Goal: Task Accomplishment & Management: Manage account settings

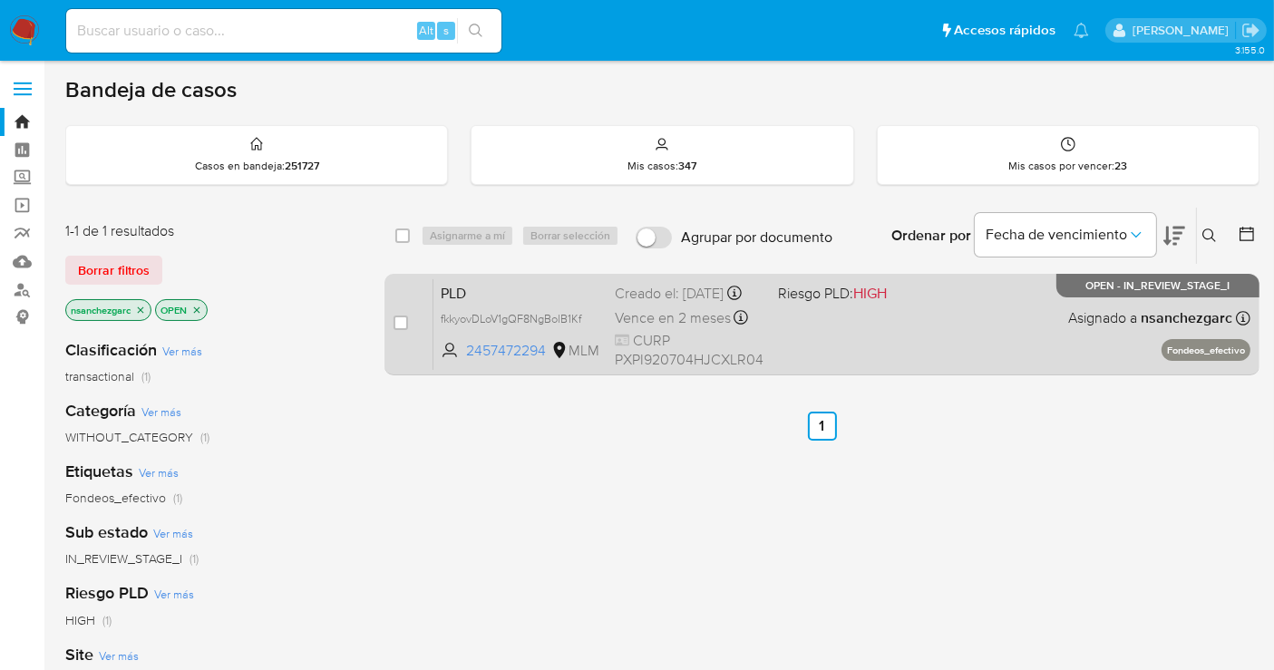
click at [621, 304] on div "Creado el: 12/08/2025 Creado el: 12/08/2025 02:07:29" at bounding box center [689, 294] width 149 height 20
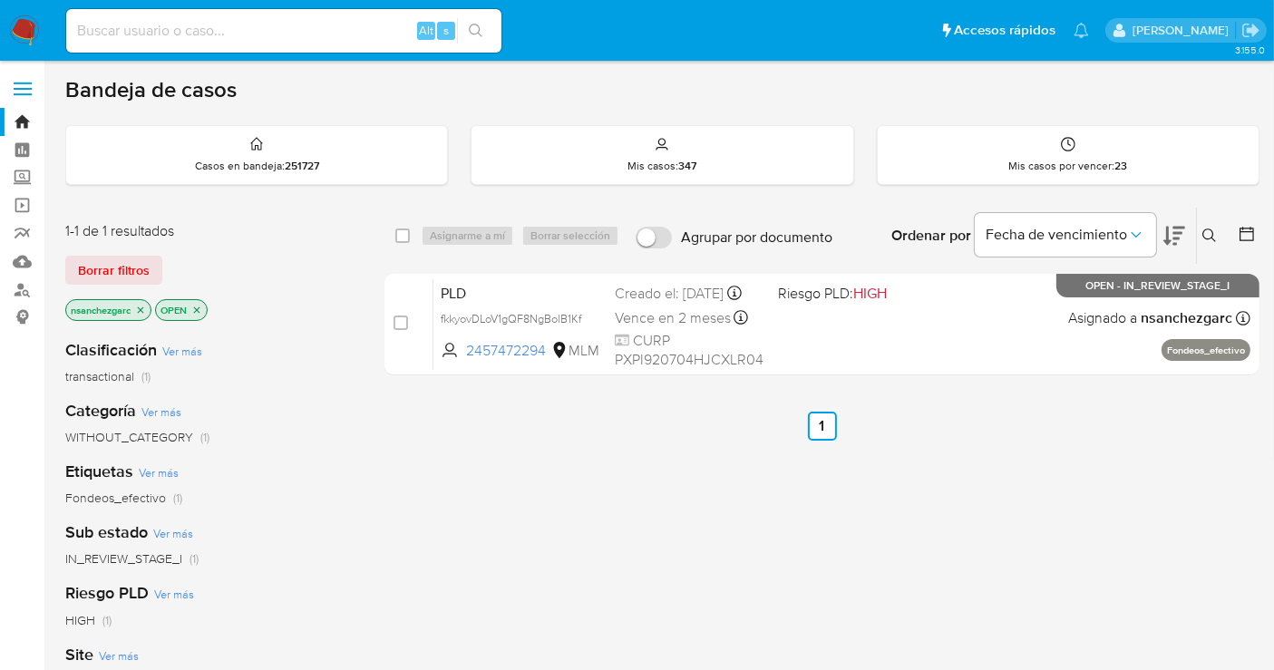
click at [18, 34] on img at bounding box center [24, 30] width 31 height 31
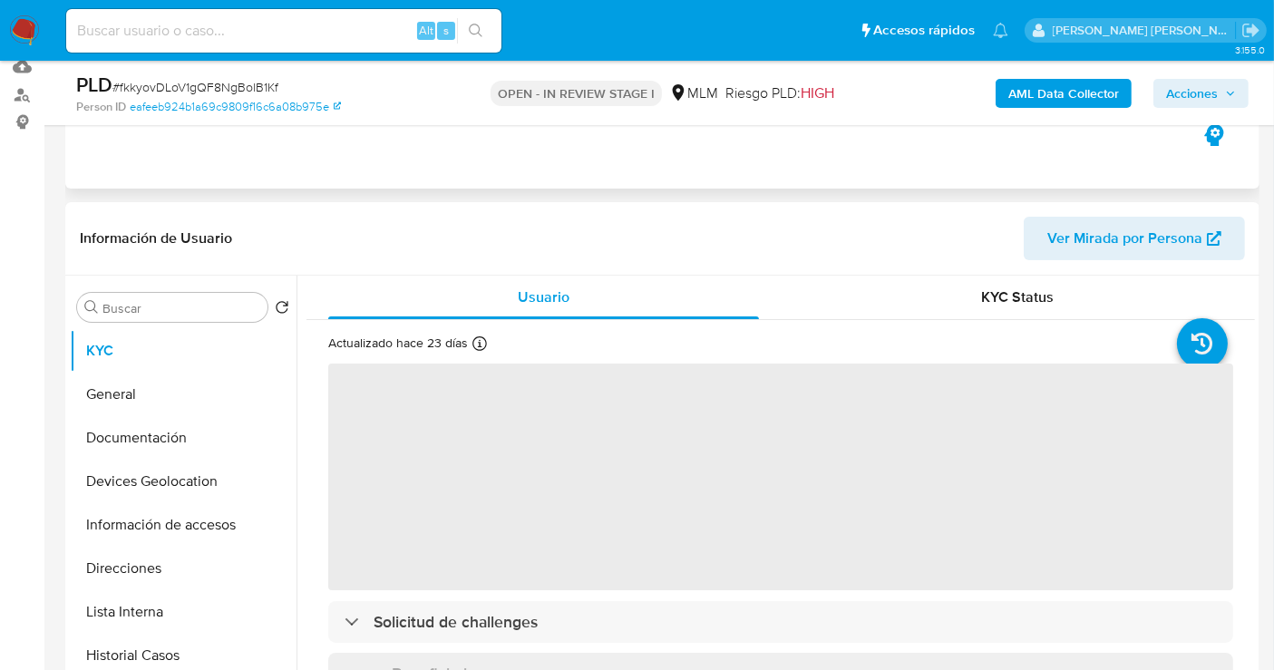
scroll to position [201, 0]
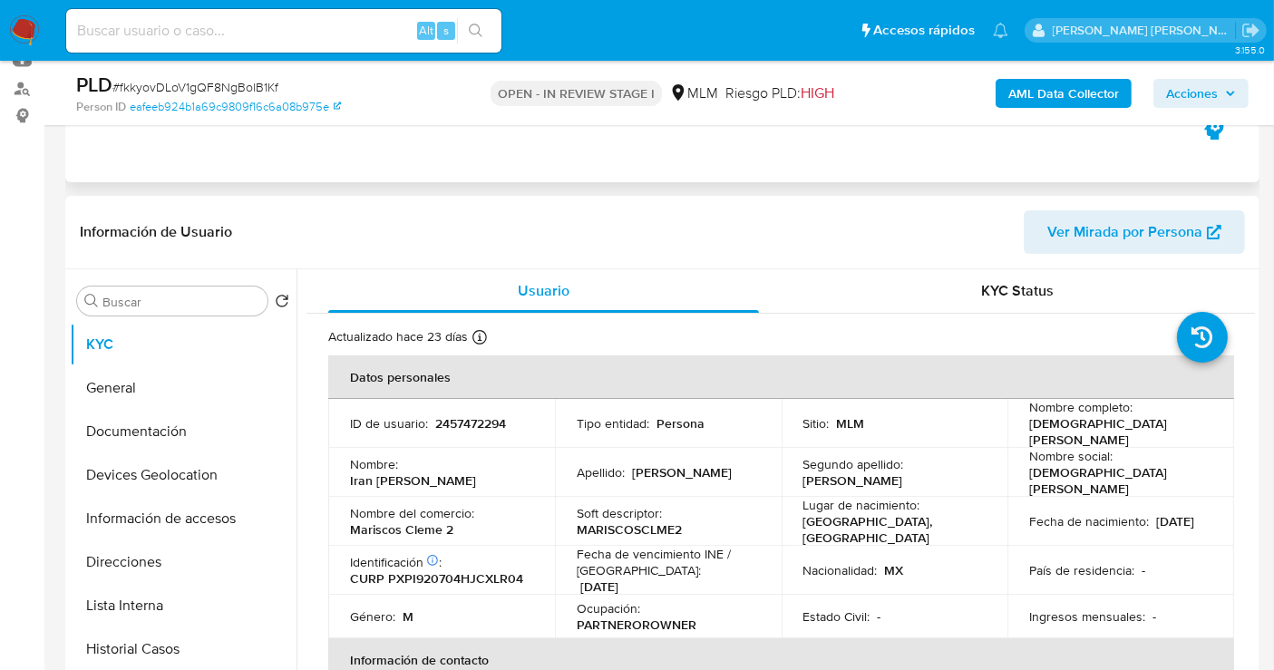
select select "10"
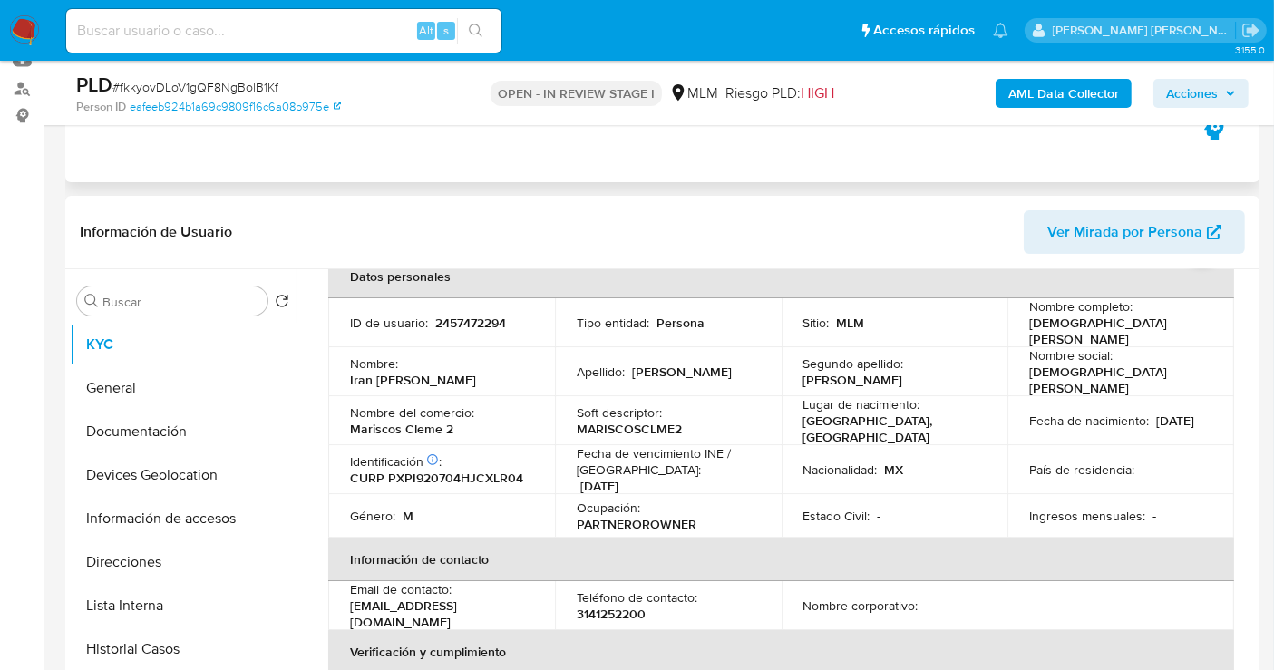
scroll to position [0, 0]
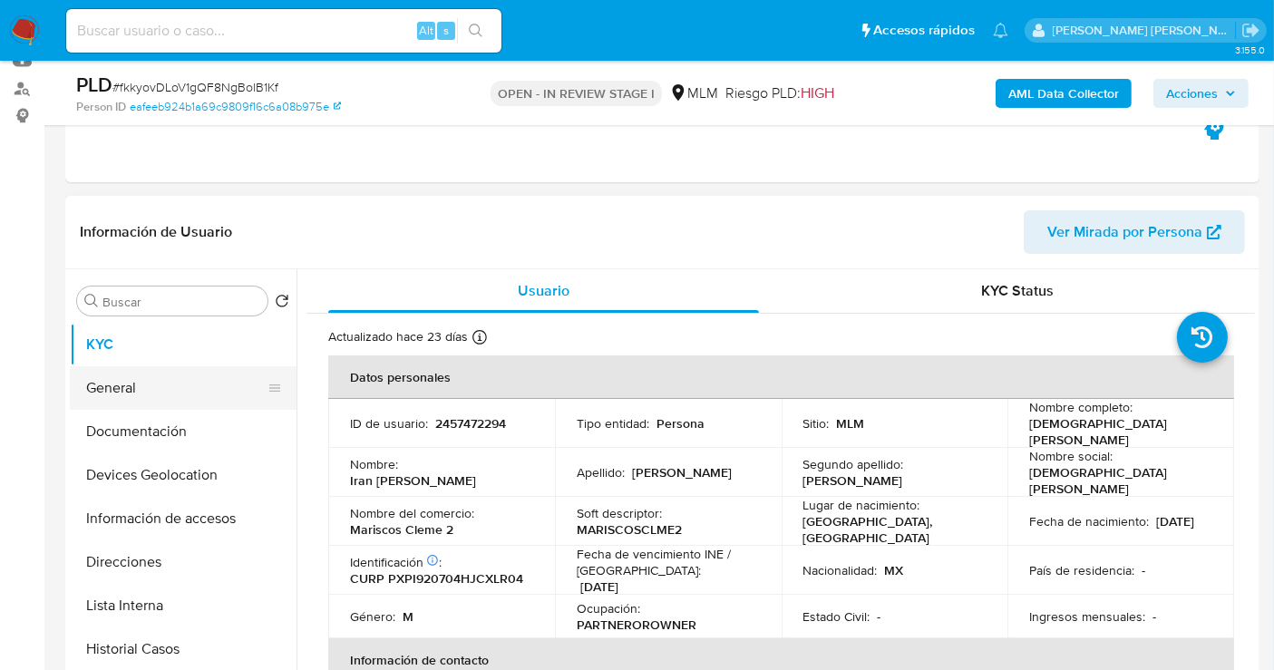
click at [109, 396] on button "General" at bounding box center [176, 388] width 212 height 44
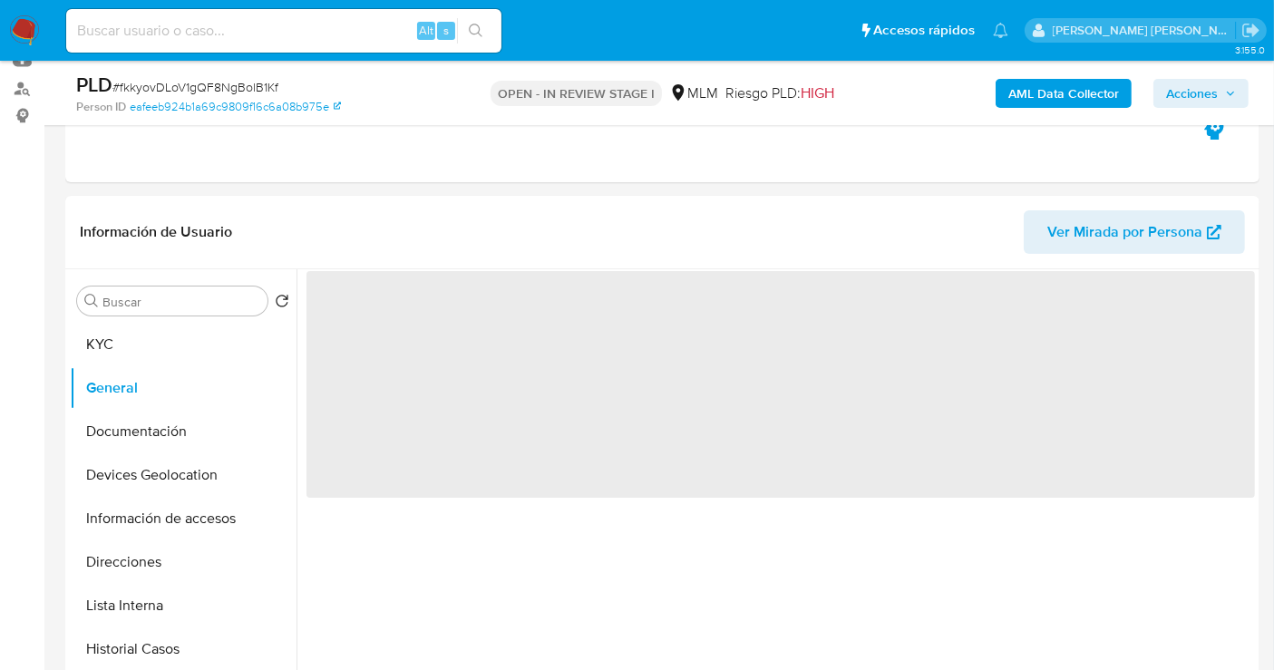
scroll to position [302, 0]
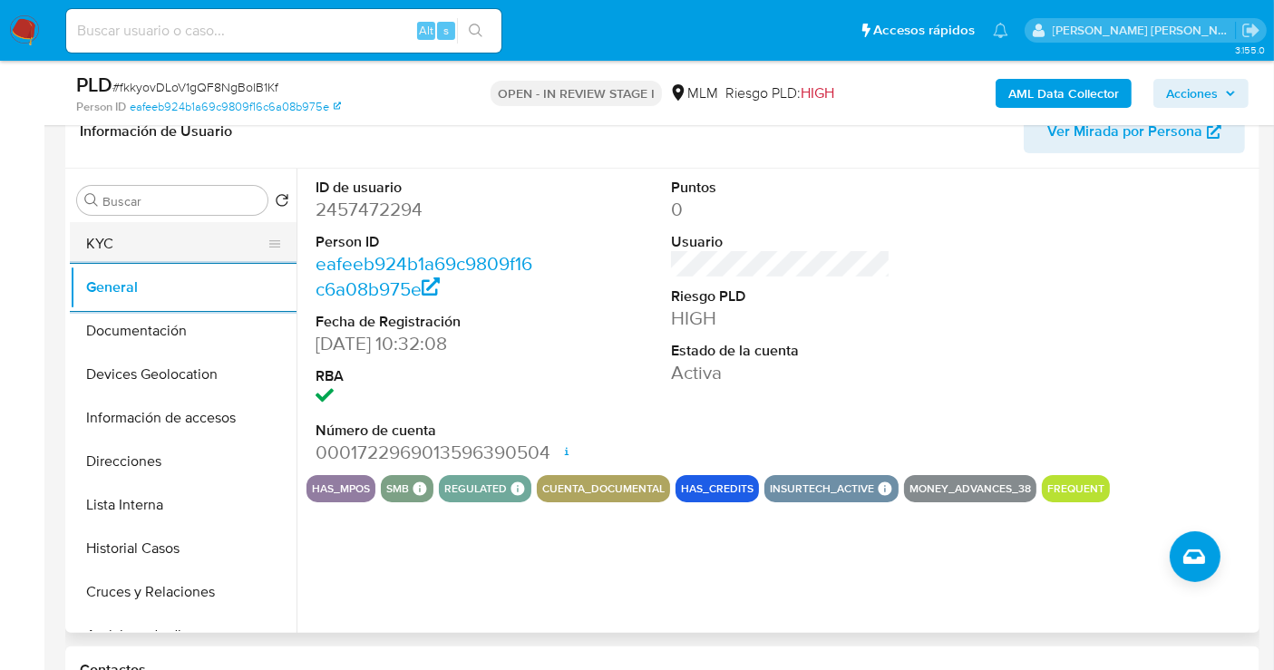
click at [107, 251] on button "KYC" at bounding box center [176, 244] width 212 height 44
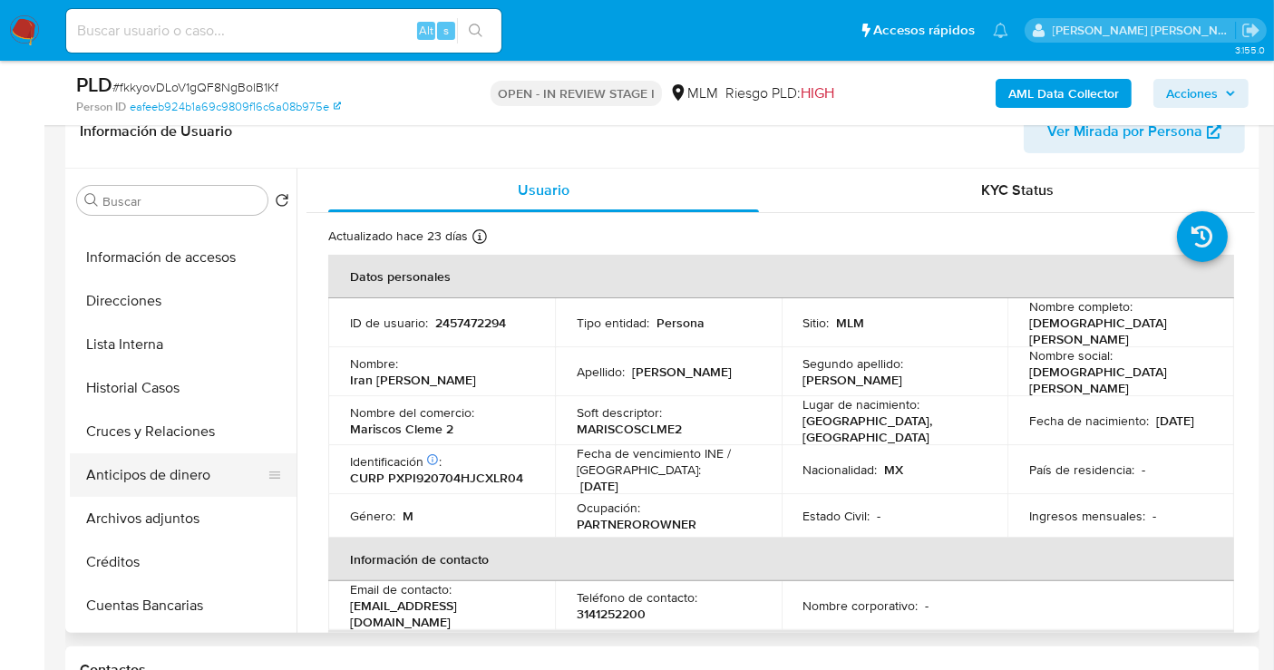
scroll to position [201, 0]
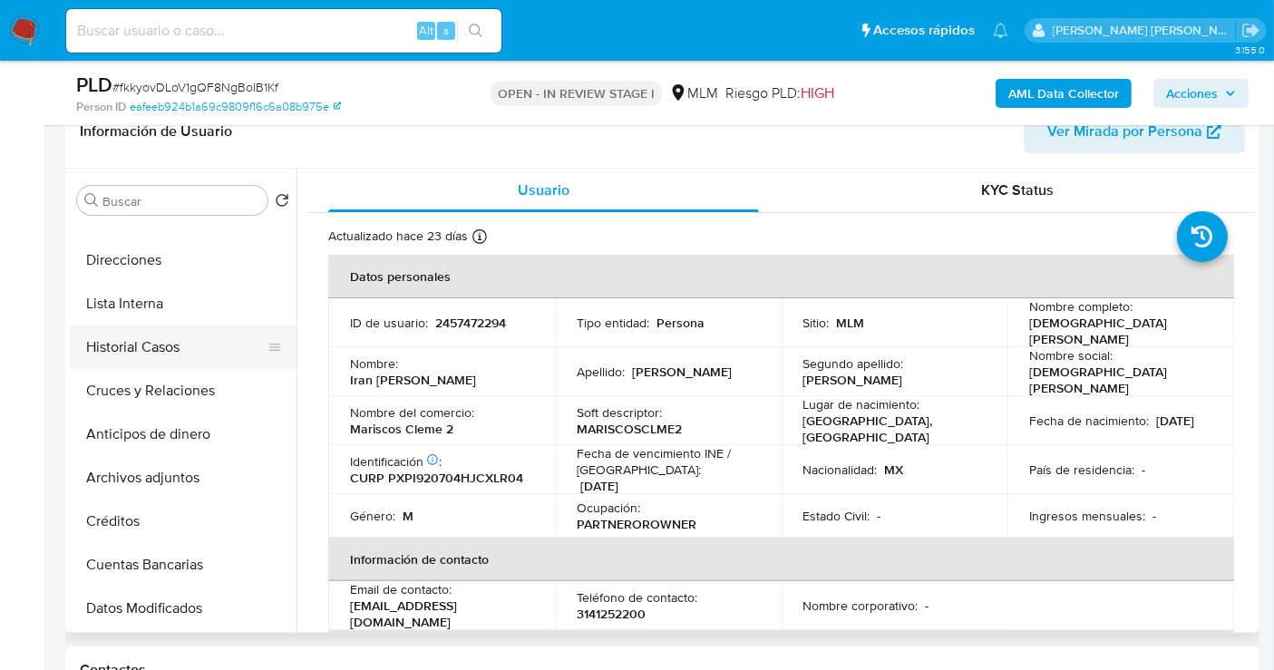
click at [143, 355] on button "Historial Casos" at bounding box center [176, 347] width 212 height 44
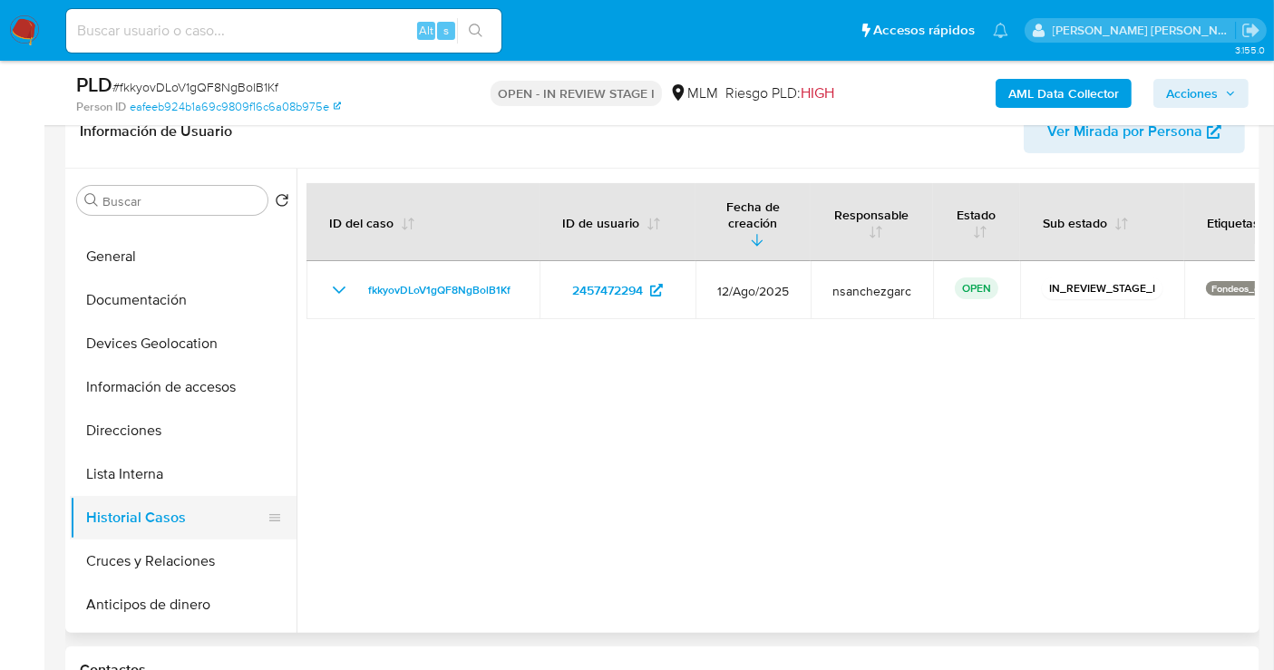
scroll to position [0, 0]
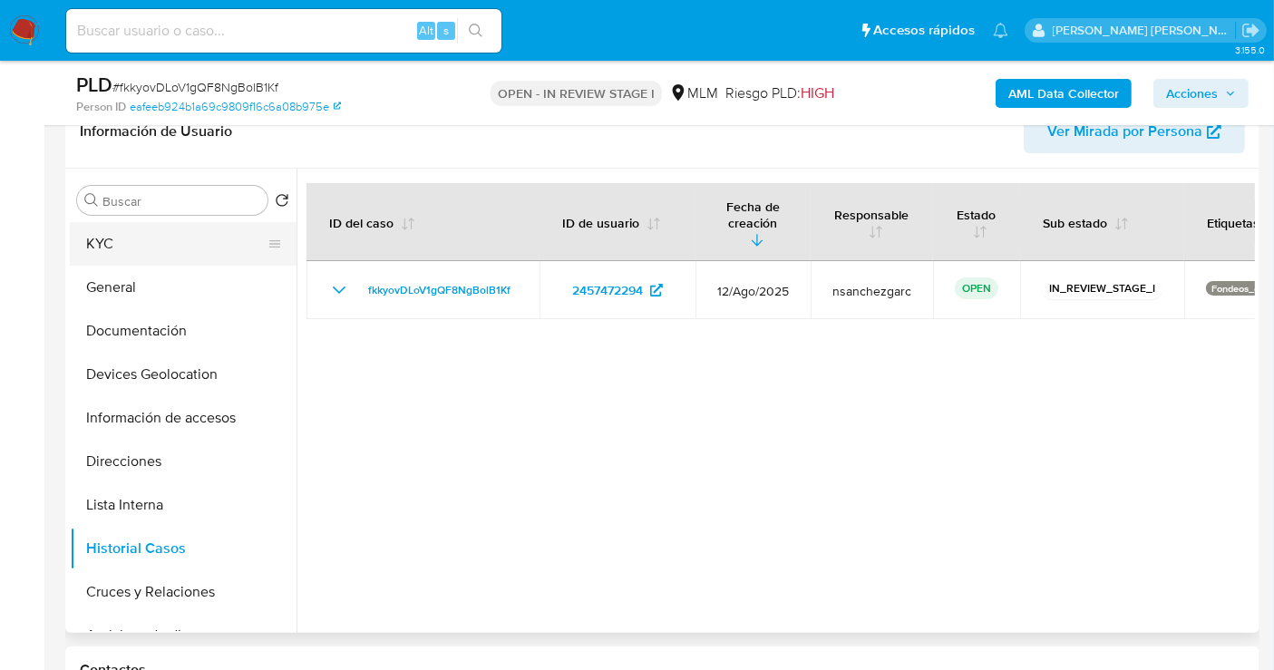
click at [160, 244] on button "KYC" at bounding box center [176, 244] width 212 height 44
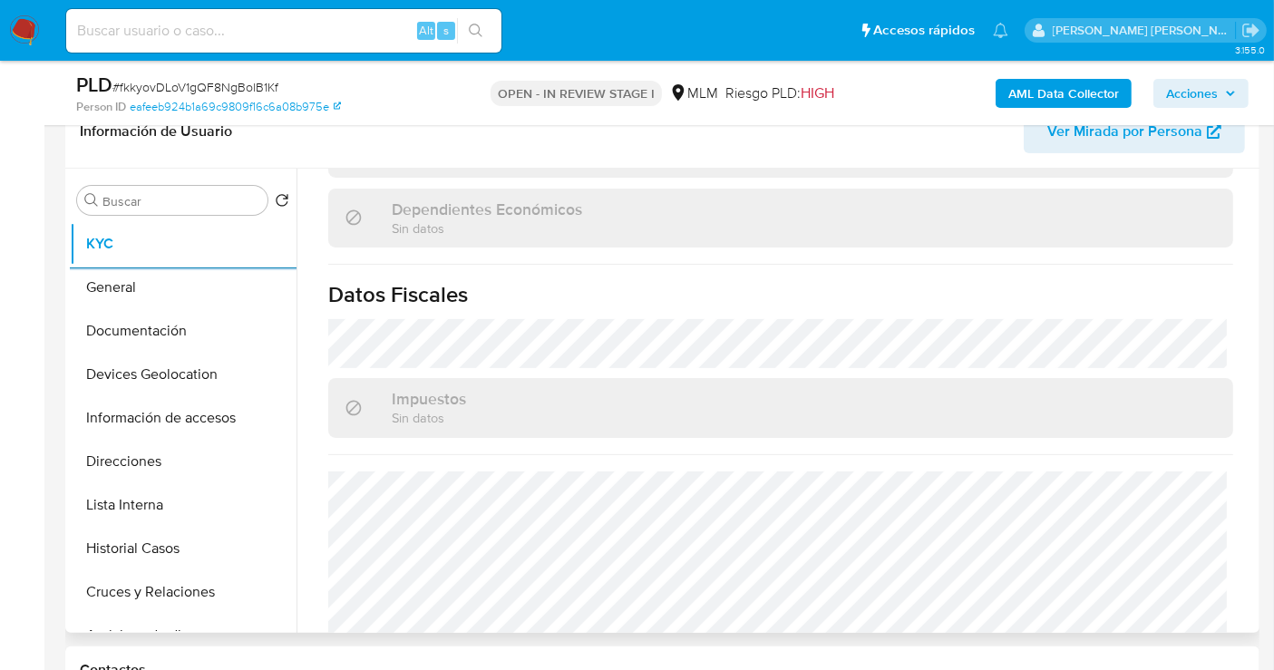
scroll to position [1180, 0]
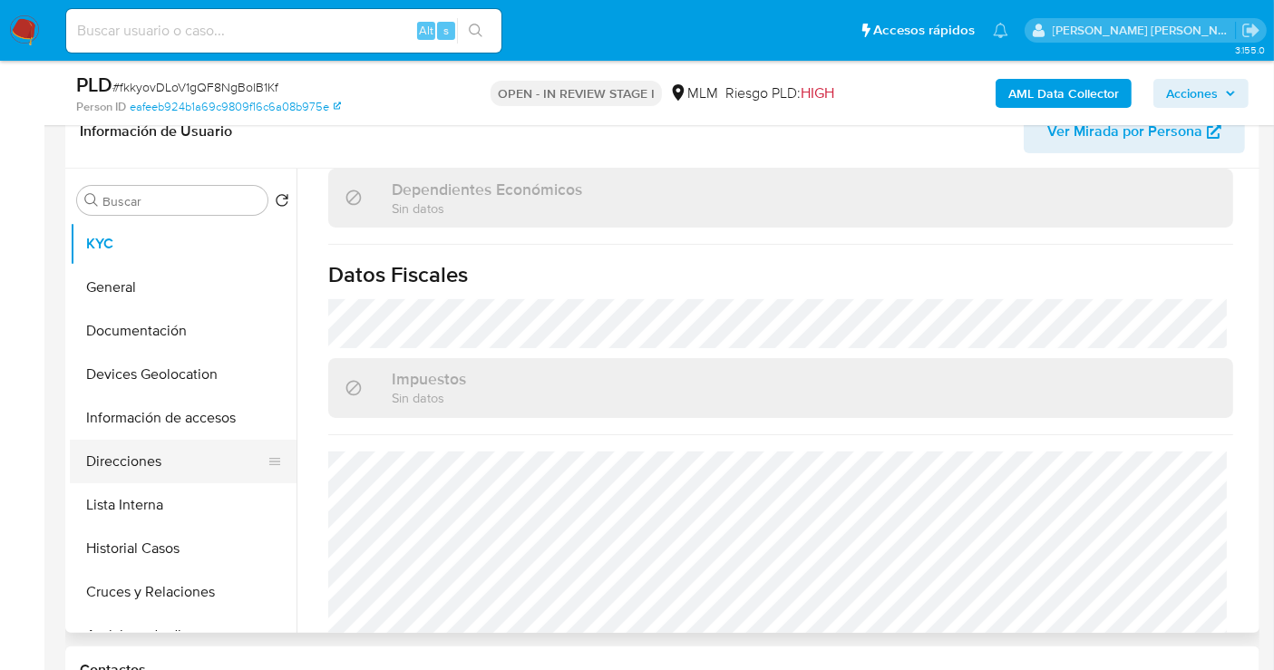
click at [145, 455] on button "Direcciones" at bounding box center [176, 462] width 212 height 44
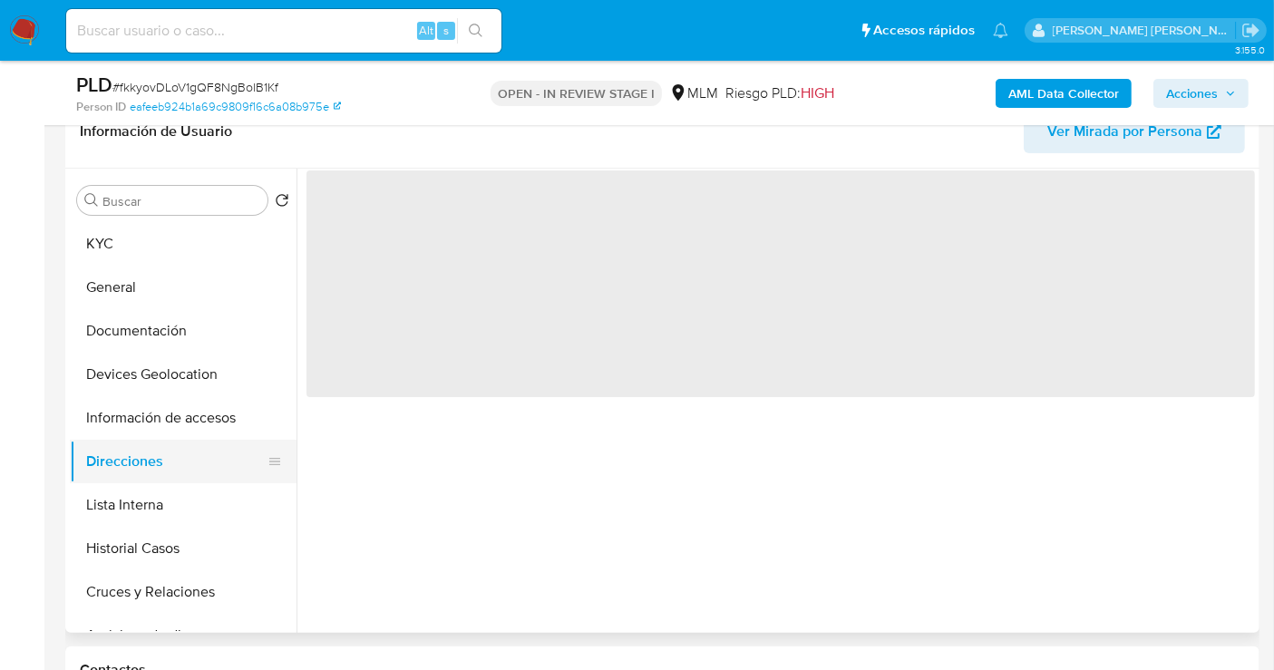
scroll to position [0, 0]
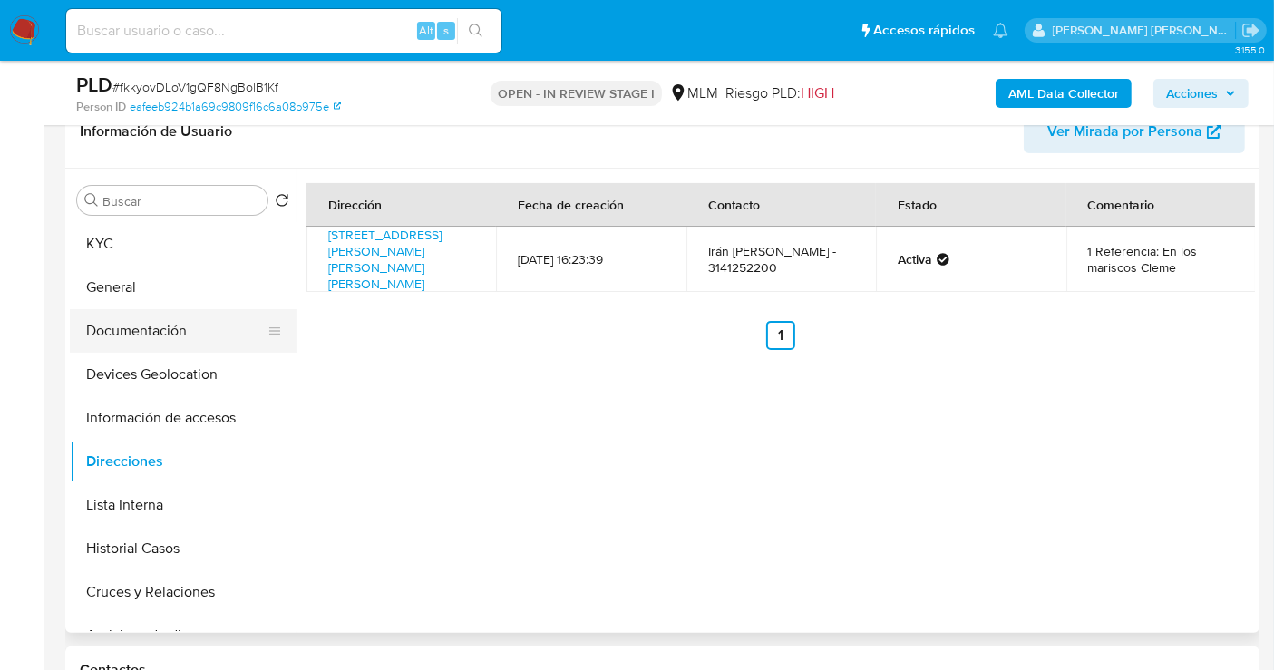
click at [135, 327] on button "Documentación" at bounding box center [176, 331] width 212 height 44
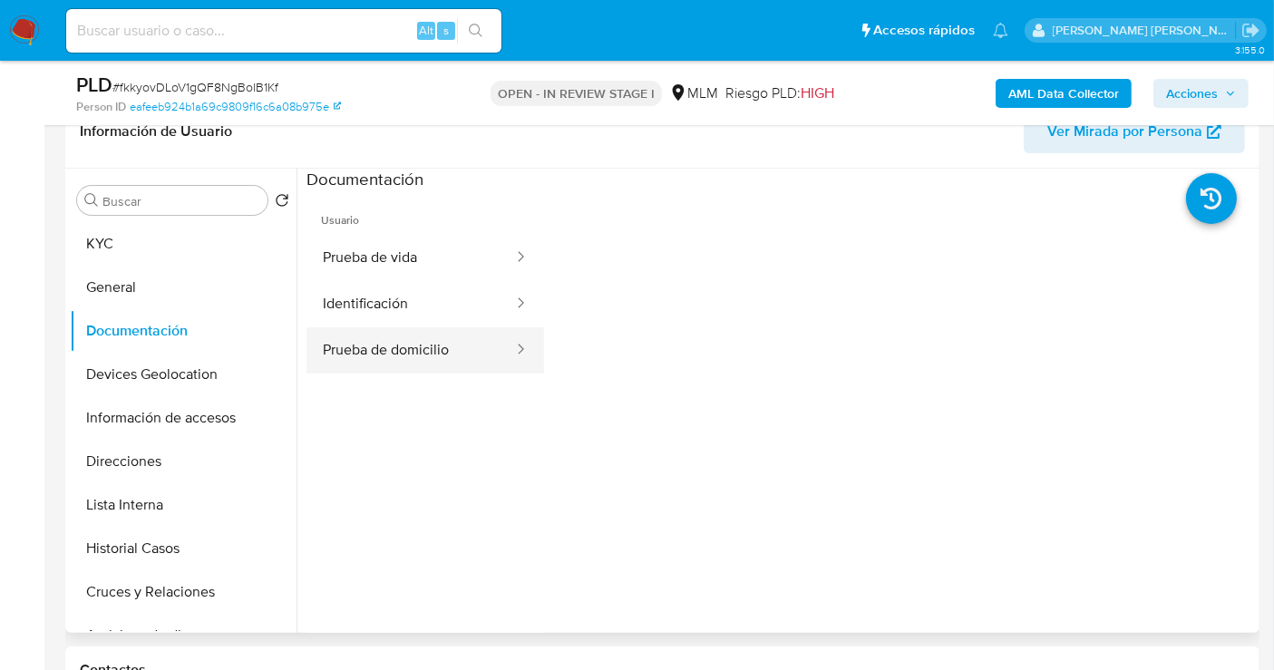
click at [426, 353] on button "Prueba de domicilio" at bounding box center [410, 350] width 208 height 46
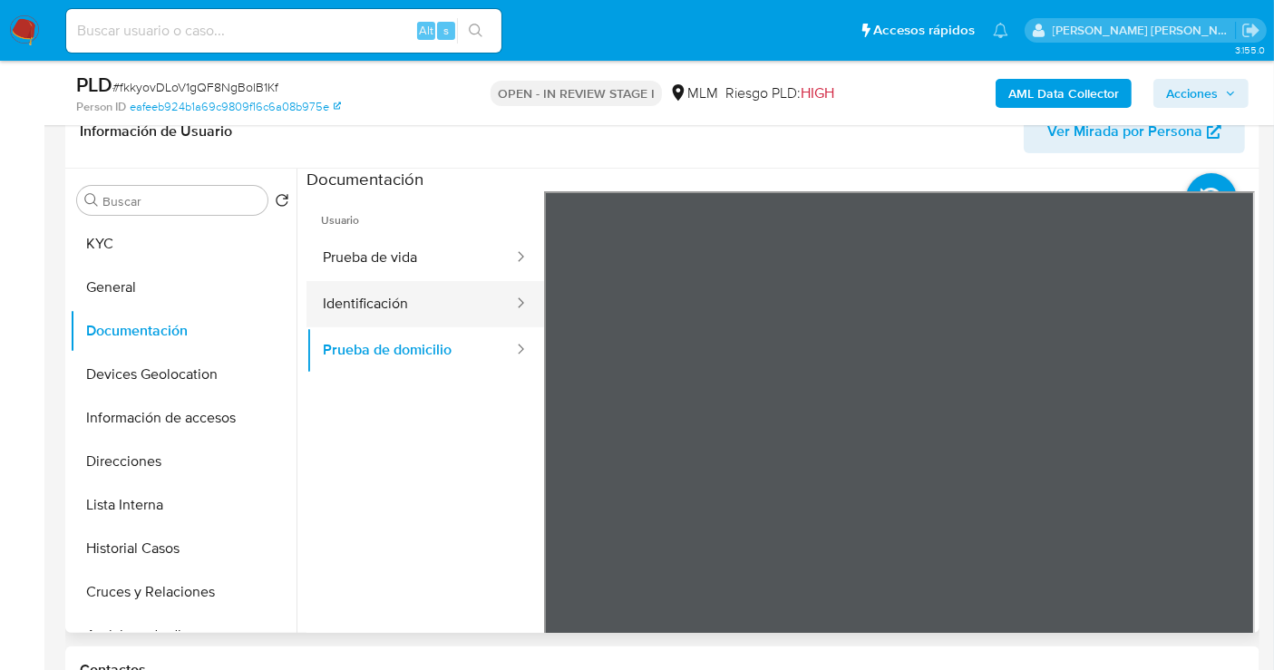
click at [376, 307] on button "Identificación" at bounding box center [410, 304] width 208 height 46
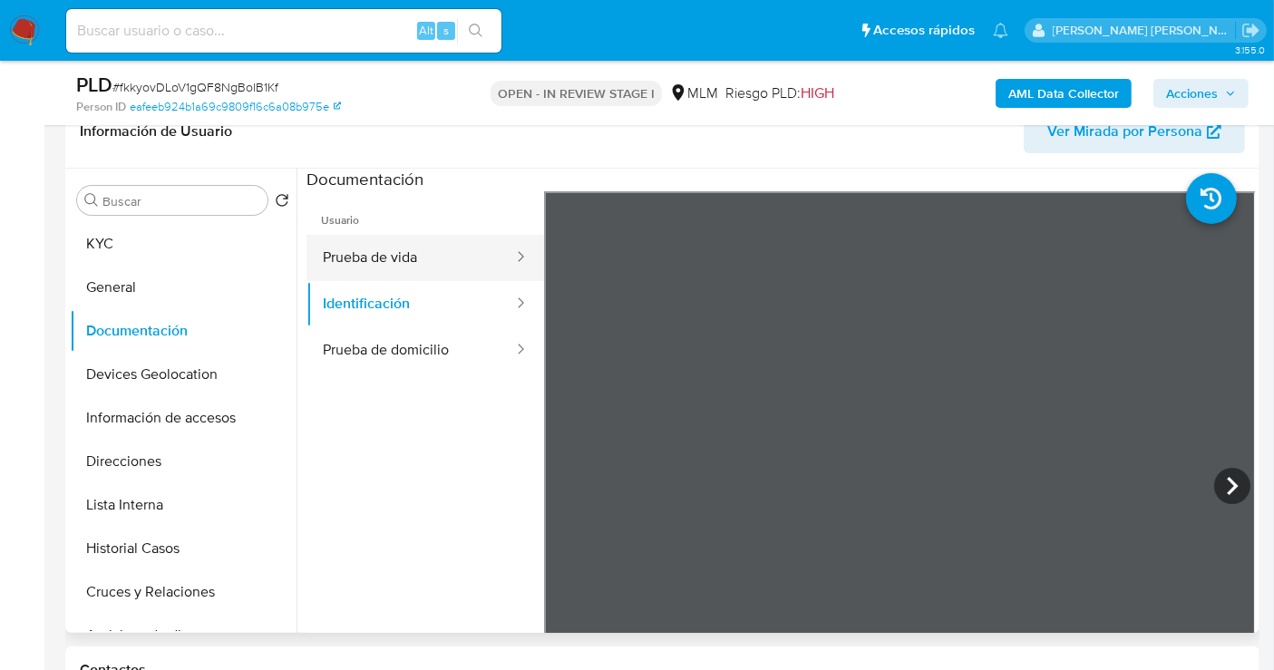
click at [374, 265] on button "Prueba de vida" at bounding box center [410, 258] width 208 height 46
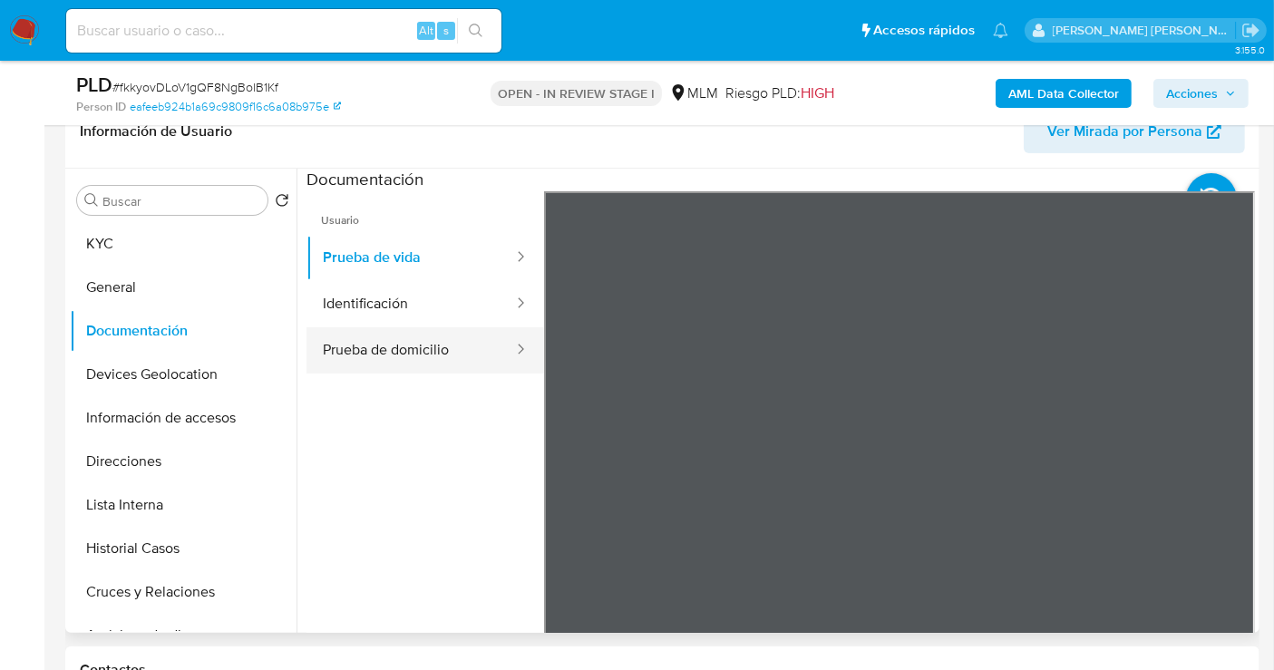
click at [388, 348] on button "Prueba de domicilio" at bounding box center [410, 350] width 208 height 46
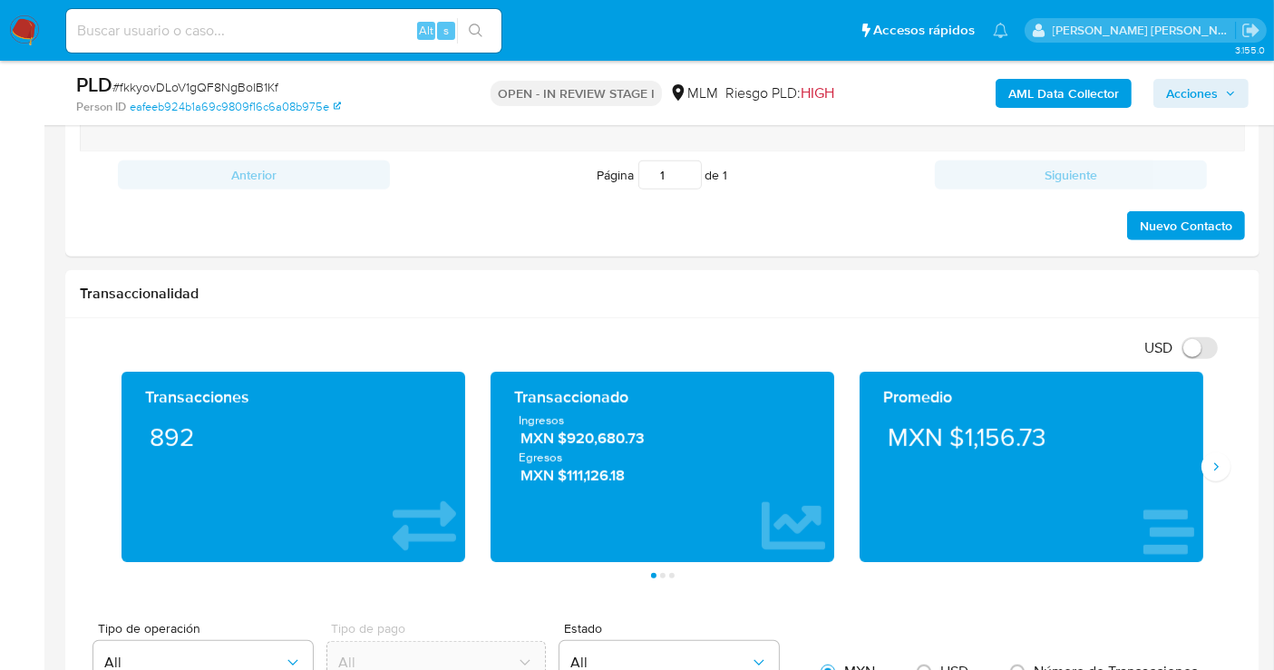
scroll to position [1208, 0]
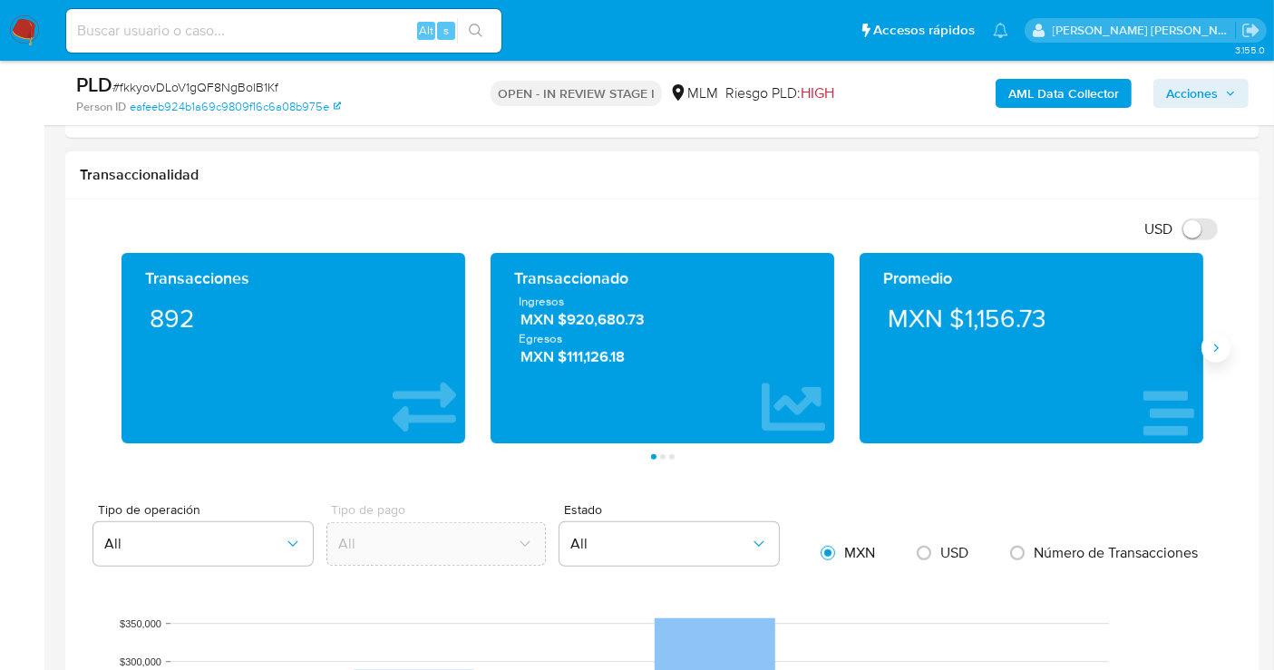
click at [1215, 344] on icon "Siguiente" at bounding box center [1215, 348] width 15 height 15
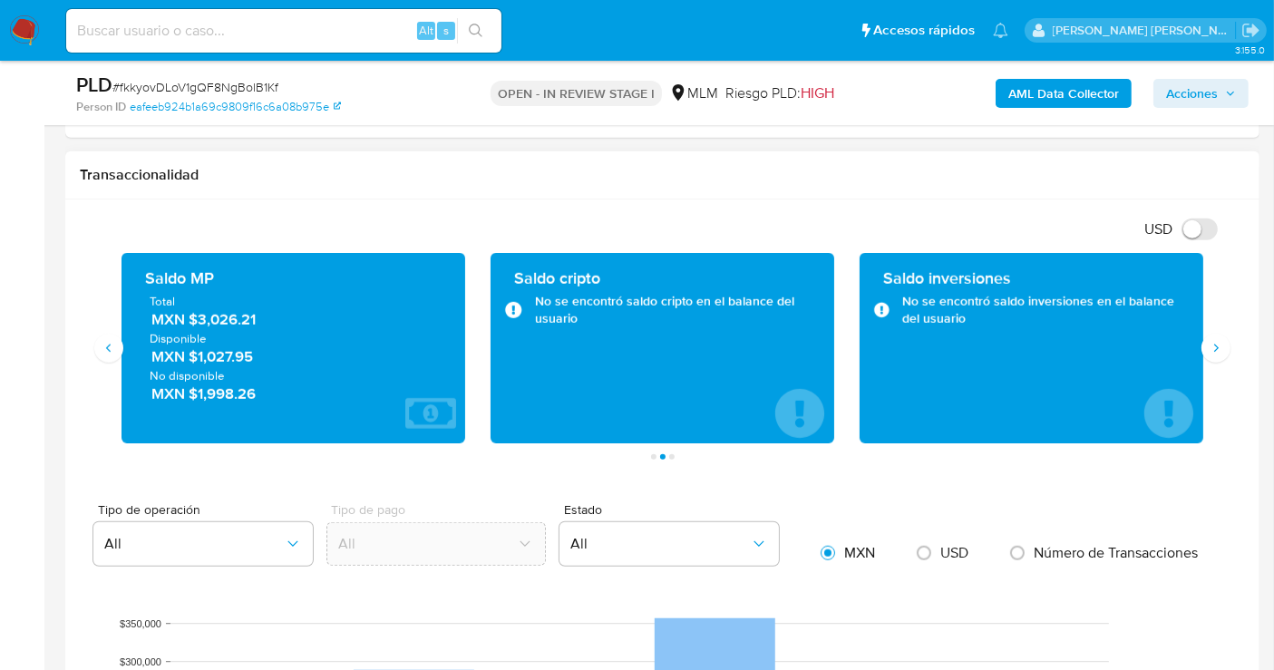
click at [223, 317] on span "MXN $3,026.21" at bounding box center [294, 319] width 286 height 21
click at [214, 322] on span "MXN $3,026.21" at bounding box center [294, 319] width 286 height 21
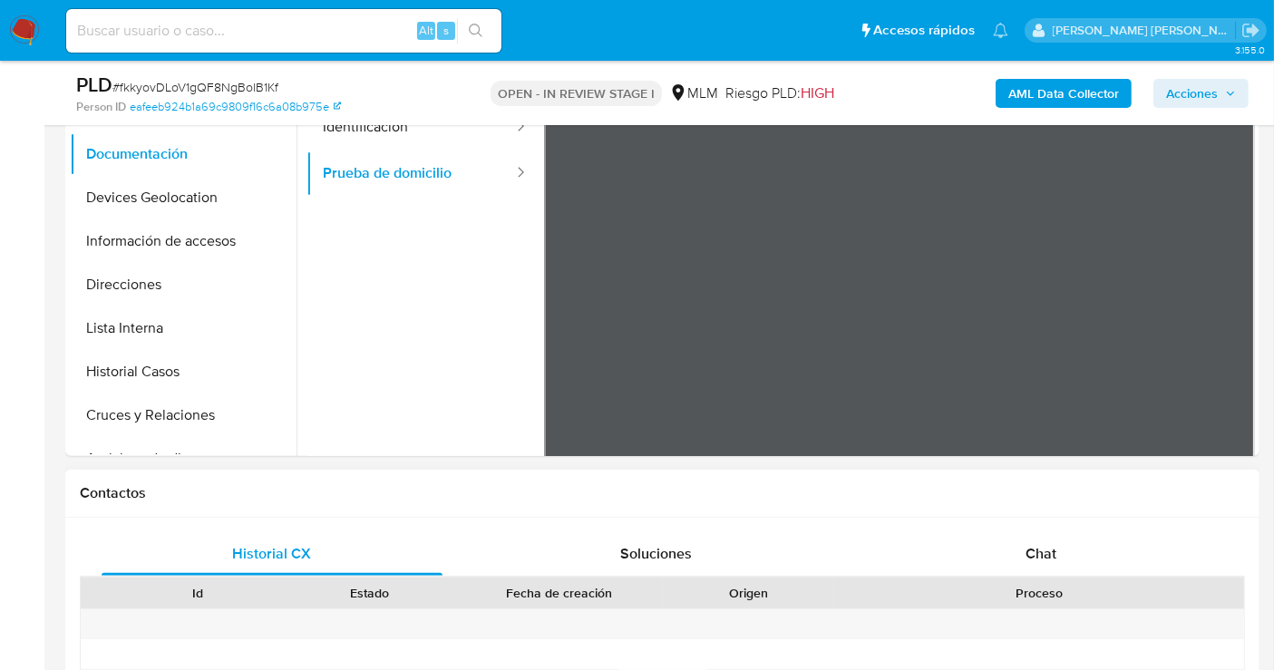
scroll to position [302, 0]
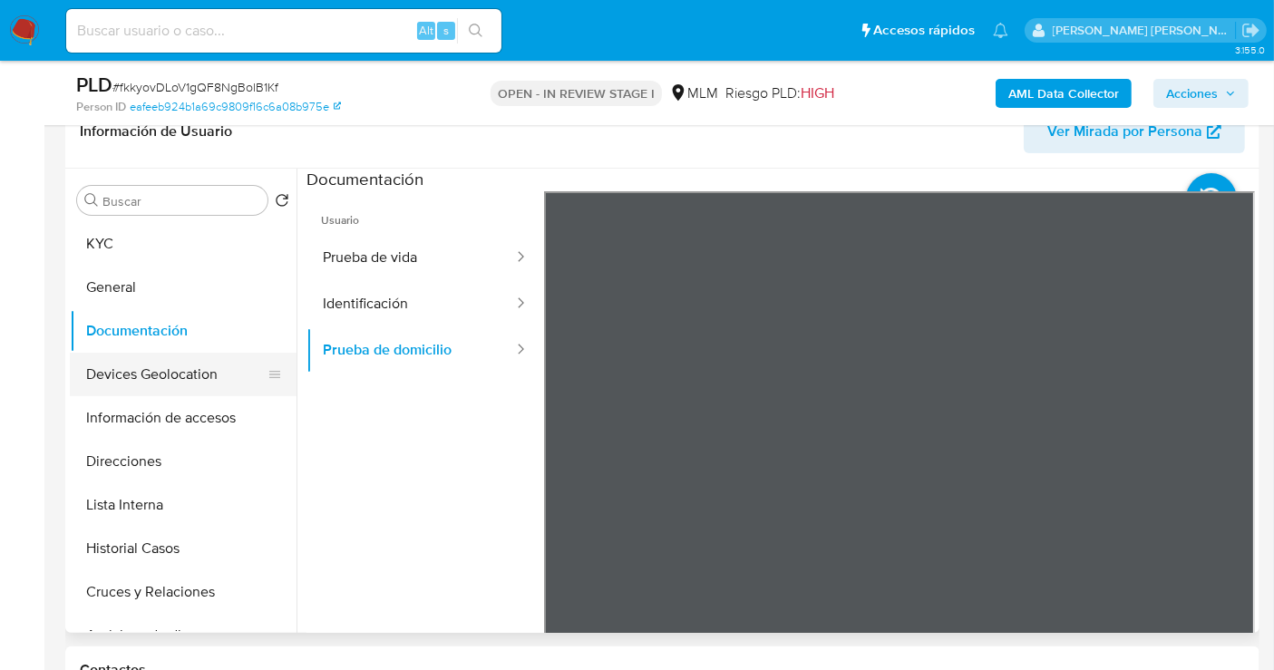
click at [152, 373] on button "Devices Geolocation" at bounding box center [176, 375] width 212 height 44
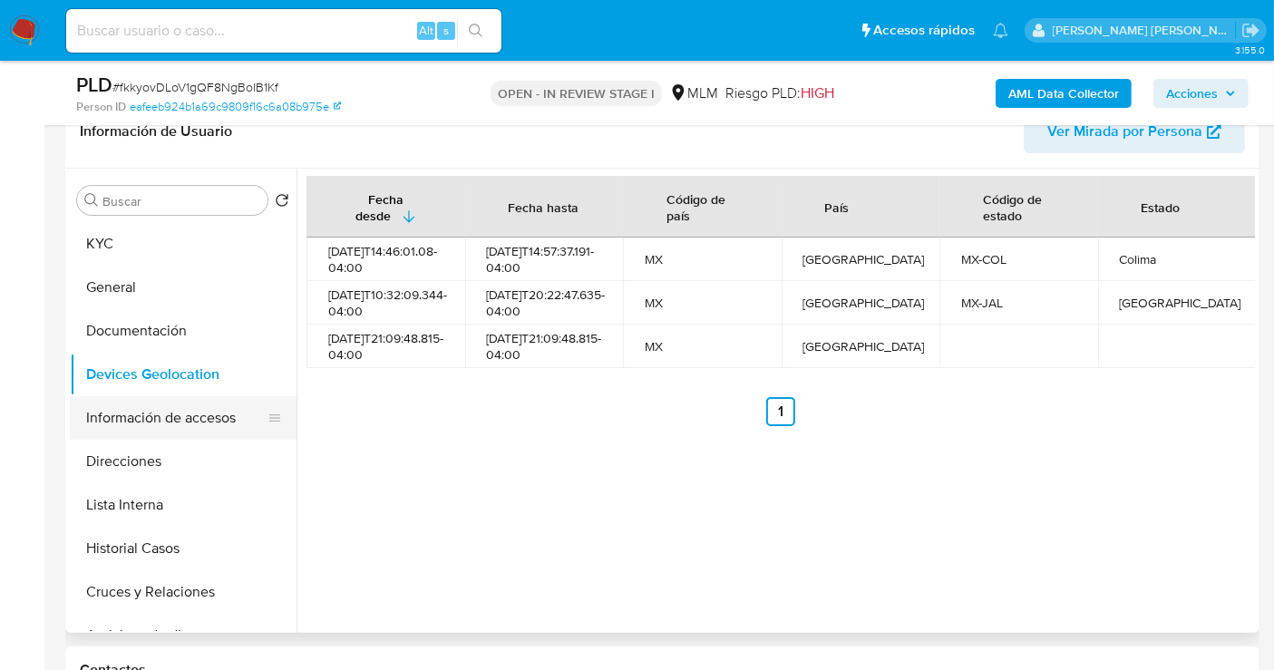
click at [156, 418] on button "Información de accesos" at bounding box center [176, 418] width 212 height 44
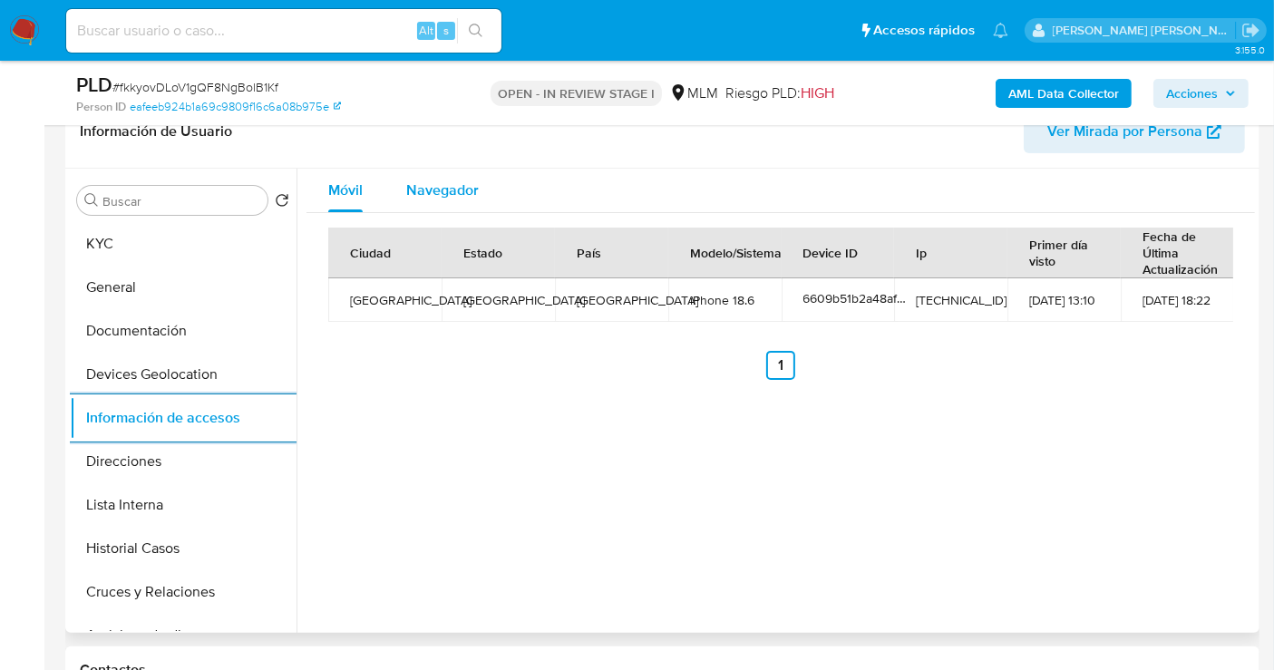
click at [433, 192] on span "Navegador" at bounding box center [442, 189] width 73 height 21
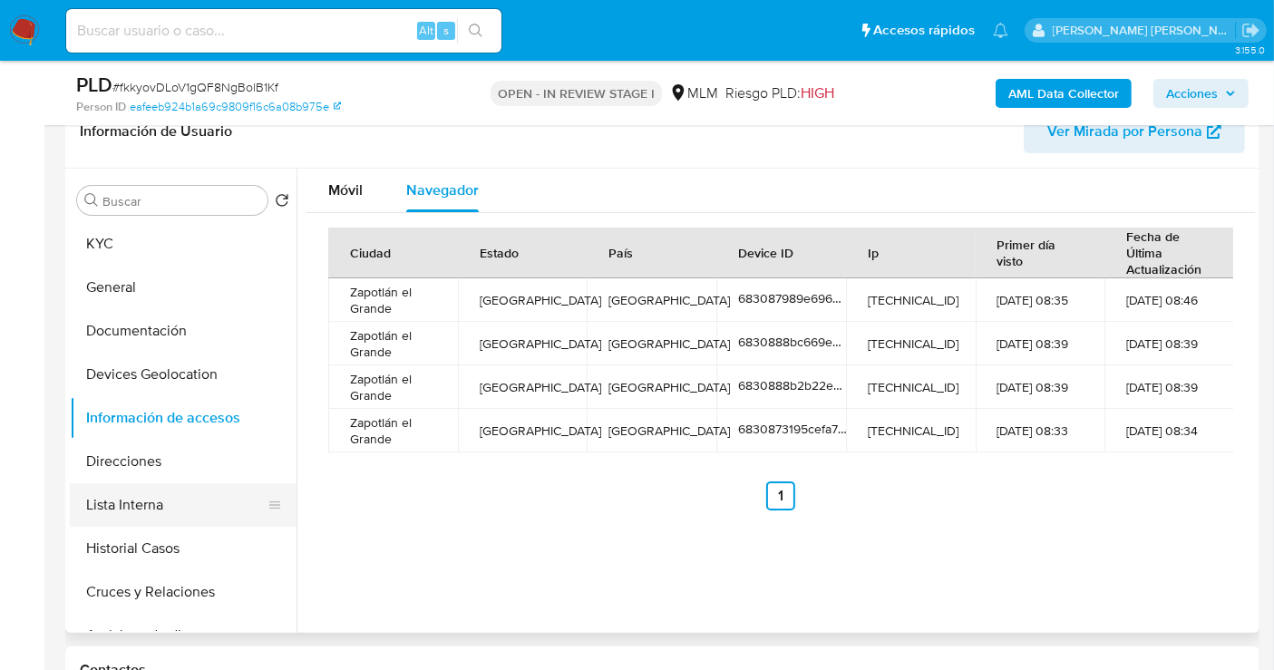
click at [145, 503] on button "Lista Interna" at bounding box center [176, 505] width 212 height 44
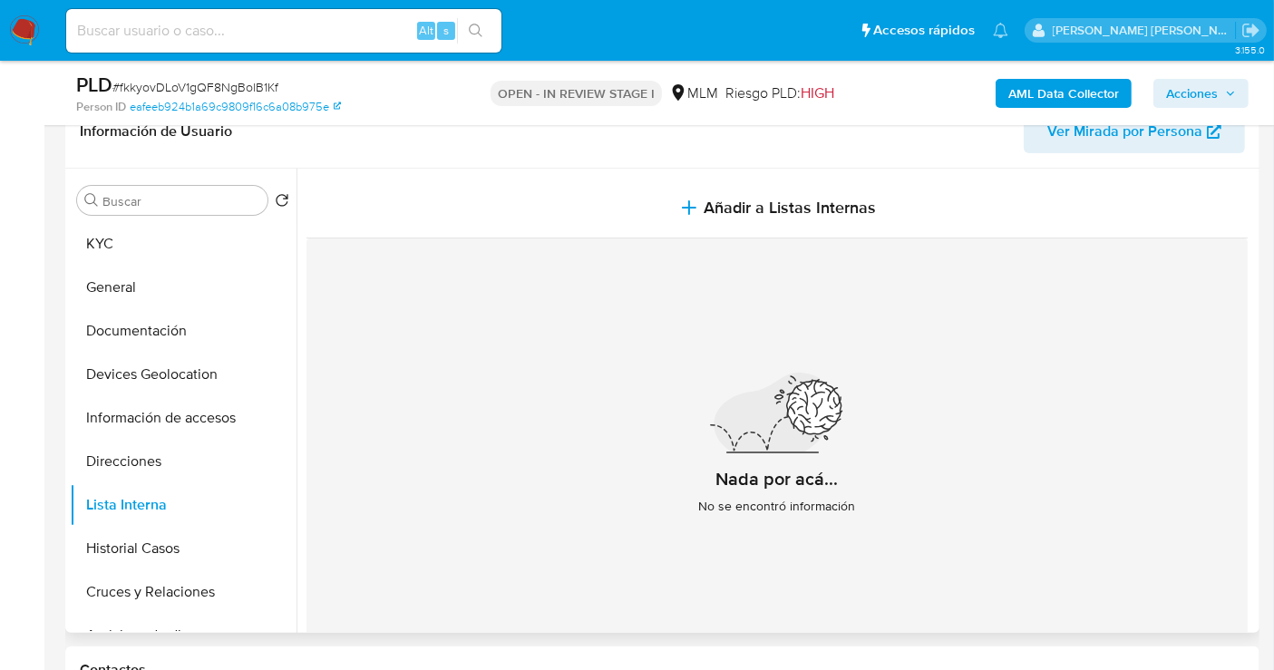
click at [536, 334] on div "Nada por acá... No se encontró información" at bounding box center [776, 451] width 941 height 426
click at [133, 557] on button "Historial Casos" at bounding box center [176, 549] width 212 height 44
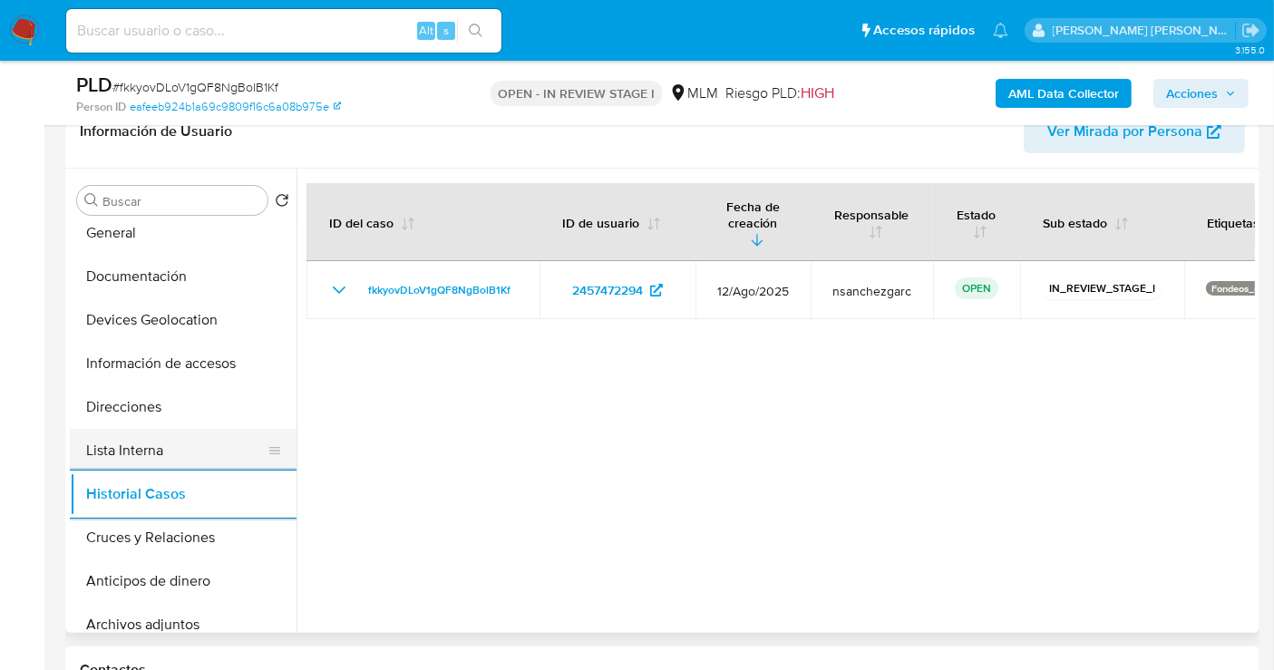
scroll to position [101, 0]
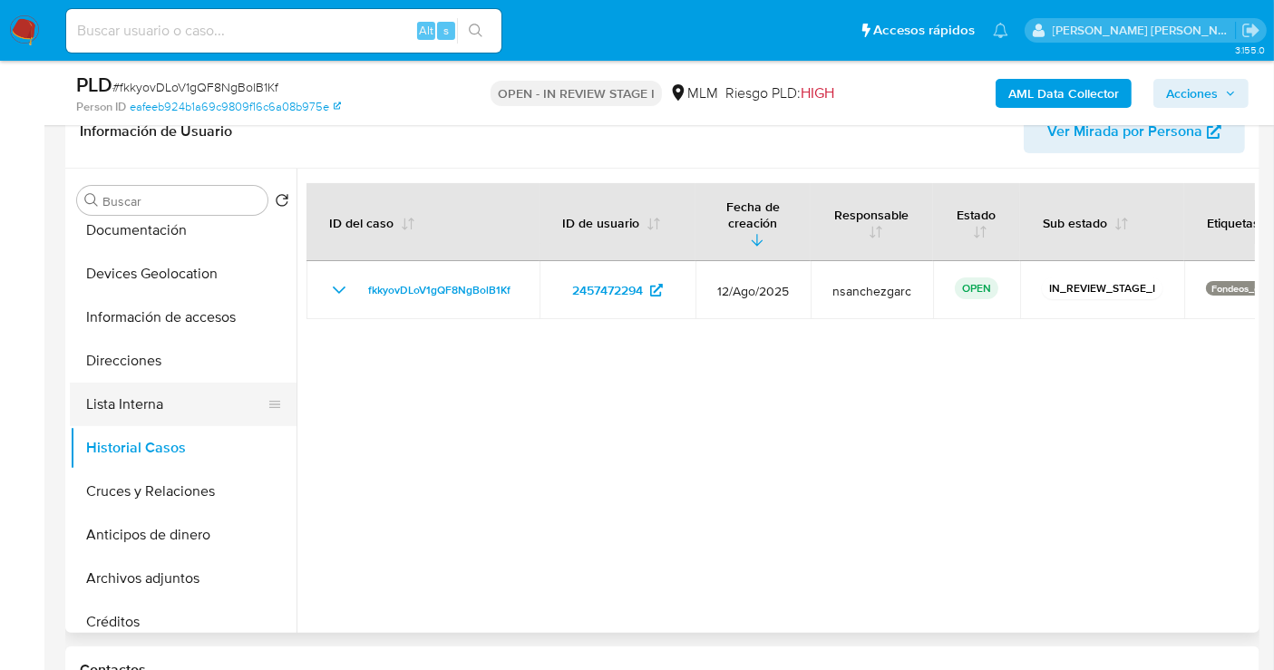
click at [157, 502] on button "Cruces y Relaciones" at bounding box center [183, 492] width 227 height 44
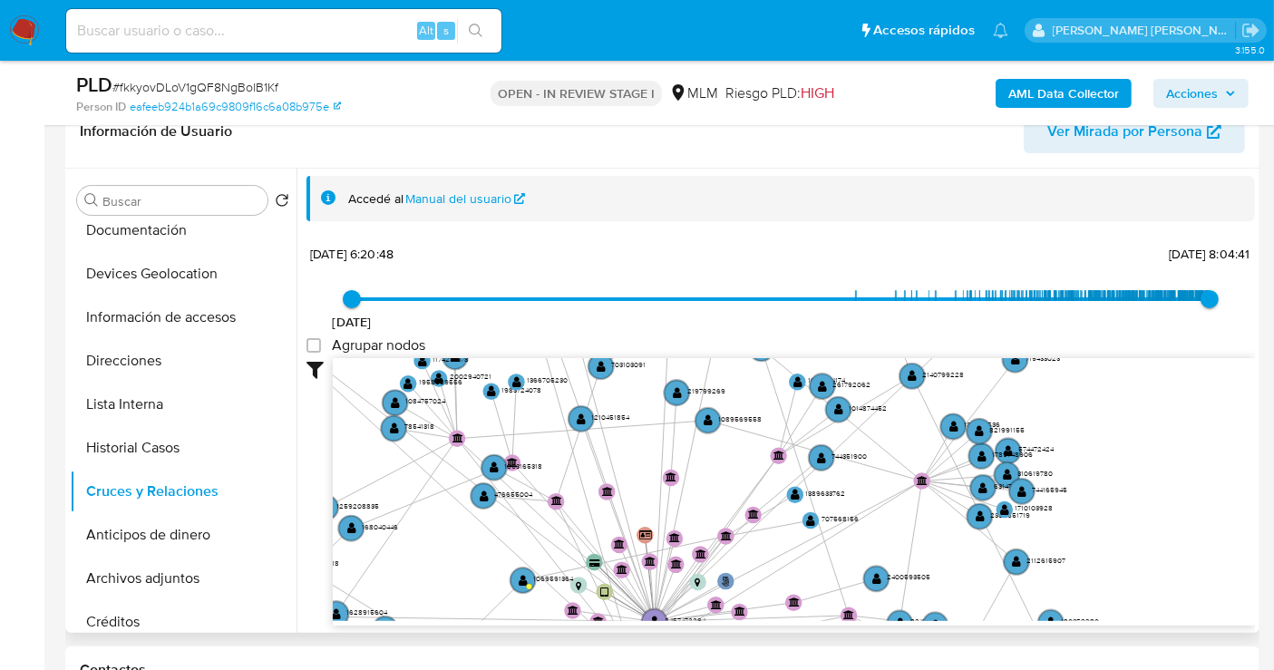
drag, startPoint x: 763, startPoint y: 560, endPoint x: 598, endPoint y: 549, distance: 165.3
click at [600, 549] on icon "user-2457472294  2457472294 phone-4660f4318e3c6a4b188e725e16e14fc5  person-ea…" at bounding box center [794, 489] width 922 height 263
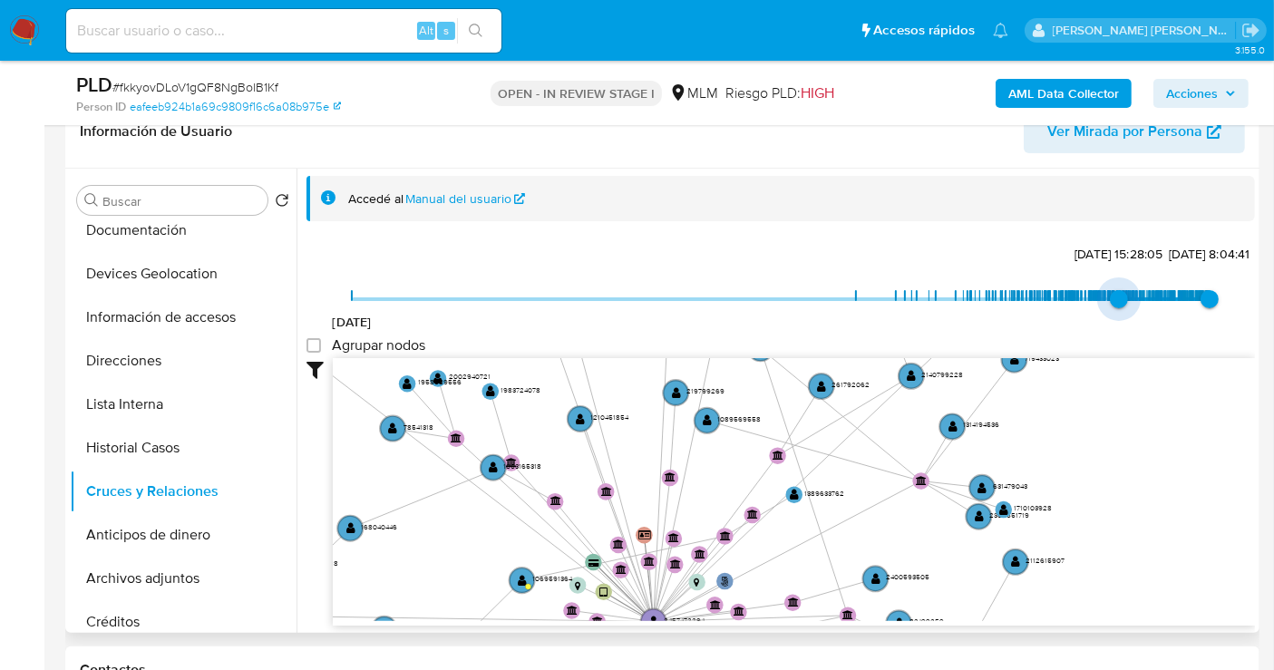
type input "1742853407000"
drag, startPoint x: 353, startPoint y: 300, endPoint x: 1116, endPoint y: 309, distance: 763.3
click at [1116, 308] on span "24/3/2025, 15:56:47" at bounding box center [1122, 299] width 18 height 18
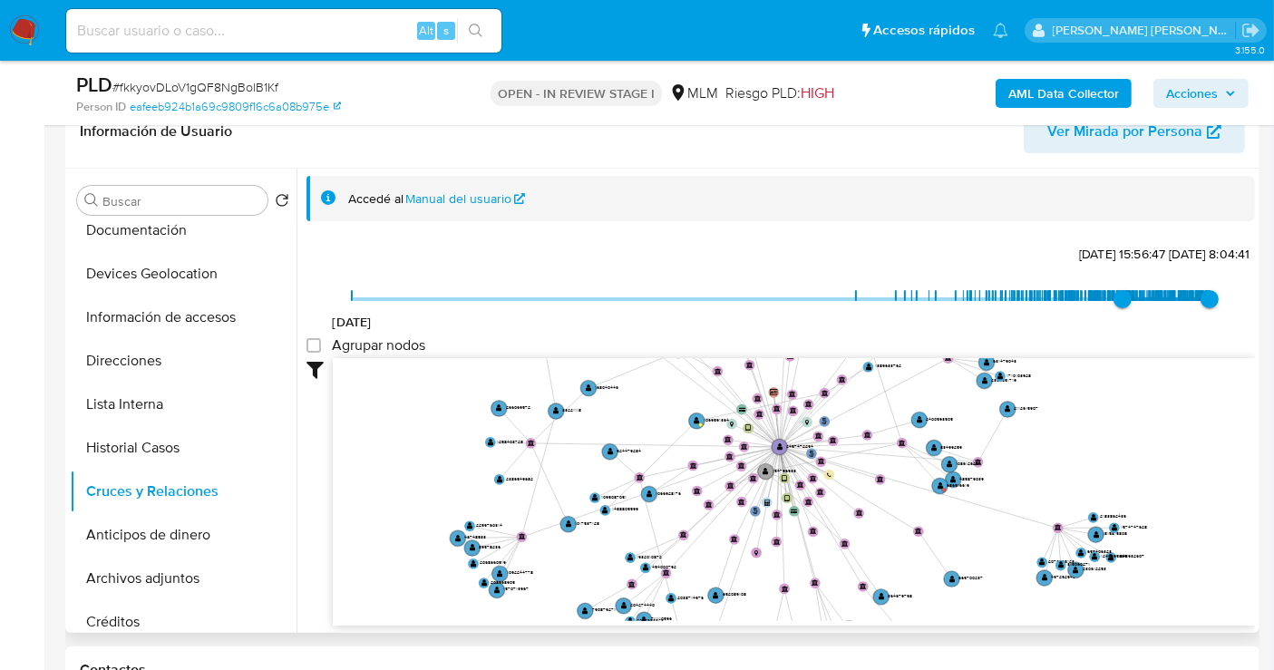
drag, startPoint x: 1147, startPoint y: 407, endPoint x: 1116, endPoint y: 300, distance: 111.3
click at [1116, 300] on div "20/8/2021 24/3/2025, 15:56:47 20/8/2025, 8:04:41 Agrupar nodos Filtros Confianz…" at bounding box center [780, 432] width 948 height 385
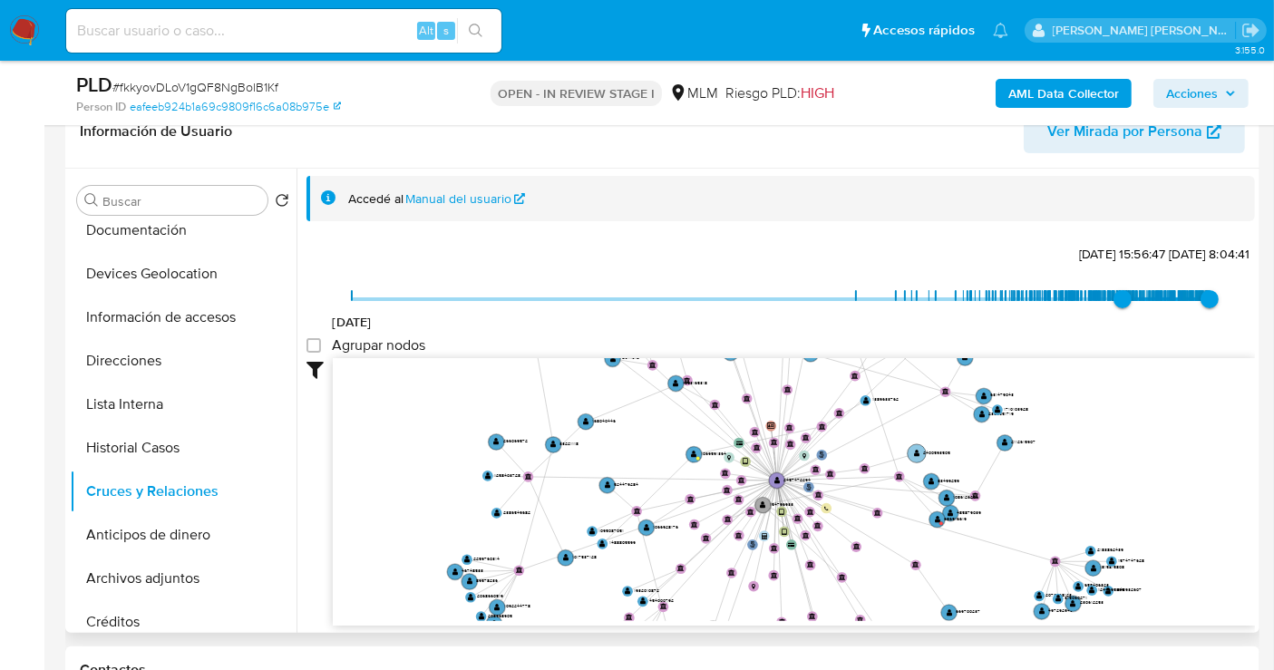
drag, startPoint x: 1134, startPoint y: 438, endPoint x: 936, endPoint y: 452, distance: 198.1
click at [1130, 474] on icon "user-2457472294  2457472294 phone-4660f4318e3c6a4b188e725e16e14fc5  person-ea…" at bounding box center [794, 489] width 922 height 263
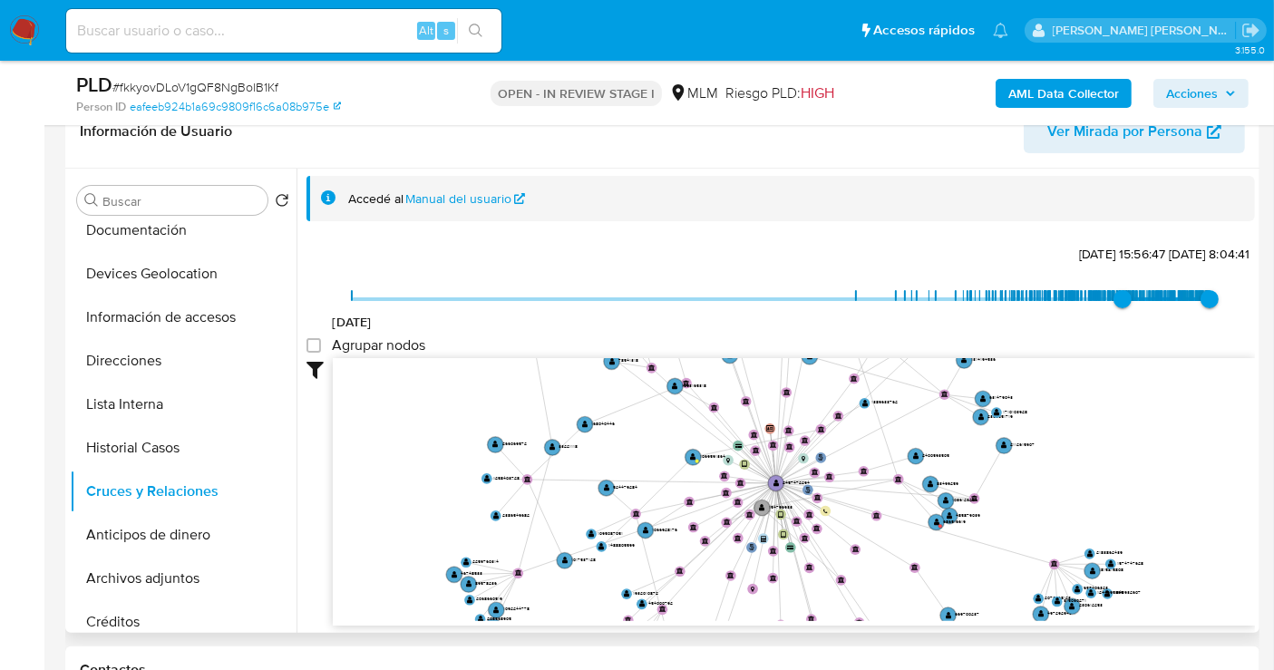
click at [707, 450] on icon "user-2457472294  2457472294 phone-4660f4318e3c6a4b188e725e16e14fc5  person-ea…" at bounding box center [794, 489] width 922 height 263
click at [707, 457] on text "1069591364" at bounding box center [712, 455] width 25 height 7
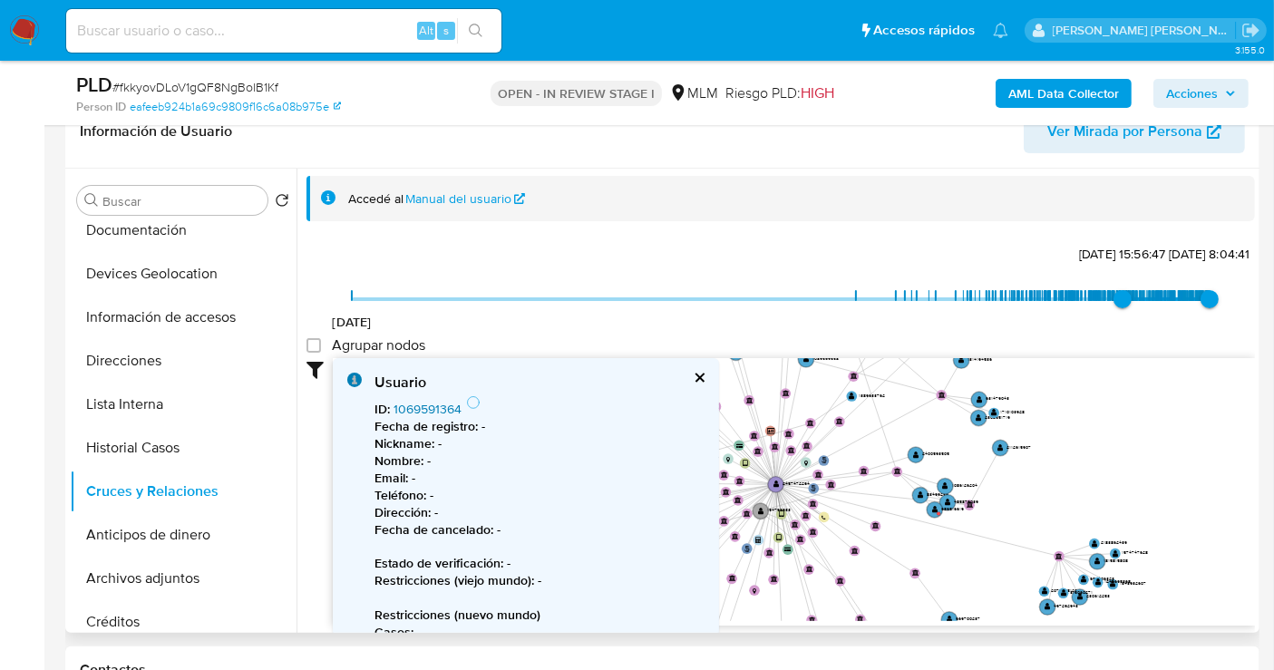
click at [429, 408] on link "1069591364" at bounding box center [427, 409] width 68 height 18
click at [696, 373] on button "cerrar" at bounding box center [699, 378] width 12 height 12
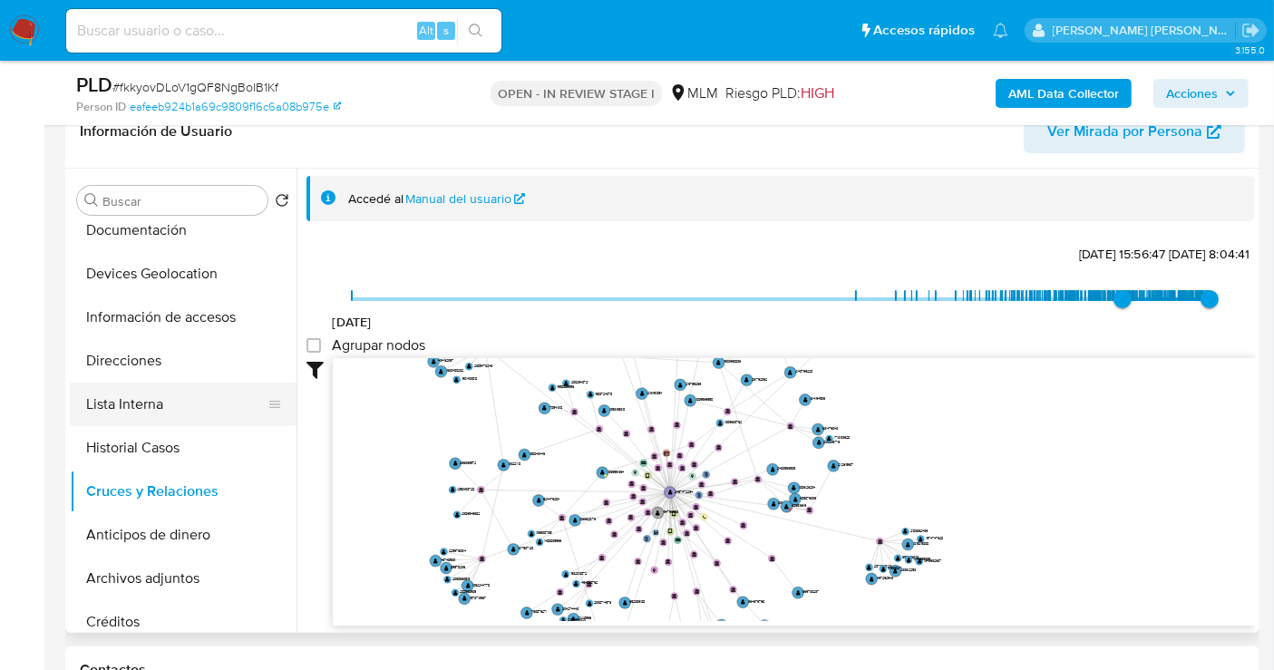
scroll to position [0, 0]
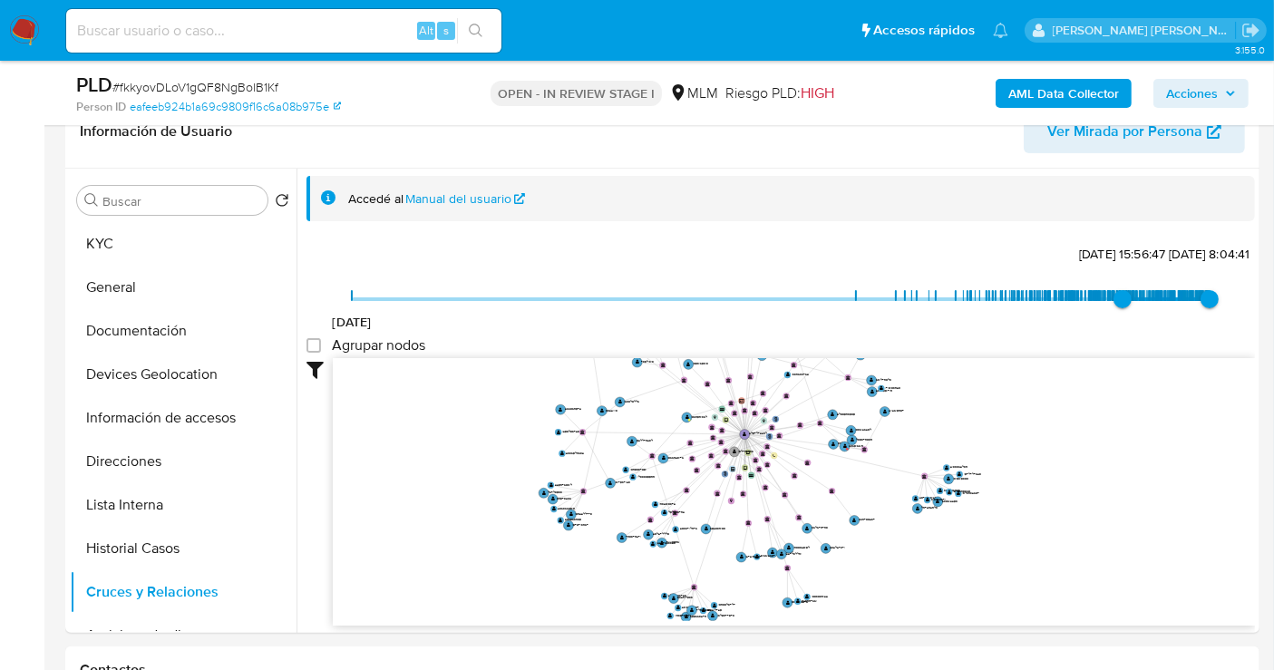
drag, startPoint x: 856, startPoint y: 441, endPoint x: 930, endPoint y: 390, distance: 90.5
click at [930, 390] on icon "user-2457472294  2457472294 phone-4660f4318e3c6a4b188e725e16e14fc5  person-ea…" at bounding box center [794, 489] width 922 height 263
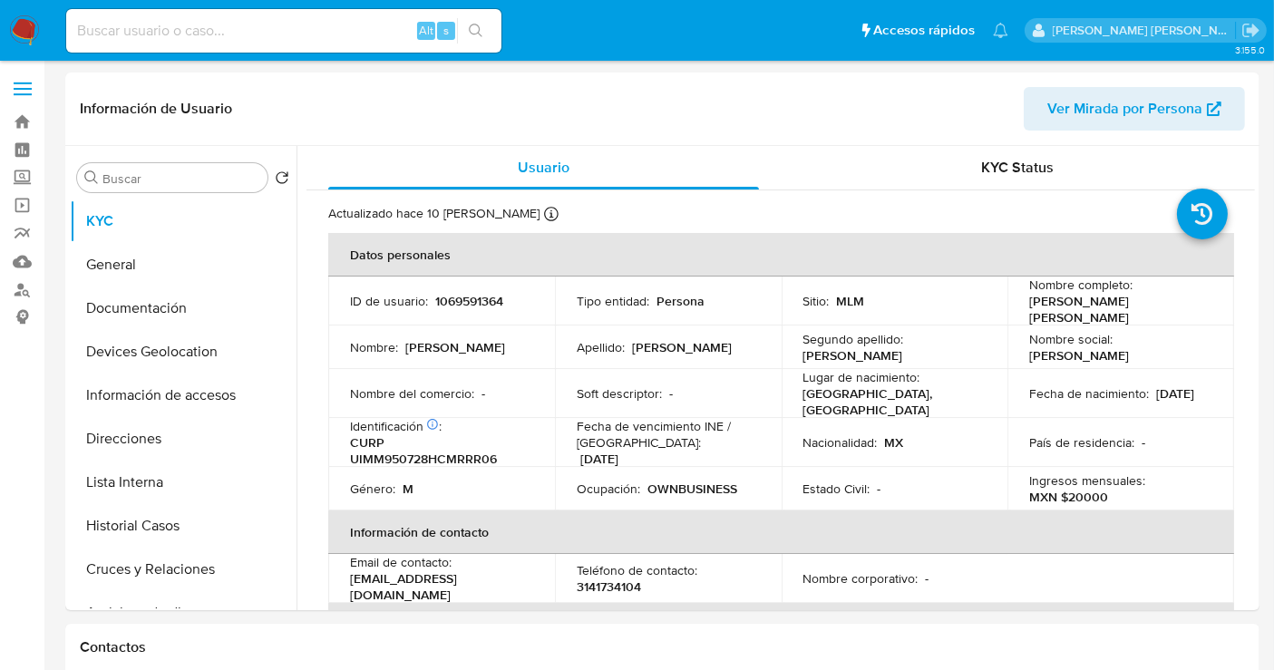
select select "10"
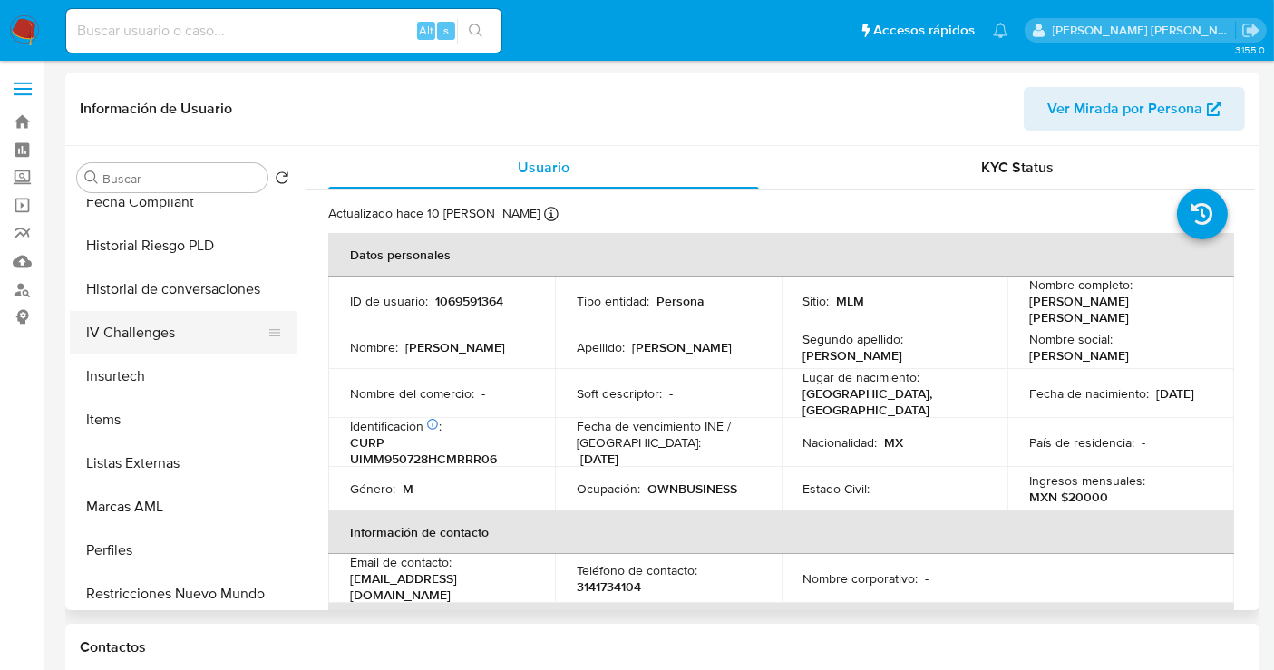
scroll to position [765, 0]
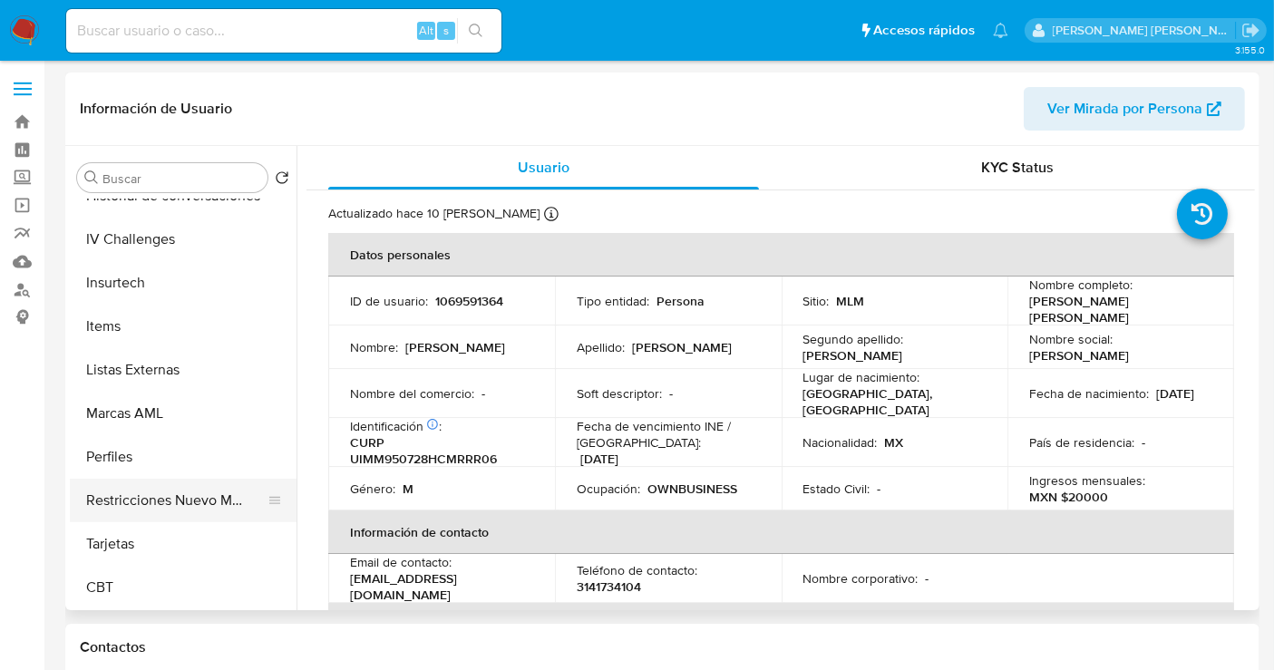
click at [168, 499] on button "Restricciones Nuevo Mundo" at bounding box center [176, 501] width 212 height 44
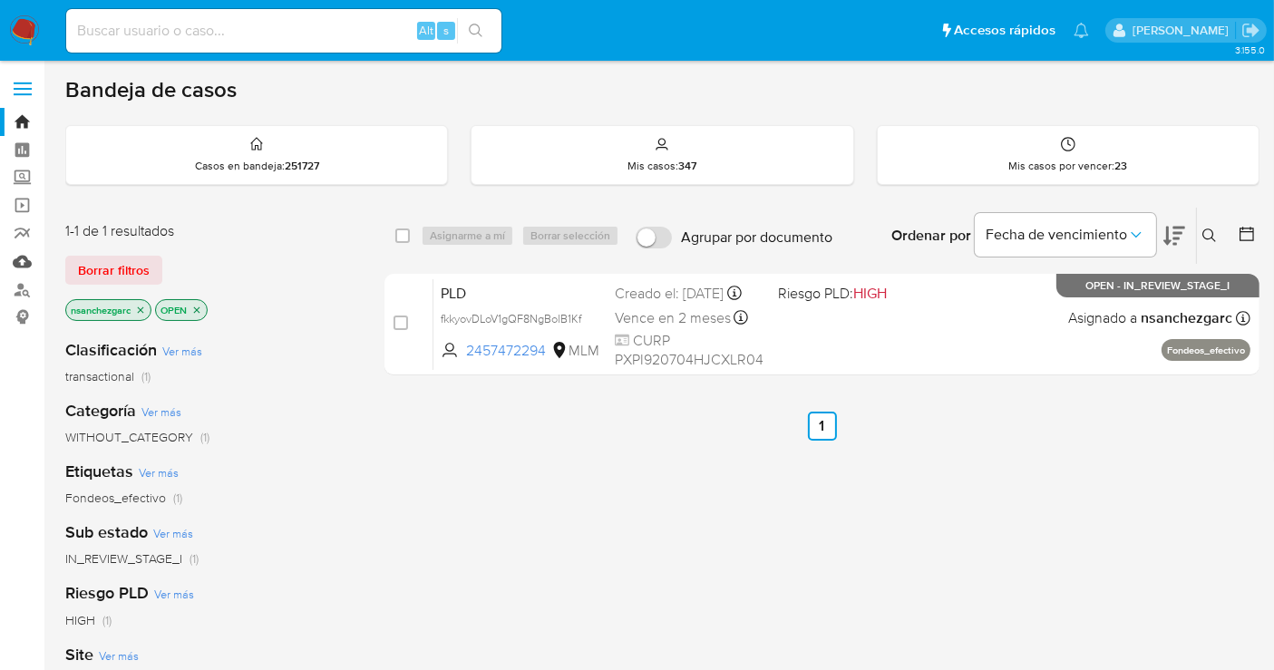
click at [20, 262] on link "Mulan" at bounding box center [108, 261] width 216 height 28
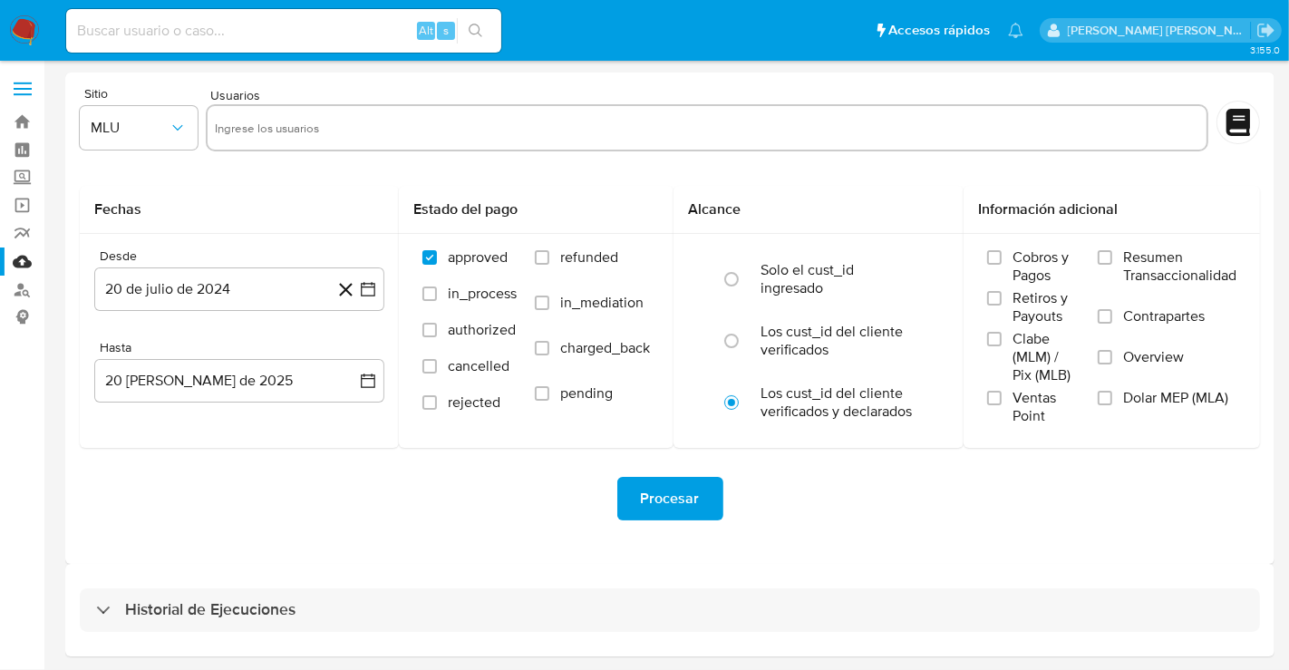
click at [268, 130] on input "text" at bounding box center [707, 127] width 985 height 29
paste input "2504373154"
type input "2504373154"
click at [117, 143] on button "MLU" at bounding box center [139, 128] width 118 height 44
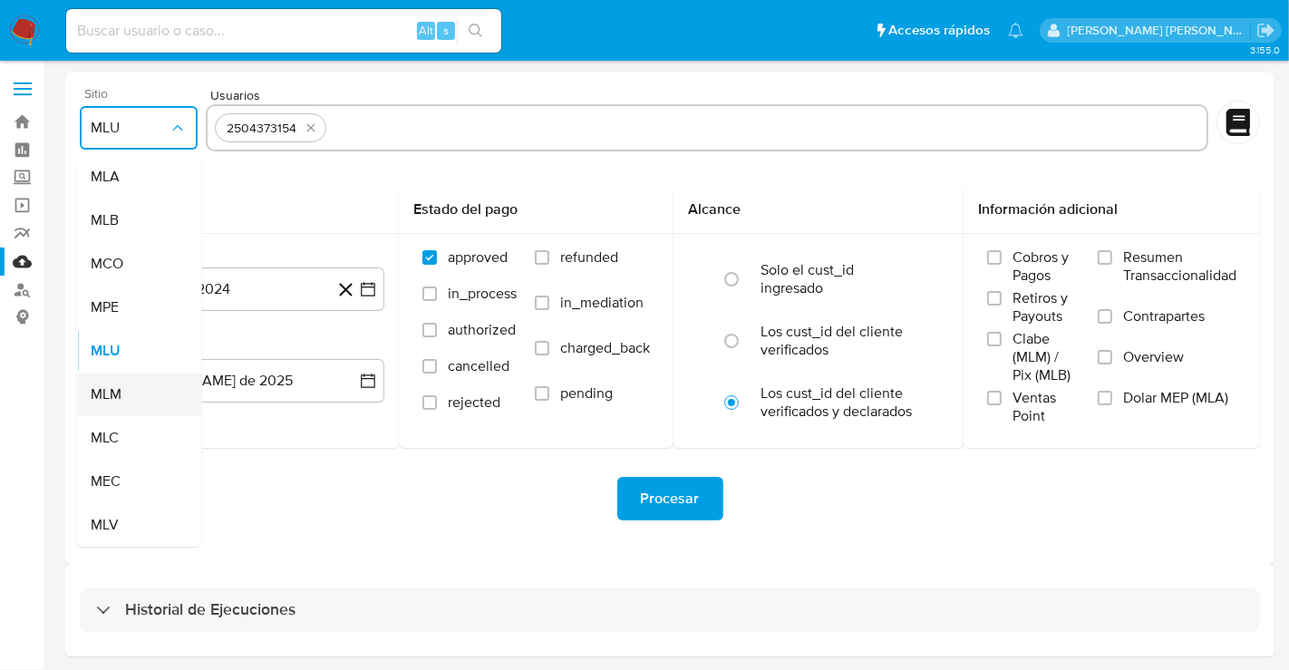
click at [111, 394] on span "MLM" at bounding box center [106, 394] width 31 height 18
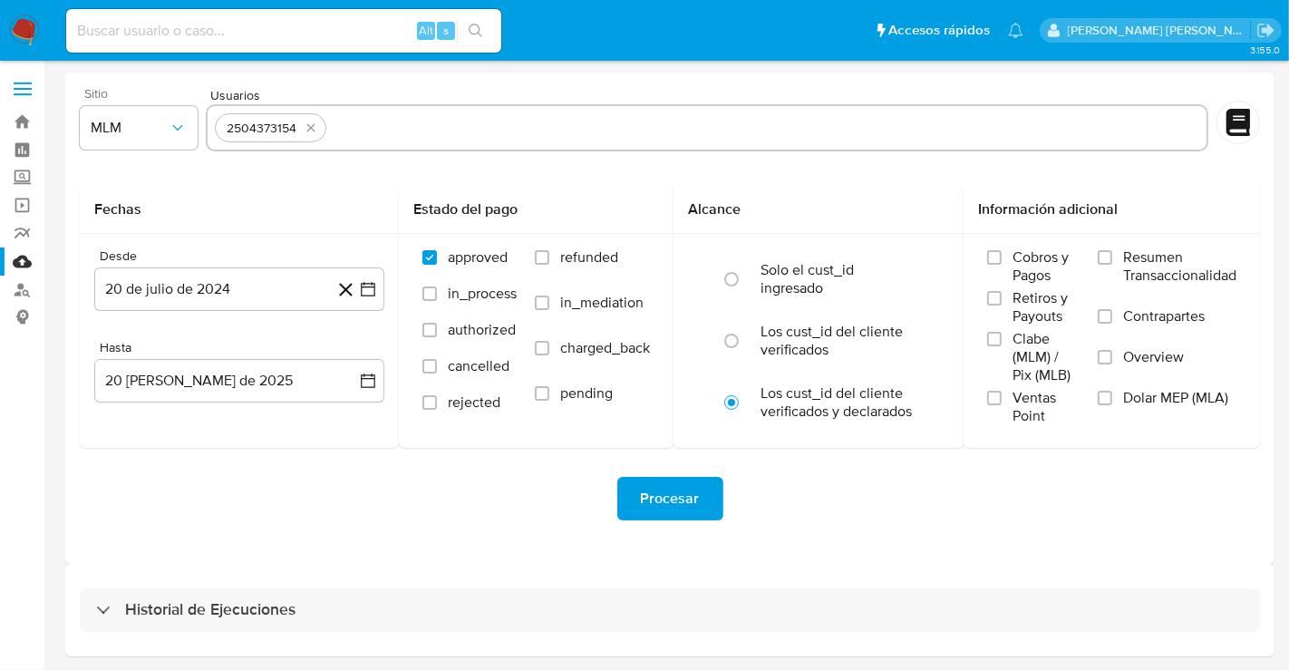
click at [147, 45] on div "Alt s" at bounding box center [283, 31] width 435 height 44
click at [138, 34] on input at bounding box center [283, 31] width 435 height 24
paste input "2504373154"
type input "2504373154"
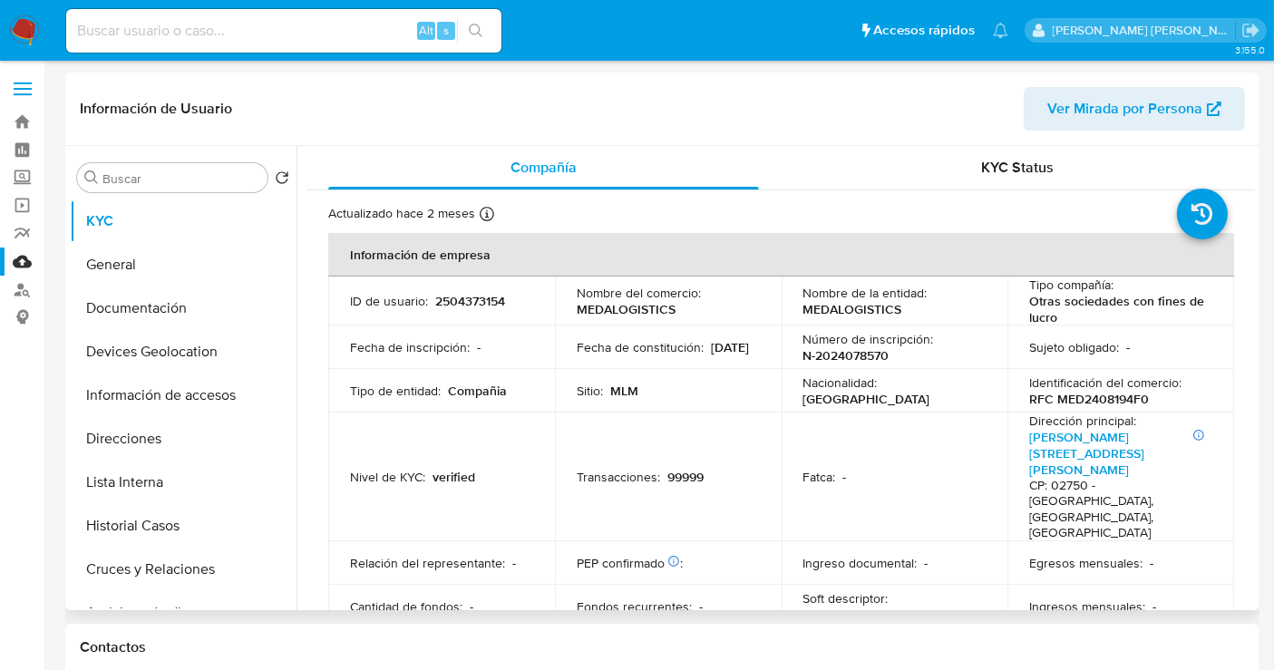
select select "10"
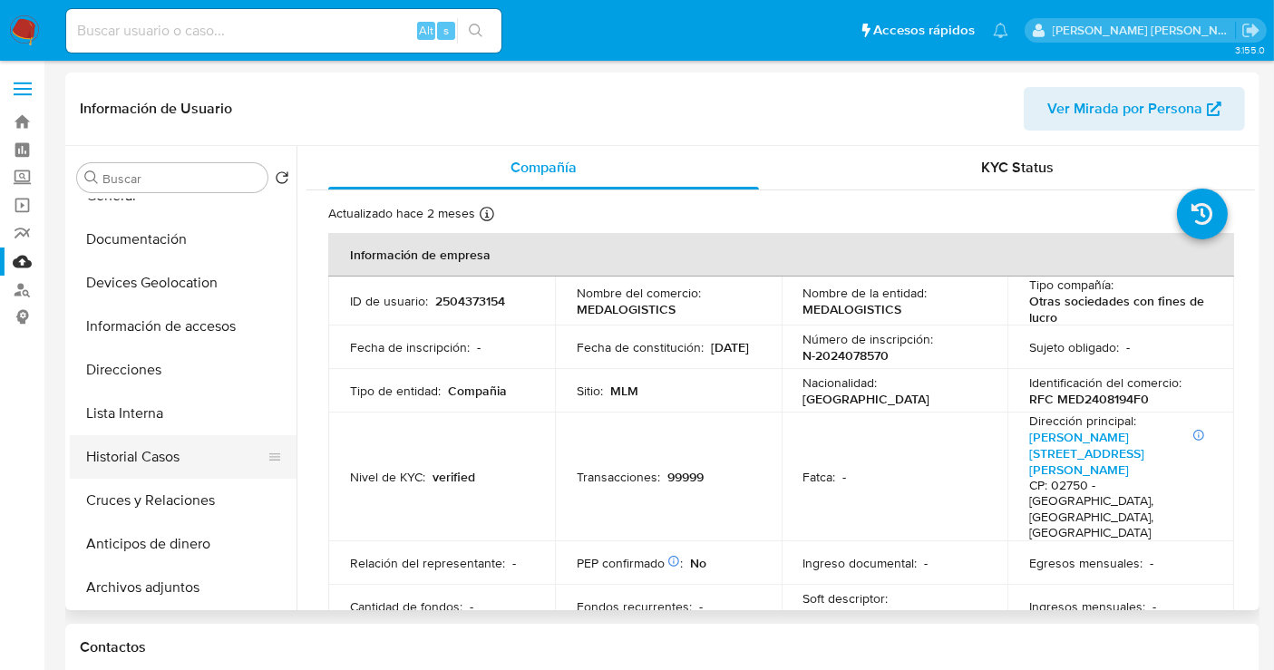
scroll to position [101, 0]
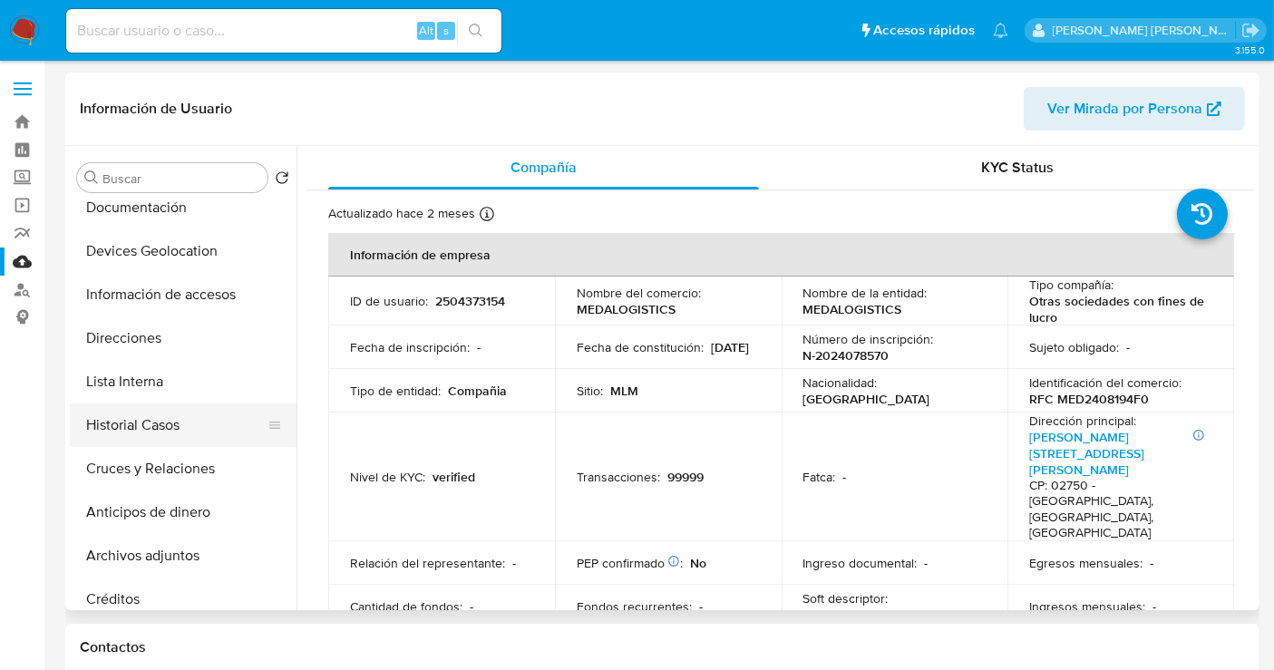
click at [132, 433] on button "Historial Casos" at bounding box center [176, 425] width 212 height 44
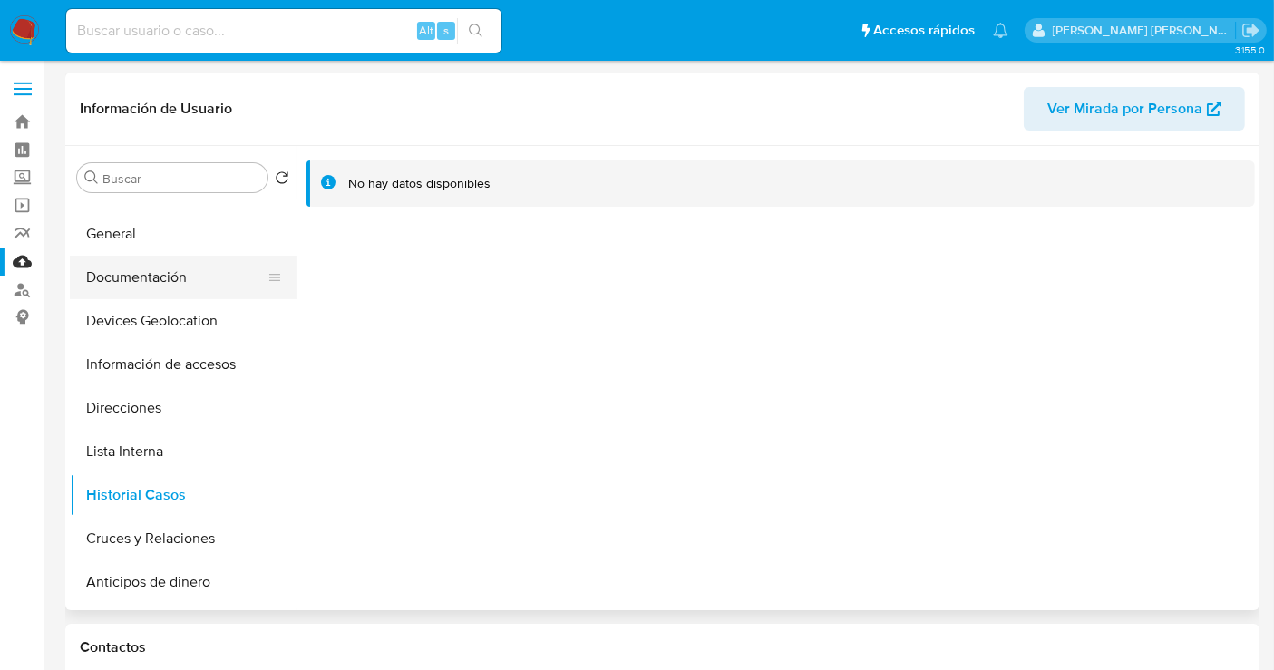
scroll to position [0, 0]
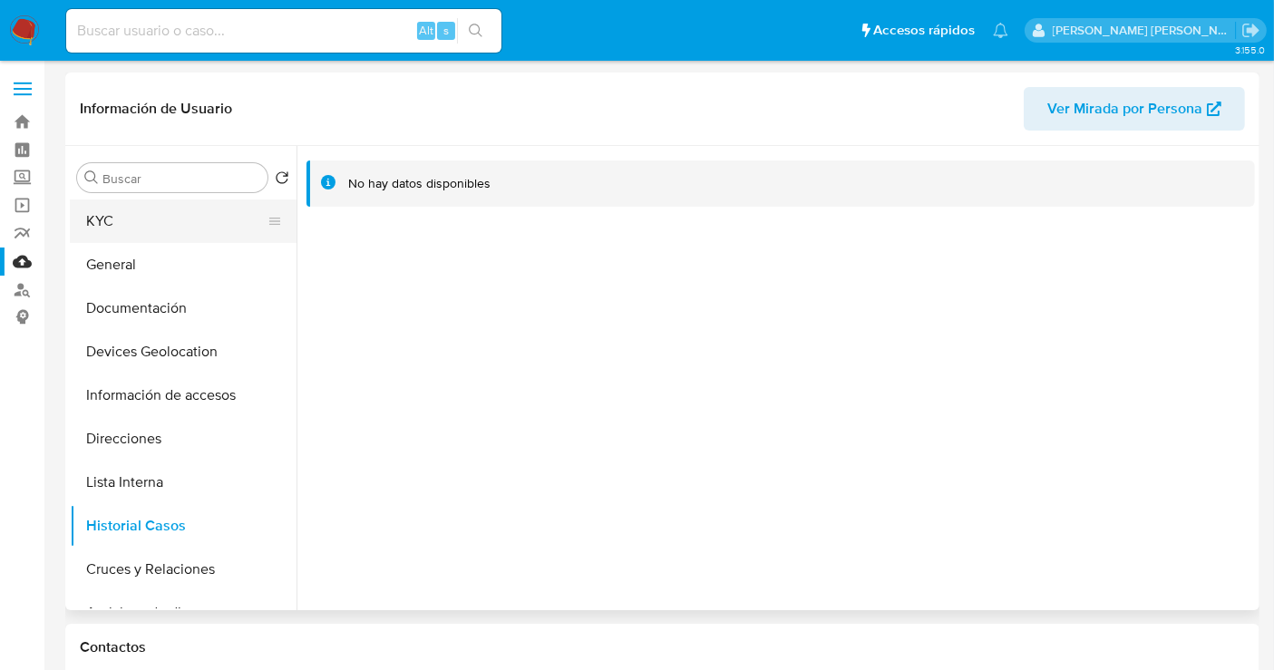
click at [132, 218] on button "KYC" at bounding box center [176, 221] width 212 height 44
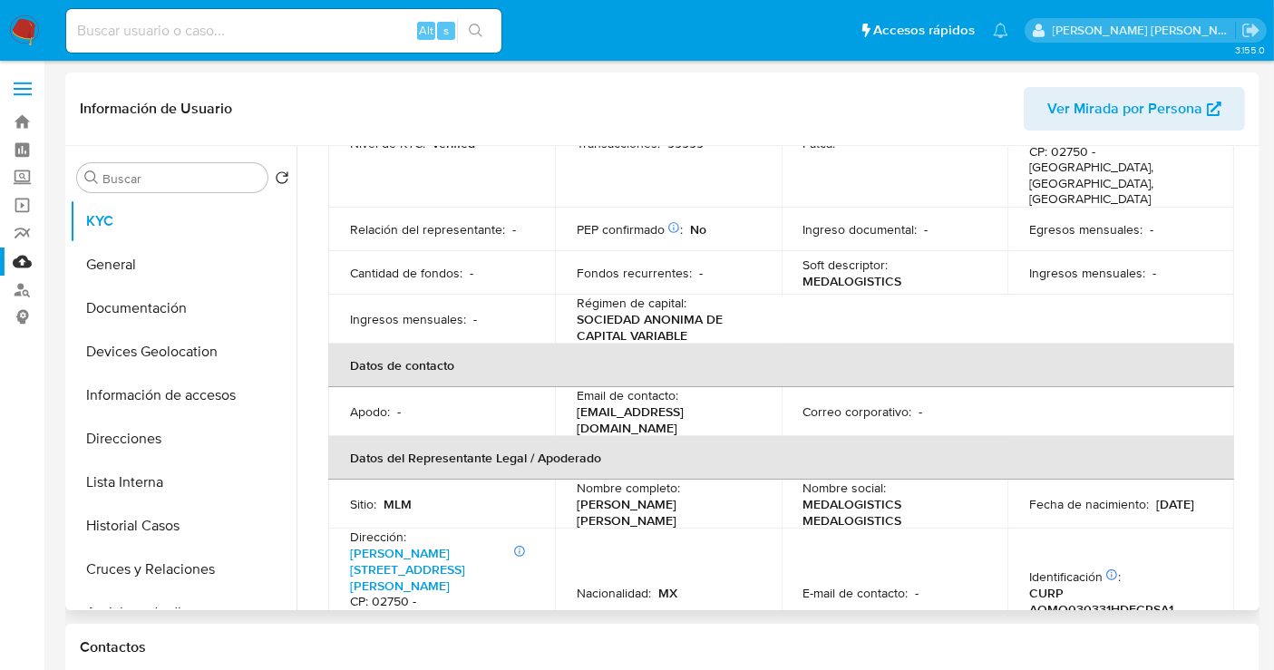
scroll to position [302, 0]
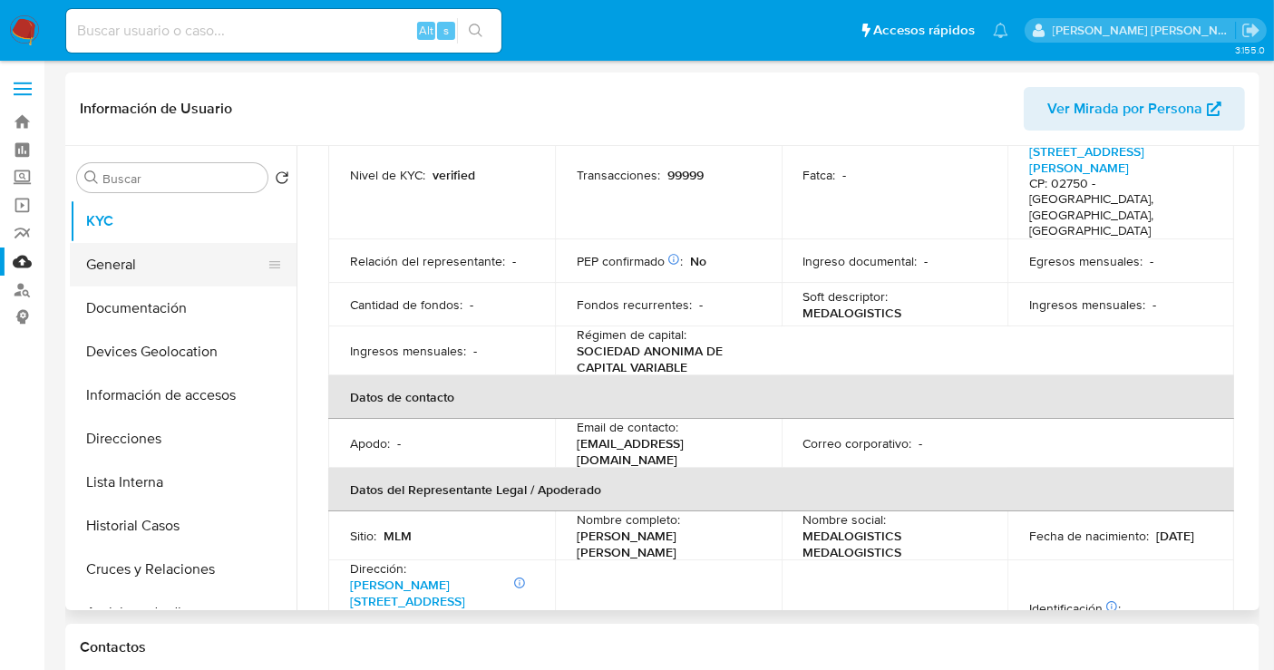
click at [103, 260] on button "General" at bounding box center [176, 265] width 212 height 44
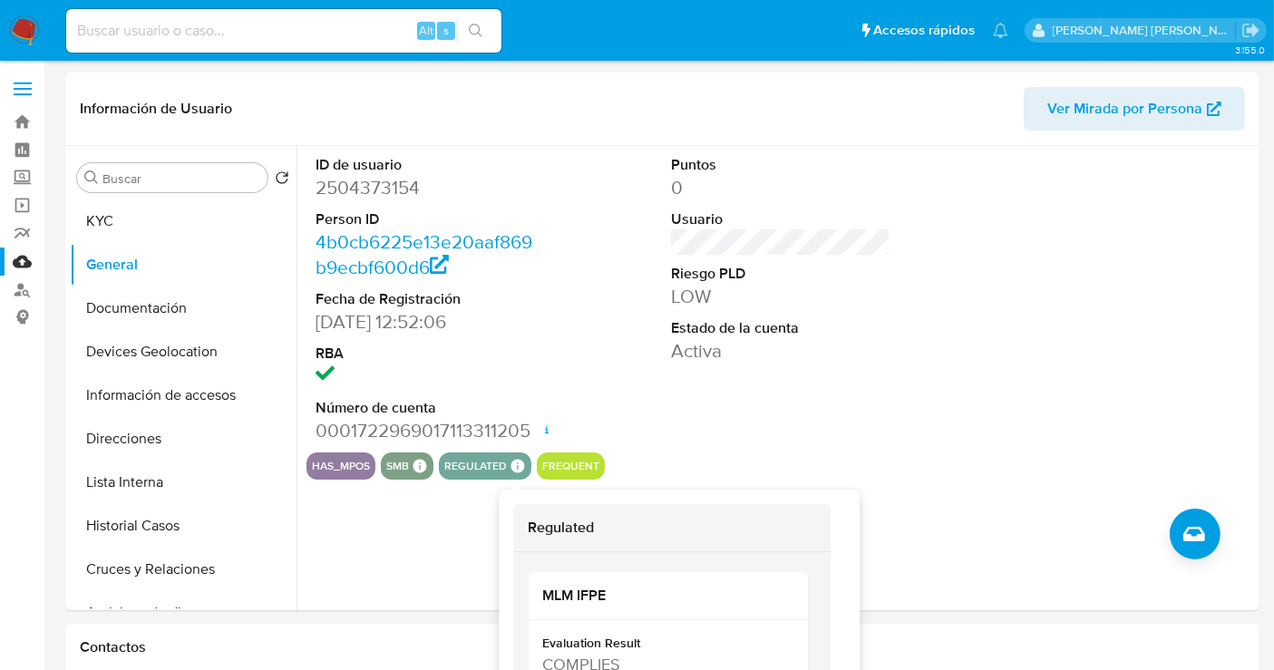
scroll to position [88, 0]
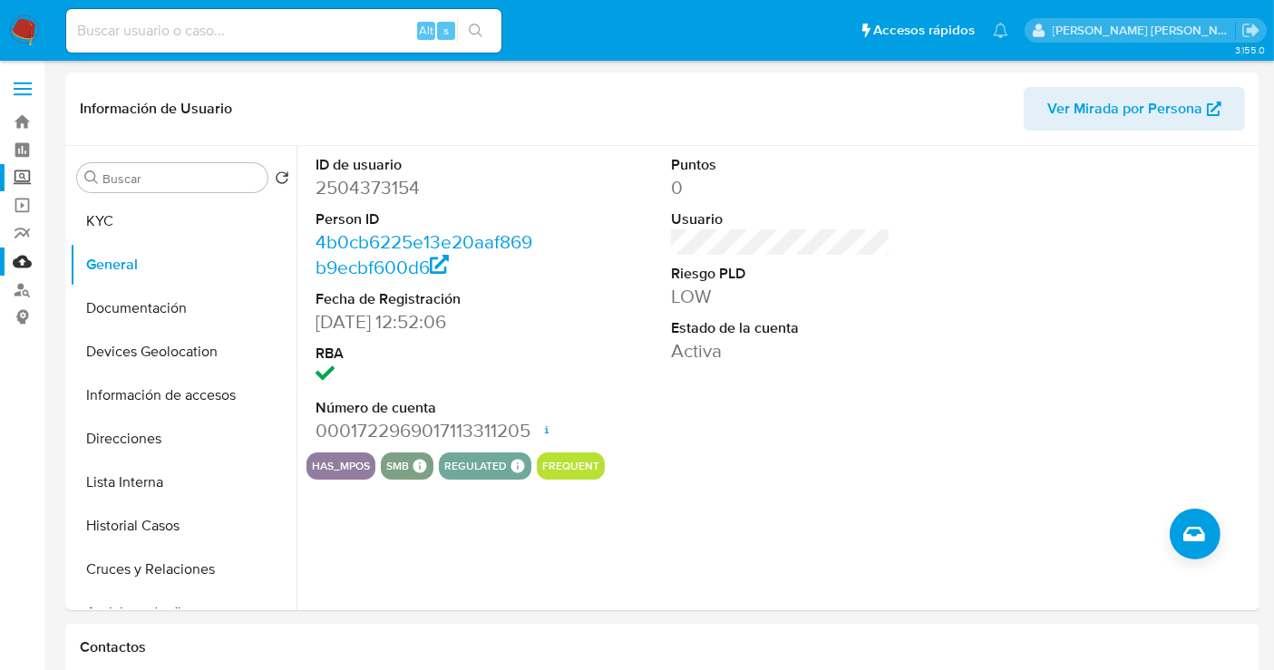
click at [18, 174] on label "Screening" at bounding box center [108, 178] width 216 height 28
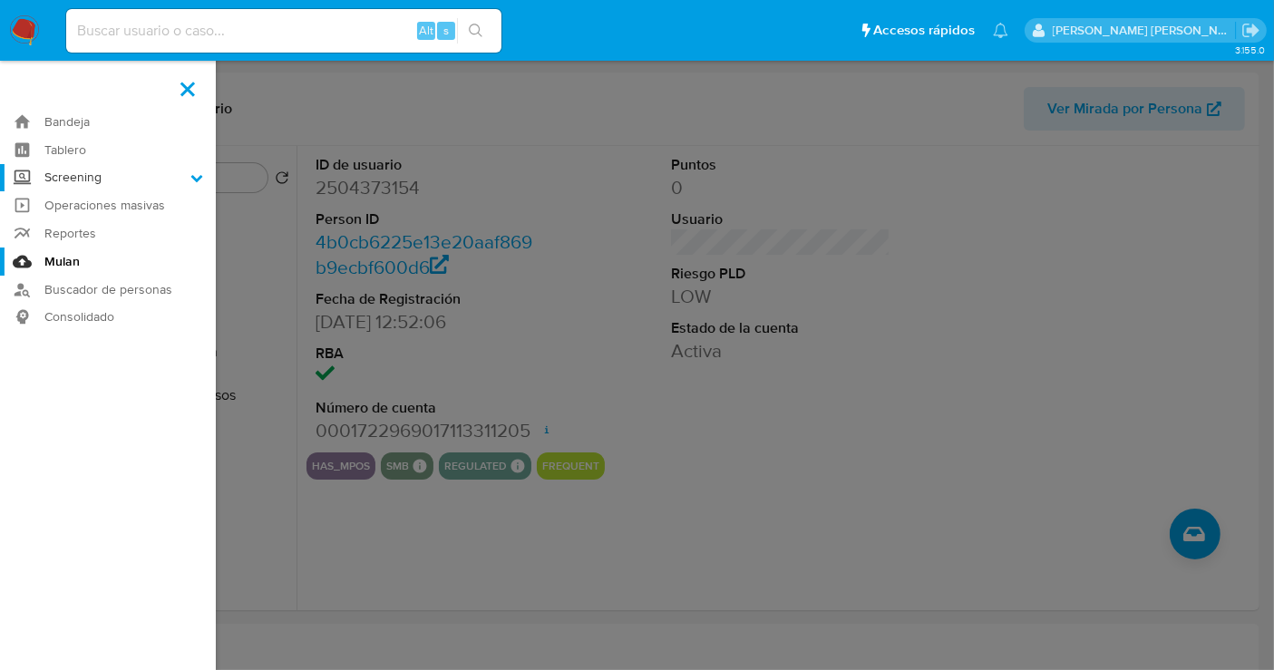
click at [0, 0] on input "Screening" at bounding box center [0, 0] width 0 height 0
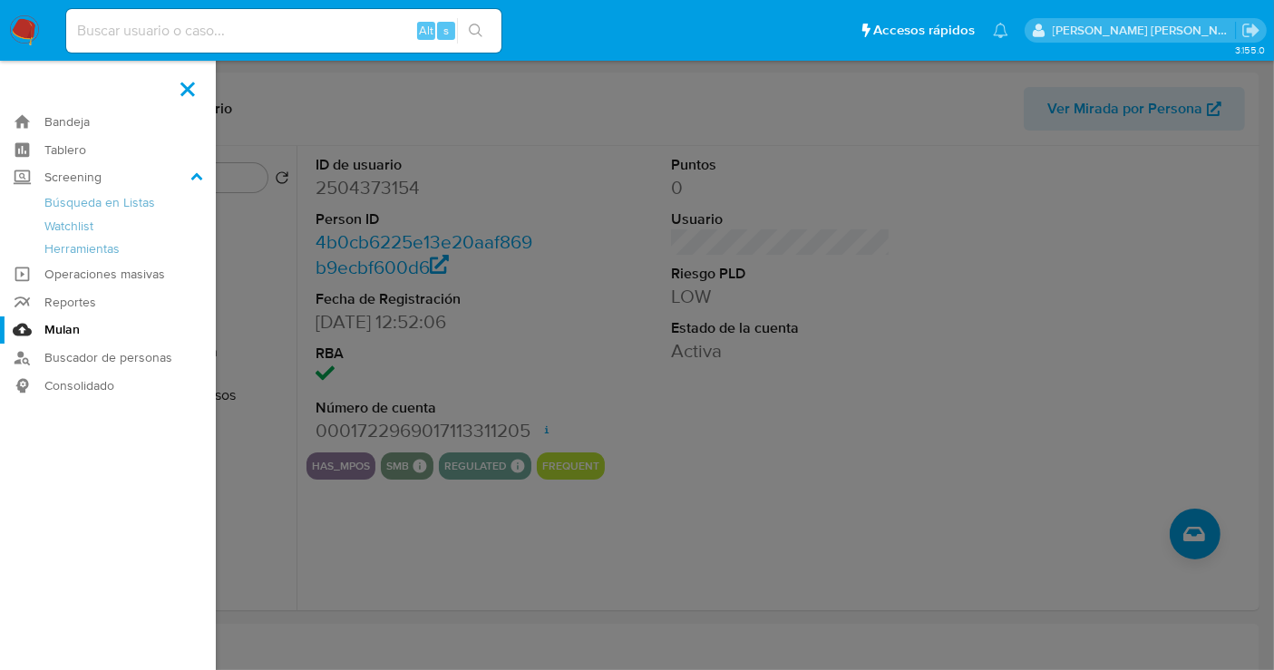
click at [65, 330] on link "Mulan" at bounding box center [108, 330] width 216 height 28
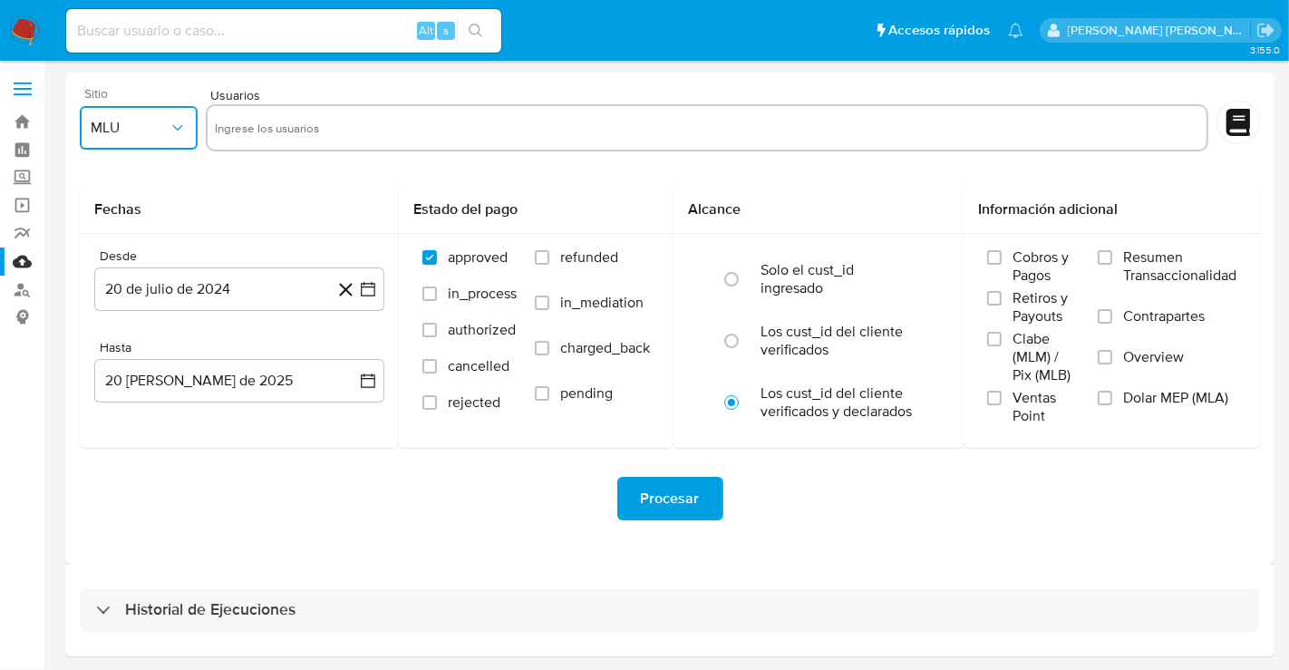
click at [164, 133] on span "MLU" at bounding box center [130, 128] width 78 height 18
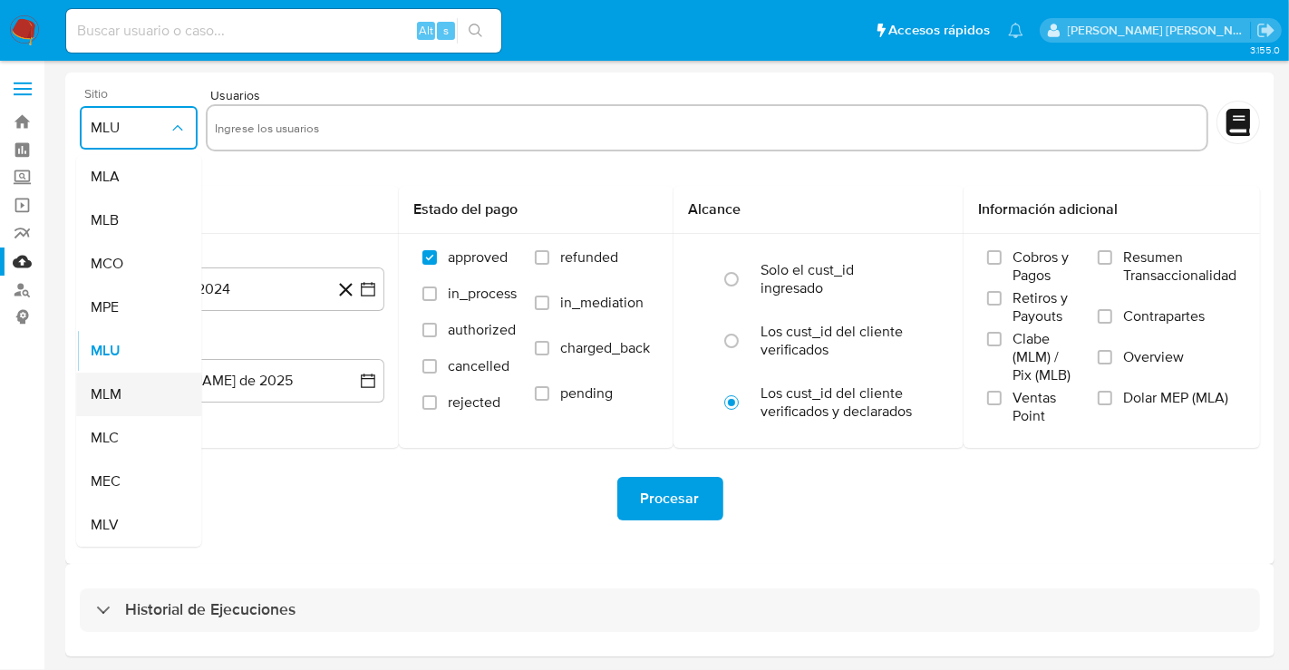
click at [121, 390] on span "MLM" at bounding box center [106, 394] width 31 height 18
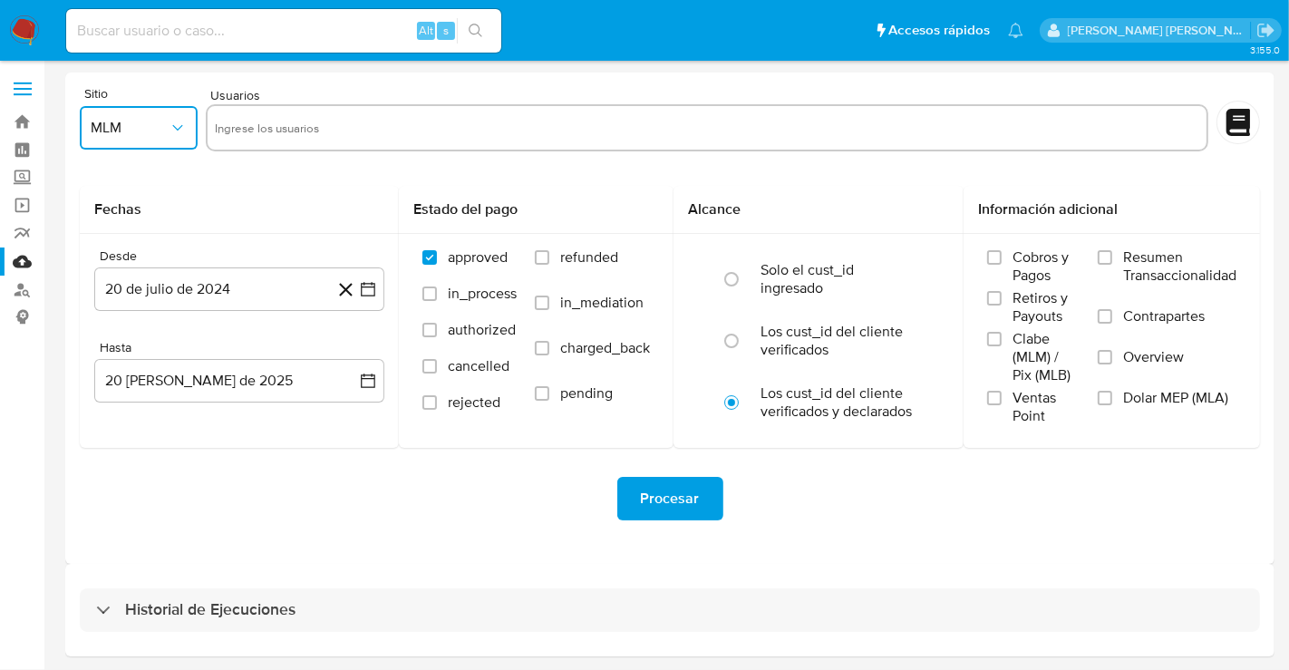
click at [266, 135] on input "text" at bounding box center [707, 127] width 985 height 29
type input "2504373154"
click at [183, 295] on button "20 de julio de 2024" at bounding box center [239, 289] width 290 height 44
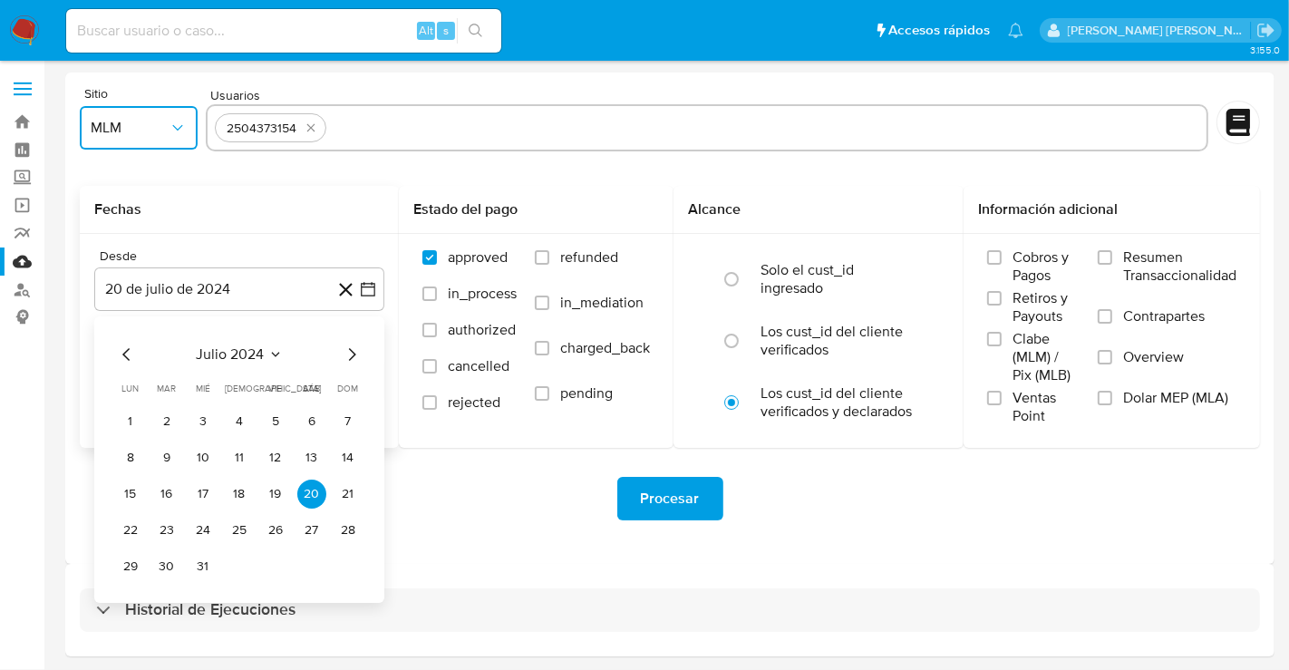
click at [132, 357] on icon "Mes anterior" at bounding box center [127, 355] width 22 height 22
click at [308, 421] on button "1" at bounding box center [311, 421] width 29 height 29
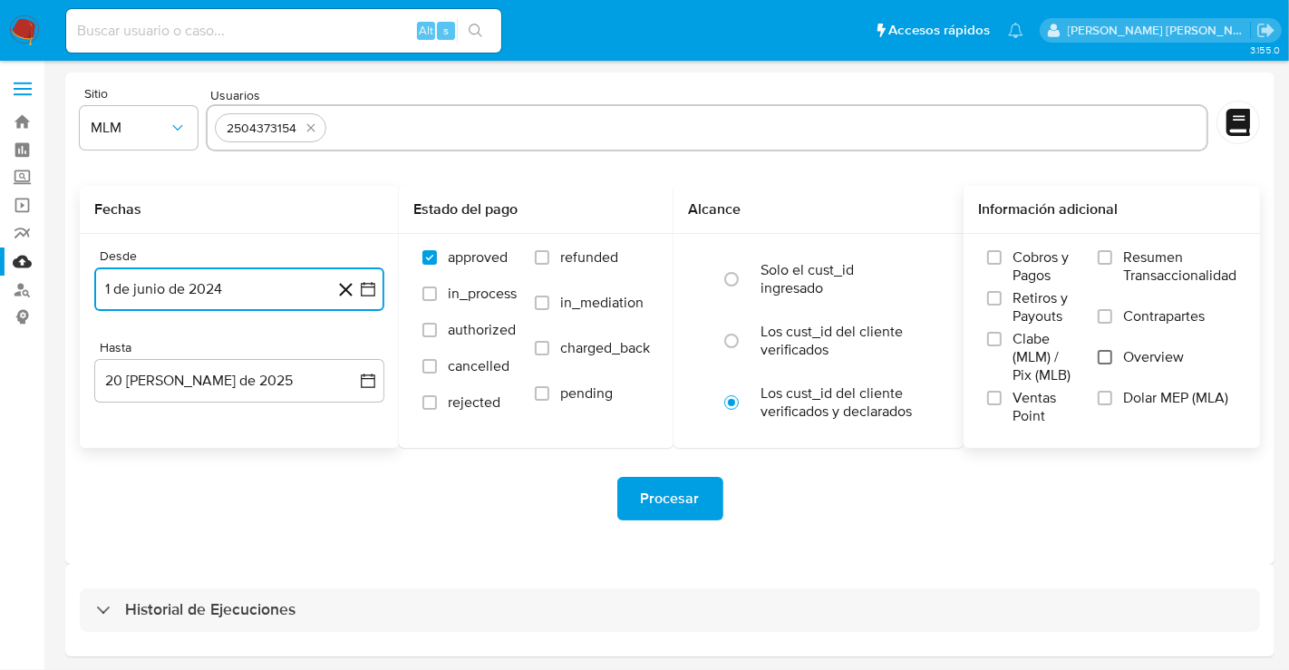
click at [1110, 354] on input "Overview" at bounding box center [1105, 357] width 15 height 15
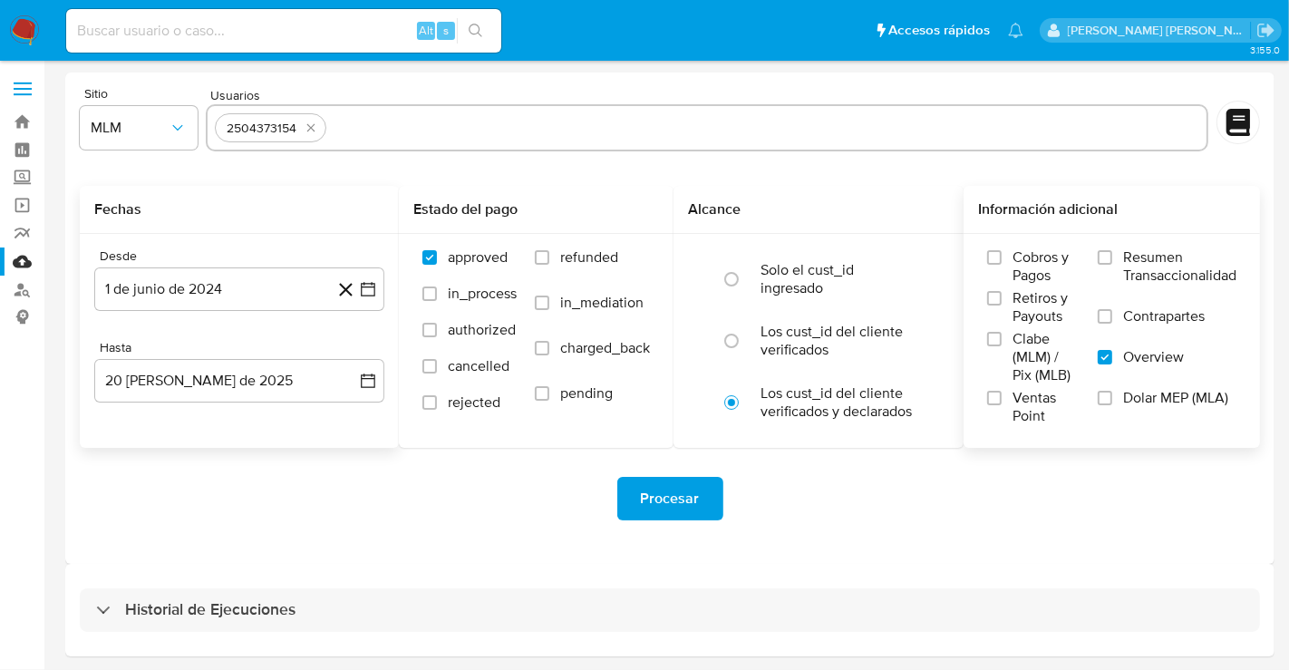
click at [673, 497] on span "Procesar" at bounding box center [670, 499] width 59 height 40
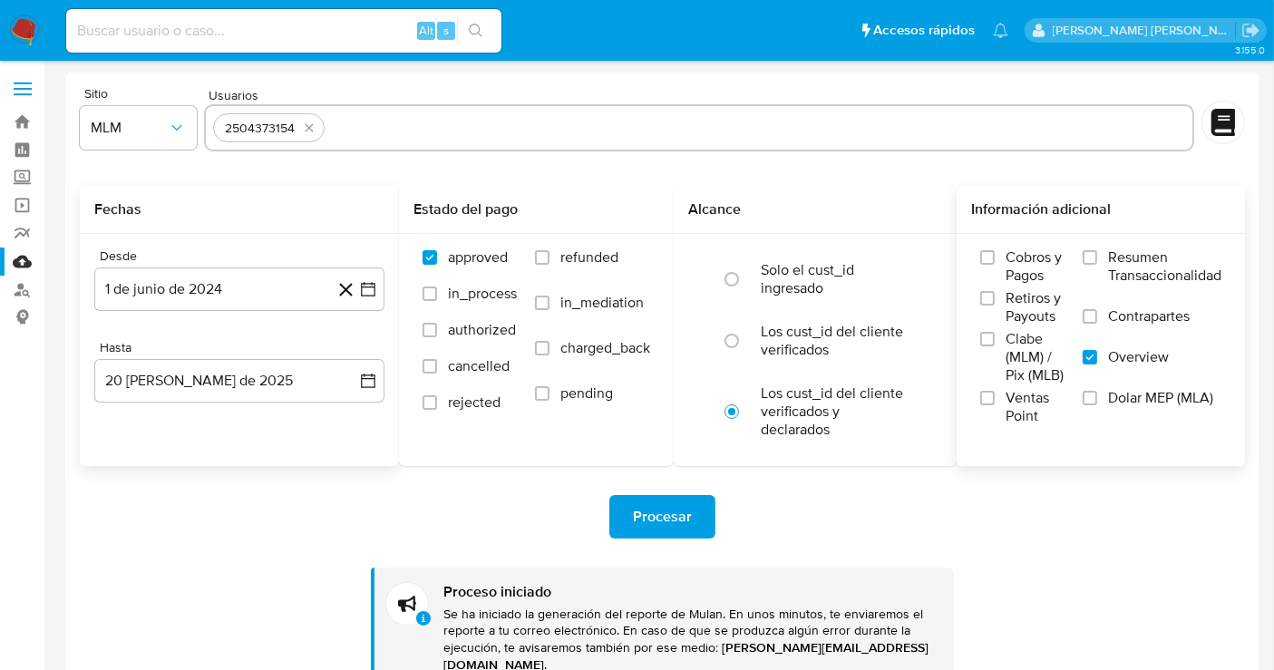
click at [13, 35] on img at bounding box center [24, 30] width 31 height 31
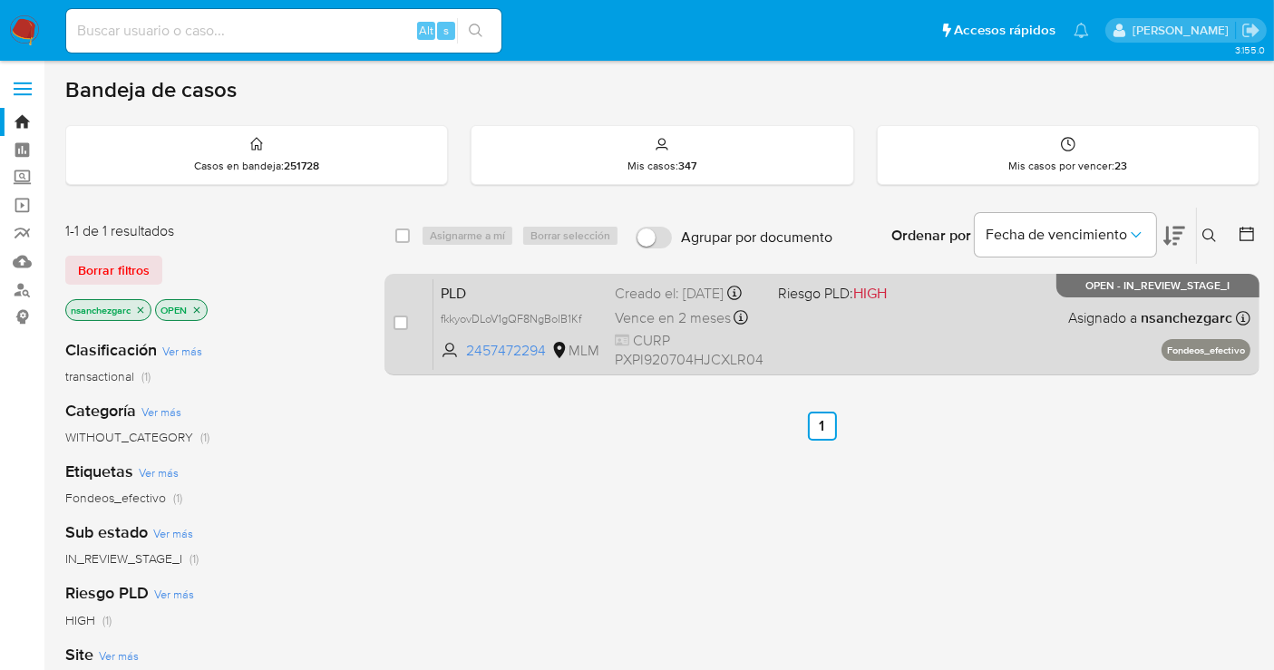
click at [668, 328] on span "Vence en 2 meses" at bounding box center [673, 318] width 116 height 20
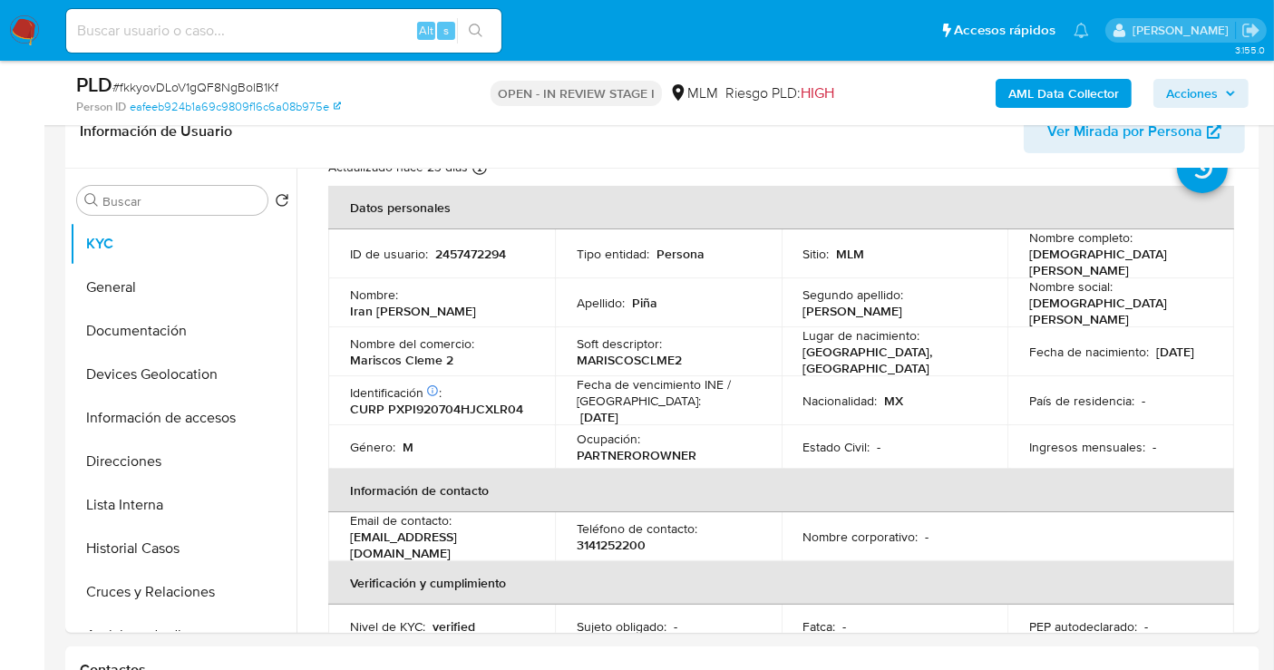
scroll to position [101, 0]
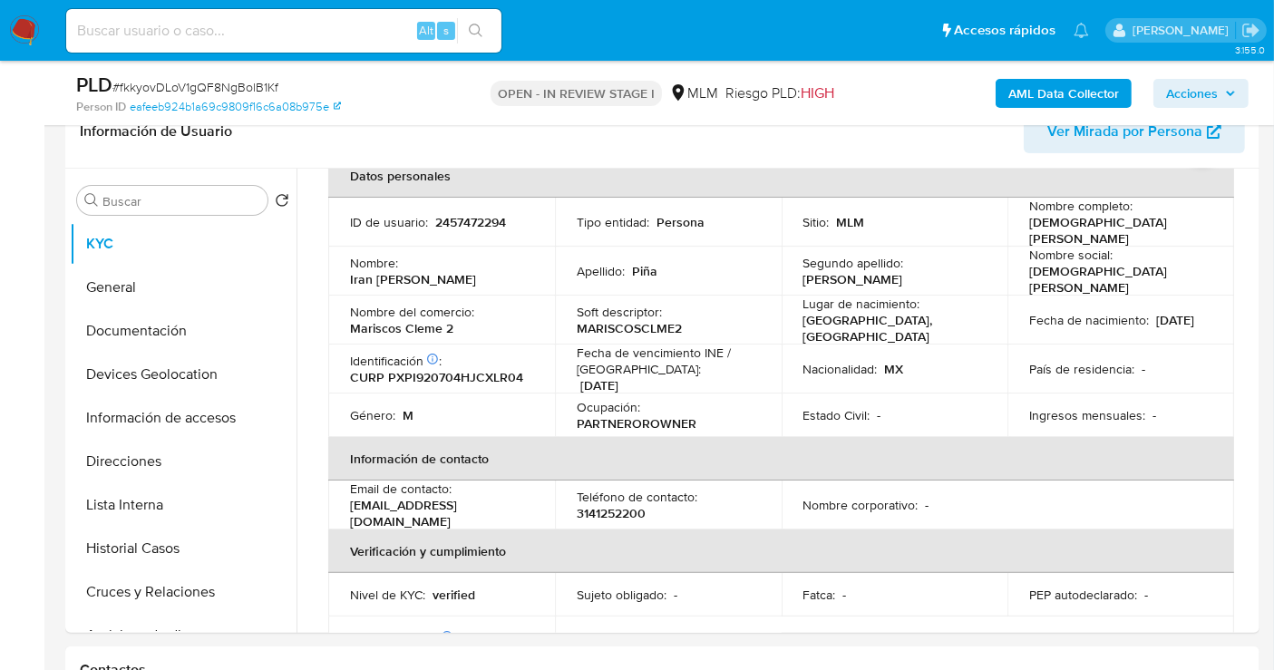
select select "10"
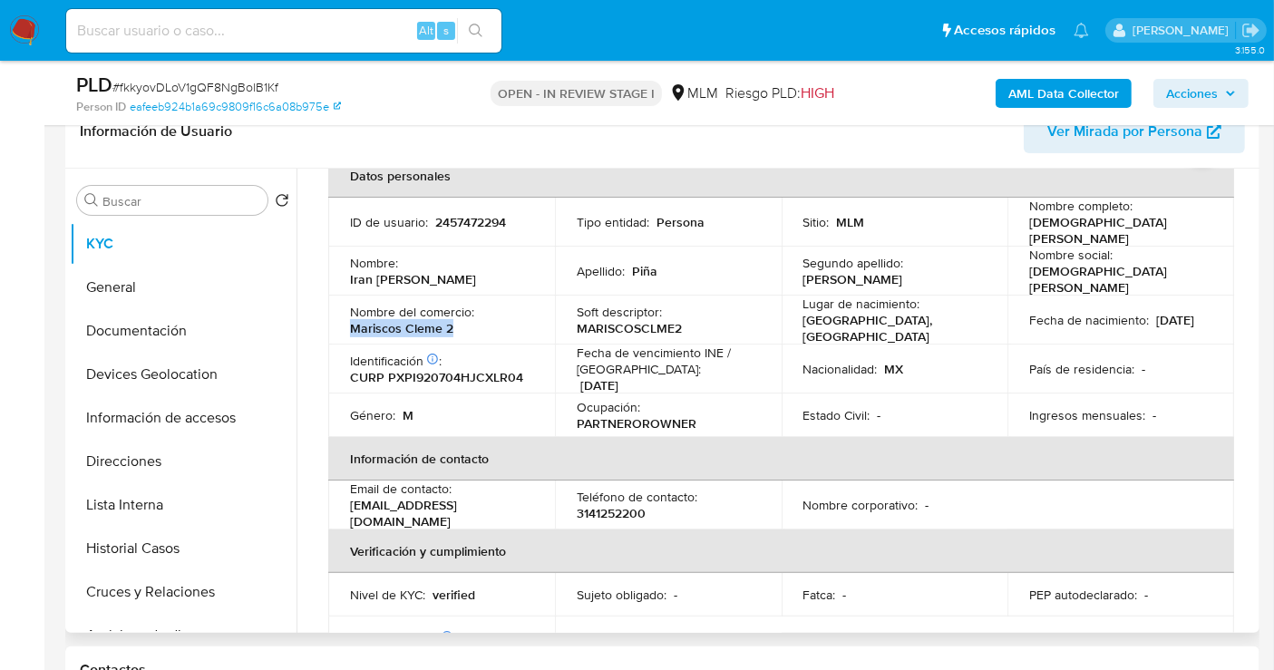
drag, startPoint x: 463, startPoint y: 311, endPoint x: 349, endPoint y: 315, distance: 114.3
click at [350, 315] on div "Nombre del comercio : Mariscos Cleme 2" at bounding box center [441, 320] width 183 height 33
copy p "Mariscos Cleme 2"
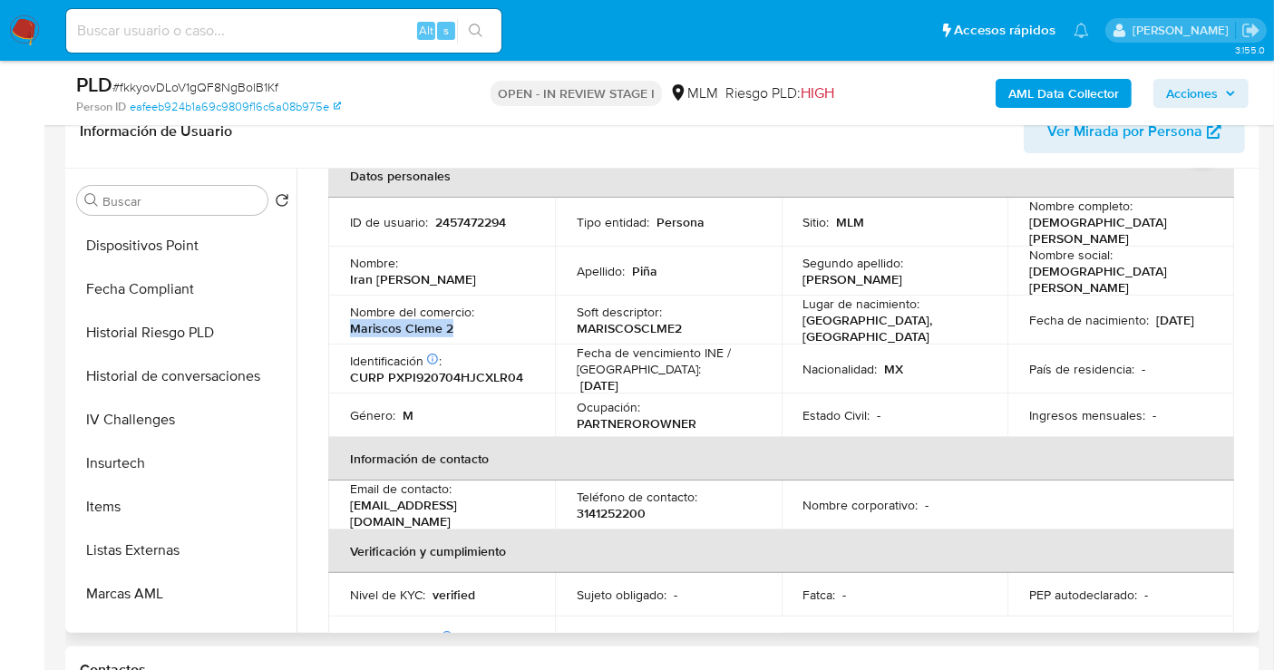
scroll to position [704, 0]
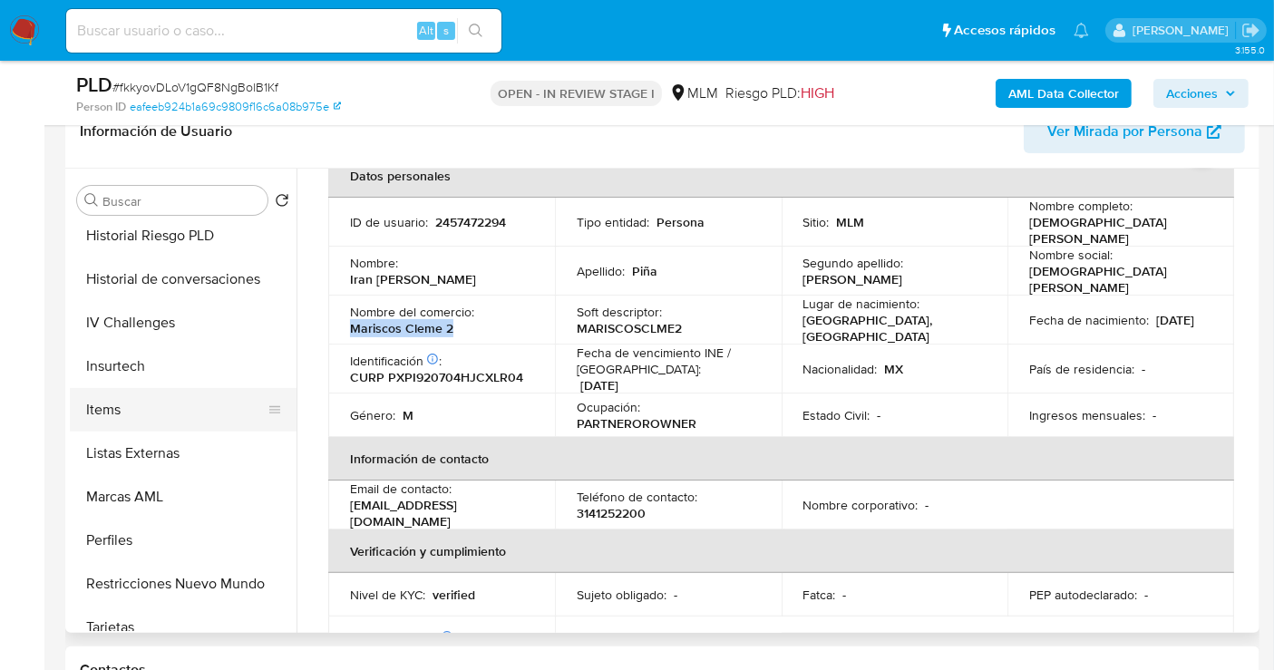
click at [108, 406] on button "Items" at bounding box center [176, 410] width 212 height 44
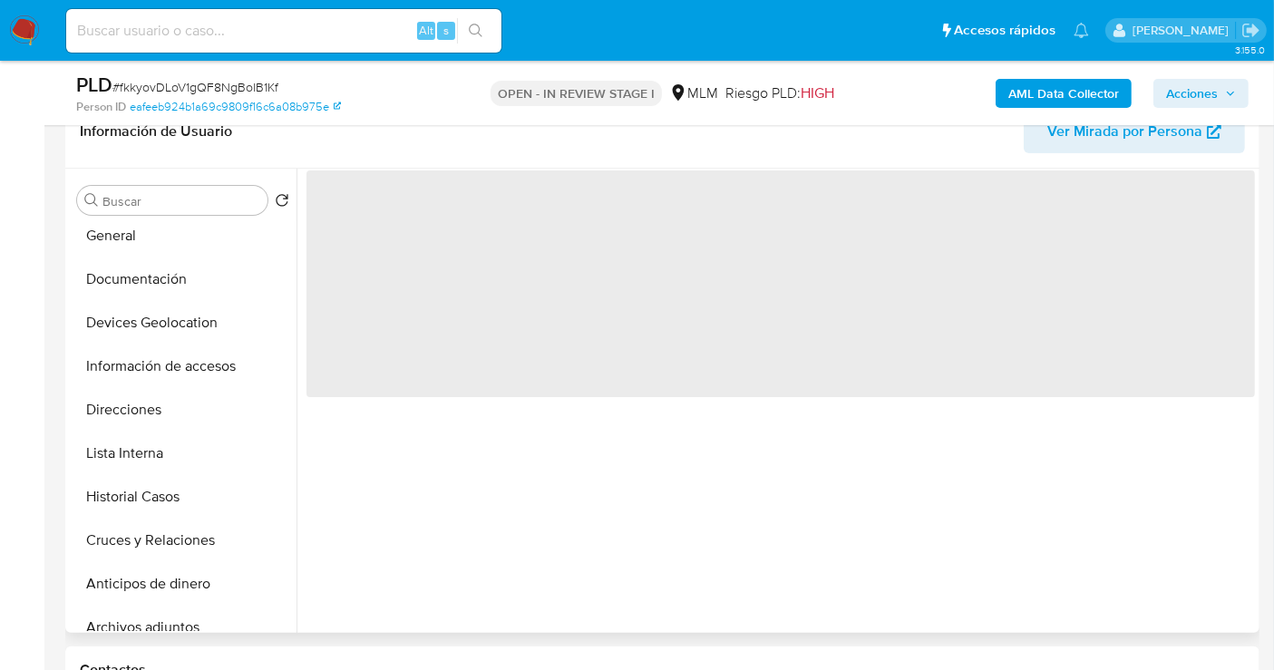
scroll to position [0, 0]
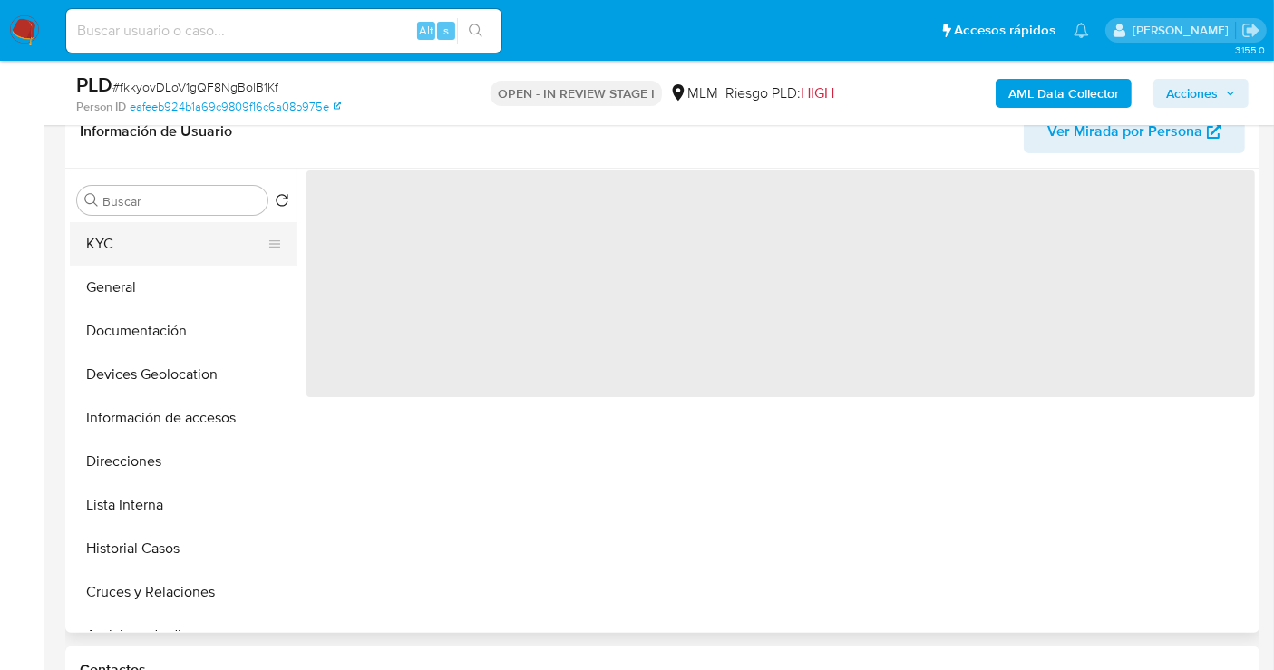
click at [98, 250] on button "KYC" at bounding box center [176, 244] width 212 height 44
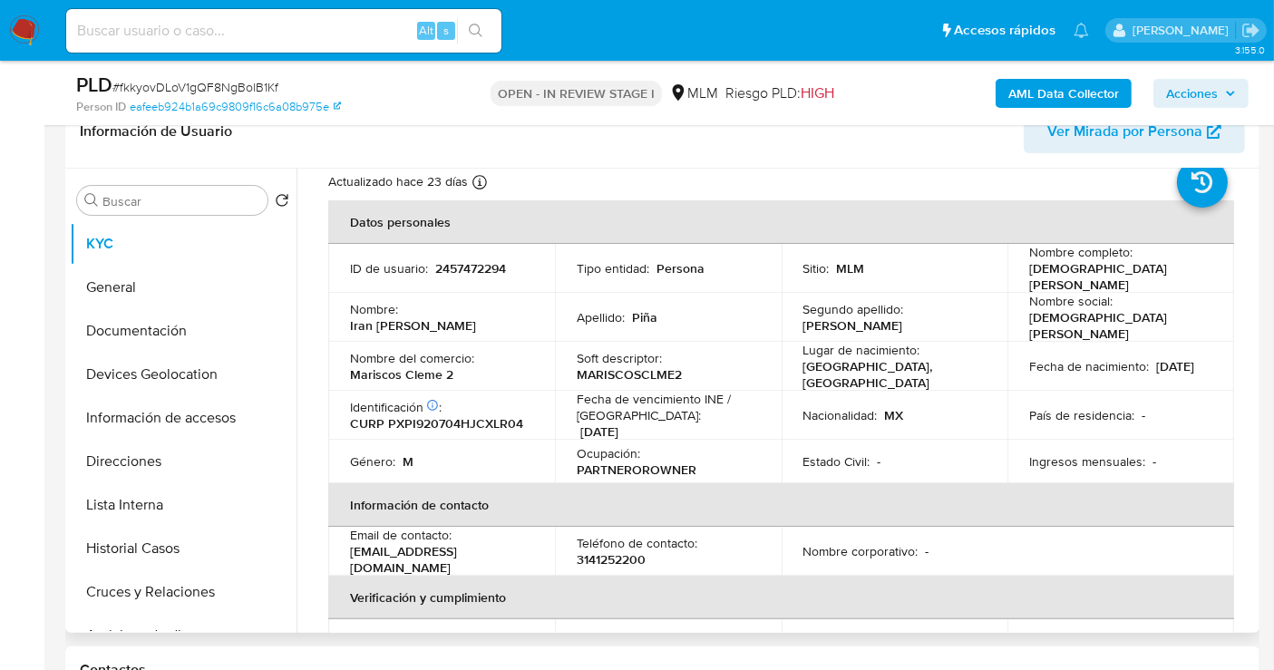
scroll to position [101, 0]
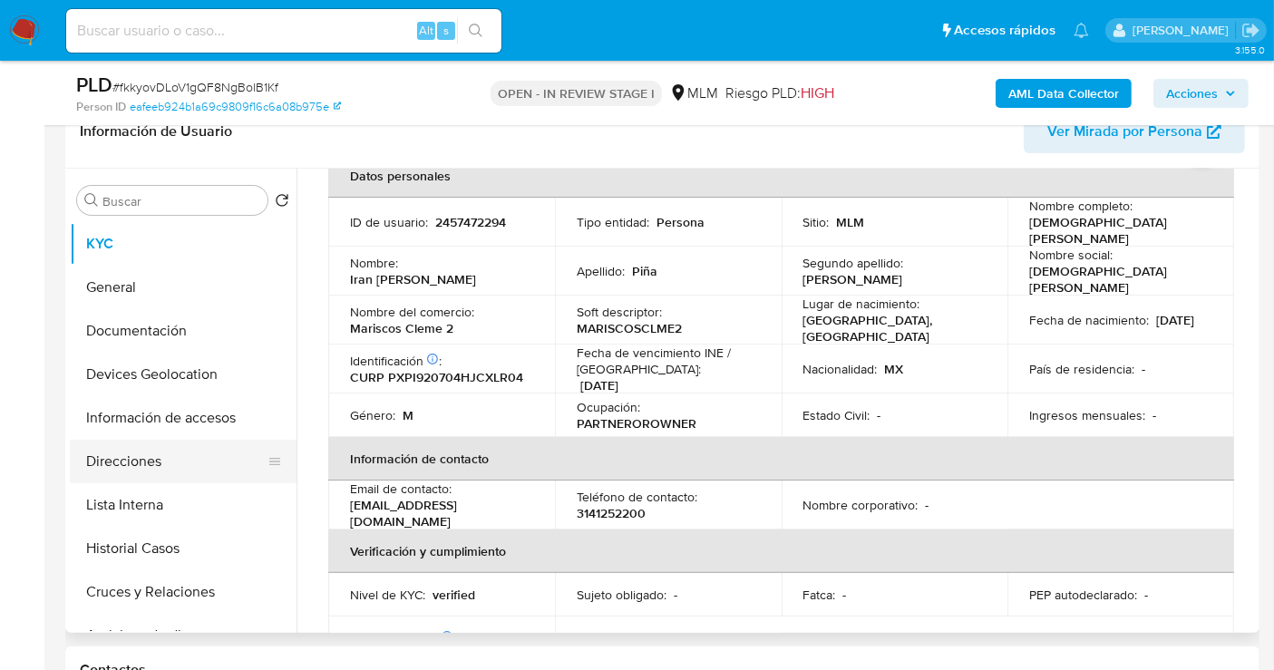
click at [156, 462] on button "Direcciones" at bounding box center [176, 462] width 212 height 44
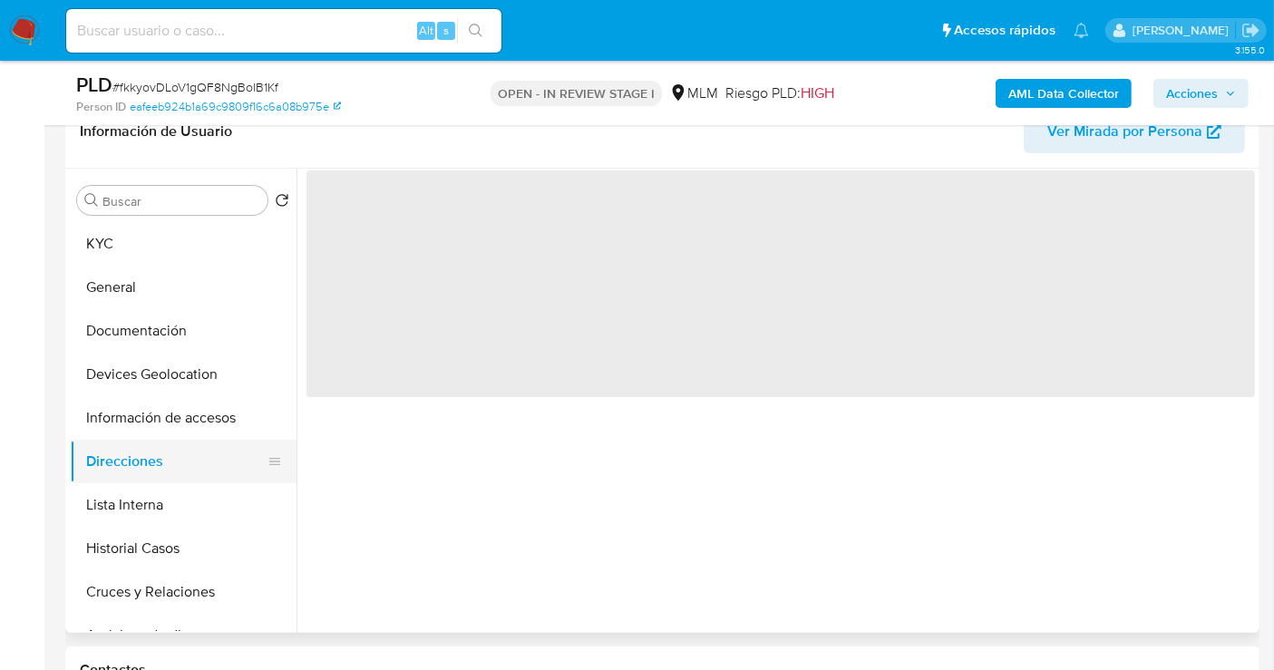
scroll to position [0, 0]
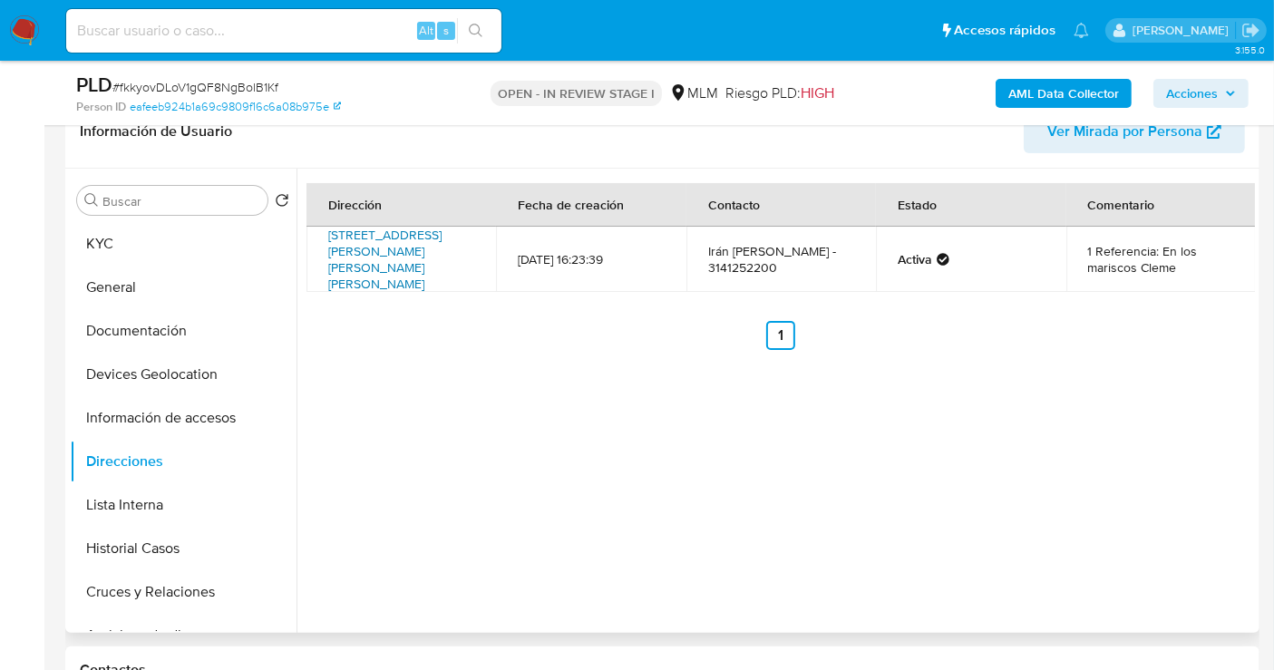
click at [365, 253] on link "Calle Jesús Ramírez 4, Manzanillo, Colima, 28868, Mexico 4" at bounding box center [384, 259] width 113 height 67
click at [743, 262] on td "Irán jannier piña Pelayo - 3141252200" at bounding box center [780, 259] width 189 height 65
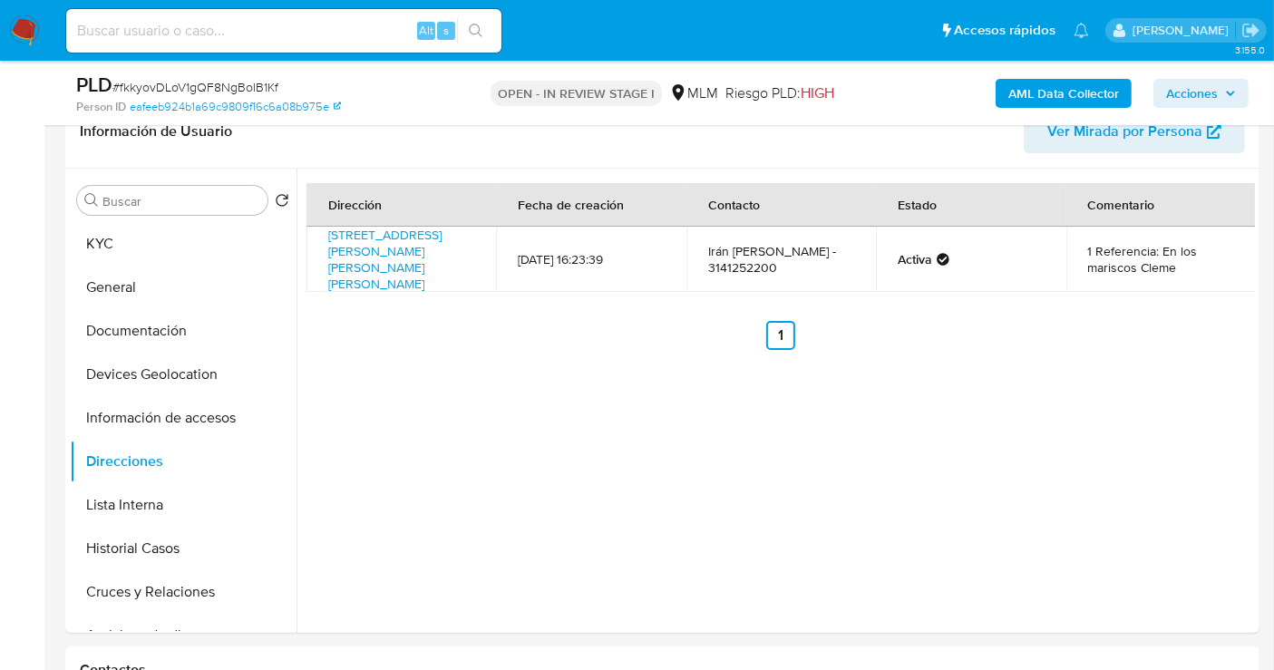
copy td "3141252200"
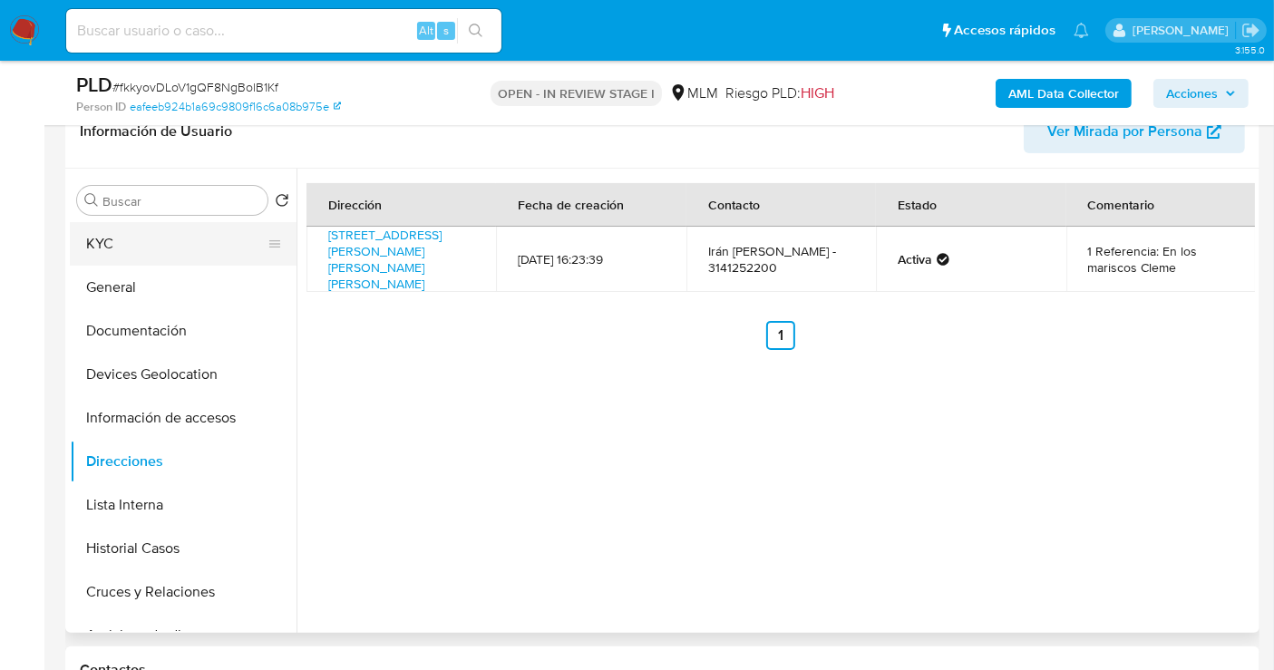
click at [158, 247] on button "KYC" at bounding box center [176, 244] width 212 height 44
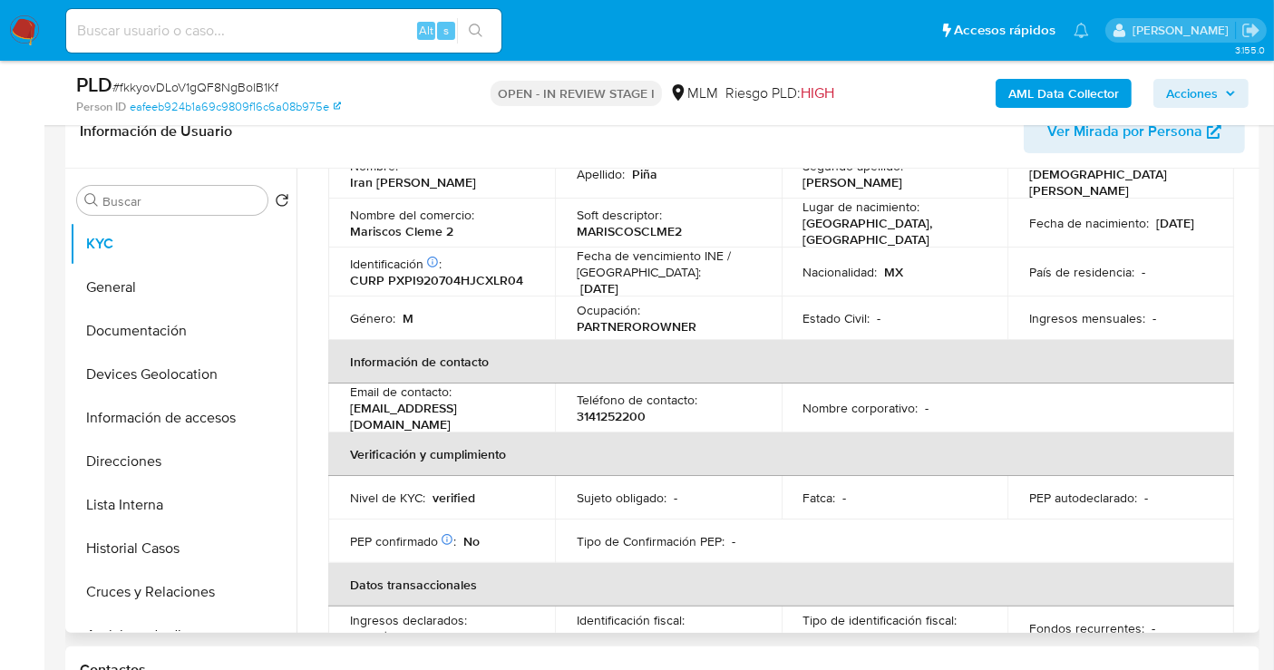
scroll to position [201, 0]
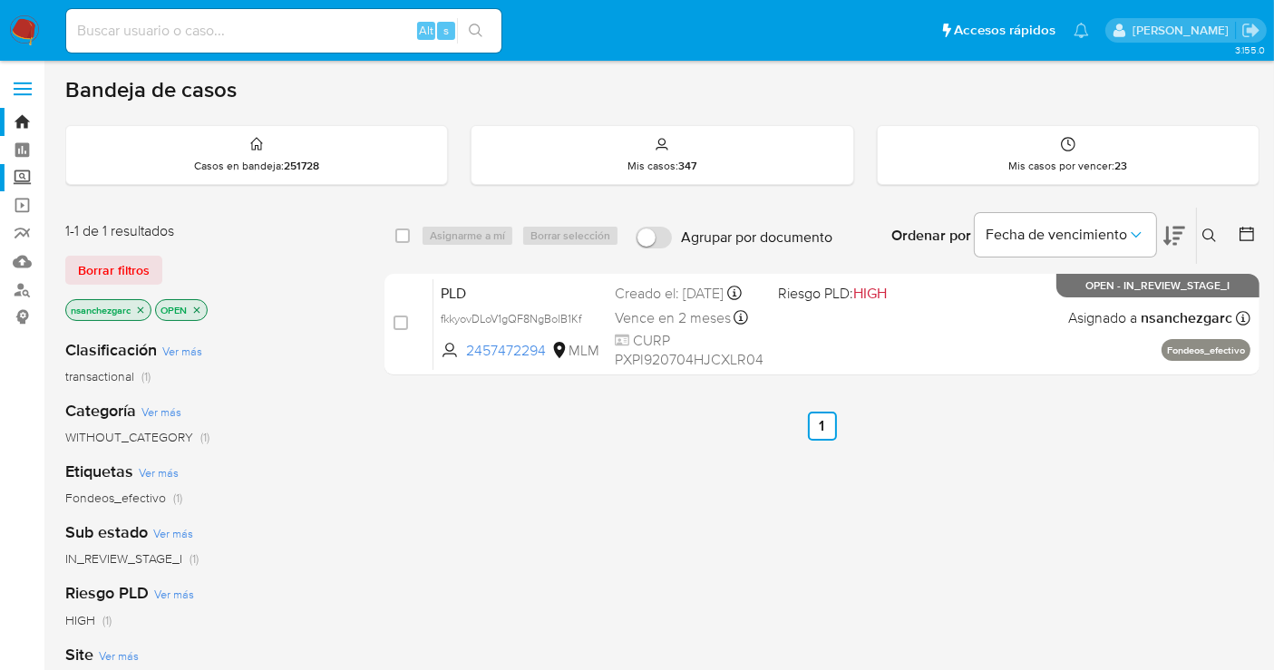
click at [21, 179] on label "Screening" at bounding box center [108, 178] width 216 height 28
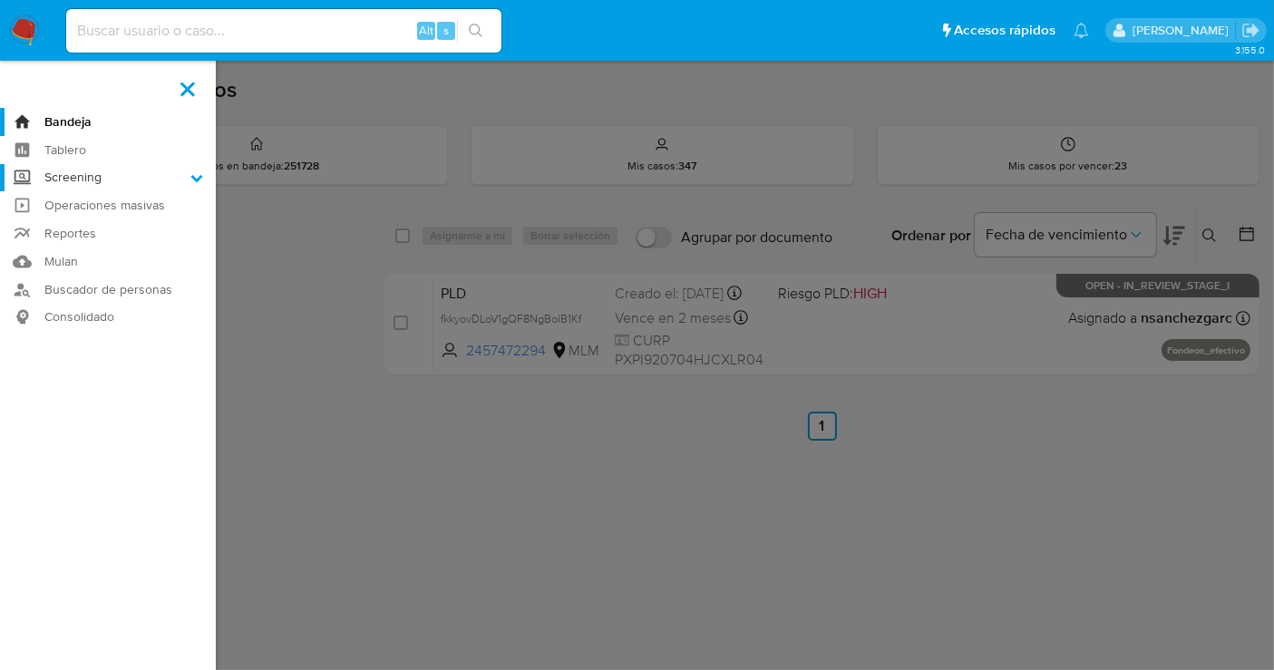
click at [0, 0] on input "Screening" at bounding box center [0, 0] width 0 height 0
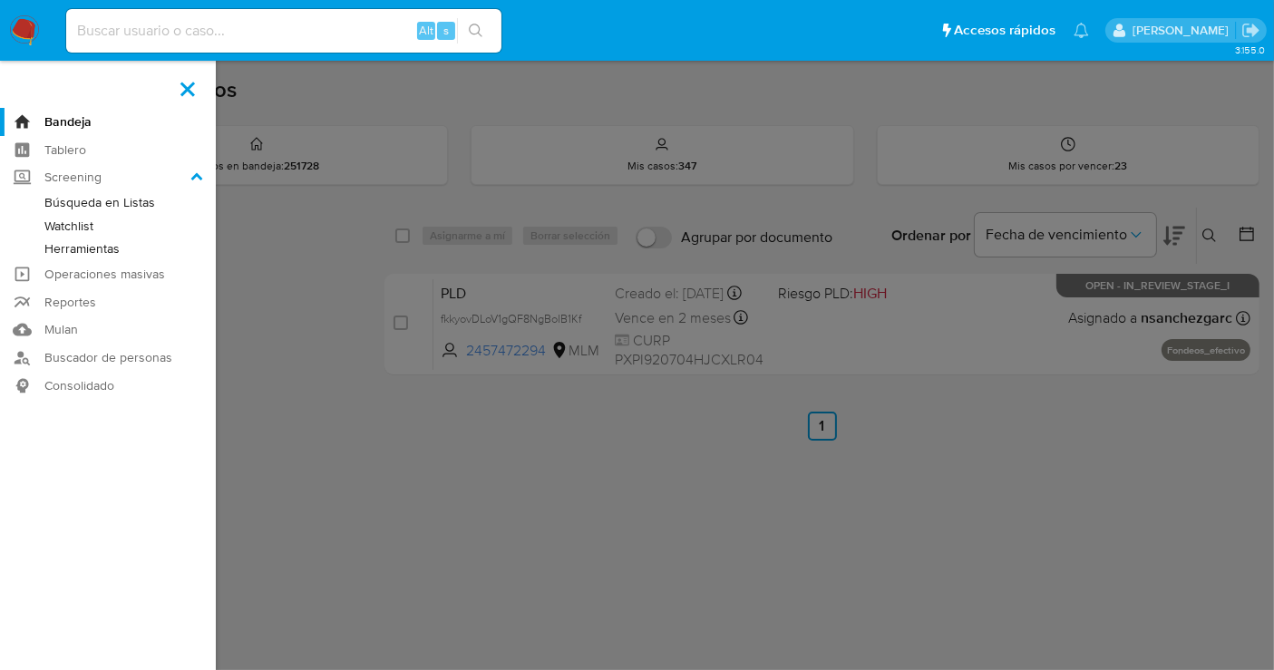
click at [65, 247] on link "Herramientas" at bounding box center [108, 248] width 216 height 23
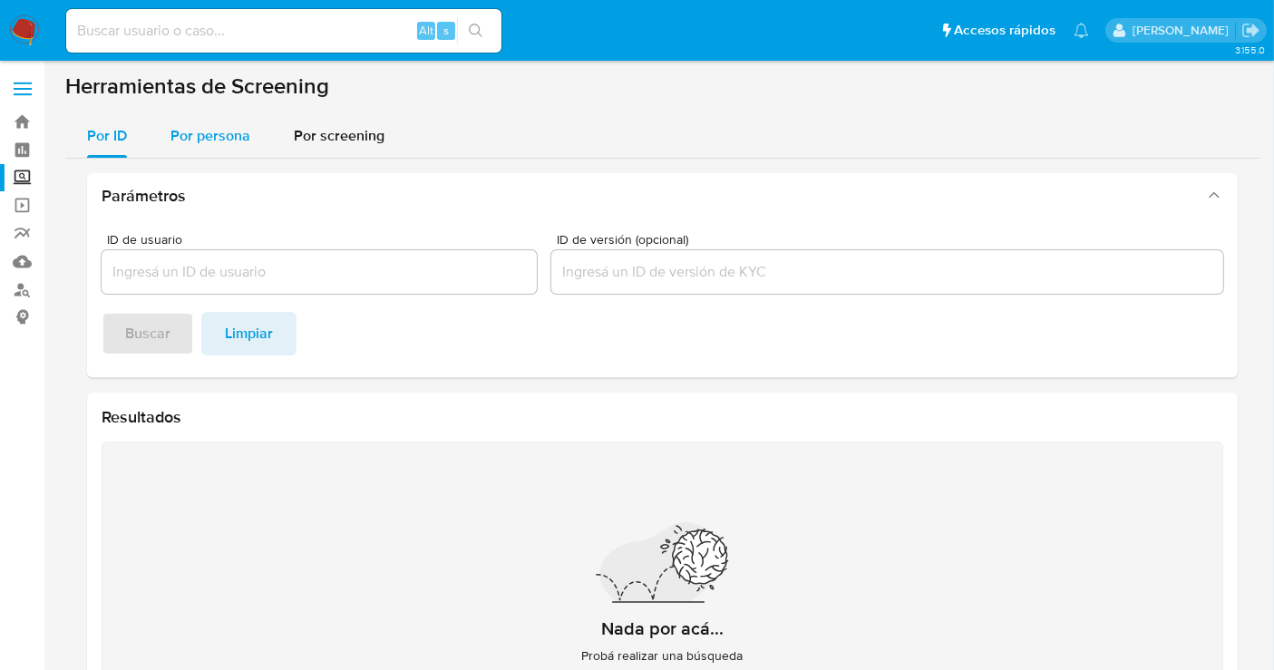
click at [192, 144] on span "Por persona" at bounding box center [210, 135] width 80 height 21
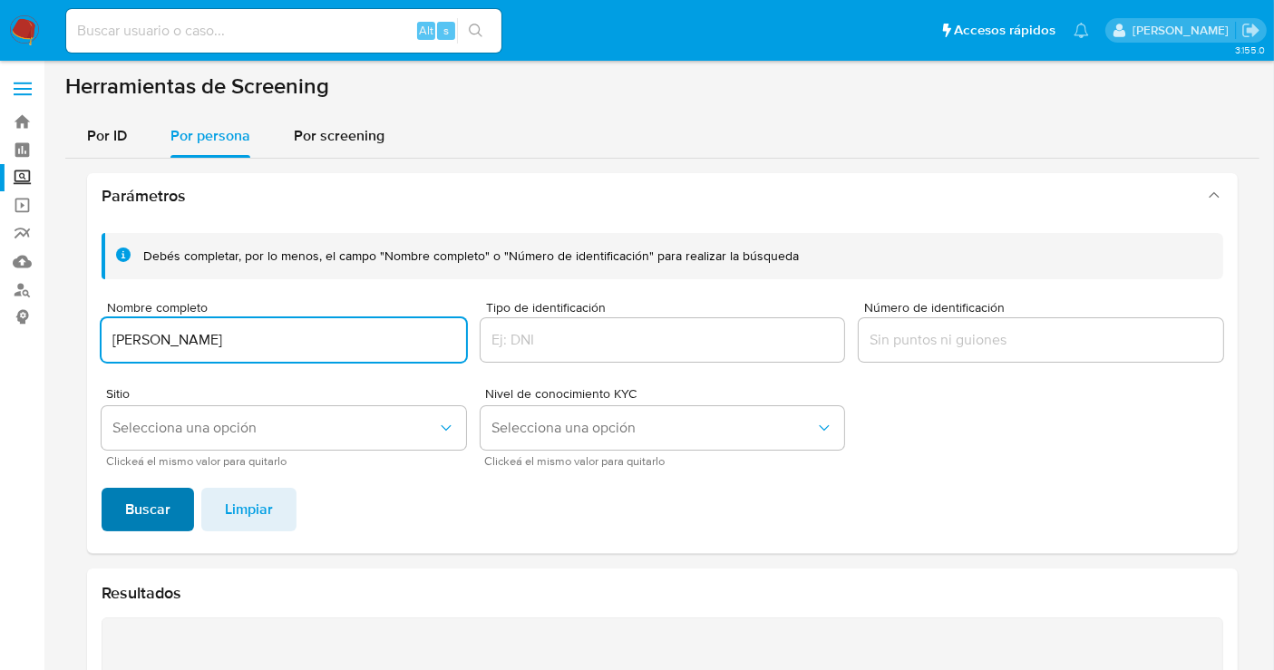
type input "ANTONIO REYES SEGURA"
click at [163, 502] on span "Buscar" at bounding box center [147, 509] width 45 height 40
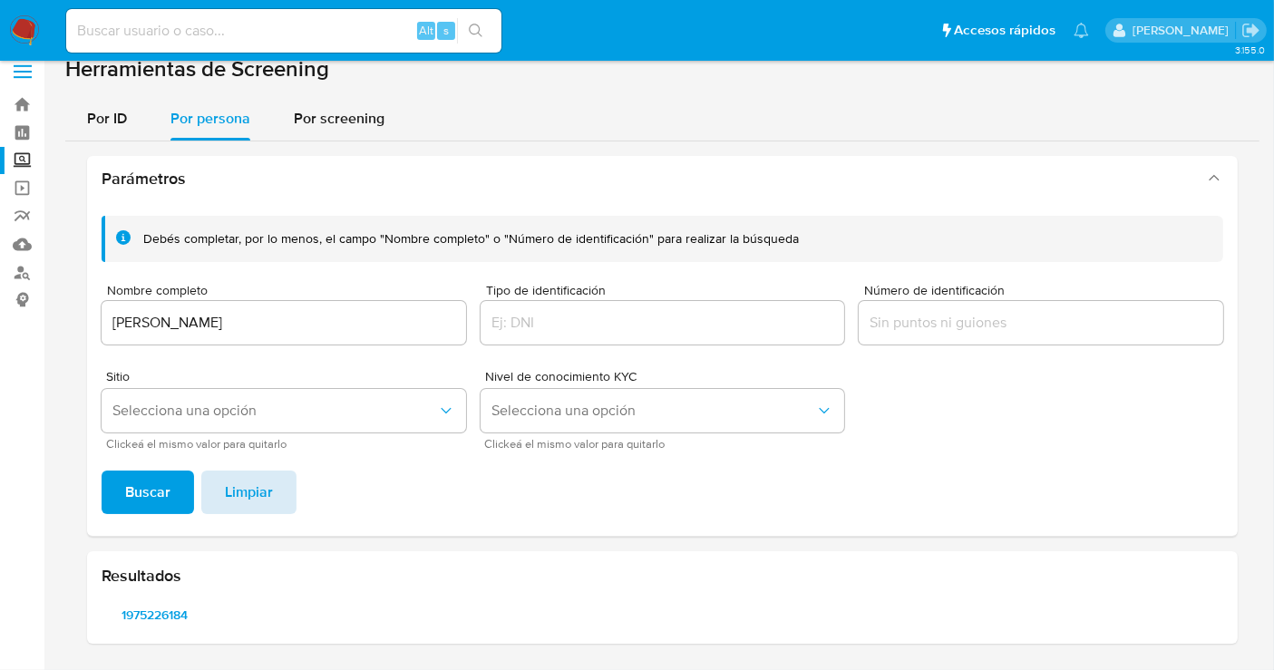
scroll to position [15, 0]
click at [157, 620] on span "1975226184" at bounding box center [154, 616] width 81 height 25
click at [247, 325] on input "ANTONIO REYES SEGURA" at bounding box center [284, 325] width 364 height 24
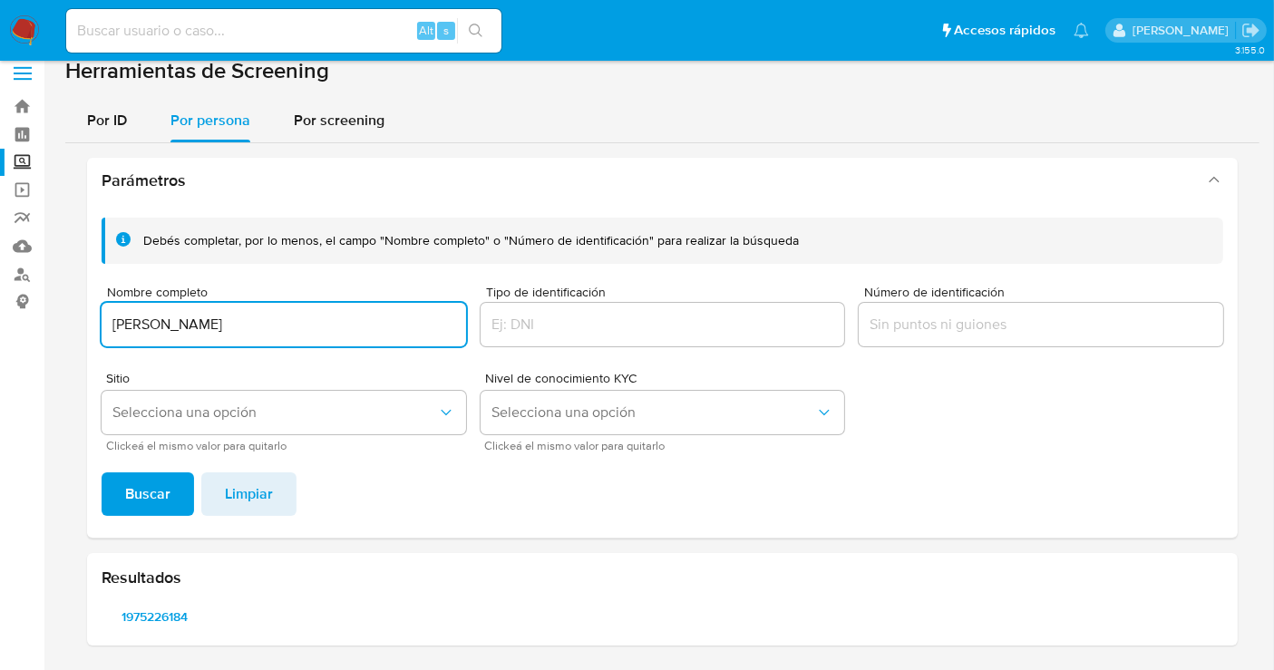
click at [247, 325] on input "ANTONIO REYES SEGURA" at bounding box center [284, 325] width 364 height 24
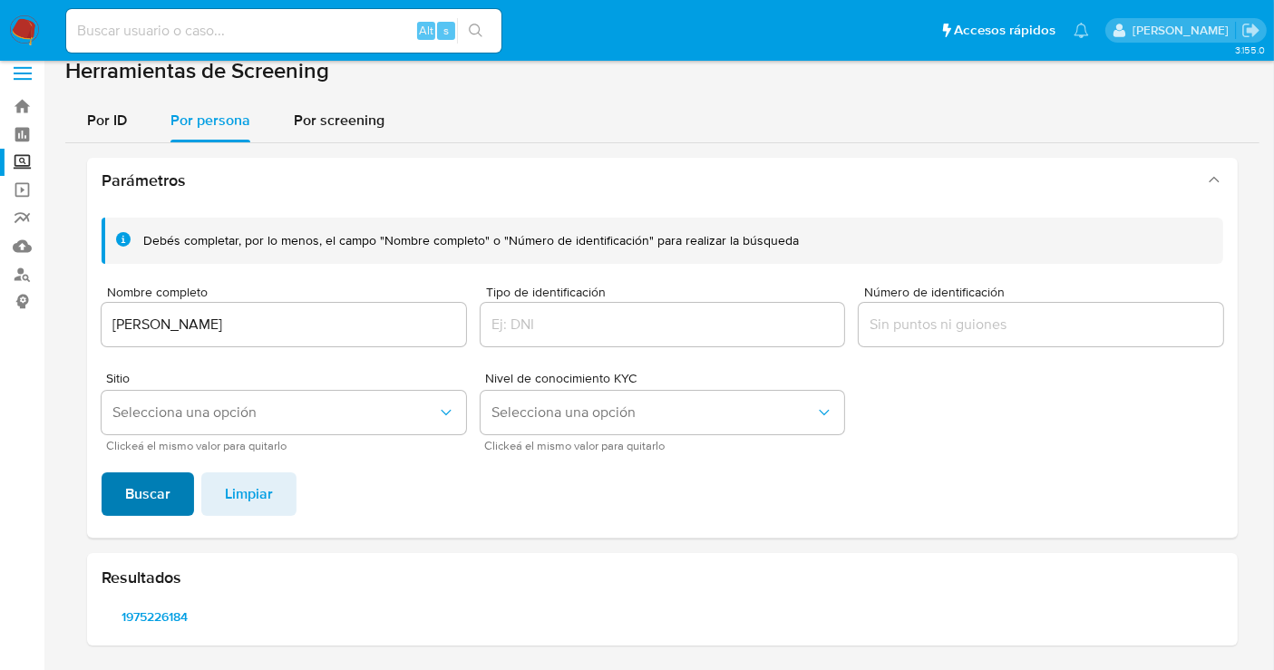
click at [150, 496] on span "Buscar" at bounding box center [147, 494] width 45 height 40
click at [155, 611] on span "1174233378" at bounding box center [154, 616] width 81 height 25
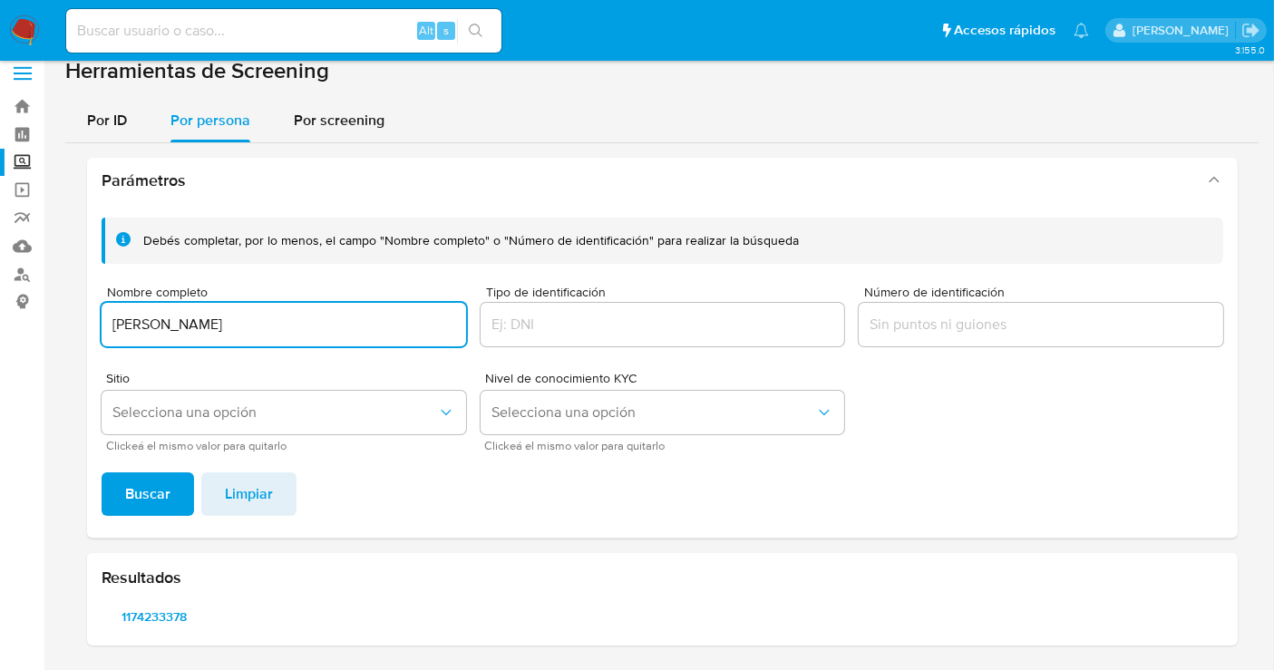
click at [164, 314] on input "GABRIELA PANIAGUA LOPEZ" at bounding box center [284, 325] width 364 height 24
type input "EDUARDO RAMON MEDINA DURAN"
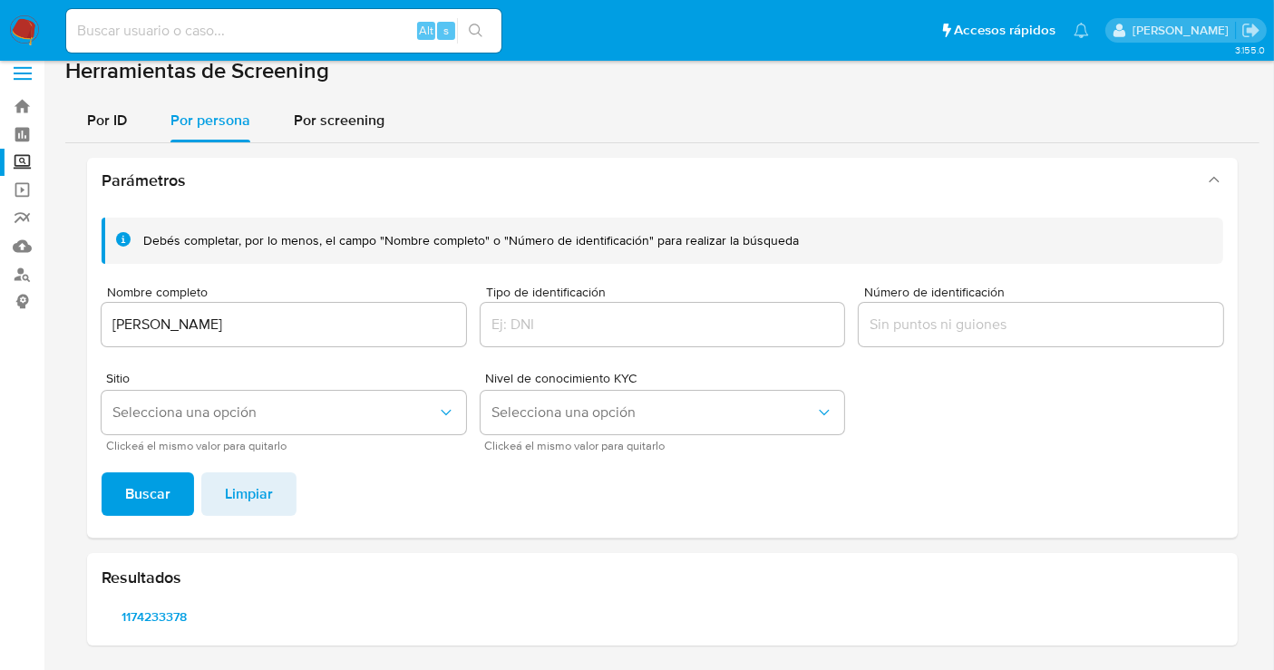
click at [126, 521] on div "Debés completar, por lo menos, el campo "Nombre completo" o "Número de identifi…" at bounding box center [662, 370] width 1150 height 334
click at [127, 502] on span "Buscar" at bounding box center [147, 494] width 45 height 40
click at [147, 615] on span "154796933" at bounding box center [154, 616] width 81 height 25
click at [256, 608] on span "654666560" at bounding box center [268, 616] width 81 height 25
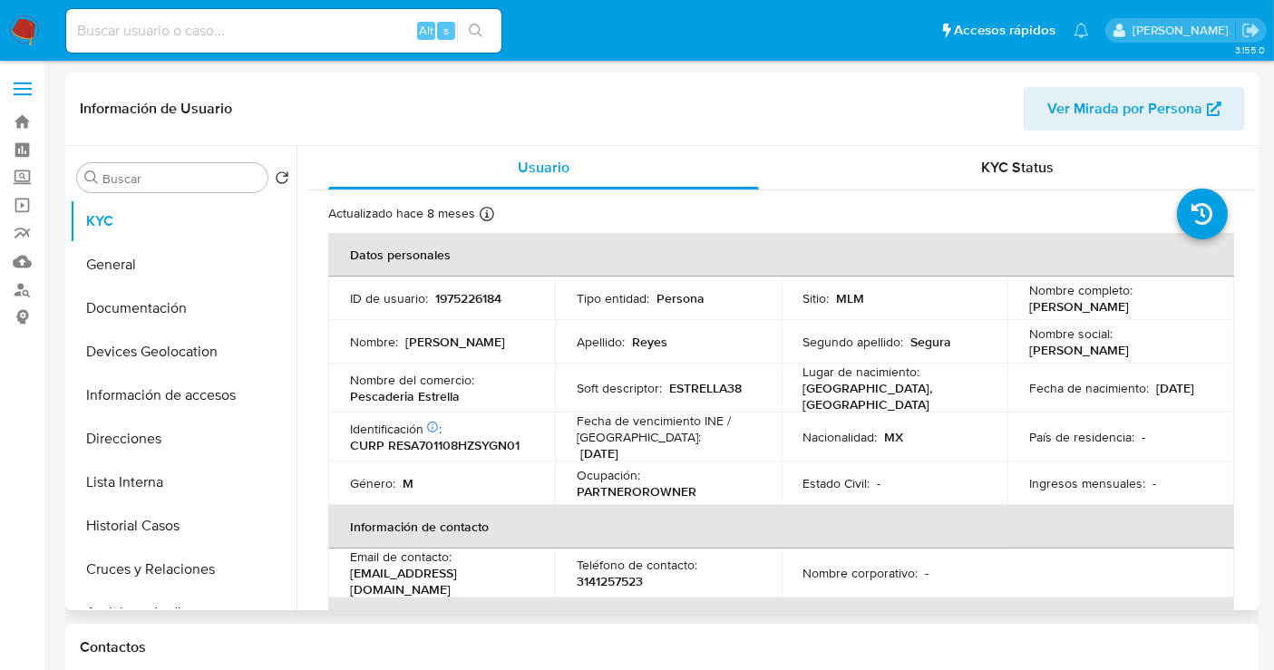
select select "10"
click at [469, 299] on p "1975226184" at bounding box center [468, 298] width 66 height 16
copy p "1975226184"
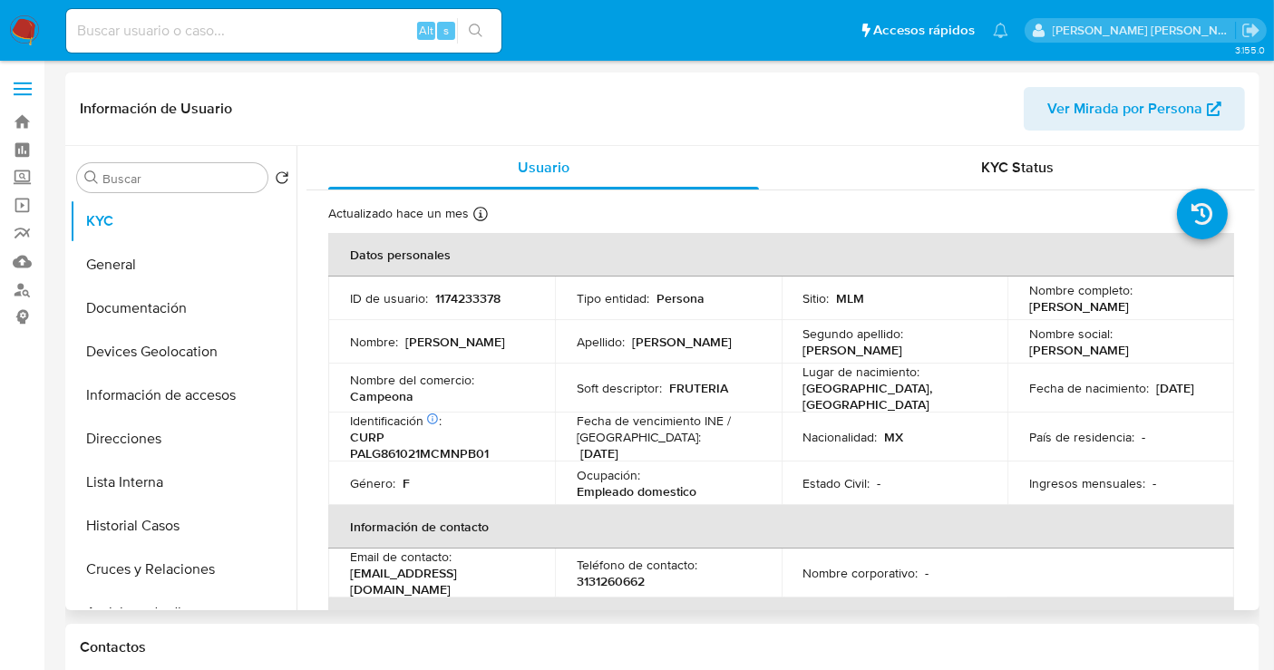
select select "10"
click at [479, 293] on p "1174233378" at bounding box center [467, 298] width 65 height 16
copy p "1174233378"
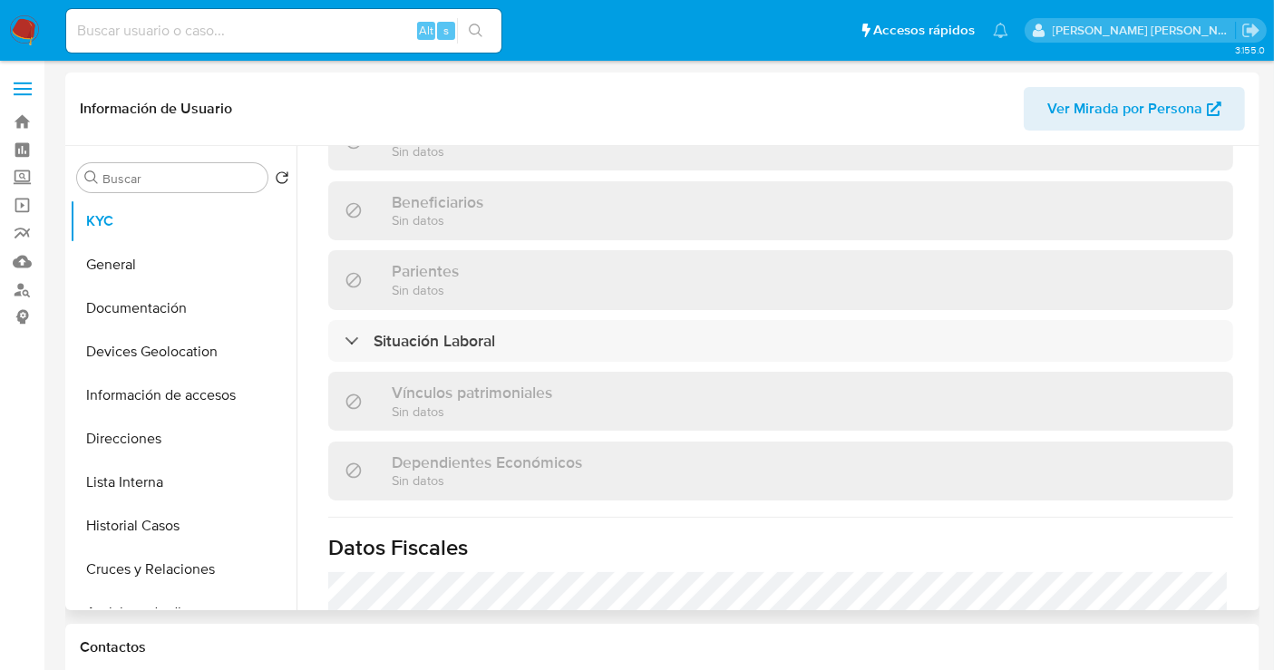
scroll to position [1108, 0]
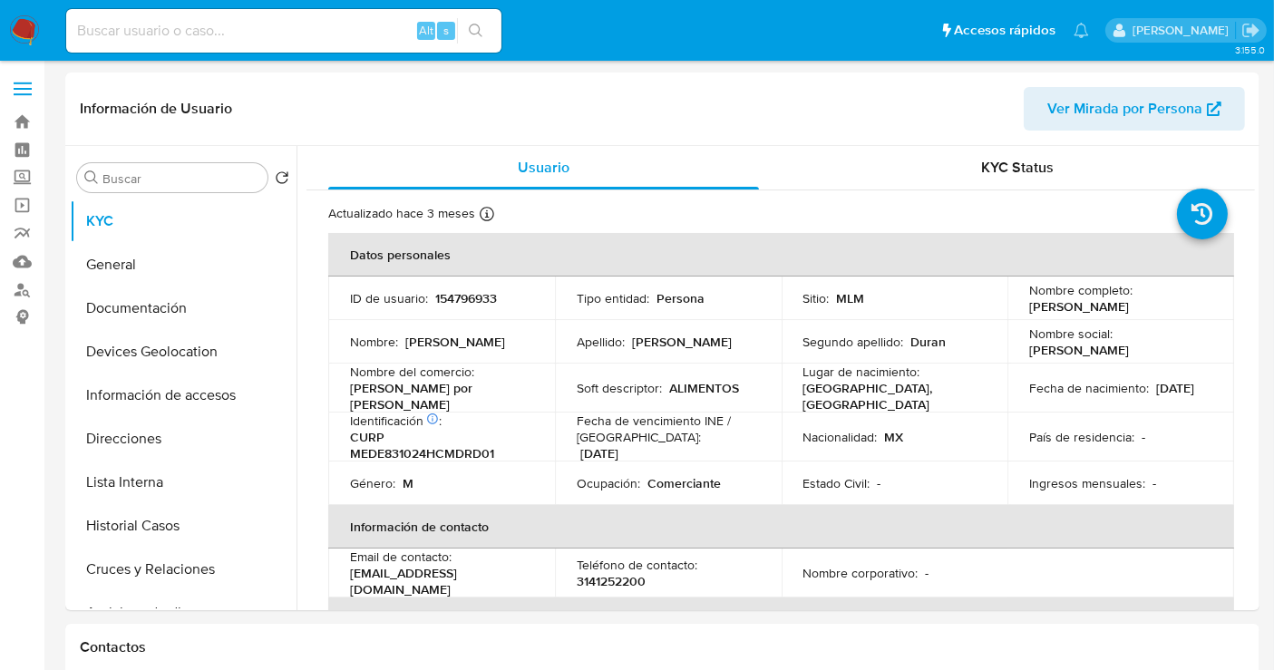
select select "10"
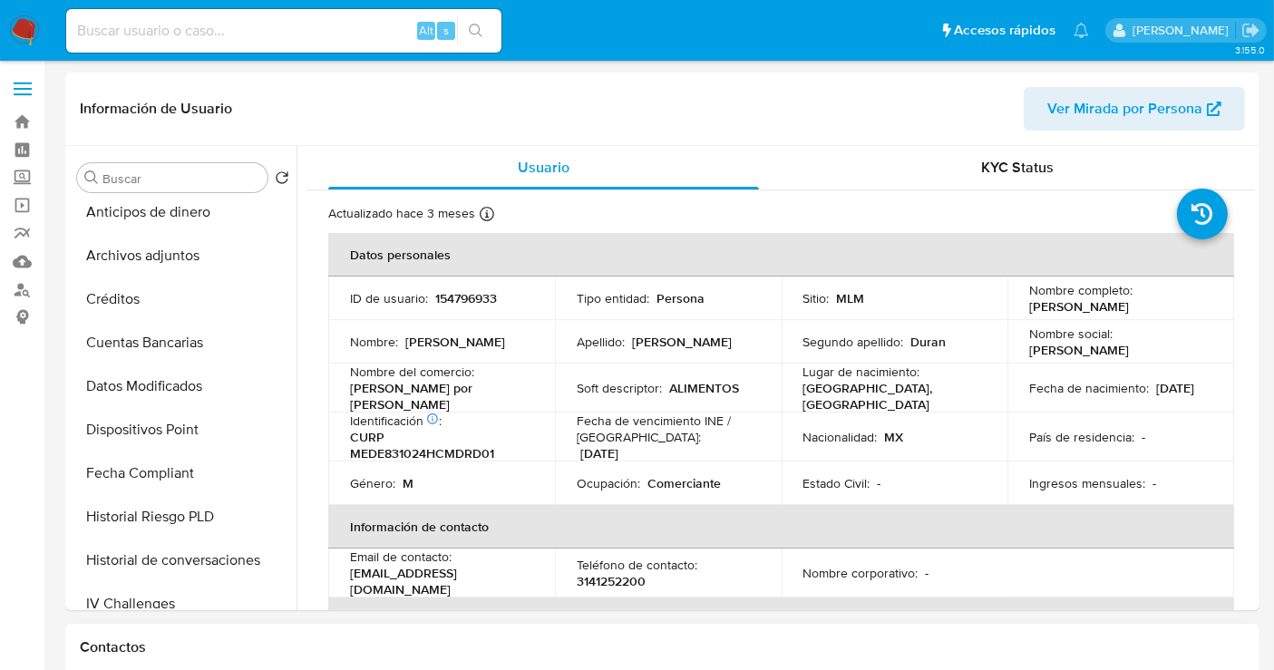
scroll to position [402, 0]
click at [463, 295] on p "154796933" at bounding box center [466, 298] width 62 height 16
copy p "154796933"
drag, startPoint x: 529, startPoint y: 396, endPoint x: 342, endPoint y: 395, distance: 187.6
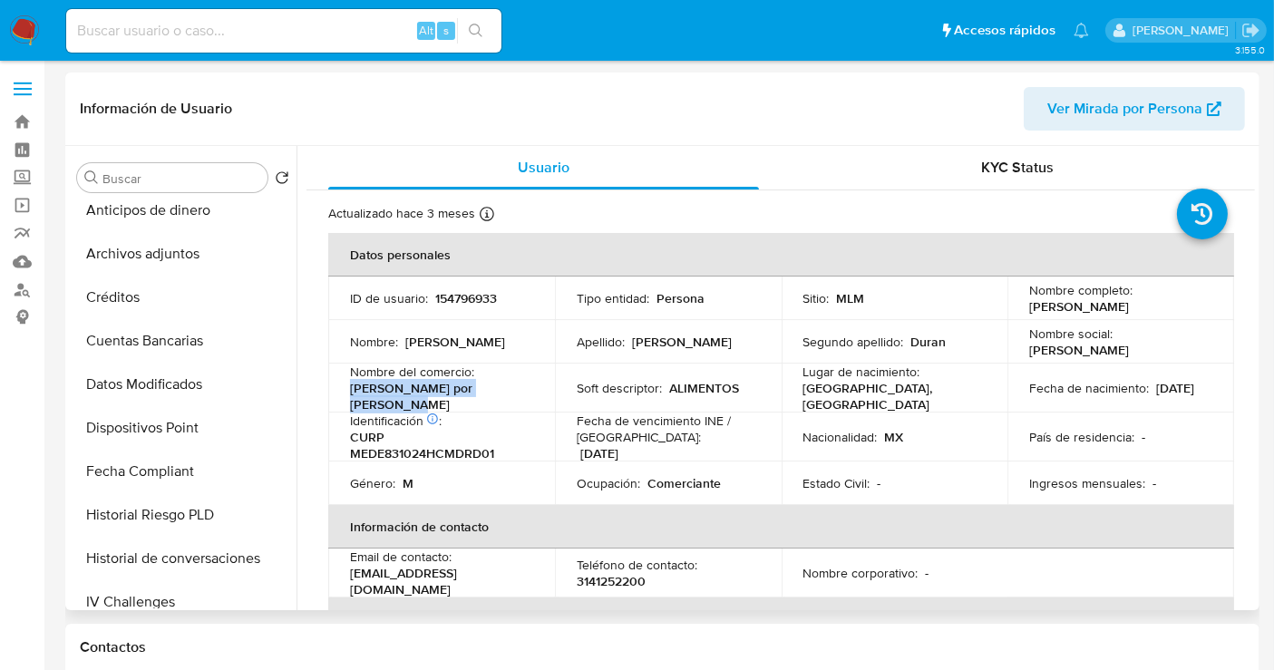
click at [342, 395] on td "Nombre del comercio : Mariscos Cleme aten por lalo" at bounding box center [441, 387] width 227 height 49
copy p "Mariscos Cleme aten por lalo"
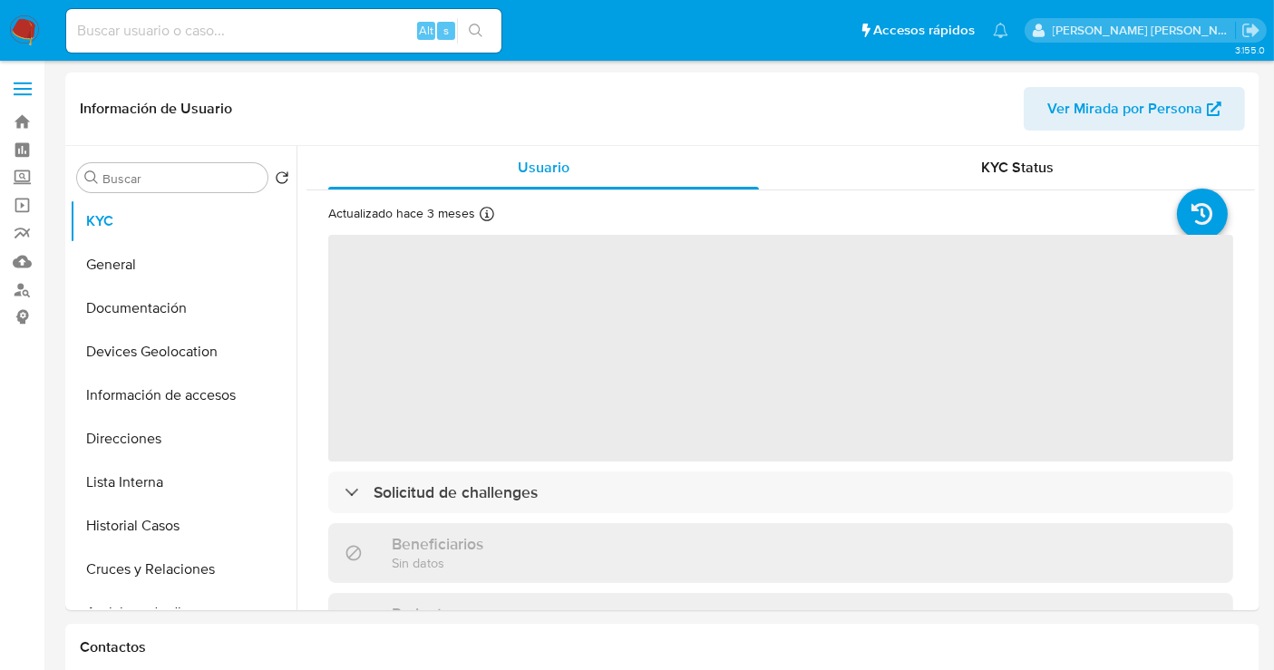
select select "10"
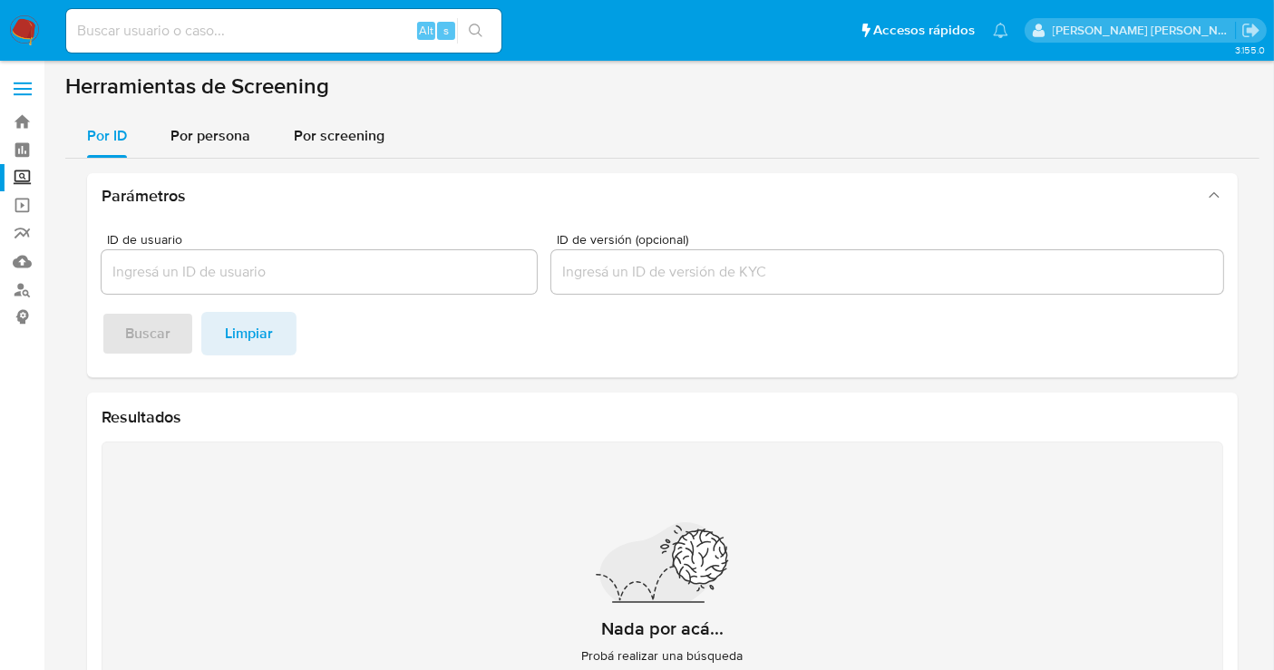
click at [25, 17] on img at bounding box center [24, 30] width 31 height 31
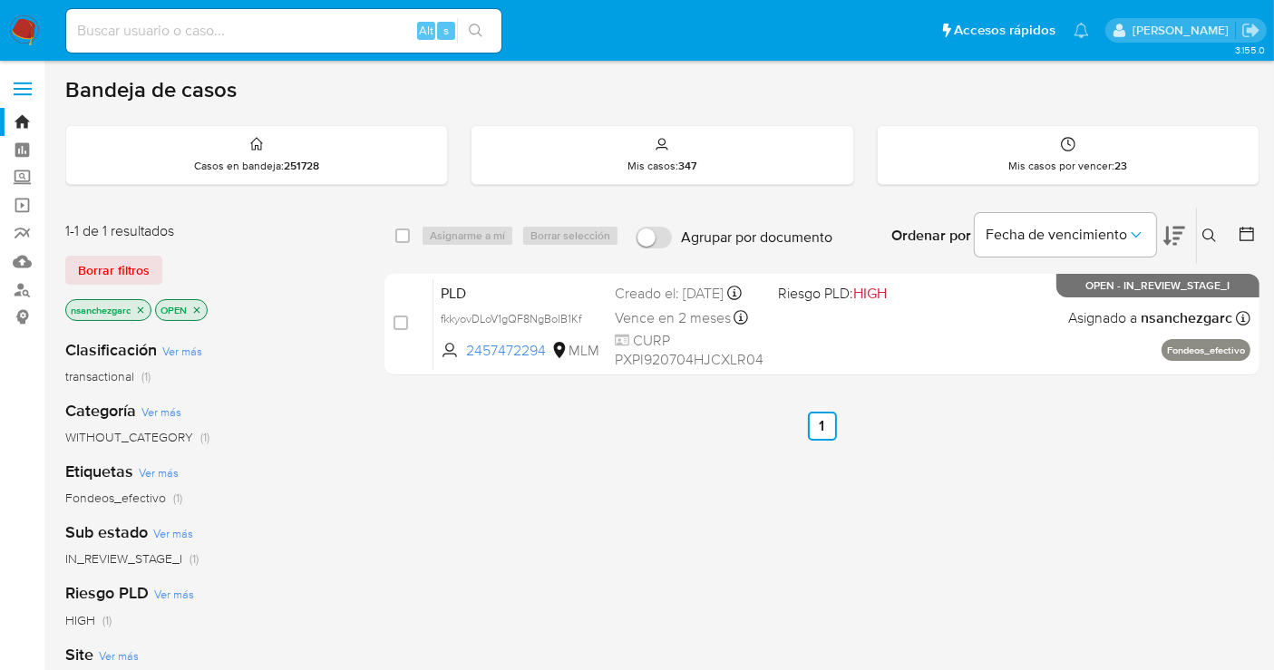
click at [1212, 234] on icon at bounding box center [1209, 235] width 14 height 14
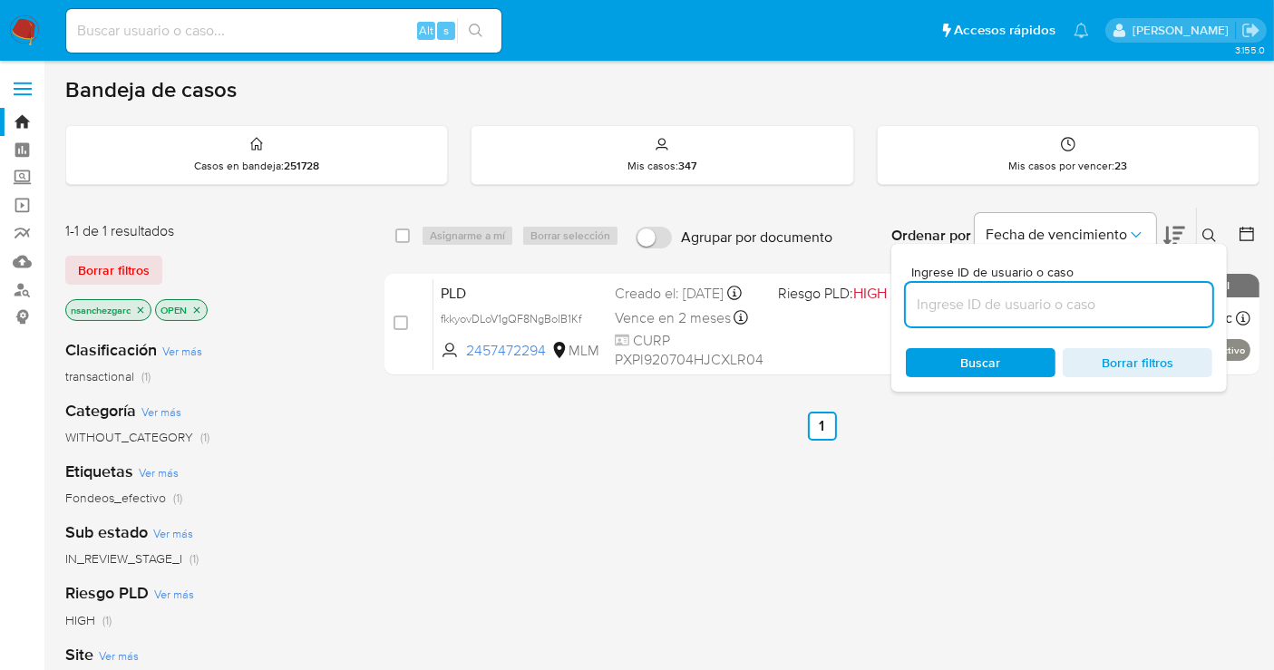
click at [978, 308] on input at bounding box center [1059, 305] width 306 height 24
type input "1160349985"
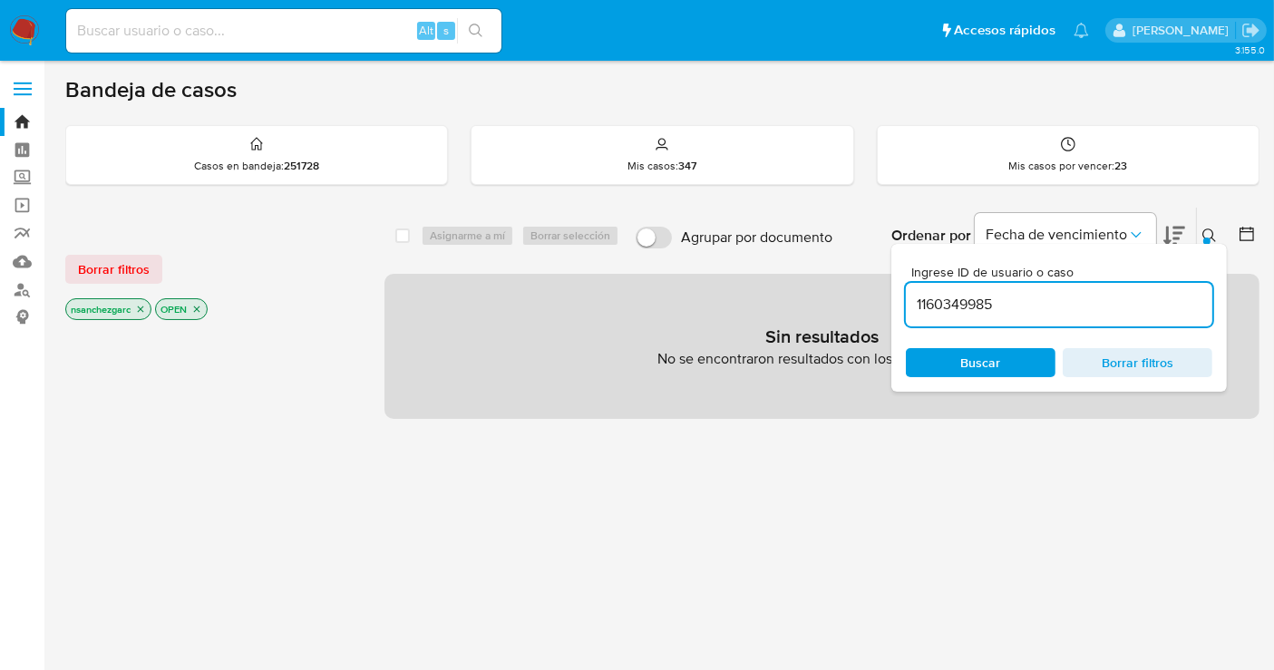
click at [140, 312] on icon "close-filter" at bounding box center [140, 309] width 11 height 11
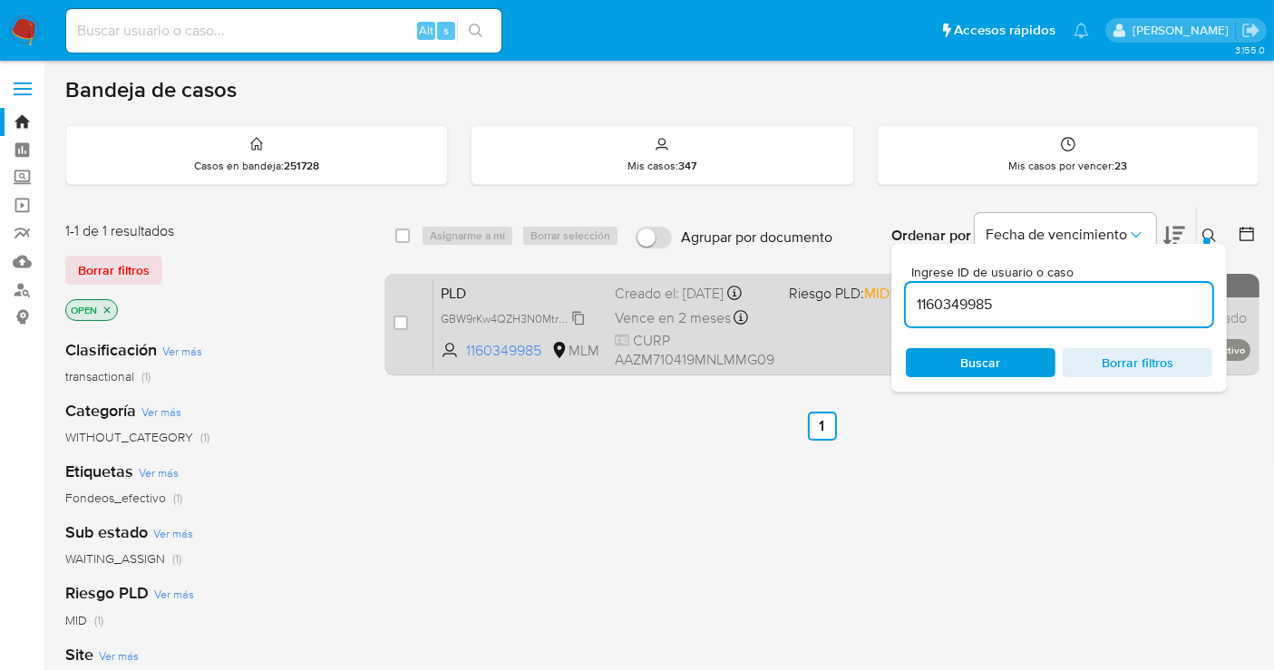
click at [571, 319] on span "GBW9rKw4QZH3N0MtrWoH8QTF" at bounding box center [526, 317] width 170 height 20
click at [396, 323] on input "checkbox" at bounding box center [400, 322] width 15 height 15
checkbox input "true"
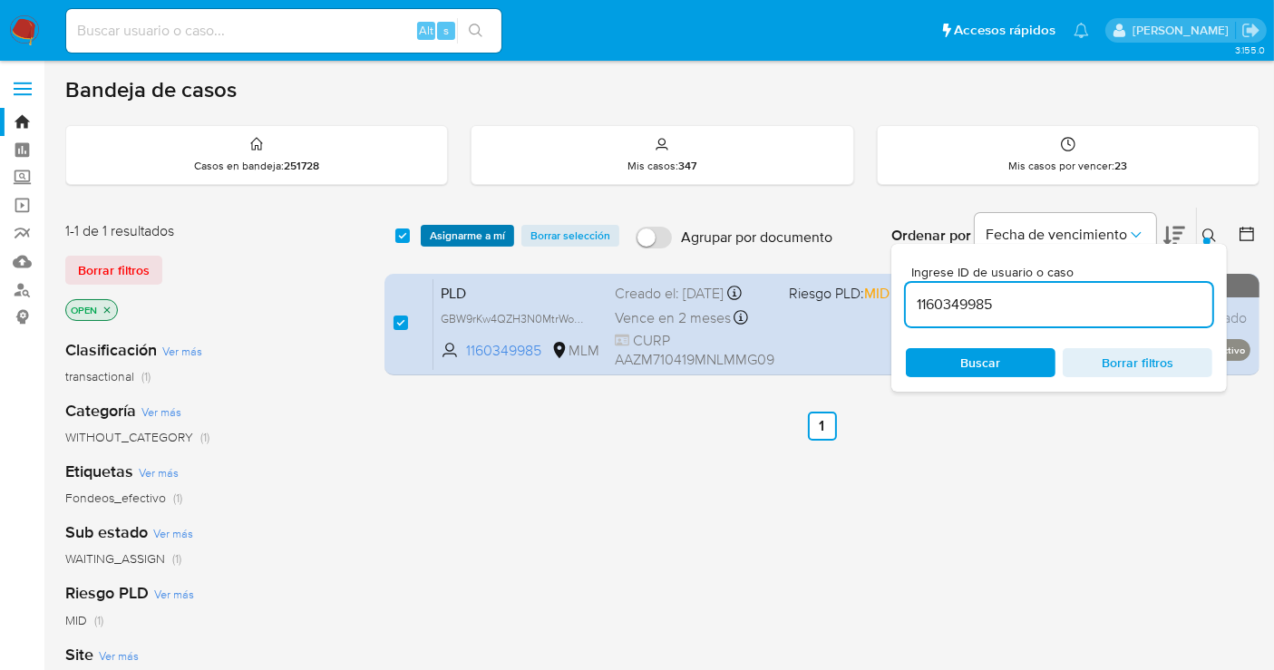
click at [466, 242] on span "Asignarme a mí" at bounding box center [467, 236] width 75 height 18
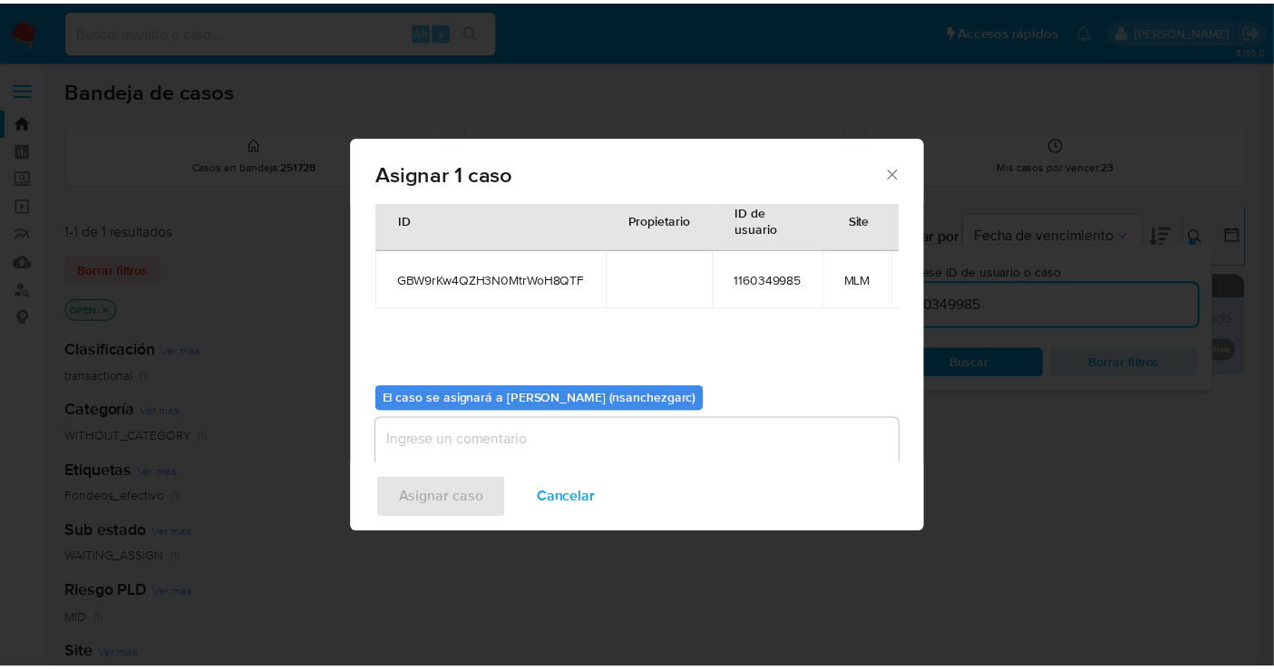
scroll to position [109, 0]
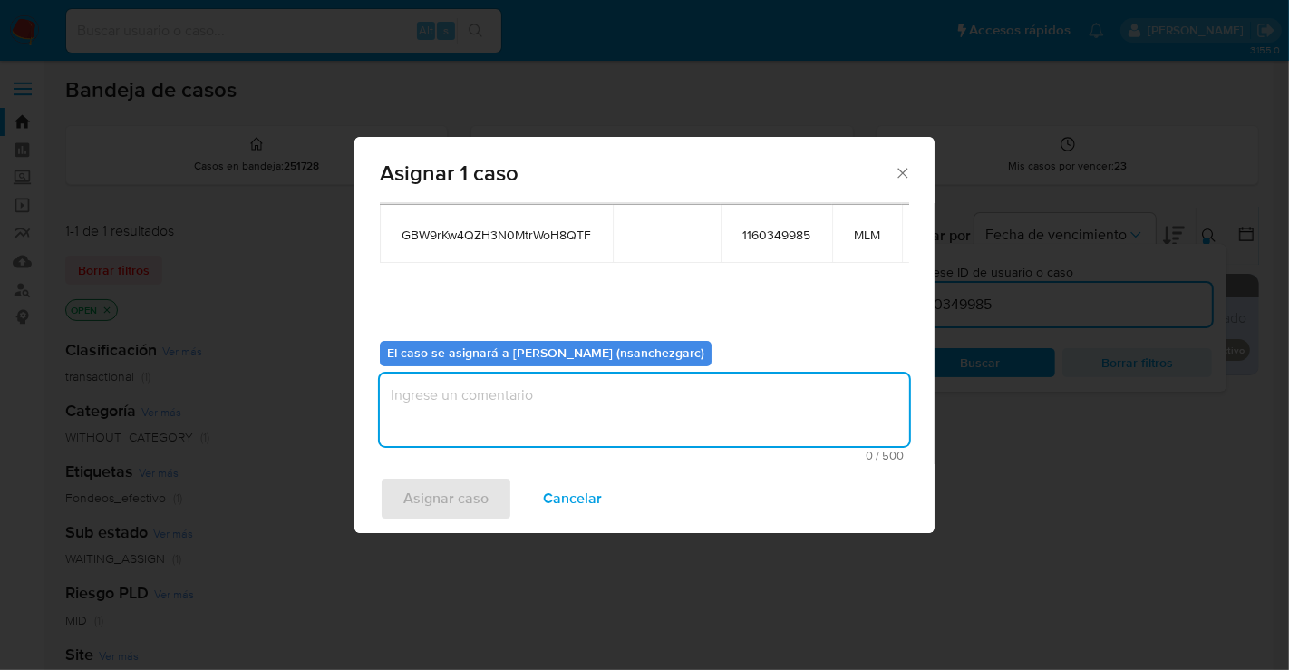
click at [432, 400] on textarea "assign-modal" at bounding box center [644, 409] width 529 height 73
type textarea "nesg"
click at [457, 500] on span "Asignar caso" at bounding box center [445, 499] width 85 height 40
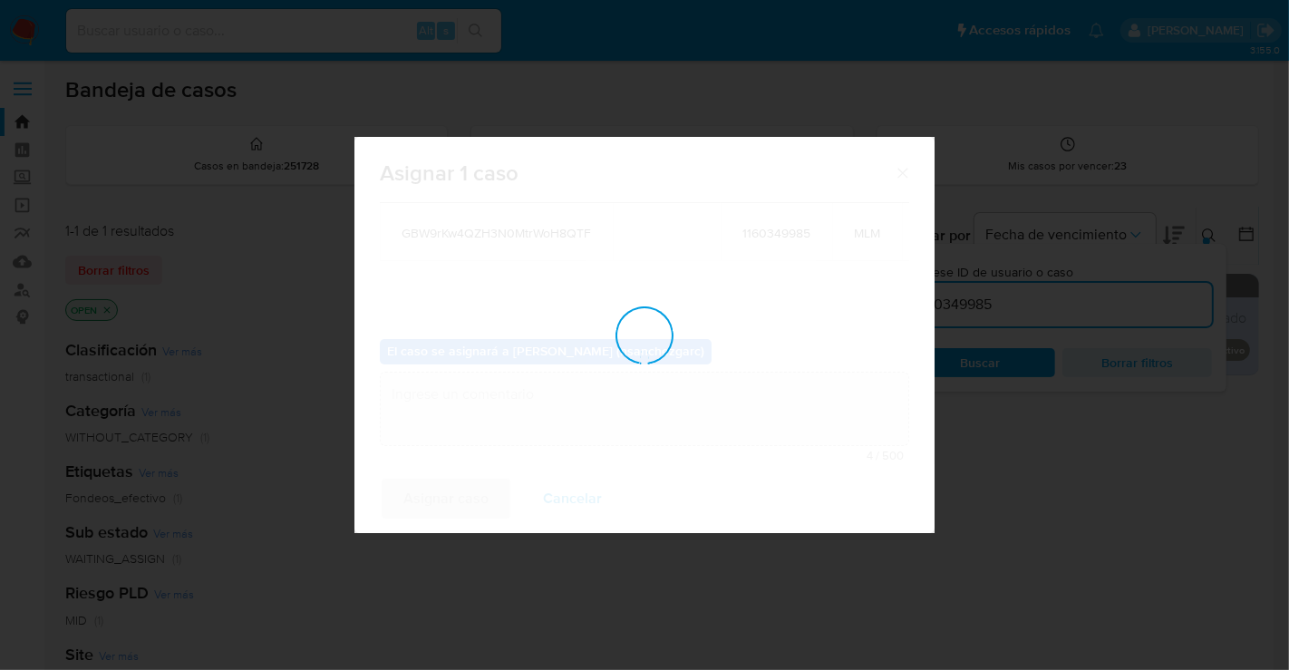
checkbox input "false"
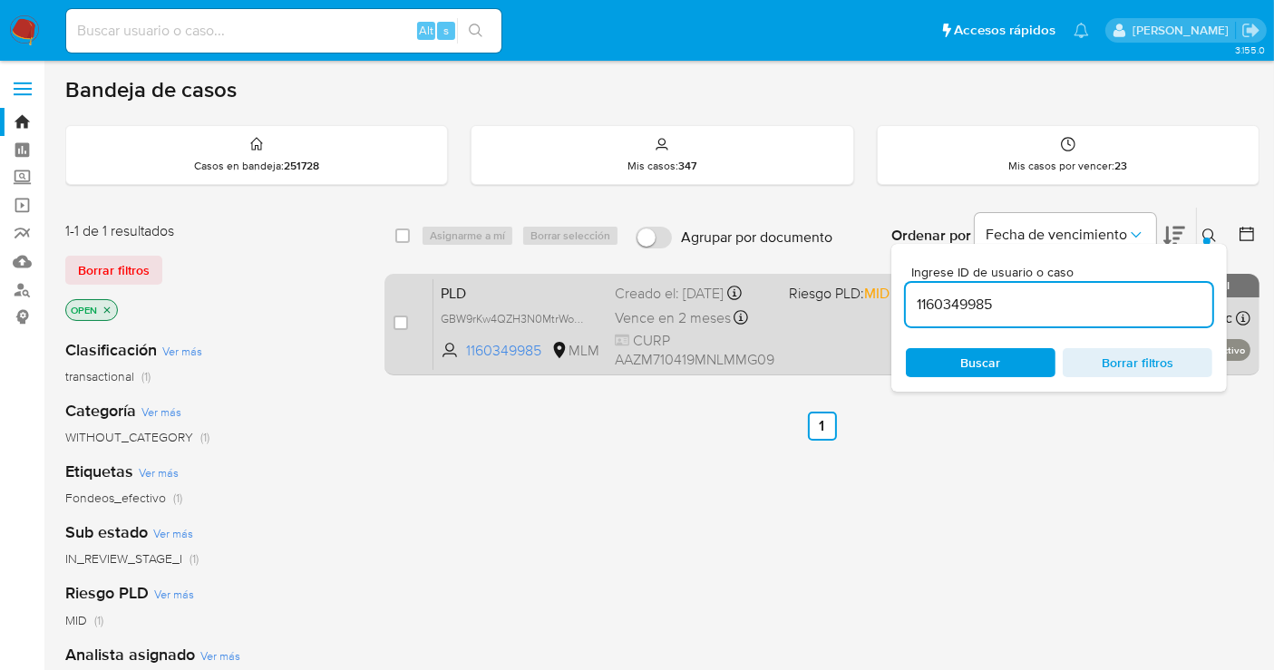
click at [662, 310] on span "Vence en 2 meses" at bounding box center [673, 318] width 116 height 20
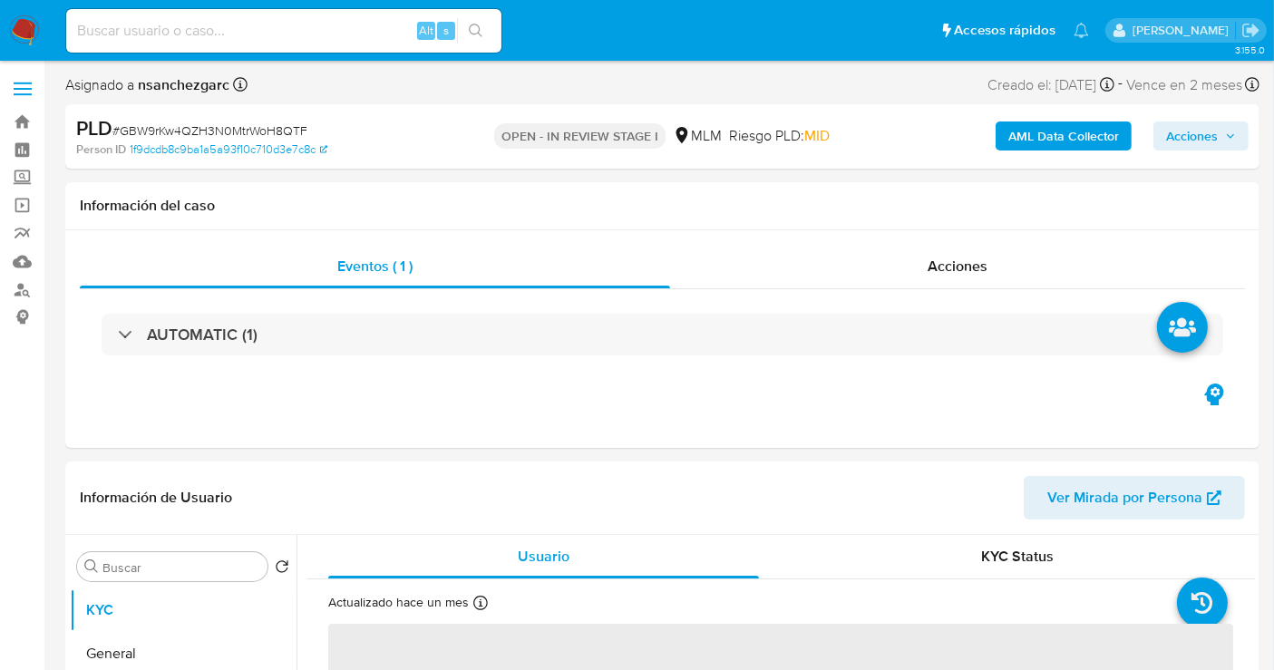
select select "10"
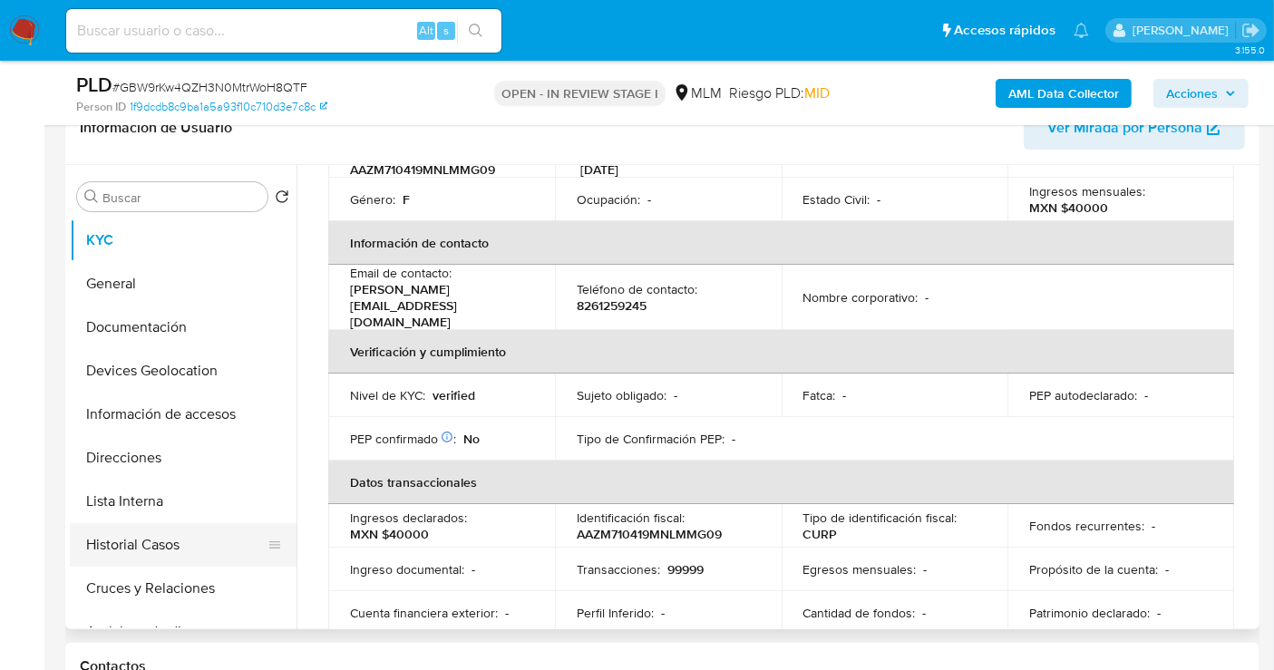
scroll to position [302, 0]
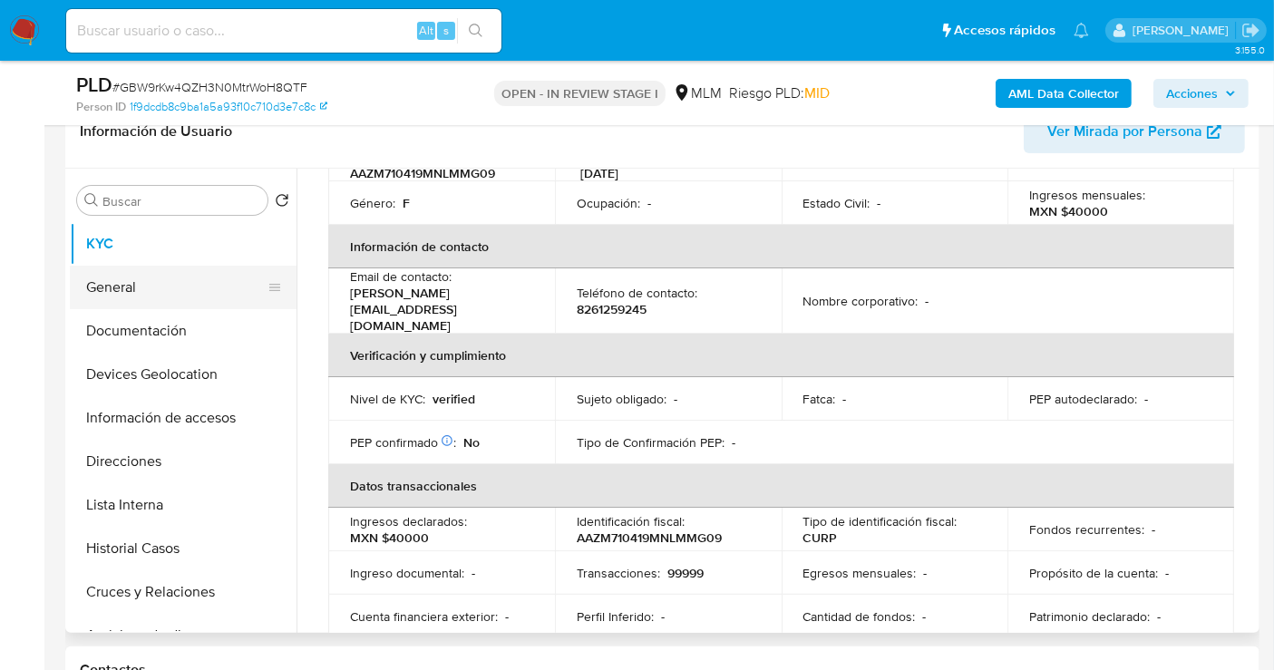
click at [116, 289] on button "General" at bounding box center [176, 288] width 212 height 44
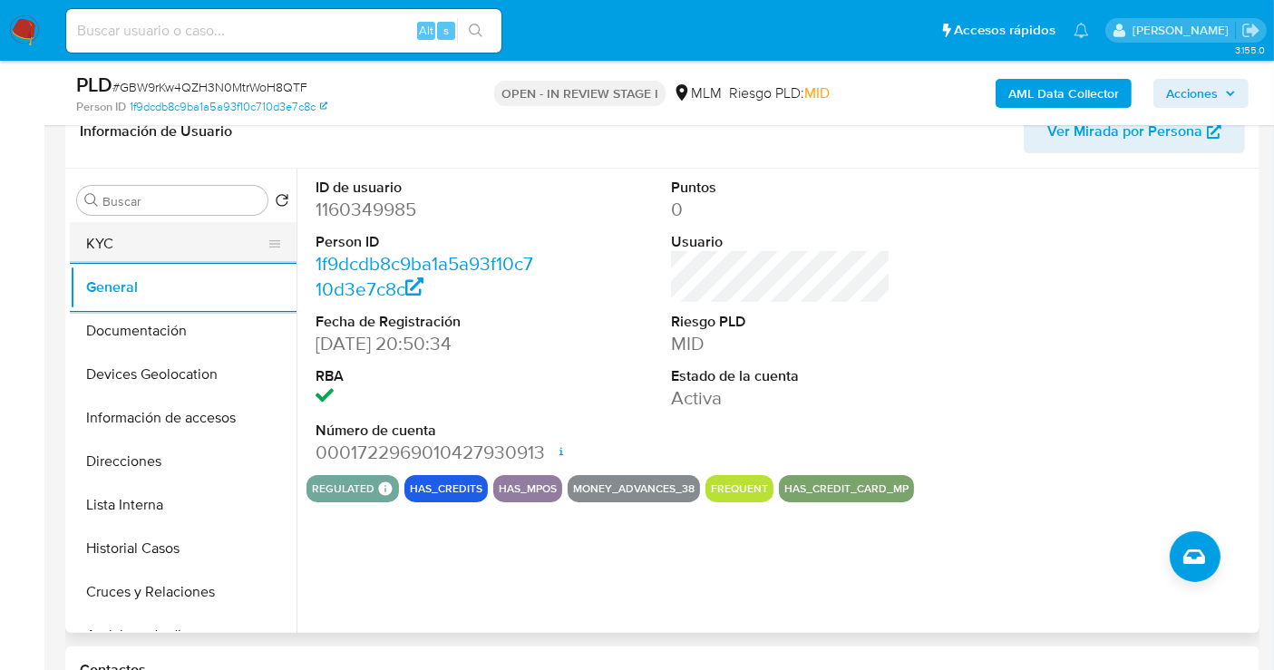
click at [145, 241] on button "KYC" at bounding box center [176, 244] width 212 height 44
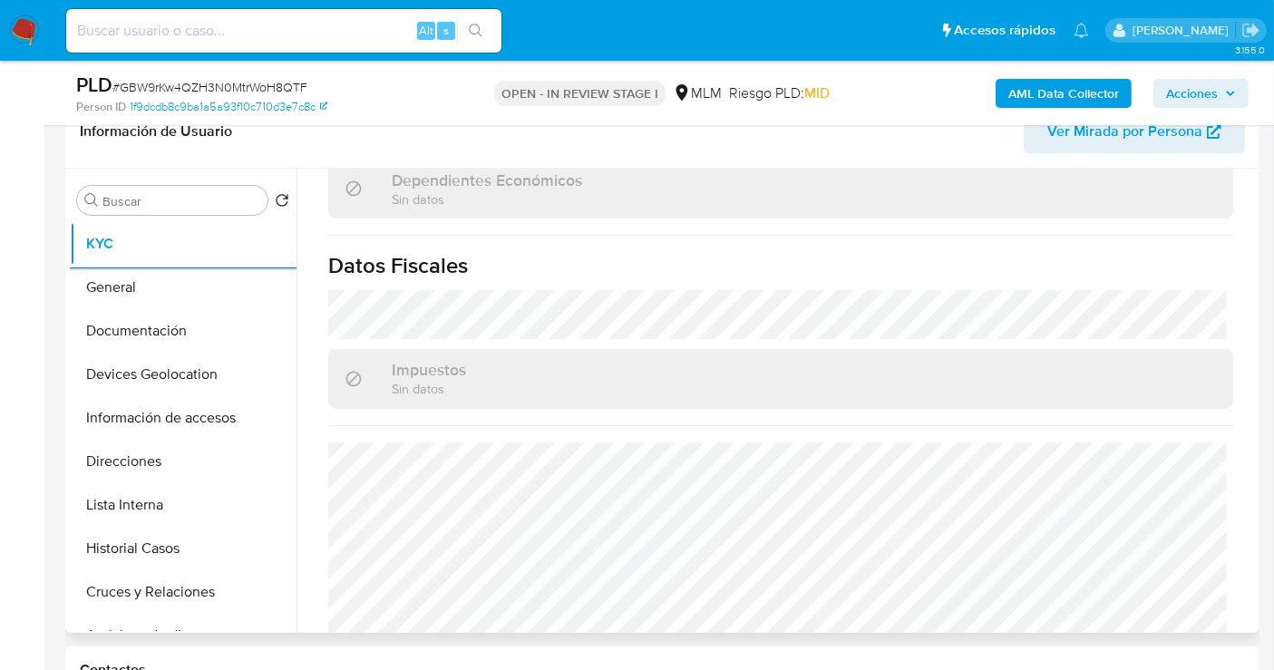
scroll to position [1131, 0]
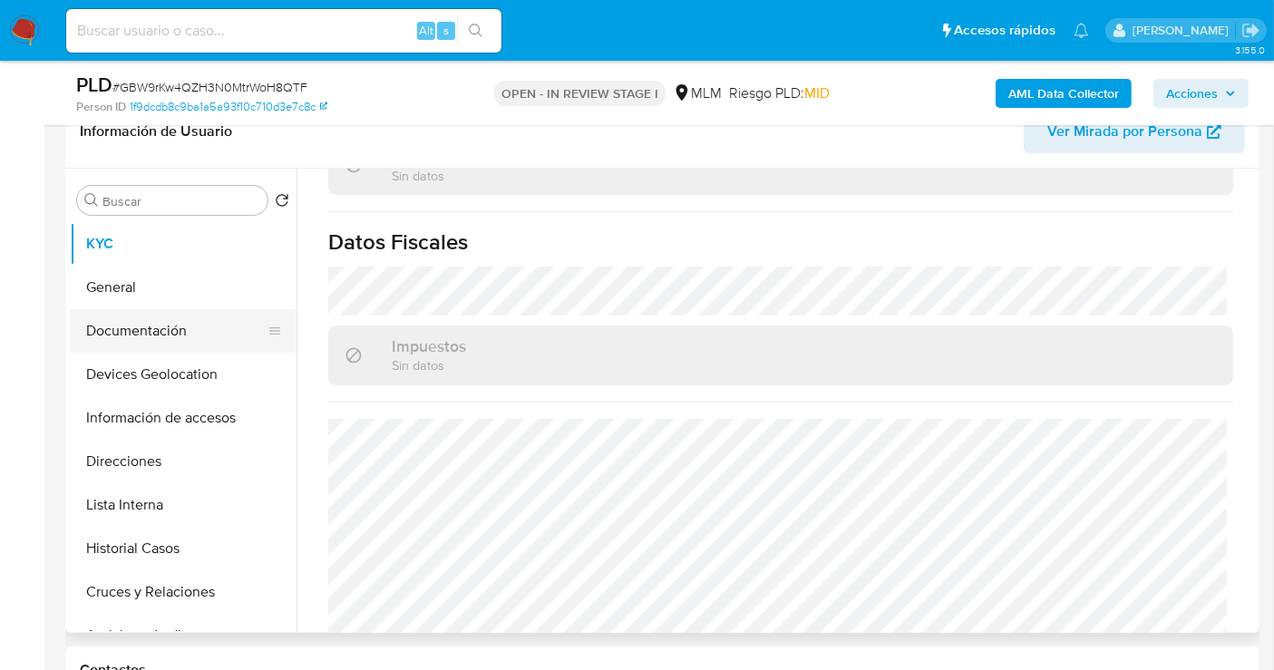
click at [164, 325] on button "Documentación" at bounding box center [176, 331] width 212 height 44
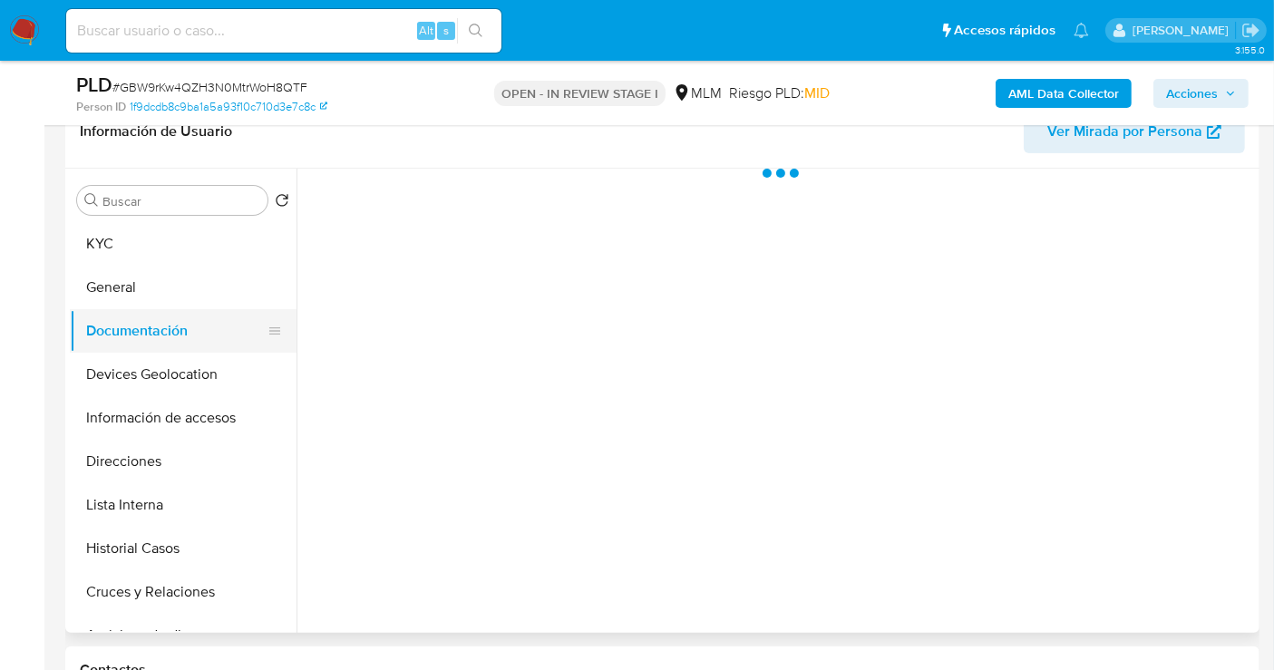
scroll to position [0, 0]
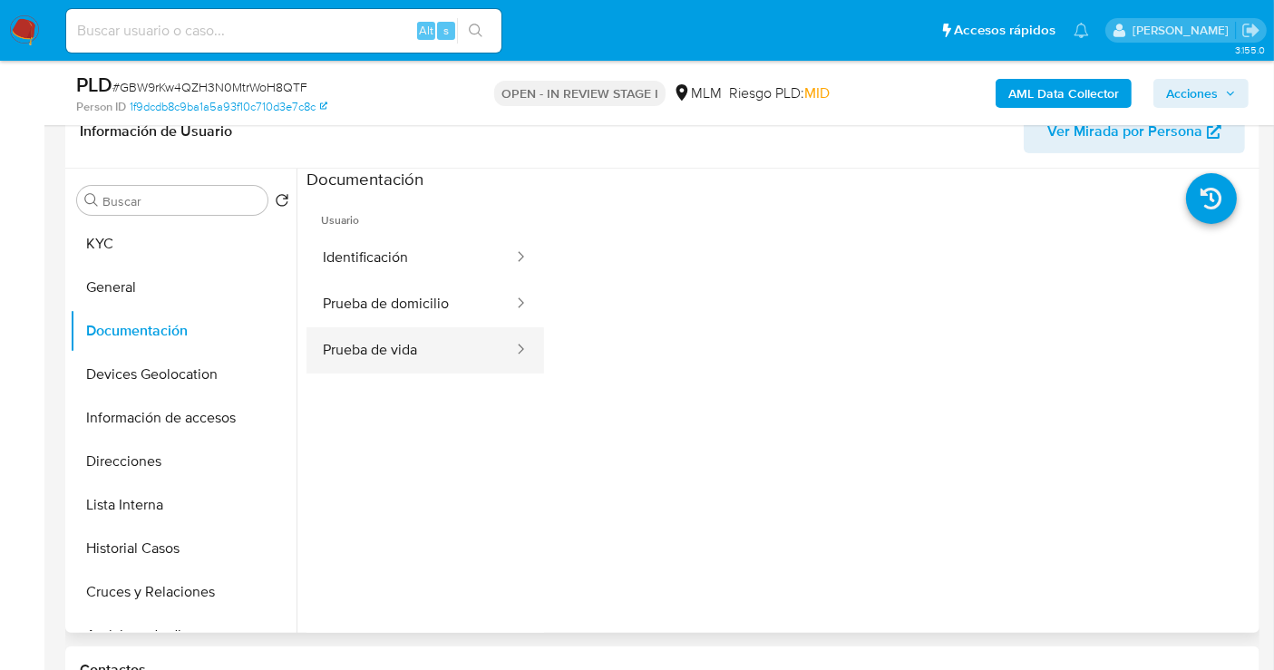
click at [426, 360] on button "Prueba de vida" at bounding box center [410, 350] width 208 height 46
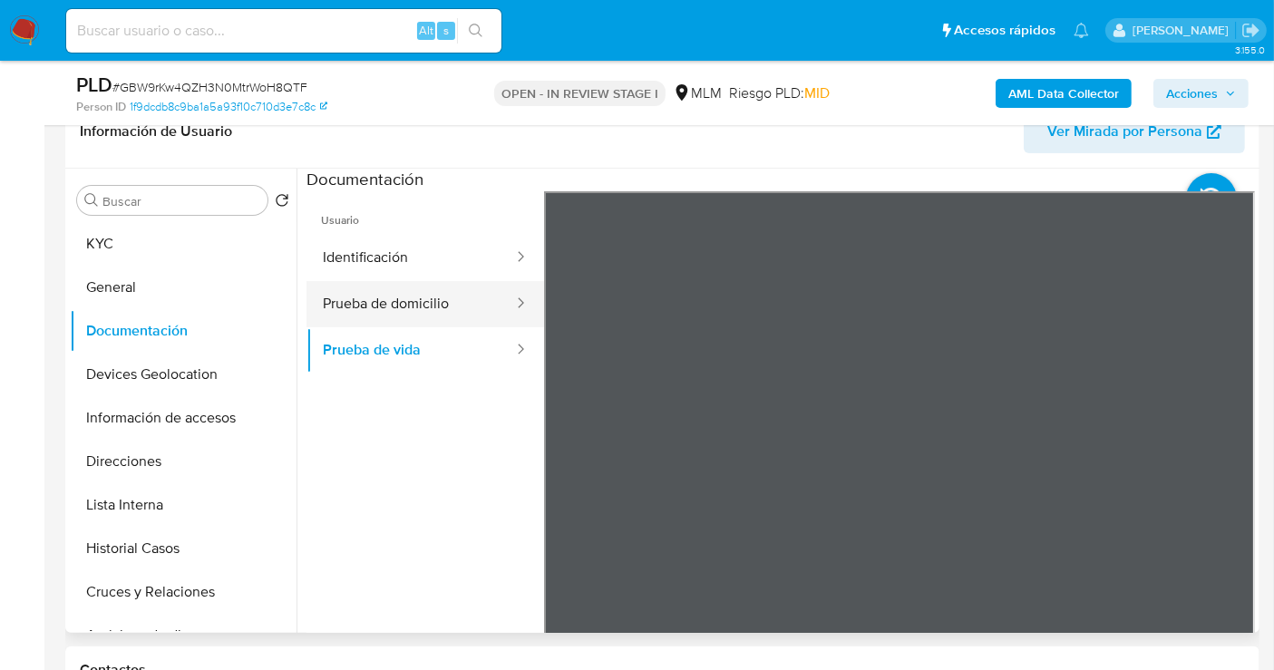
click at [392, 308] on button "Prueba de domicilio" at bounding box center [410, 304] width 208 height 46
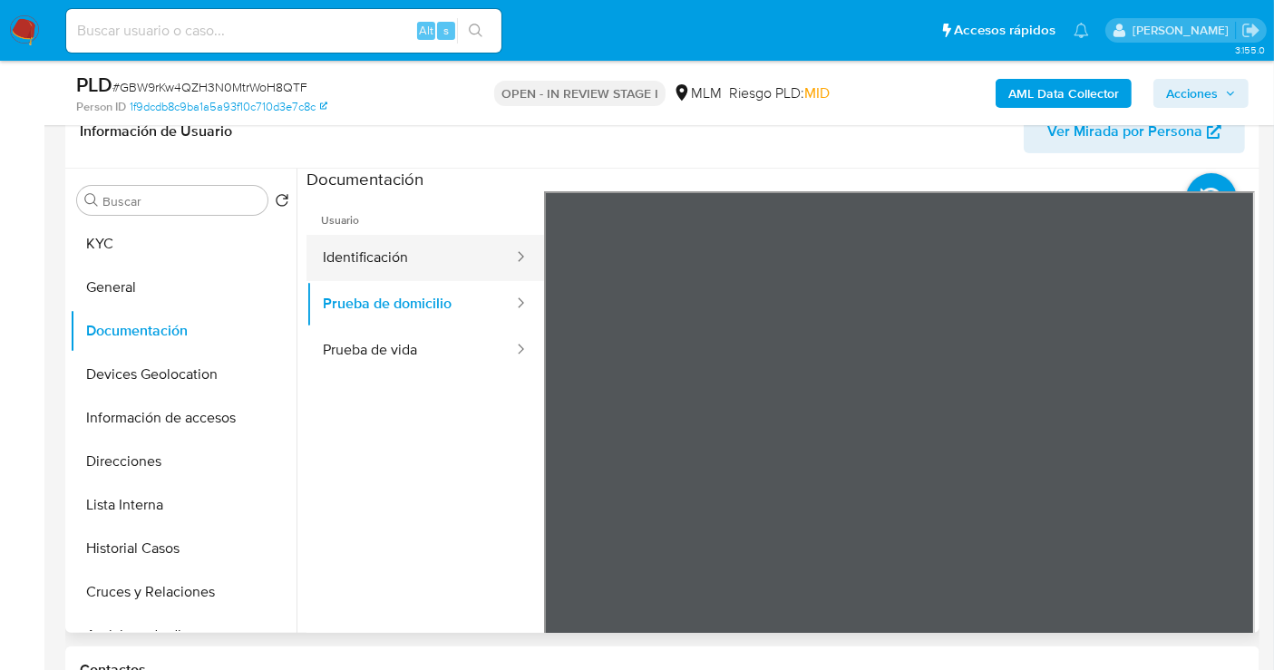
click at [418, 267] on button "Identificación" at bounding box center [410, 258] width 208 height 46
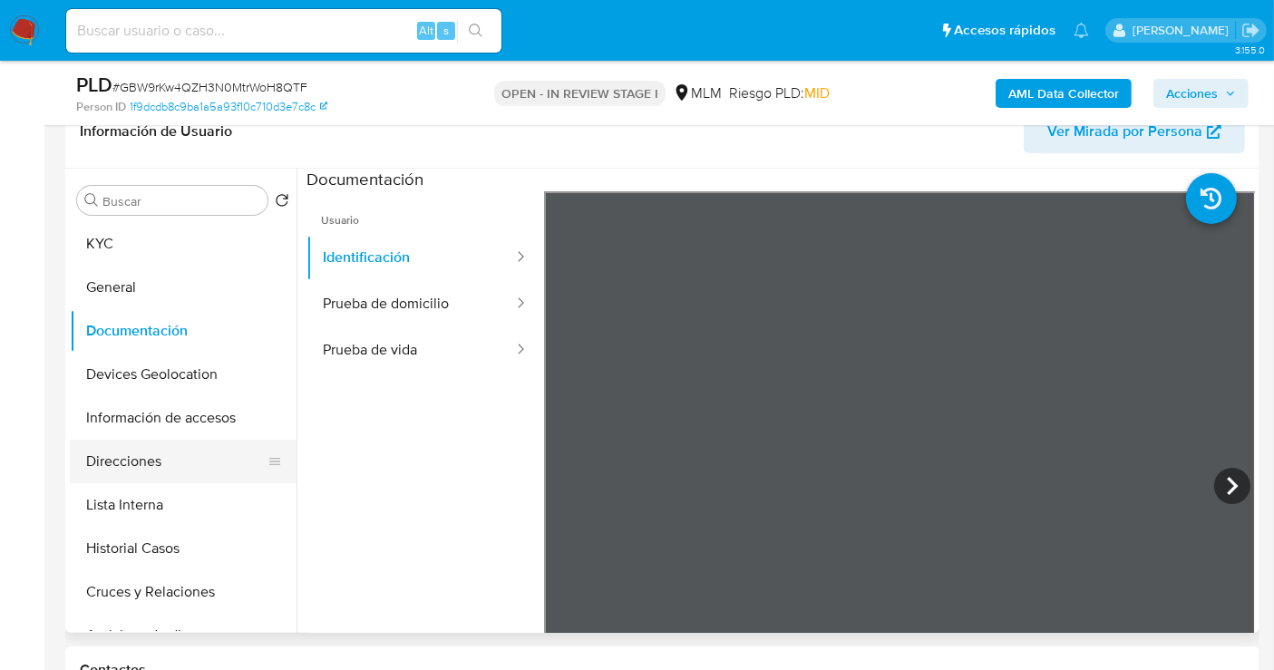
click at [111, 469] on button "Direcciones" at bounding box center [176, 462] width 212 height 44
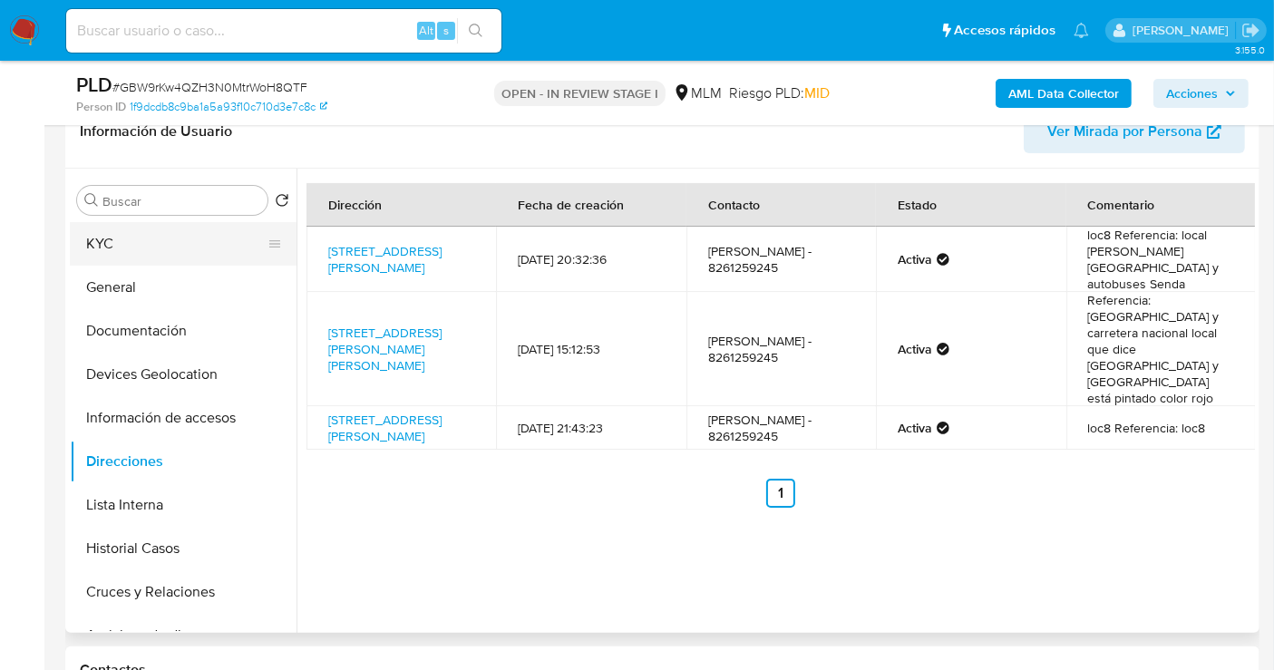
click at [109, 224] on button "KYC" at bounding box center [176, 244] width 212 height 44
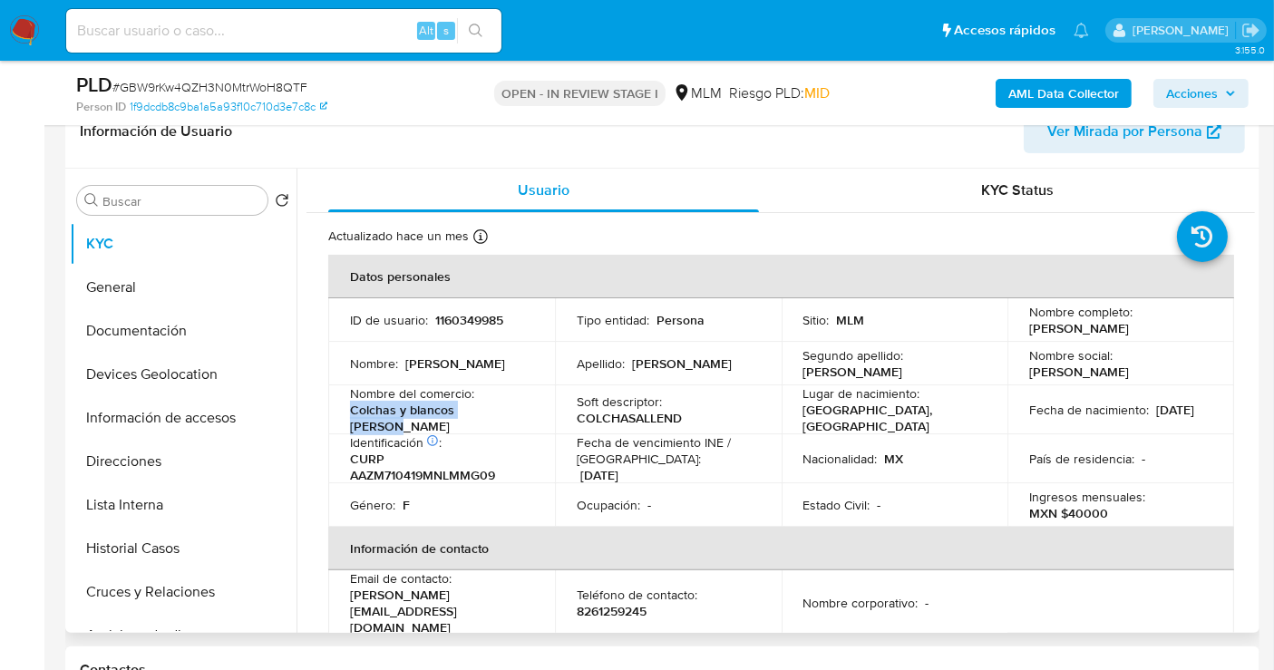
drag, startPoint x: 491, startPoint y: 421, endPoint x: 332, endPoint y: 421, distance: 159.5
click at [332, 421] on td "Nombre del comercio : Colchas y blancos Allende" at bounding box center [441, 409] width 227 height 49
click at [165, 30] on input at bounding box center [283, 31] width 435 height 24
paste input "COLCHAS Y BLANCOS ALLENDE."
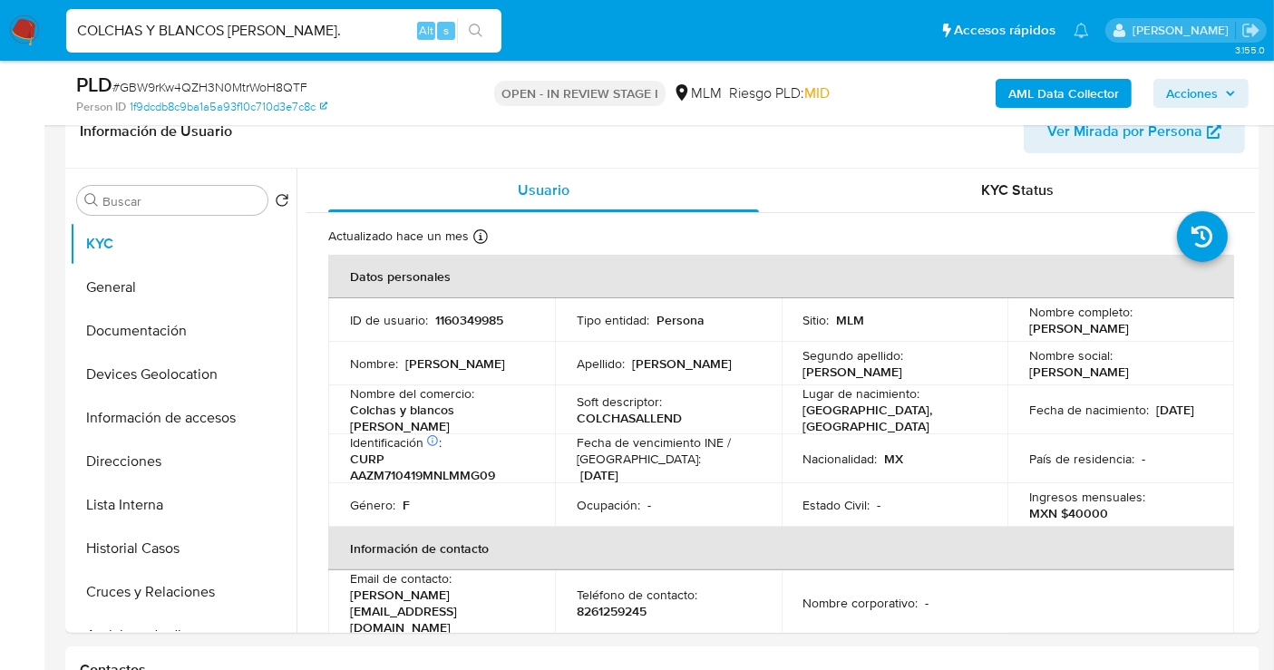
type input "COLCHAS Y BLANCOS ALLENDE."
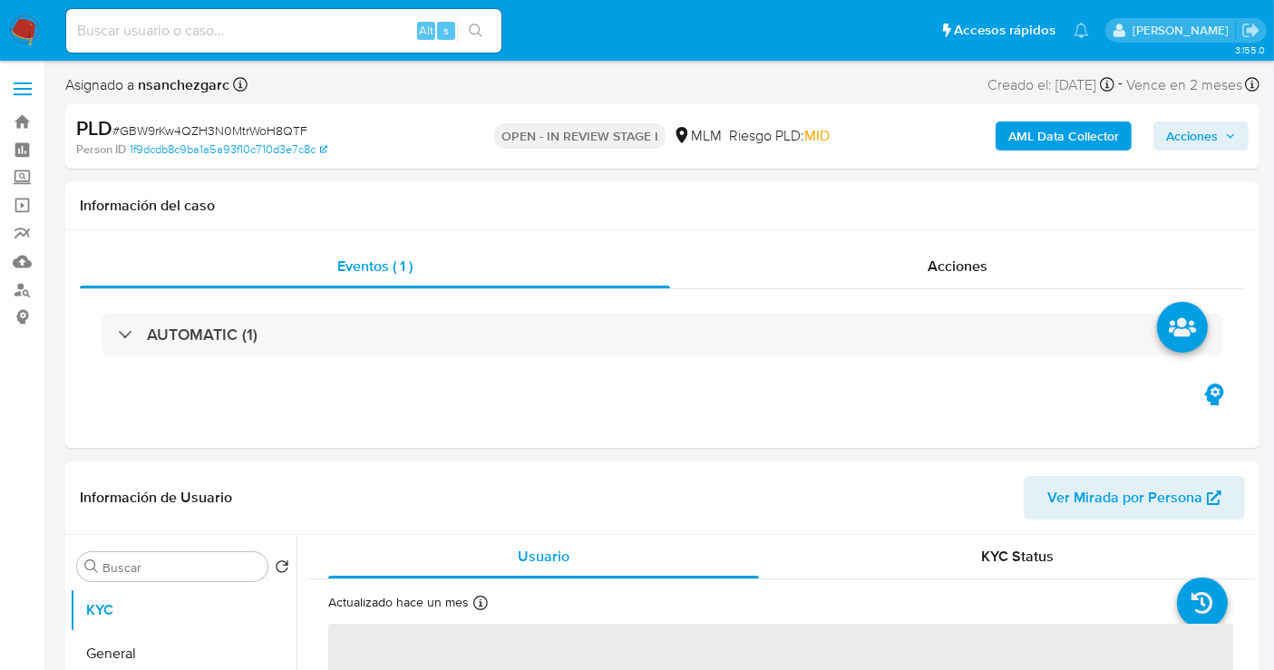
select select "10"
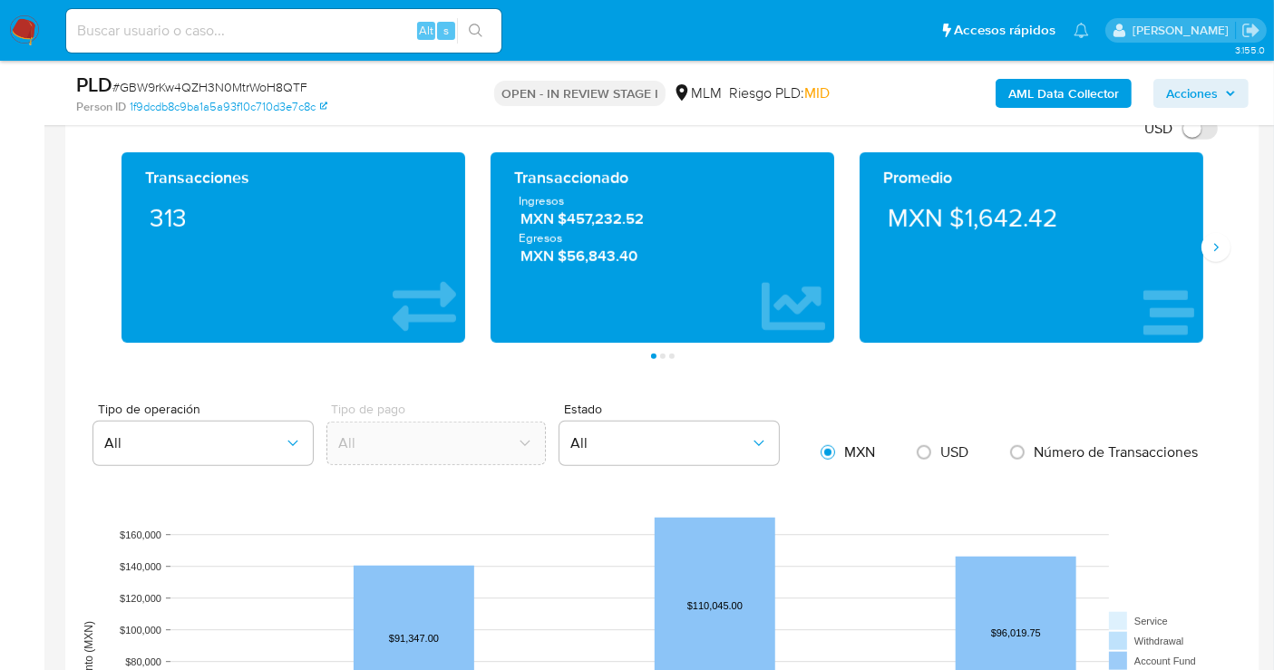
scroll to position [1208, 0]
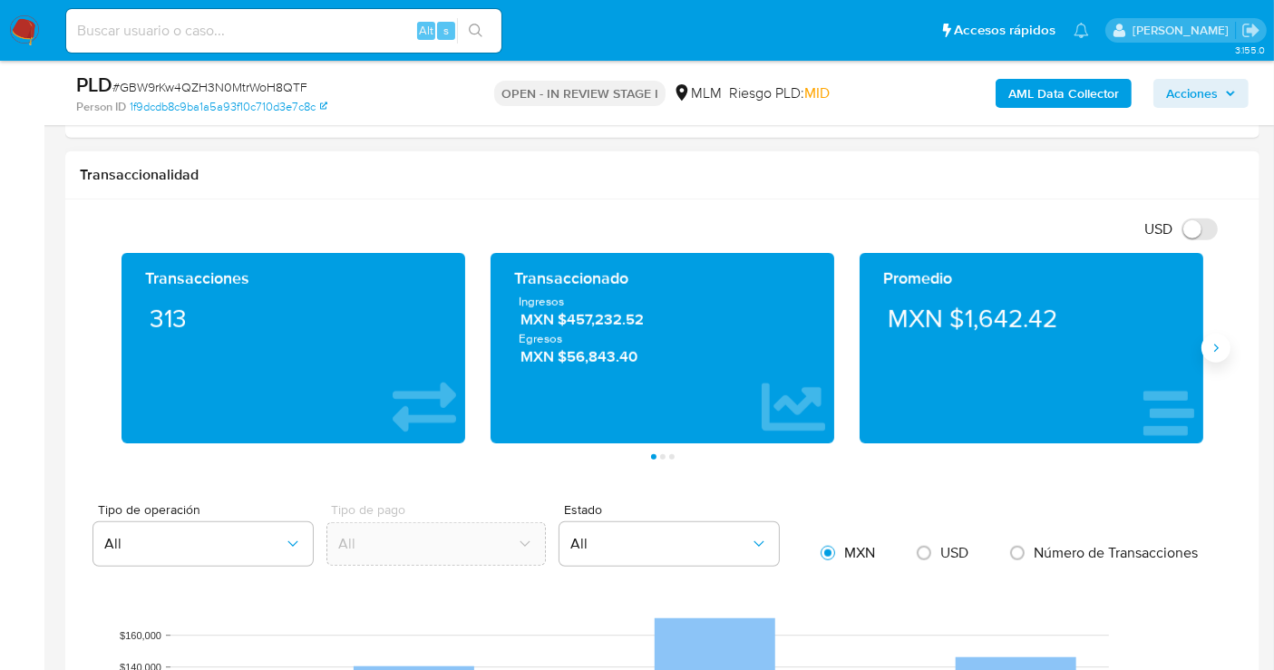
click at [1215, 348] on icon "Siguiente" at bounding box center [1216, 348] width 5 height 8
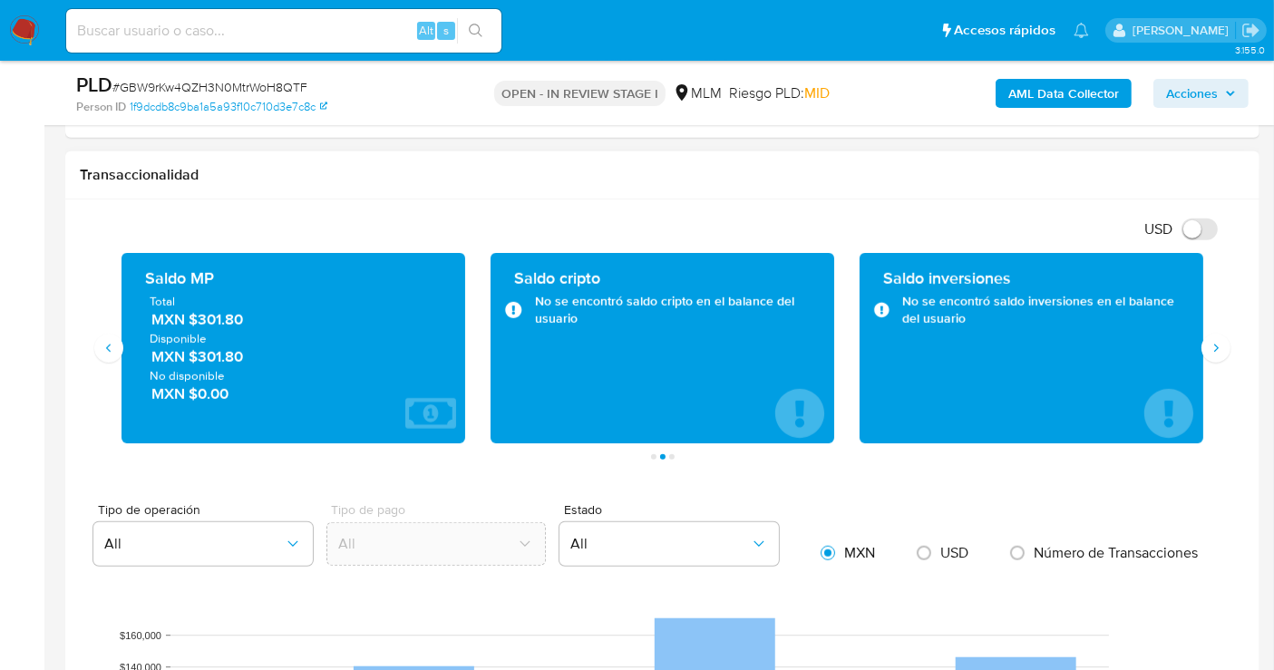
click at [222, 317] on span "MXN $301.80" at bounding box center [294, 319] width 286 height 21
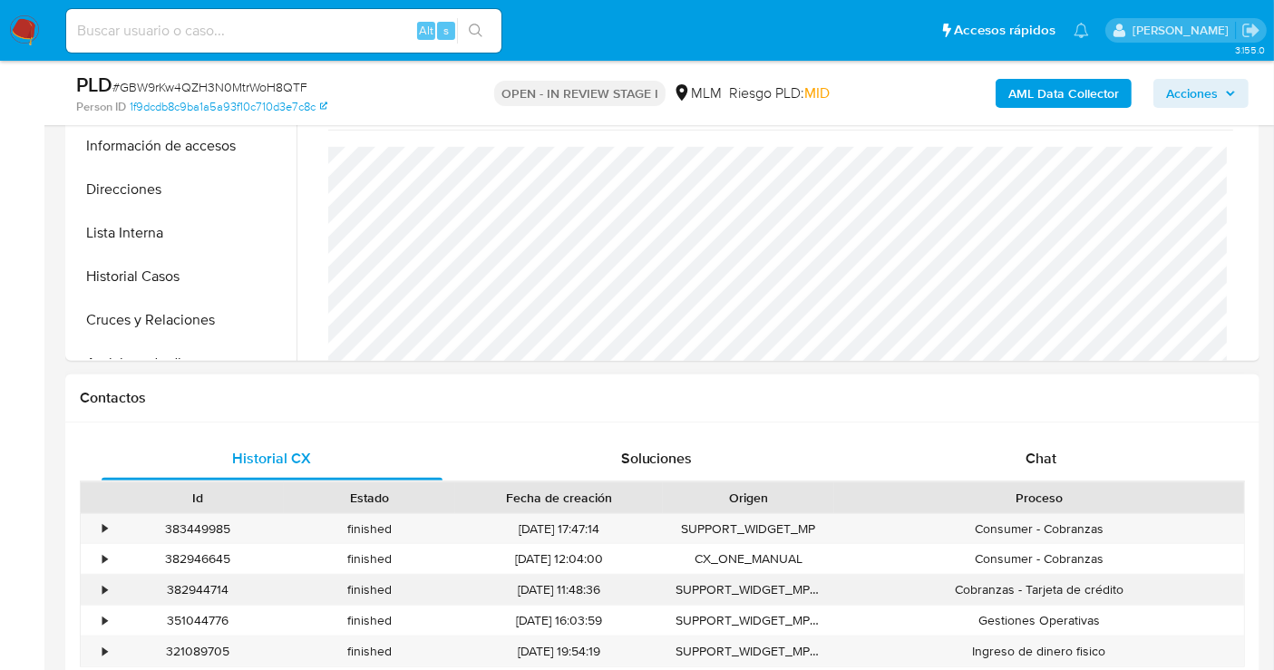
scroll to position [402, 0]
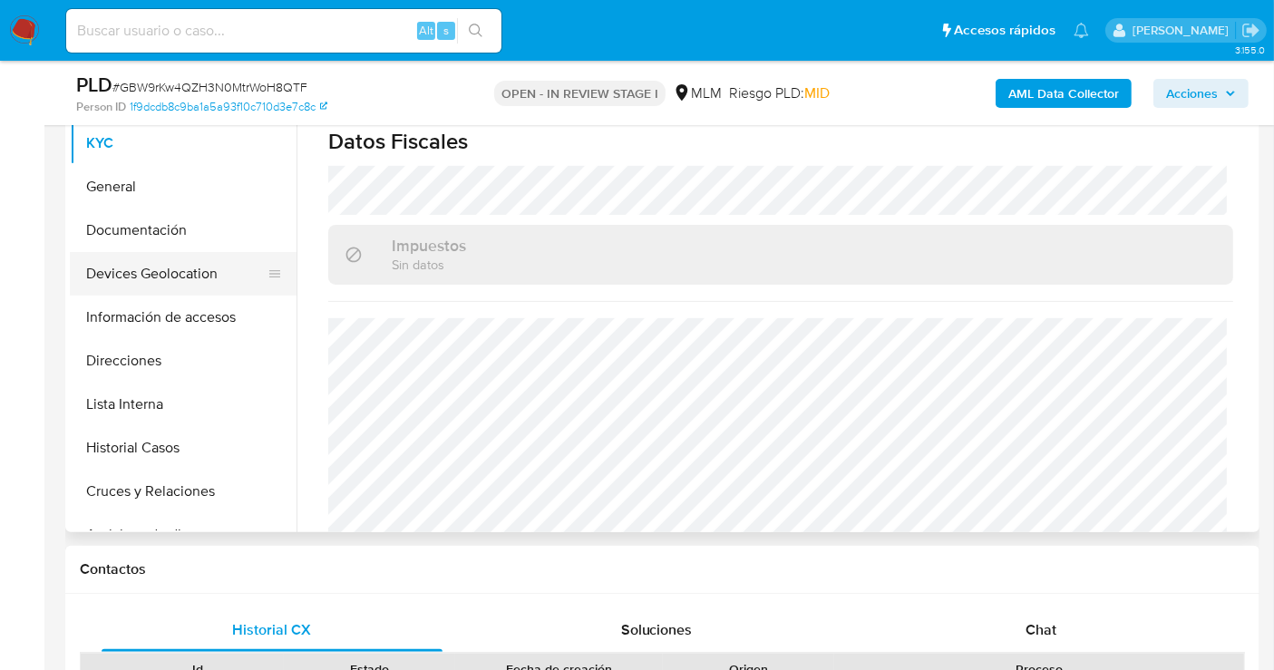
click at [142, 274] on button "Devices Geolocation" at bounding box center [176, 274] width 212 height 44
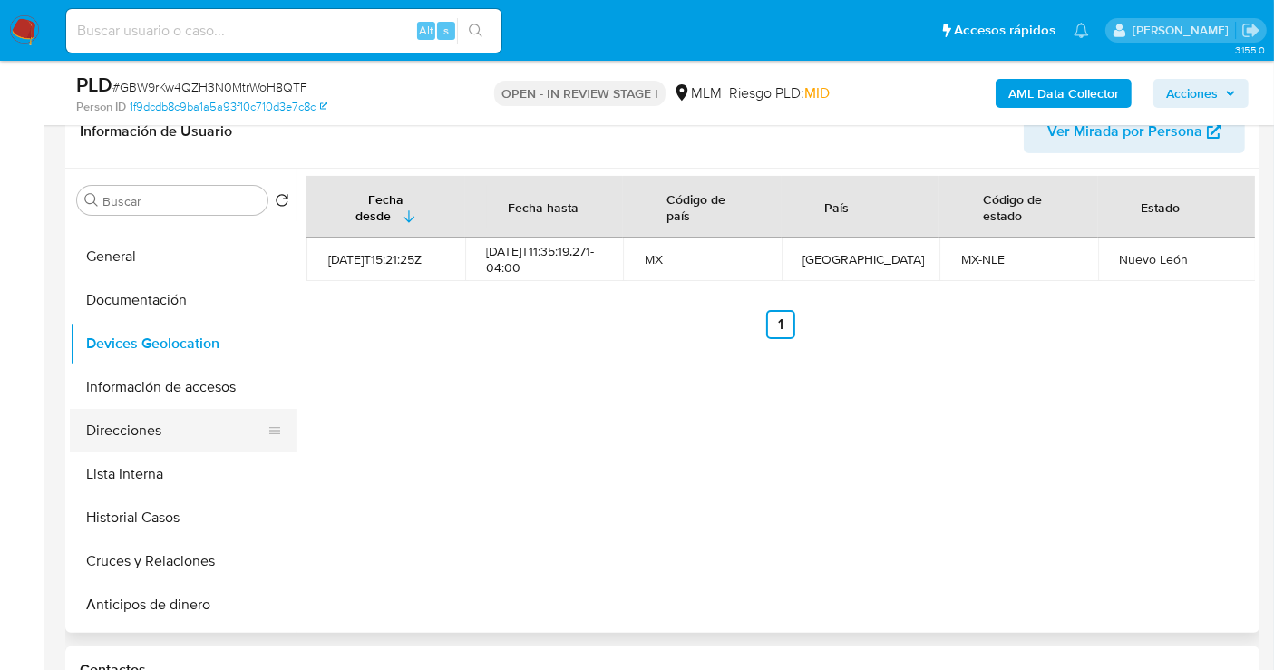
scroll to position [0, 0]
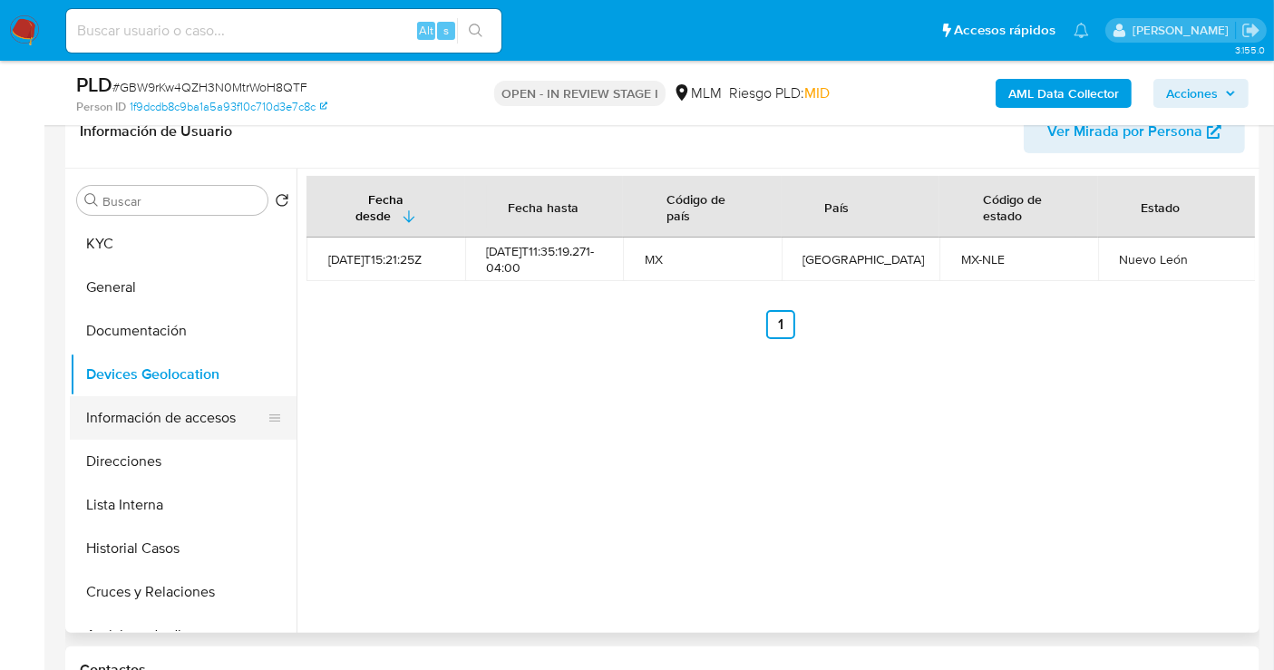
click at [149, 416] on button "Información de accesos" at bounding box center [176, 418] width 212 height 44
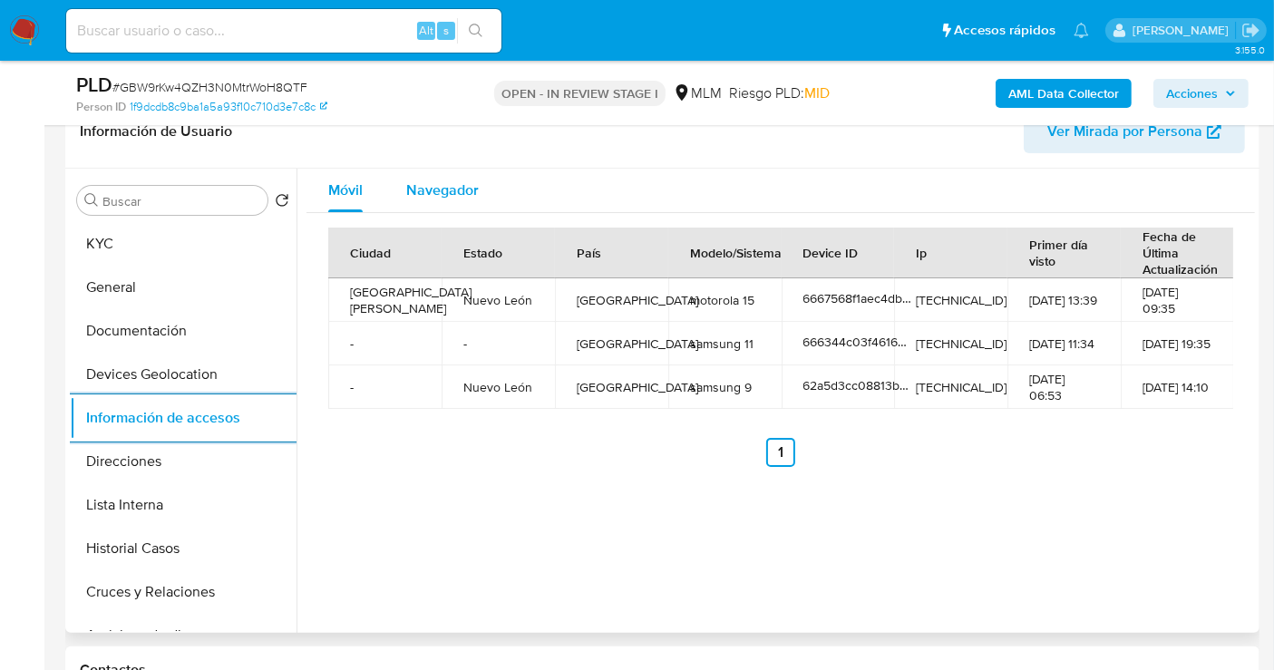
click at [437, 193] on span "Navegador" at bounding box center [442, 189] width 73 height 21
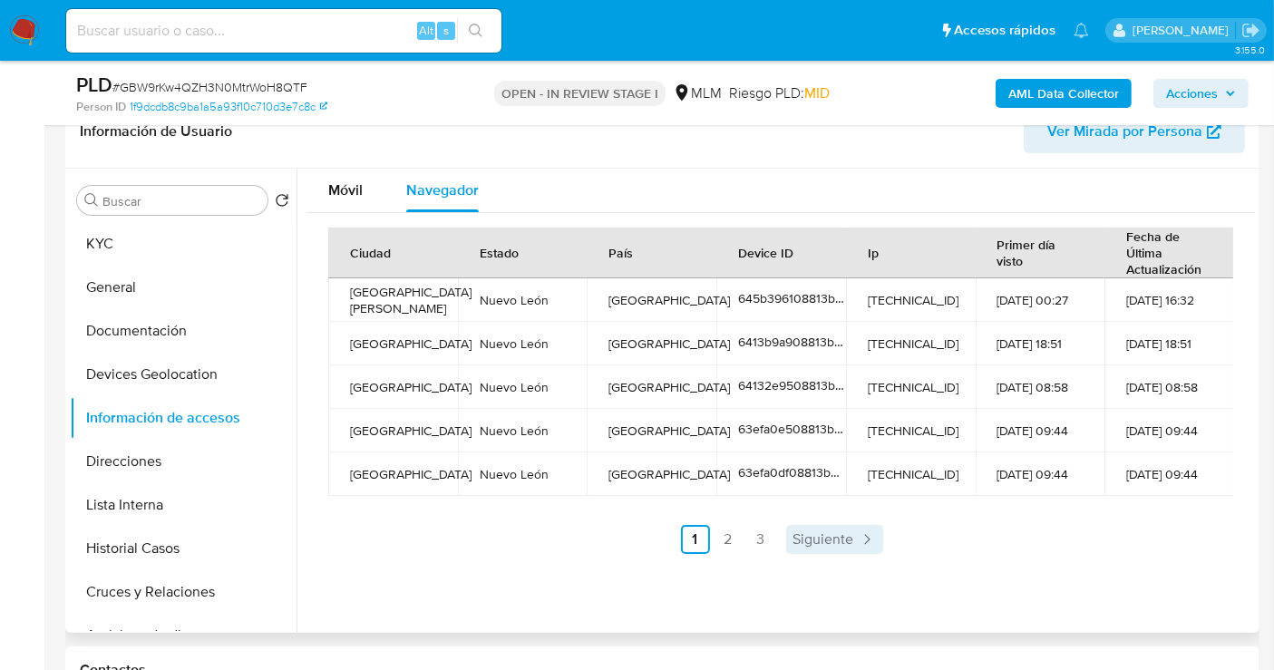
click at [838, 536] on span "Siguiente" at bounding box center [823, 539] width 61 height 15
click at [841, 536] on span "Siguiente" at bounding box center [871, 539] width 61 height 15
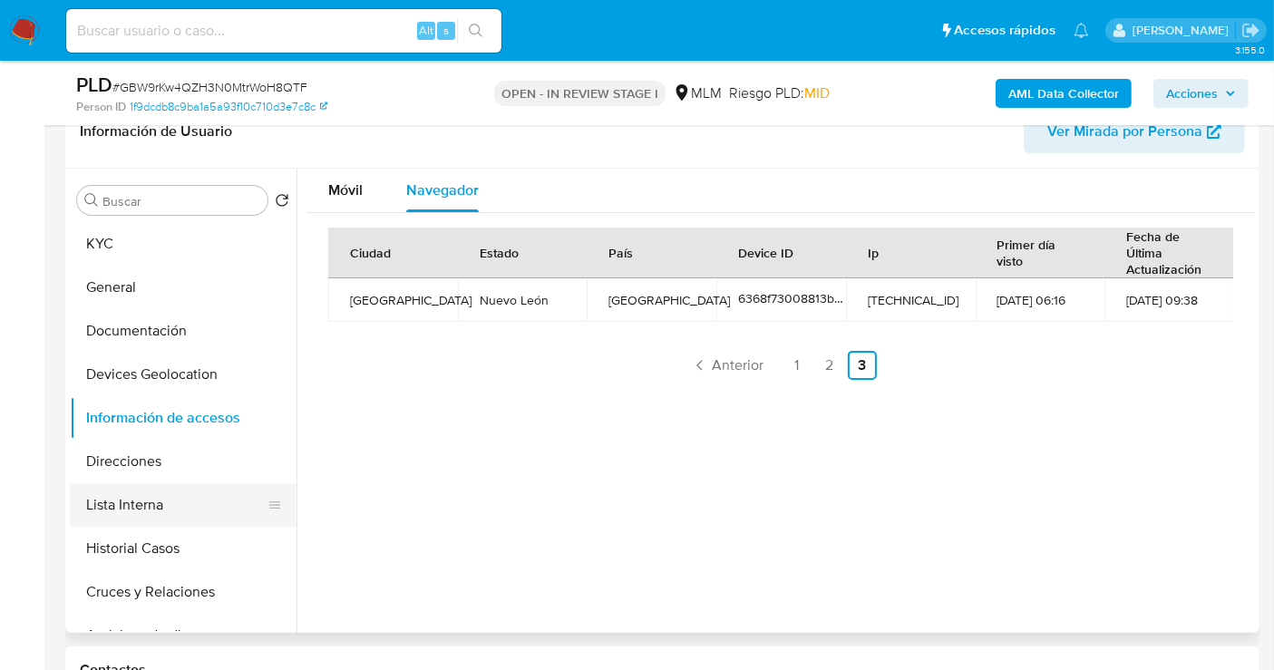
click at [152, 506] on button "Lista Interna" at bounding box center [176, 505] width 212 height 44
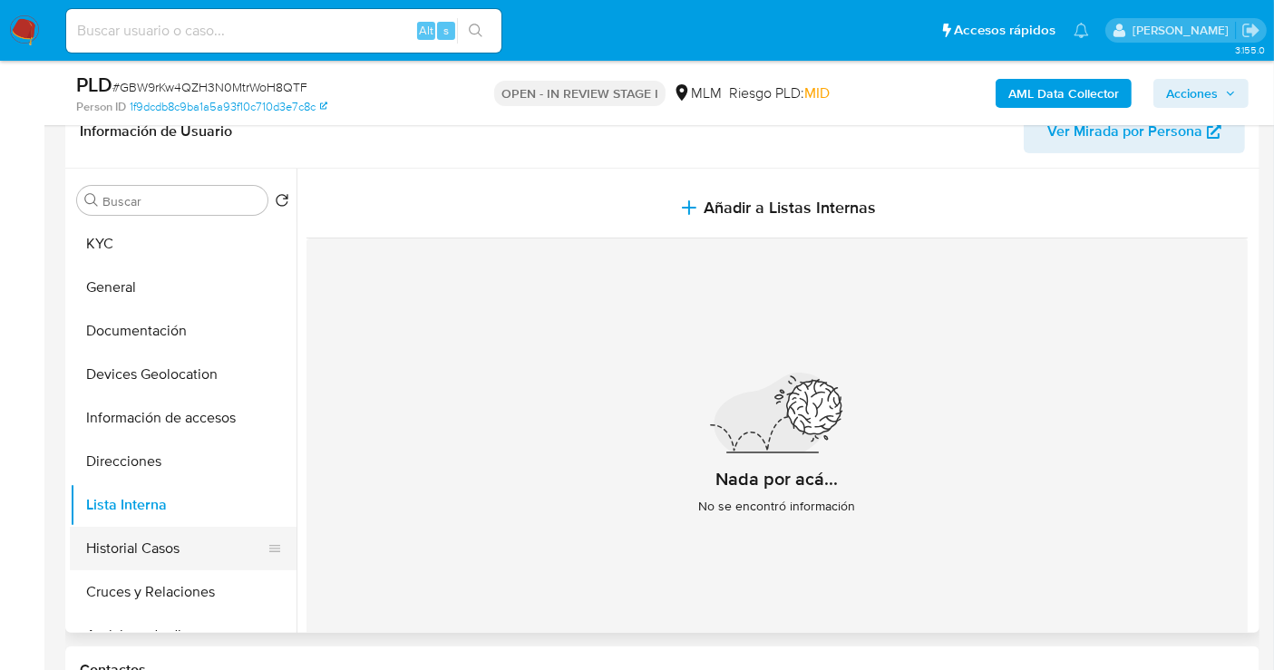
click at [145, 547] on button "Historial Casos" at bounding box center [176, 549] width 212 height 44
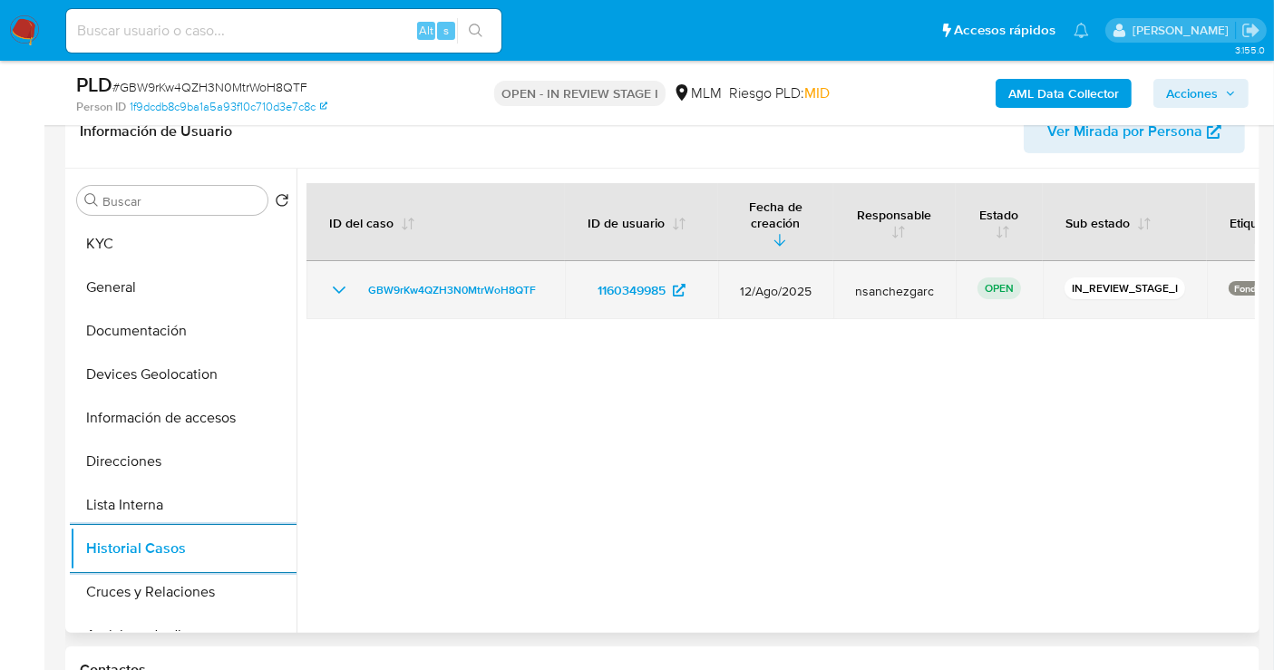
click at [334, 279] on icon "Mostrar/Ocultar" at bounding box center [339, 290] width 22 height 22
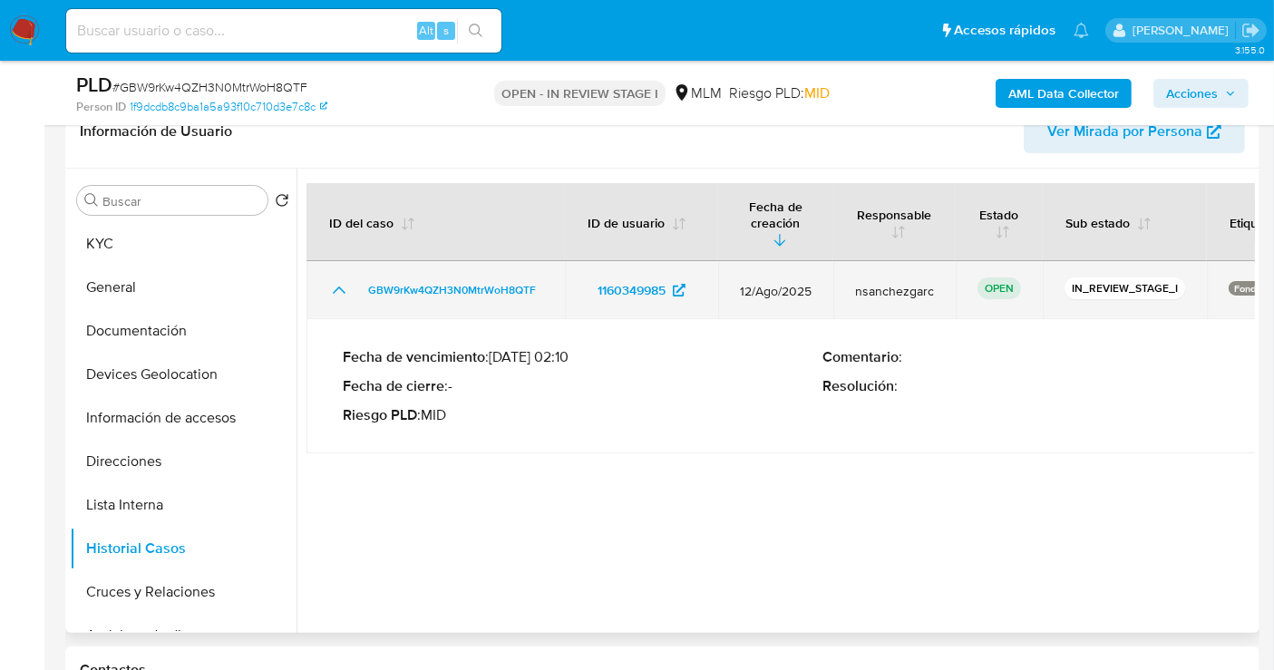
click at [334, 279] on icon "Mostrar/Ocultar" at bounding box center [339, 290] width 22 height 22
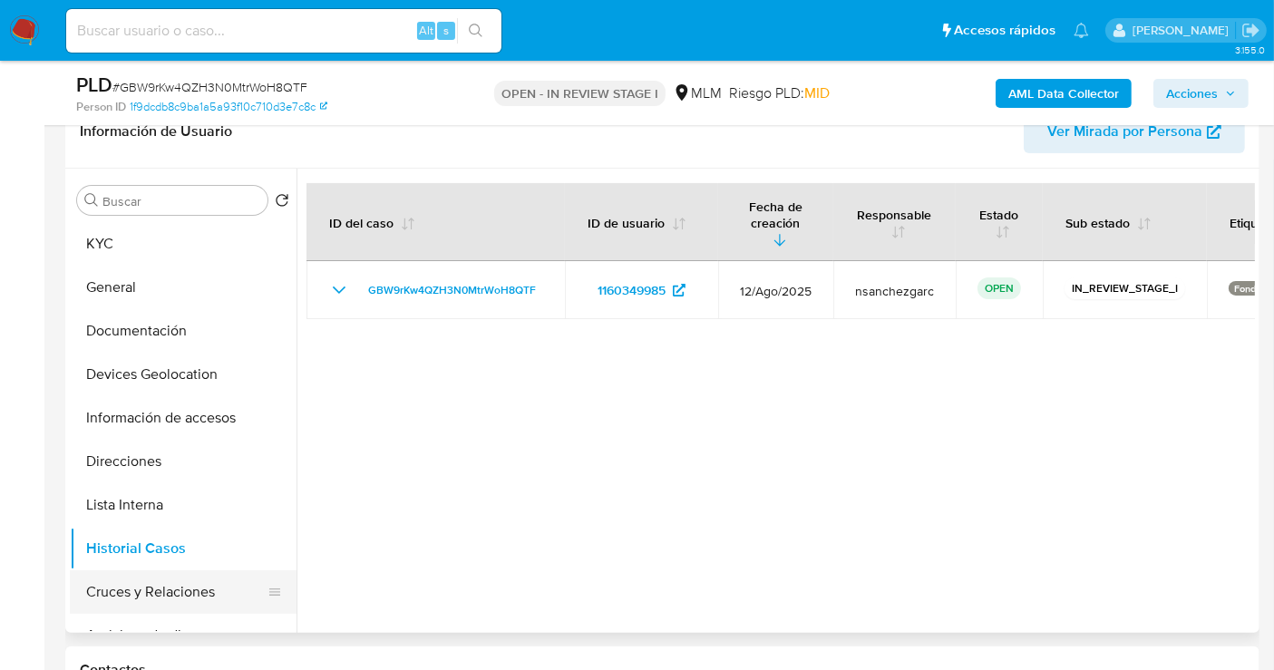
click at [127, 587] on button "Cruces y Relaciones" at bounding box center [176, 592] width 212 height 44
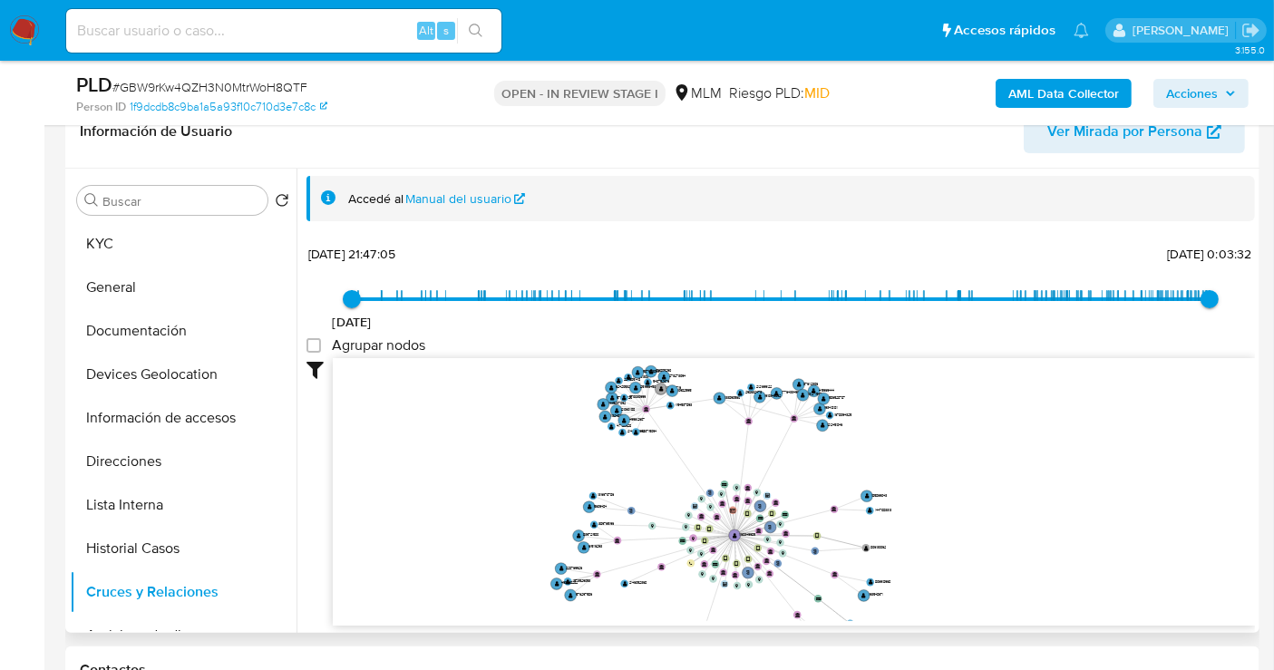
scroll to position [1, 0]
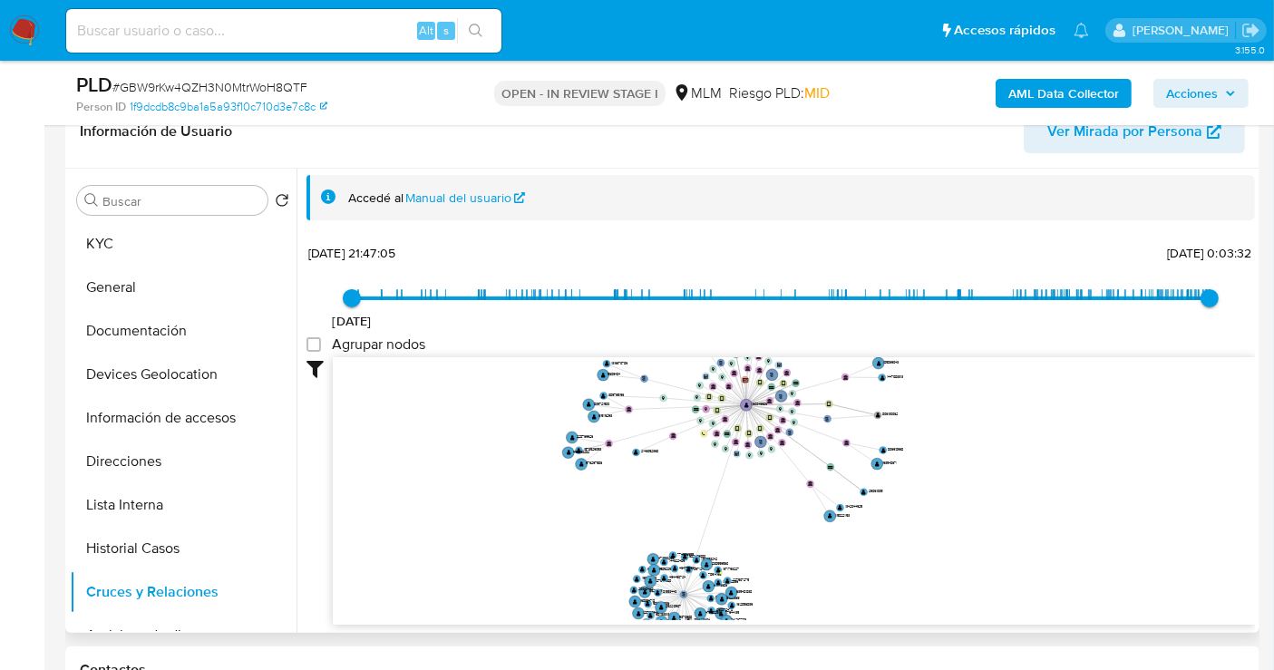
drag, startPoint x: 1061, startPoint y: 496, endPoint x: 1072, endPoint y: 350, distance: 146.3
click at [1072, 350] on div "17/7/2021 17/7/2021, 21:47:05 18/8/2025, 0:03:32 Agrupar nodos Filtros Confianz…" at bounding box center [780, 431] width 948 height 385
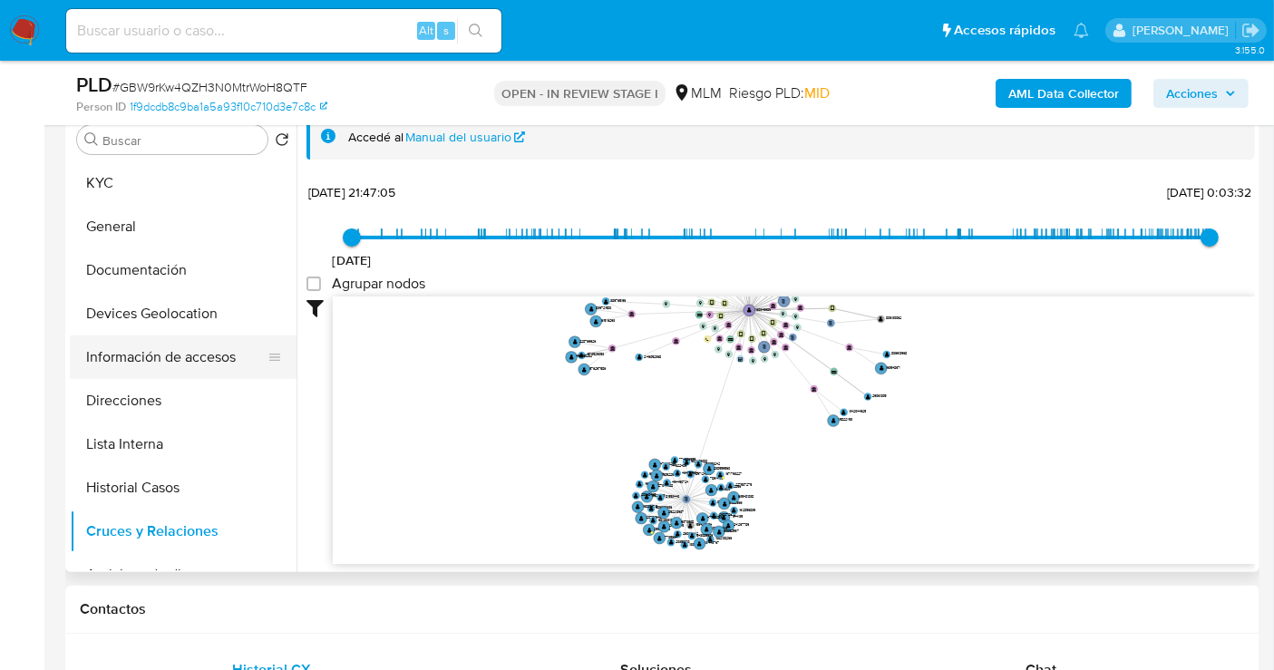
scroll to position [302, 0]
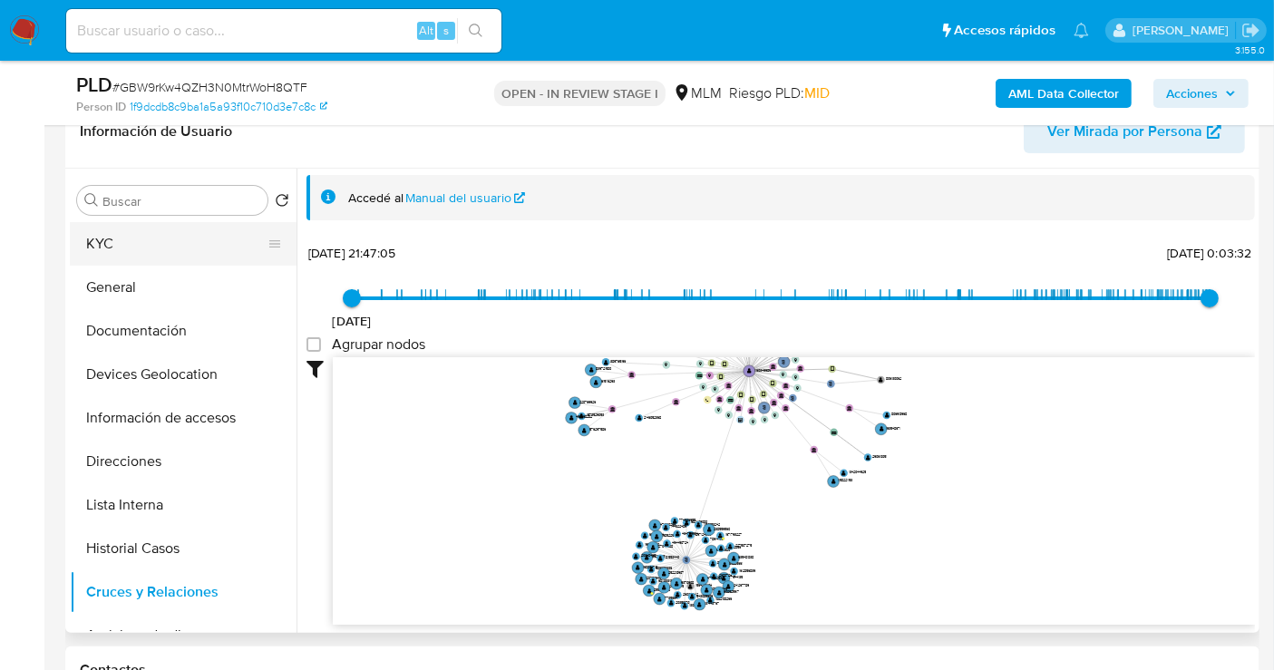
click at [106, 234] on button "KYC" at bounding box center [176, 244] width 212 height 44
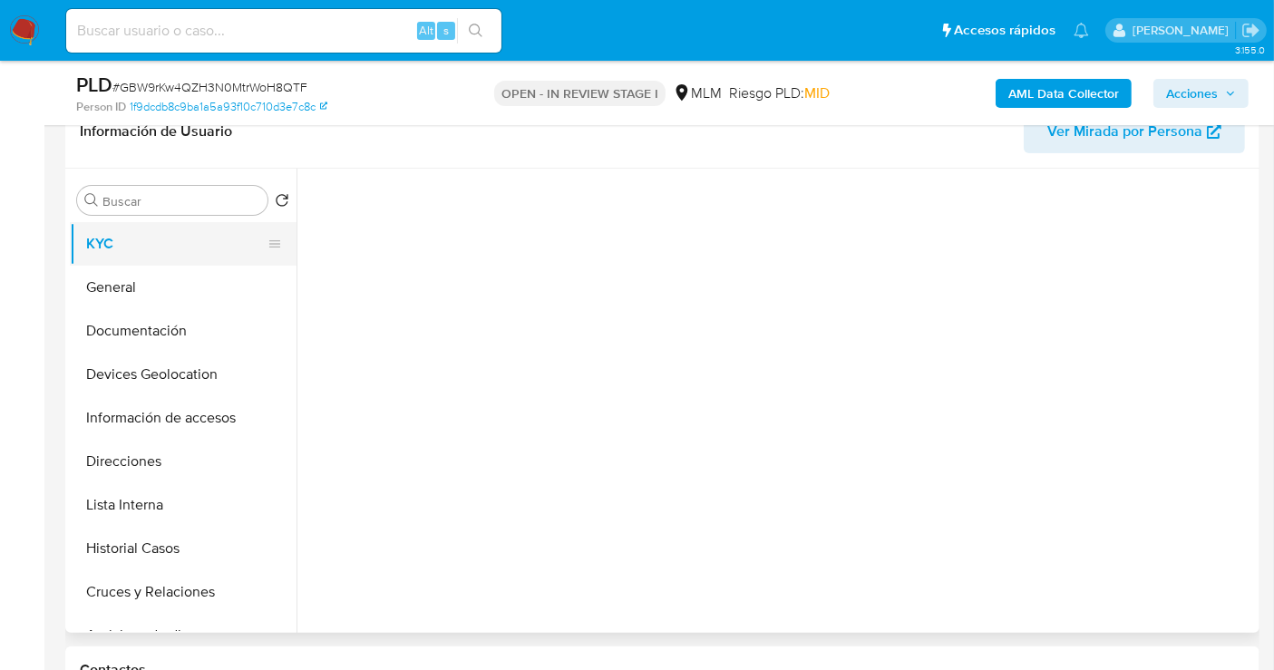
scroll to position [0, 0]
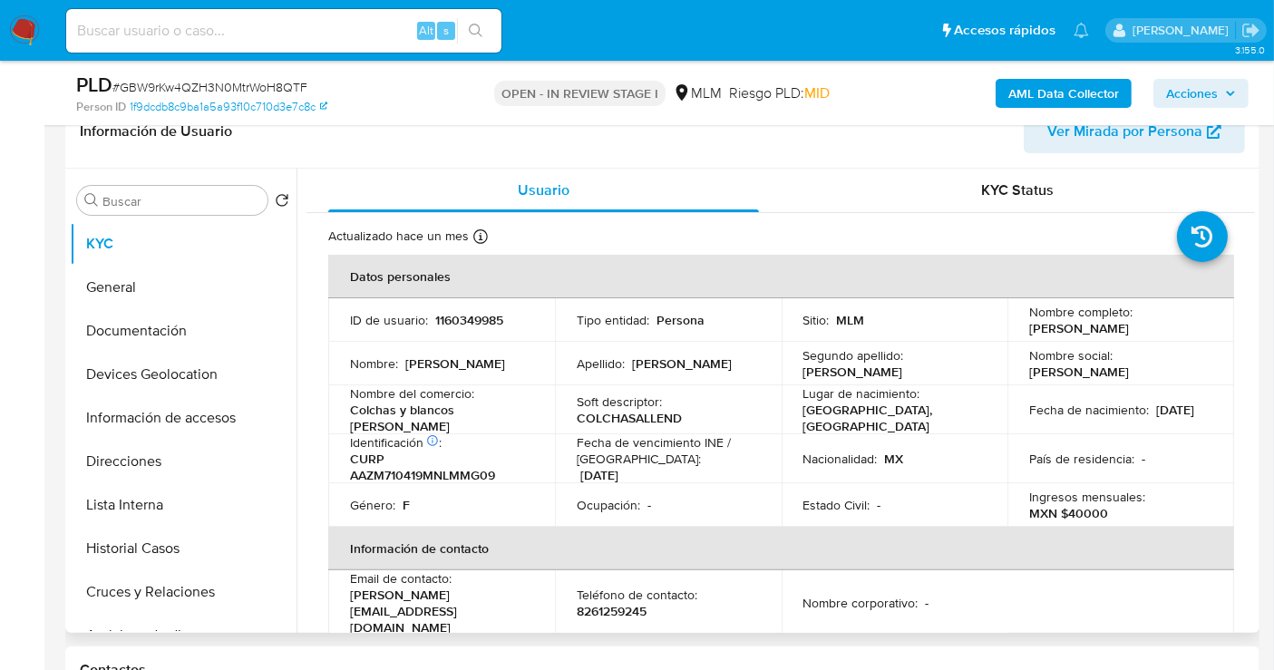
click at [642, 603] on p "8261259245" at bounding box center [611, 611] width 70 height 16
copy p "8261259245"
drag, startPoint x: 515, startPoint y: 603, endPoint x: 351, endPoint y: 605, distance: 164.1
click at [351, 605] on div "Email de contacto : magda_amza@hotmail.com" at bounding box center [441, 602] width 183 height 65
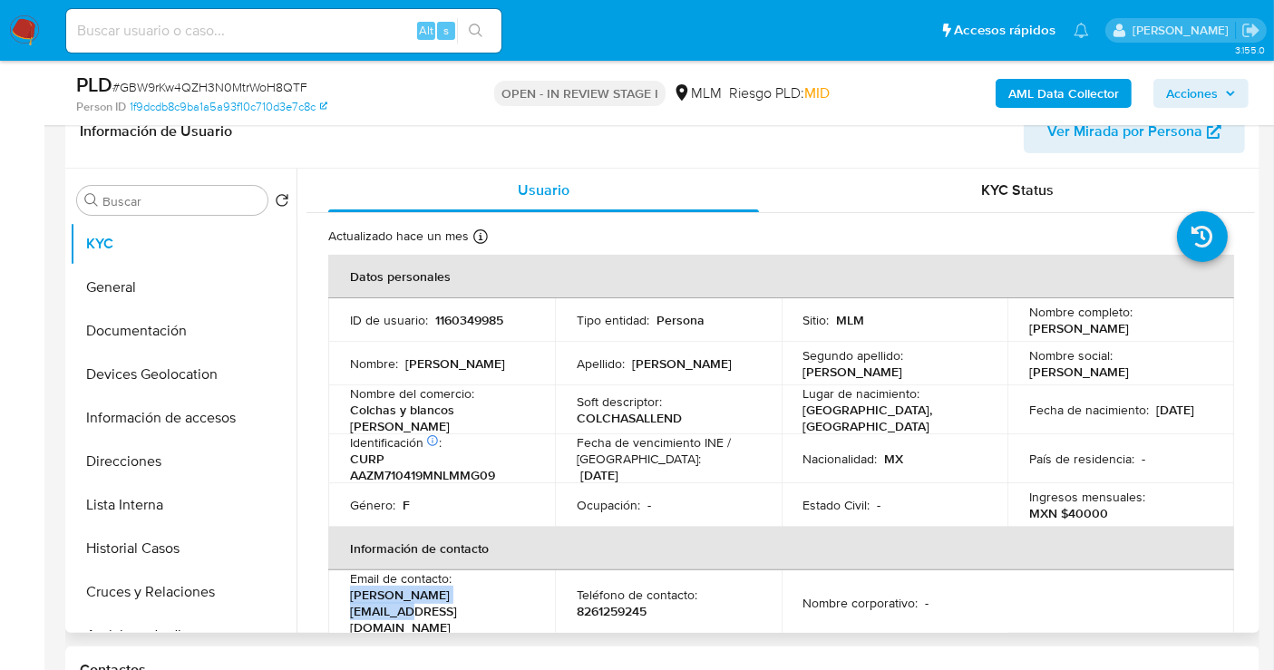
copy p "magda_amza@hotmail.com"
click at [596, 603] on p "8261259245" at bounding box center [611, 611] width 70 height 16
copy p "8261259245"
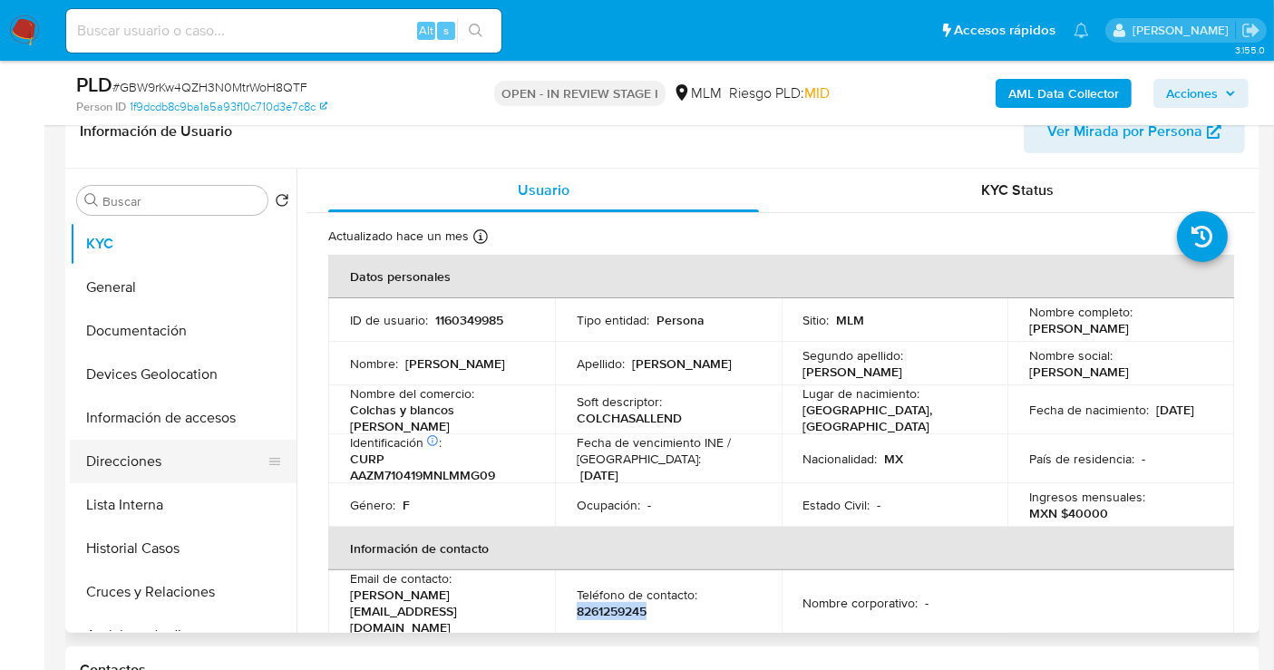
click at [126, 460] on button "Direcciones" at bounding box center [176, 462] width 212 height 44
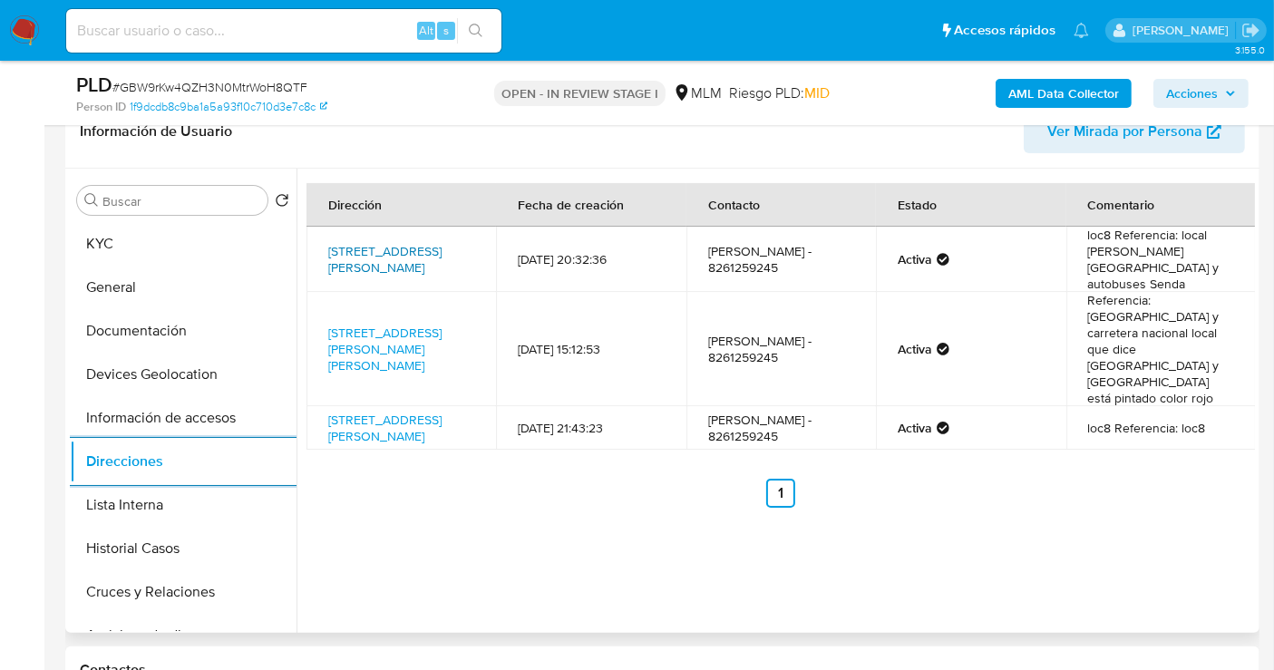
click at [385, 242] on link "Juarez 409, Allende, Nuevo León, 67350, Mexico 409" at bounding box center [384, 259] width 113 height 34
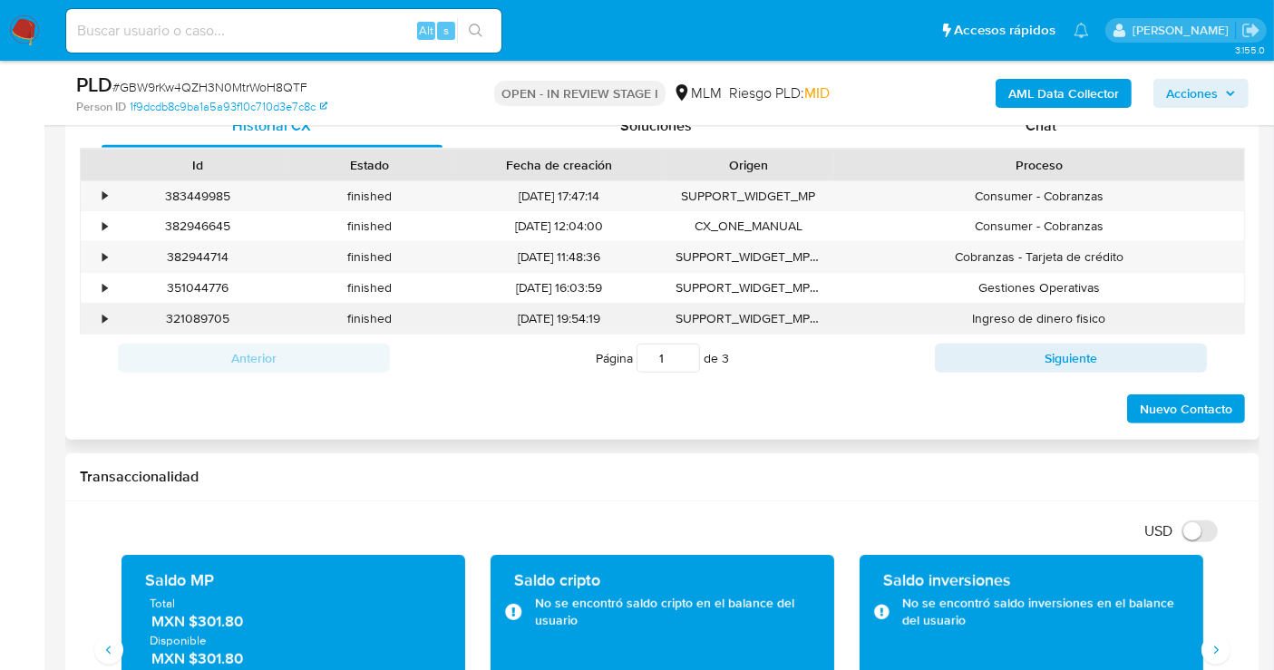
scroll to position [1208, 0]
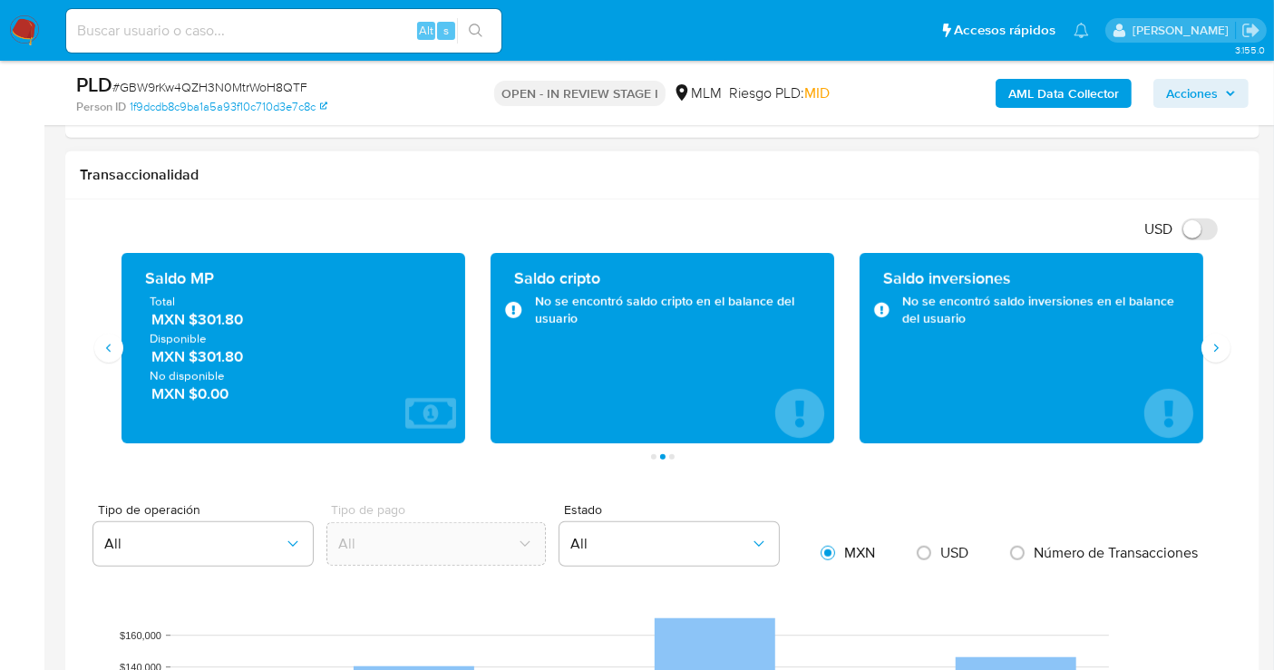
click at [1230, 343] on div "Transacciones 313 Transaccionado Ingresos MXN $457,232.52 Egresos MXN $56,843.4…" at bounding box center [662, 356] width 1165 height 207
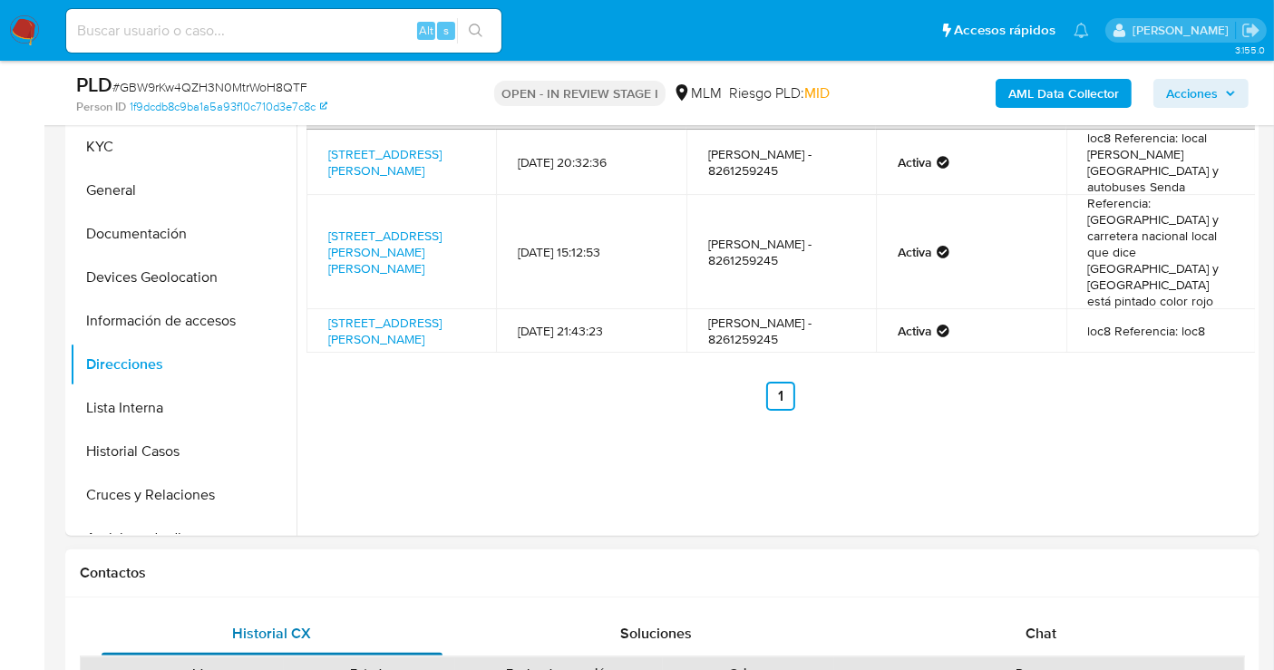
scroll to position [302, 0]
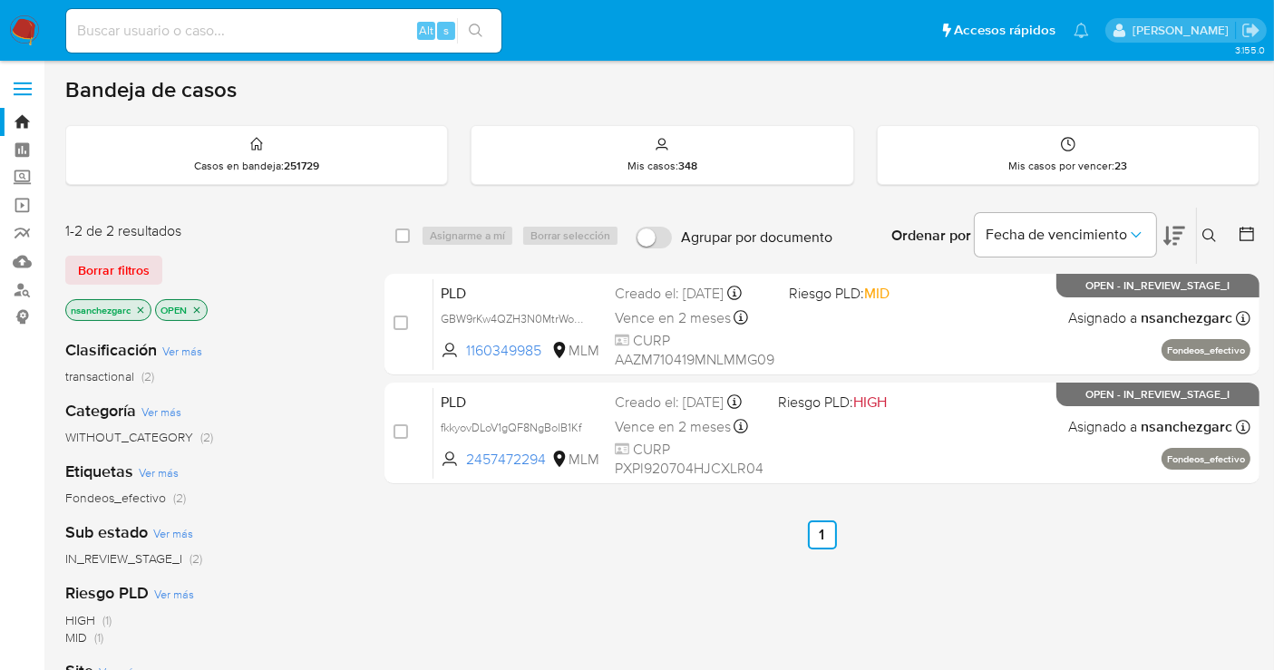
click at [1209, 237] on icon at bounding box center [1209, 235] width 14 height 14
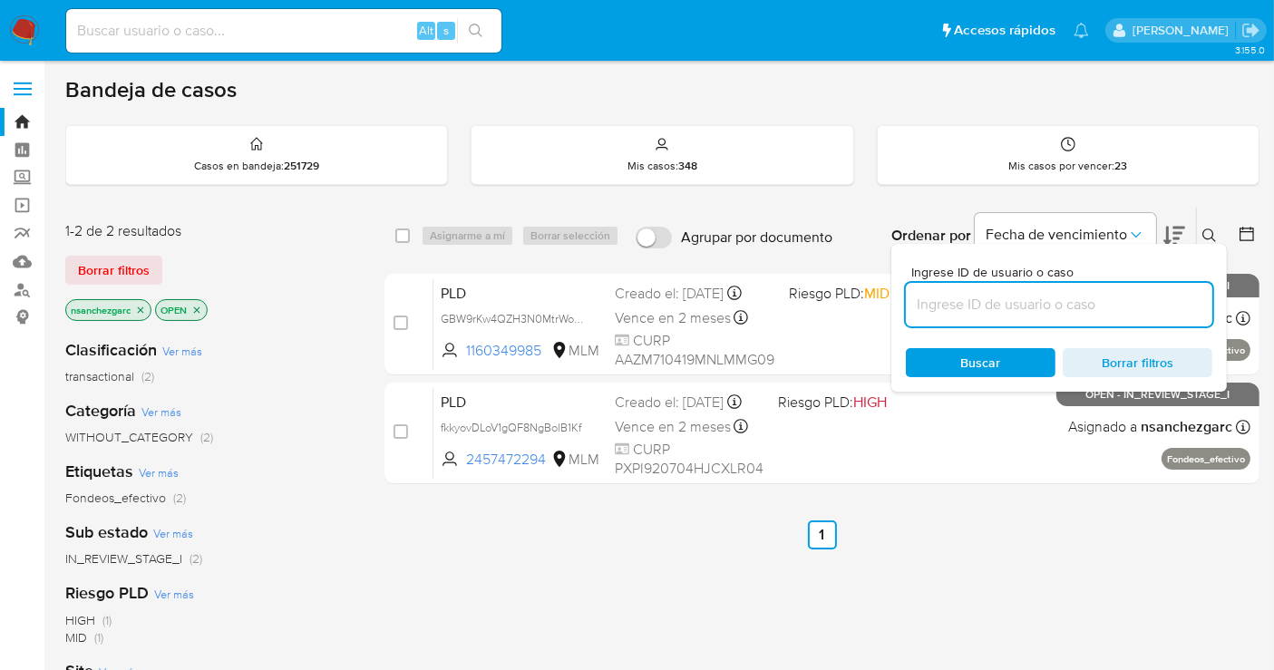
click at [930, 304] on input at bounding box center [1059, 305] width 306 height 24
type input "1744217054"
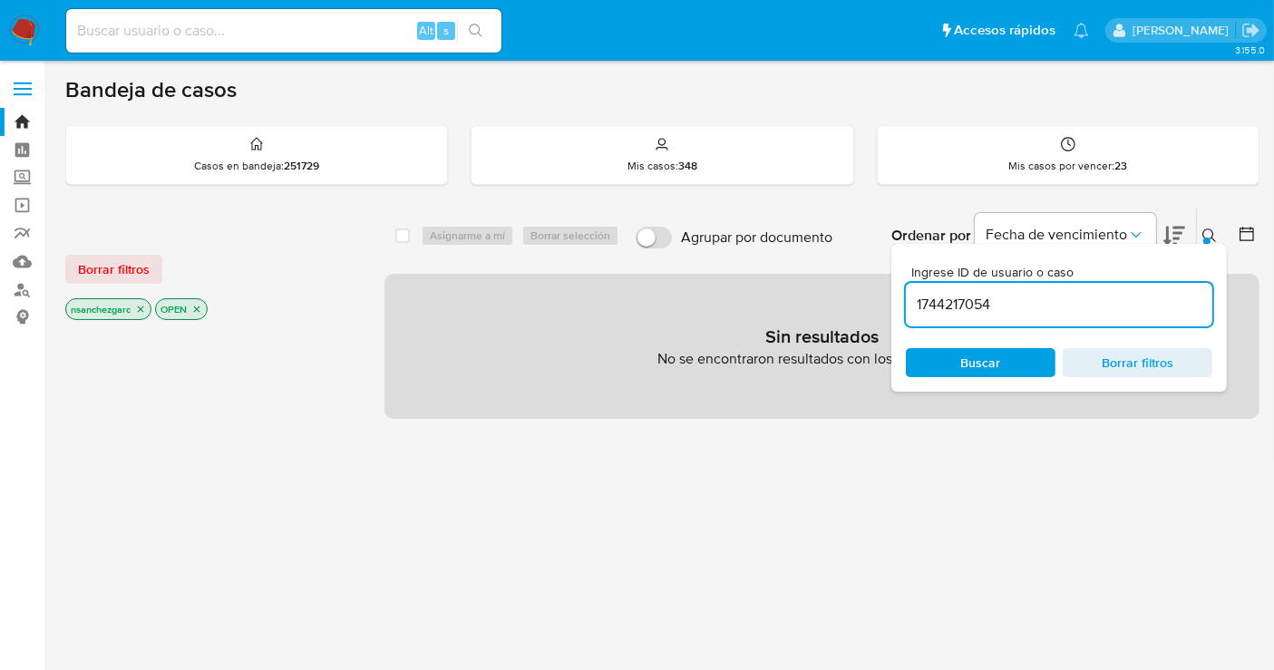
click at [139, 308] on icon "close-filter" at bounding box center [140, 309] width 11 height 11
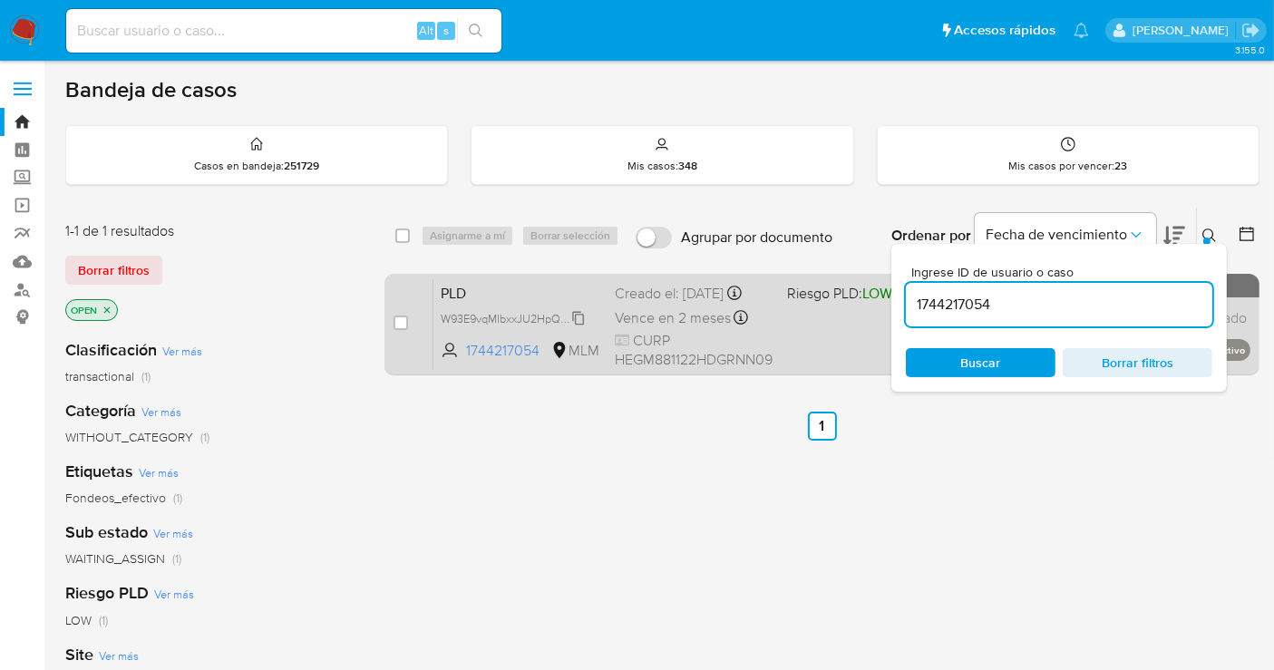
click at [579, 317] on span "W93E9vqMlbxxJU2HpQ3m8ekB" at bounding box center [521, 317] width 160 height 20
click at [403, 324] on input "checkbox" at bounding box center [400, 322] width 15 height 15
checkbox input "true"
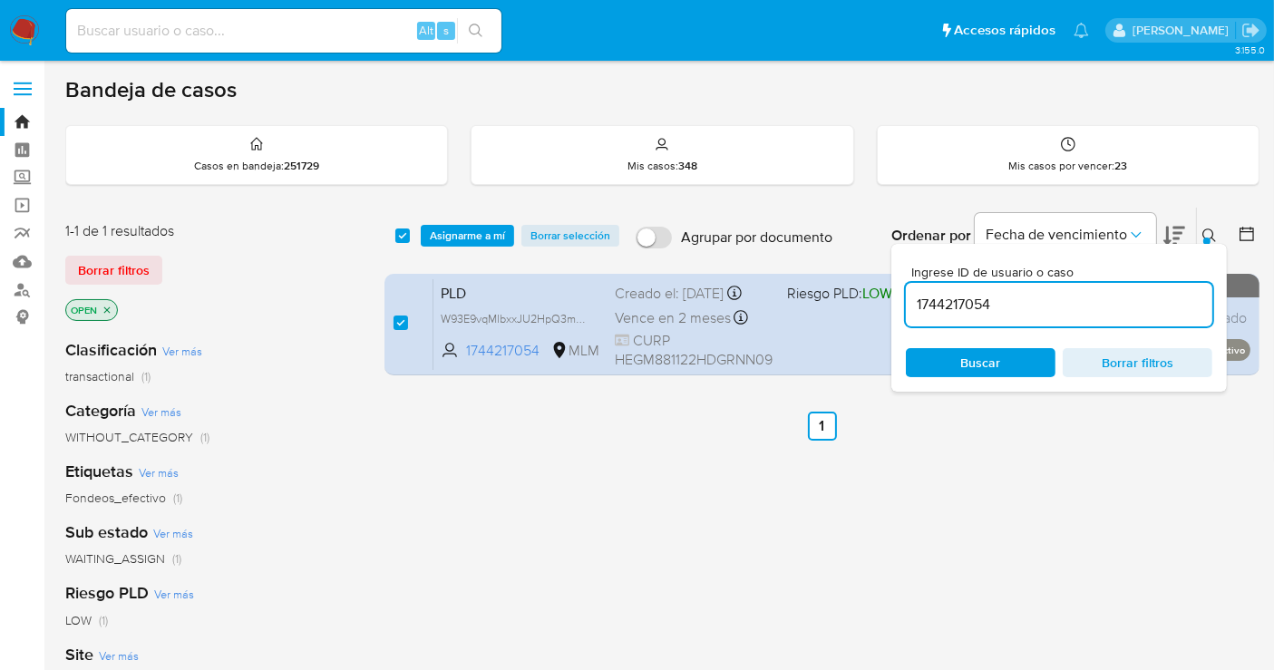
click at [450, 245] on span "Asignarme a mí" at bounding box center [467, 236] width 75 height 18
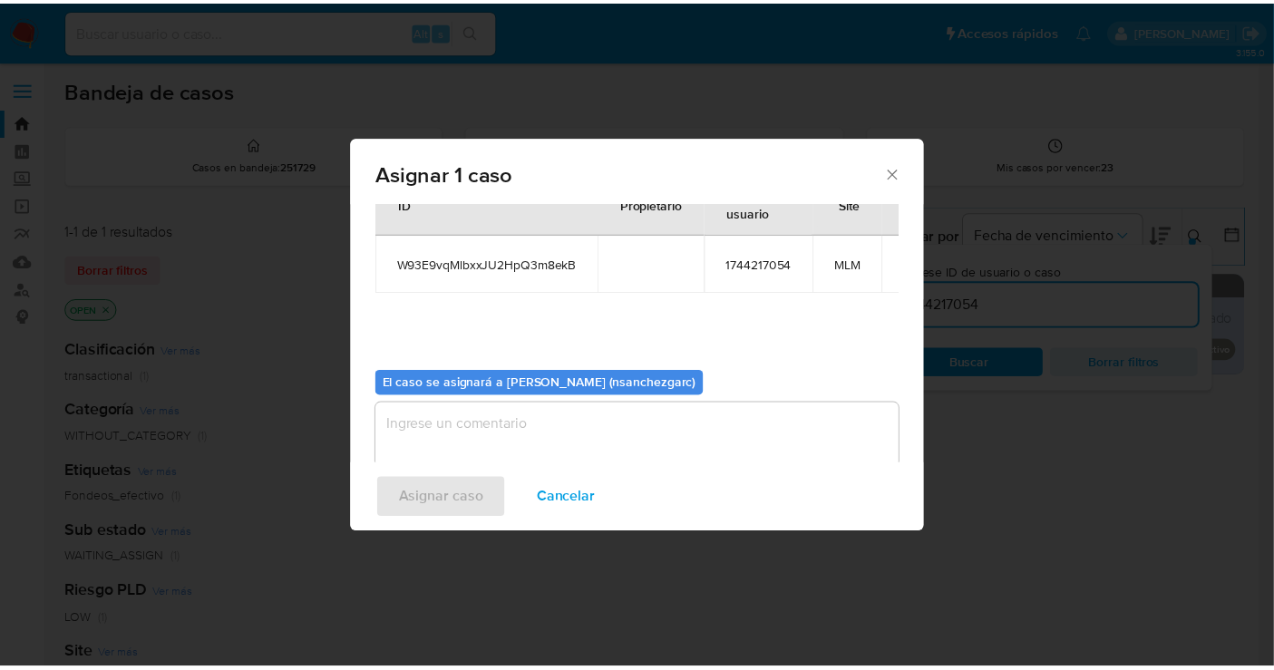
scroll to position [92, 0]
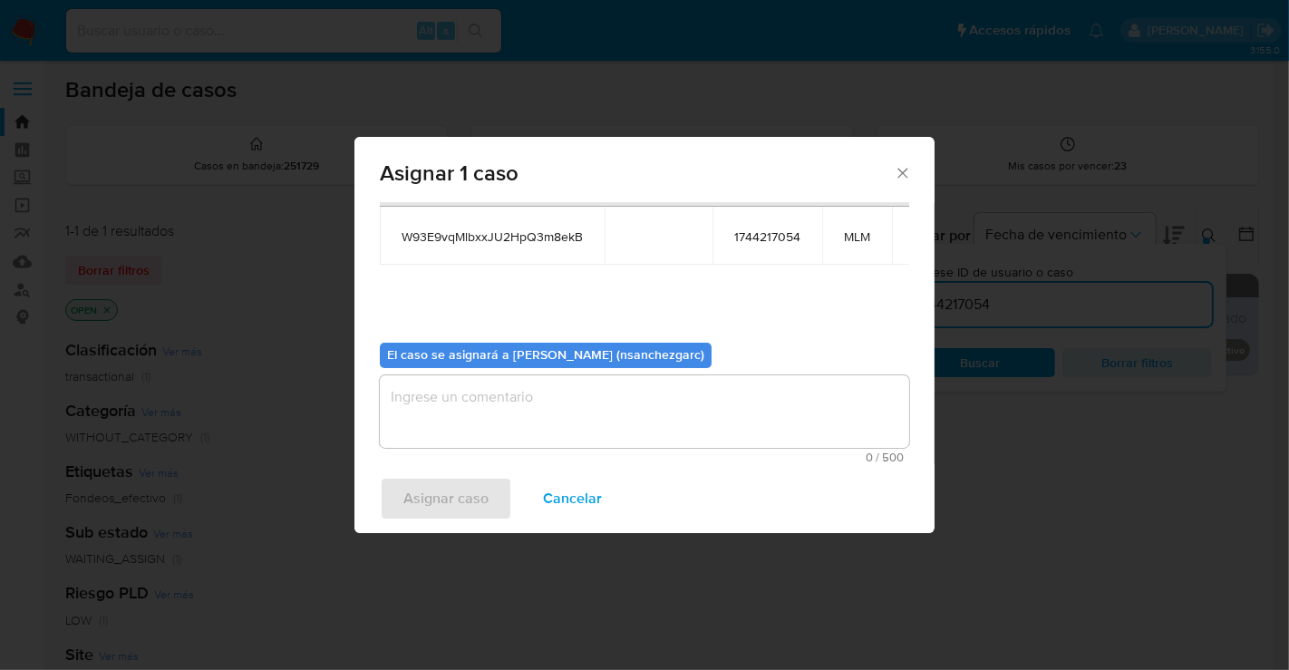
click at [426, 414] on textarea "assign-modal" at bounding box center [644, 411] width 529 height 73
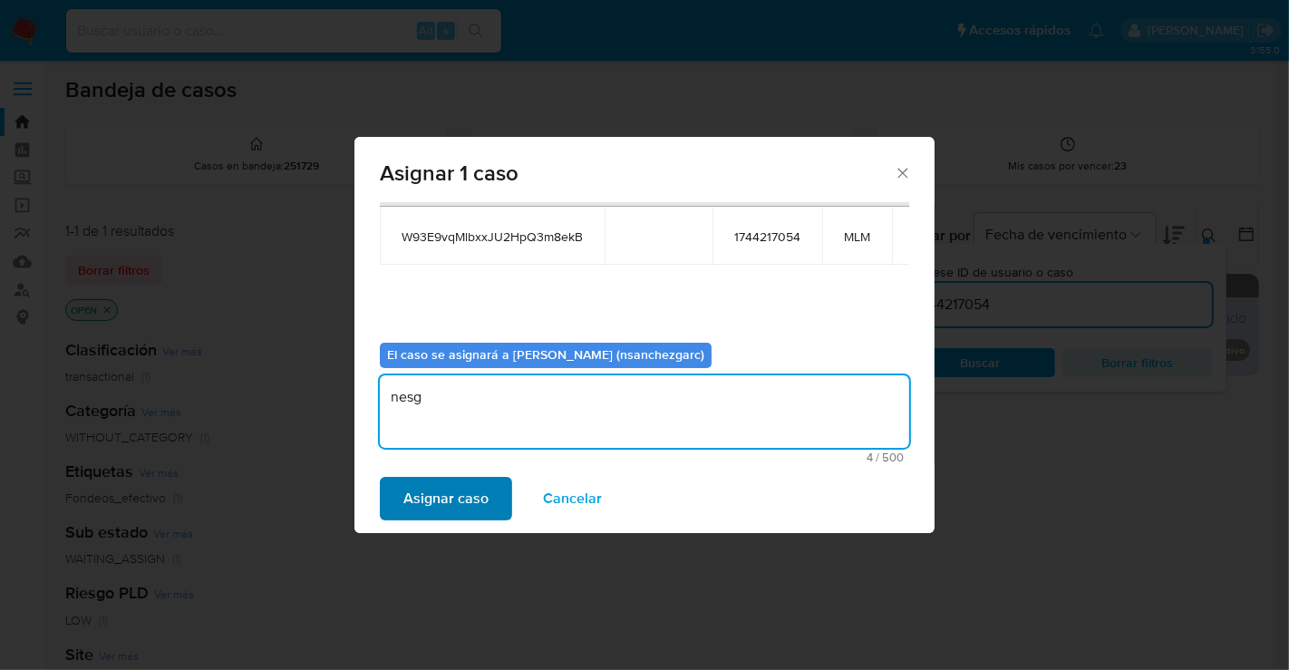
type textarea "nesg"
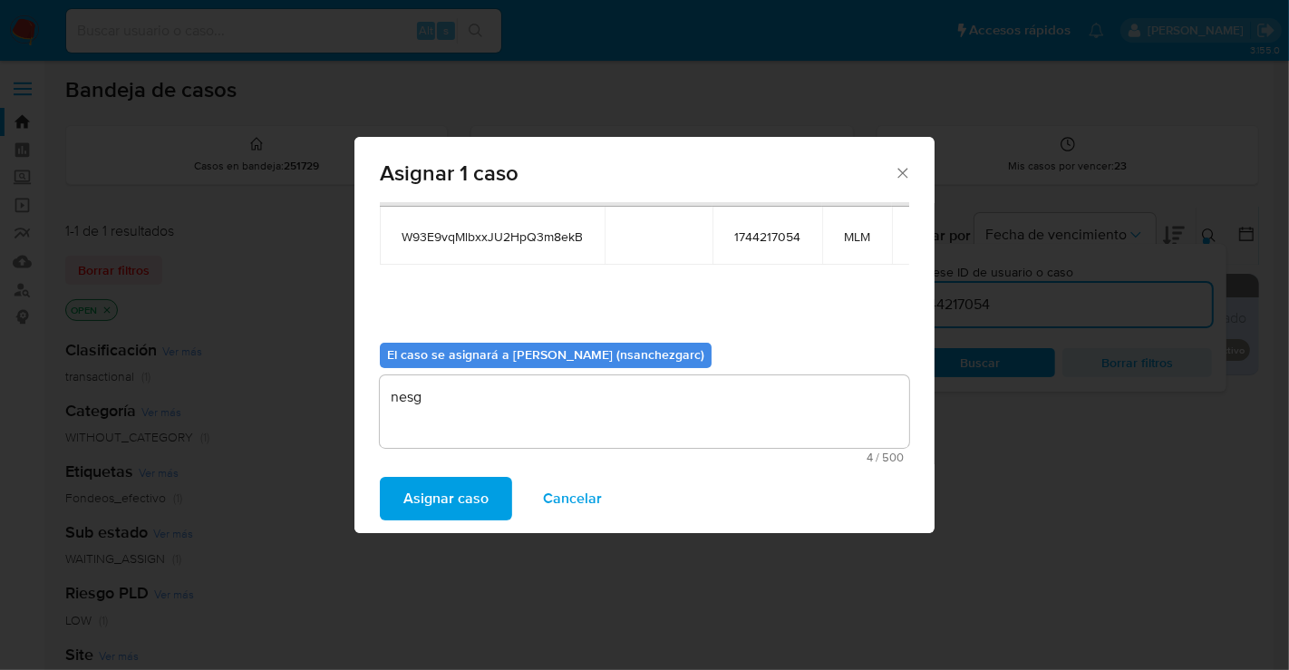
drag, startPoint x: 445, startPoint y: 494, endPoint x: 720, endPoint y: 641, distance: 311.4
click at [448, 498] on span "Asignar caso" at bounding box center [445, 499] width 85 height 40
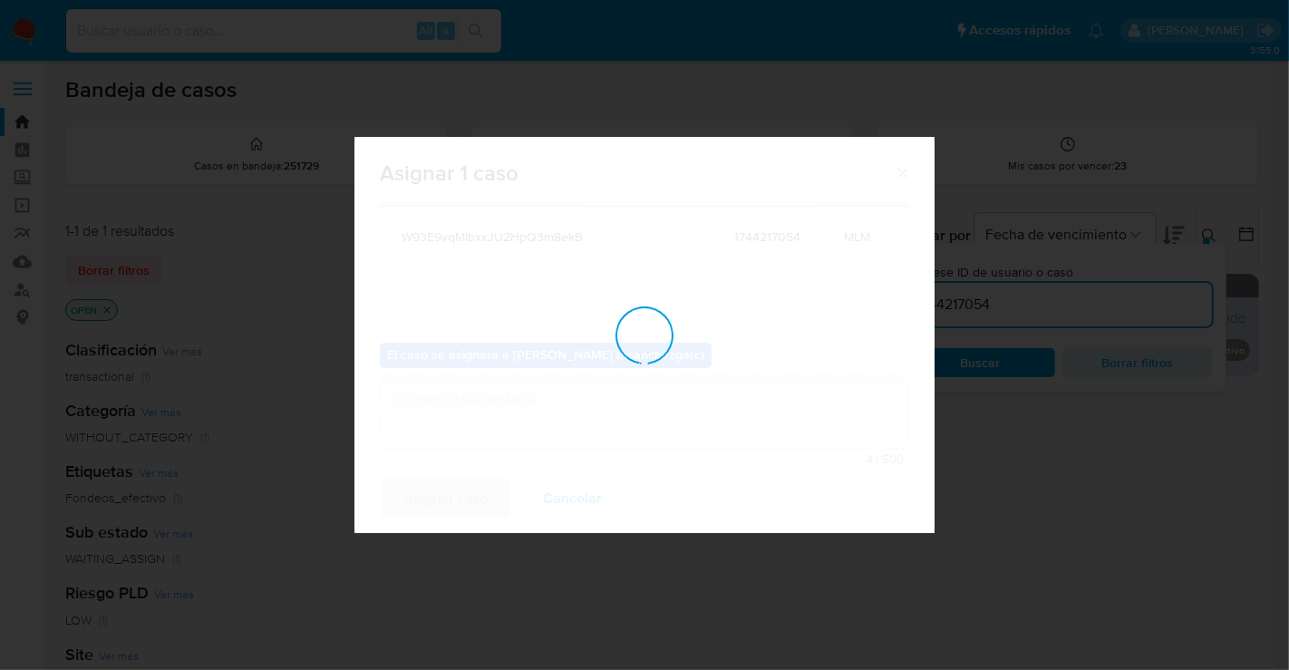
checkbox input "false"
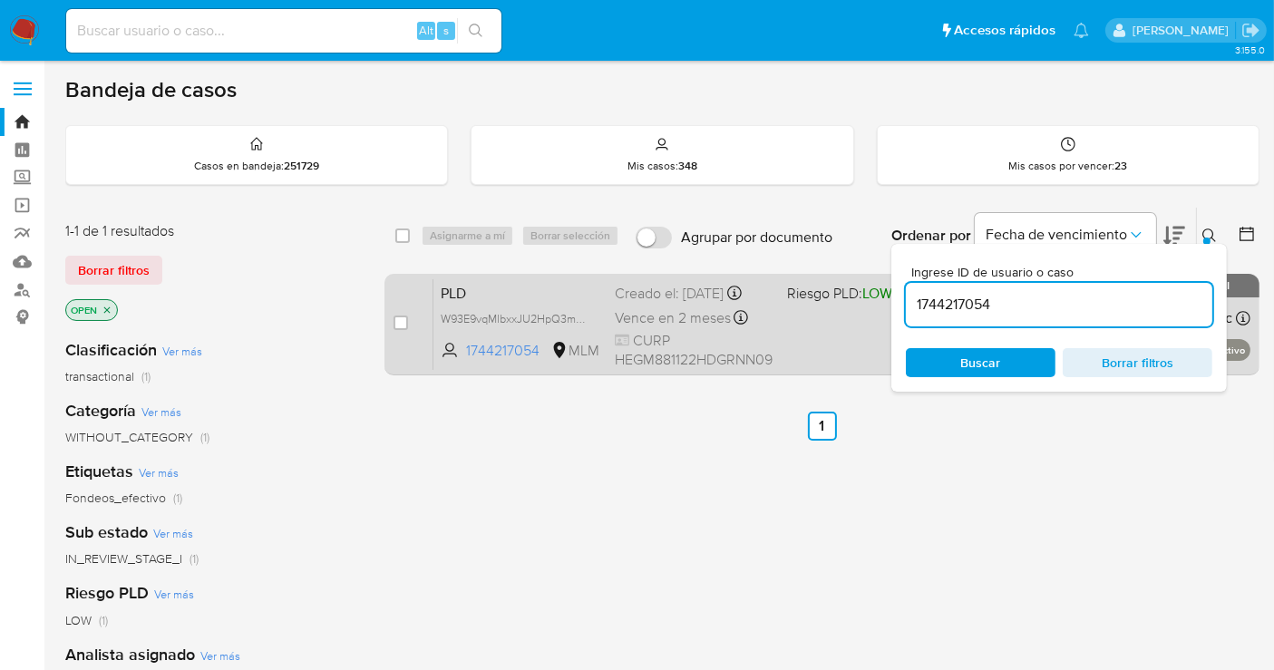
click at [675, 308] on span "Vence en 2 meses" at bounding box center [673, 318] width 116 height 20
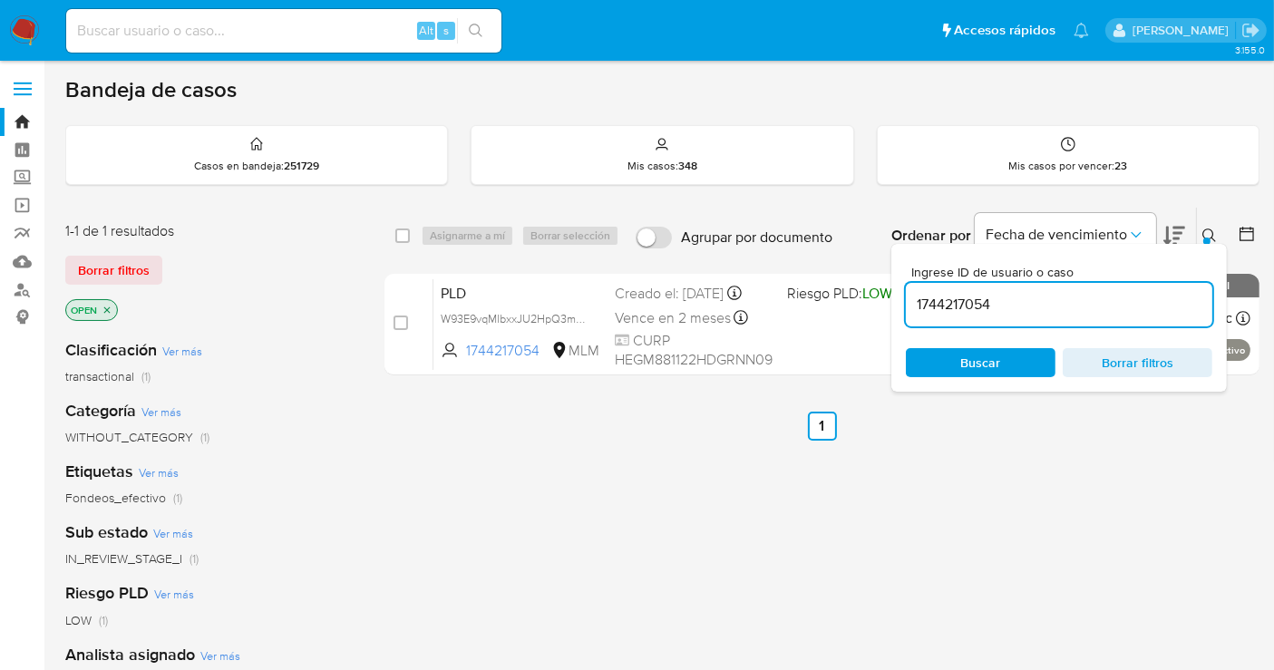
click at [16, 26] on img at bounding box center [24, 30] width 31 height 31
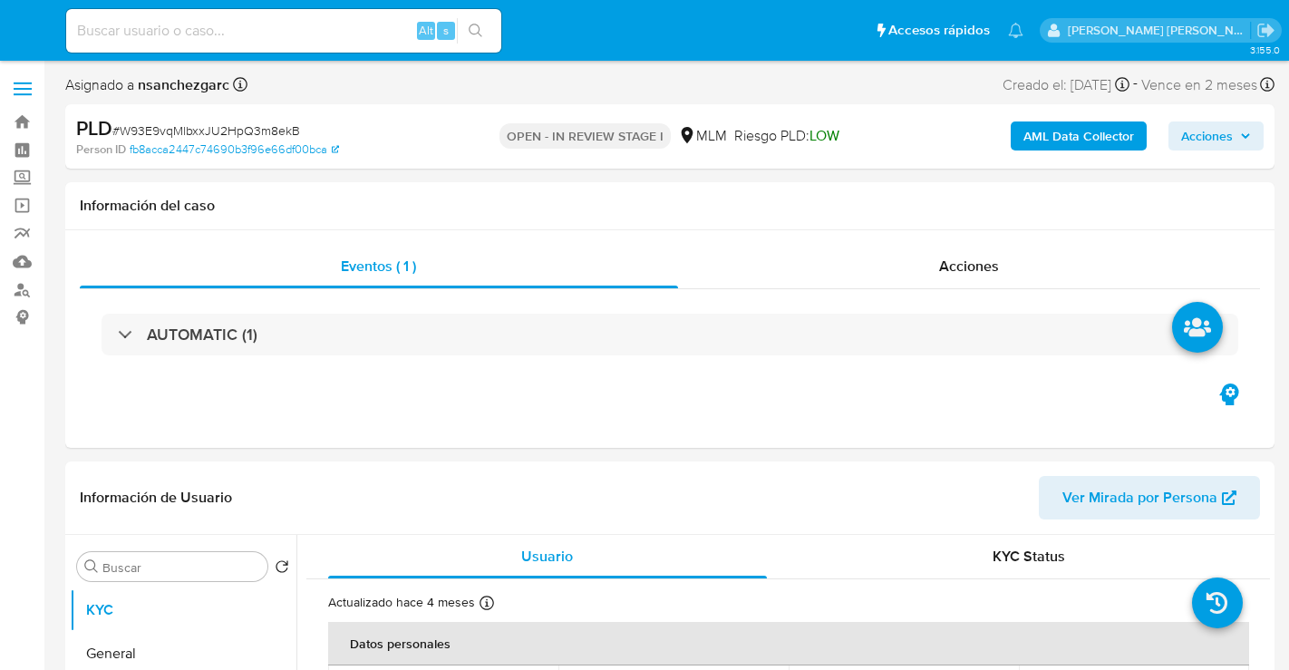
select select "10"
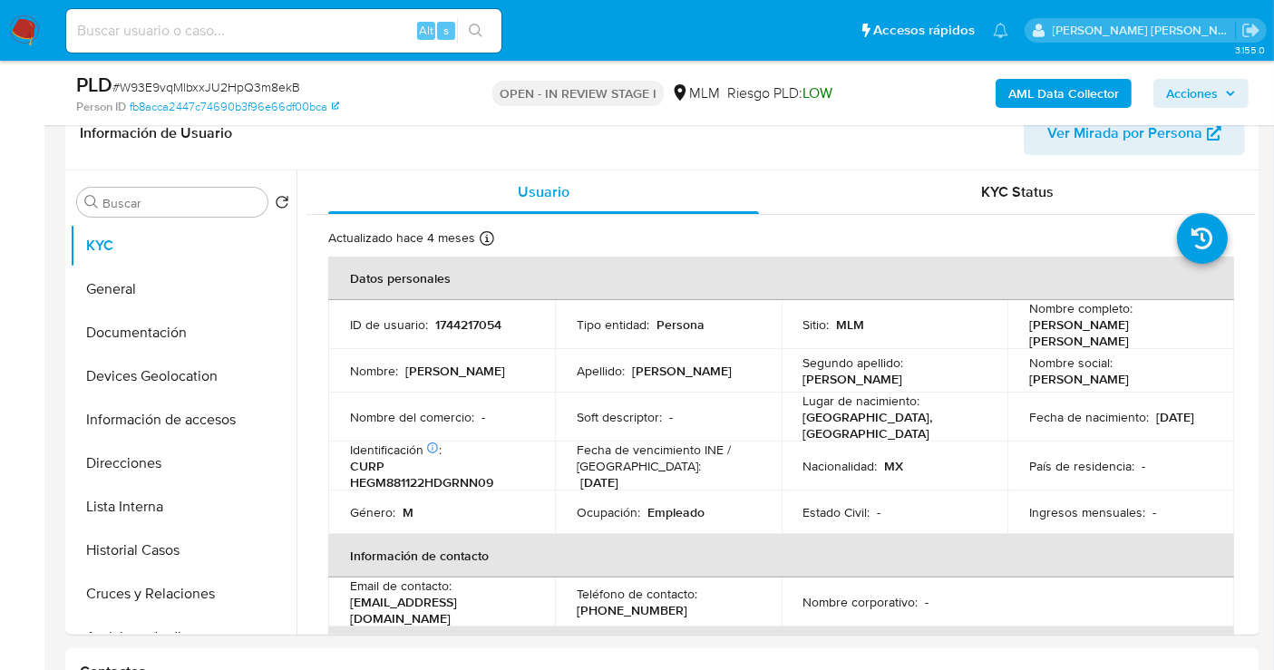
scroll to position [302, 0]
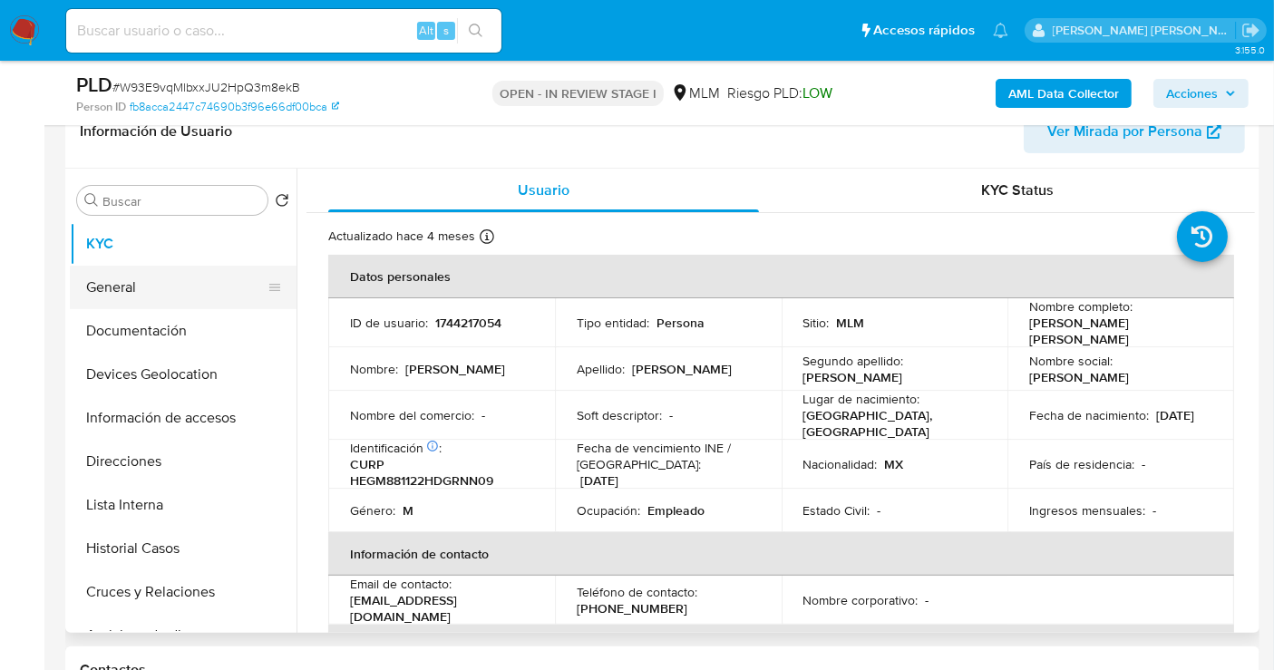
click at [186, 279] on button "General" at bounding box center [176, 288] width 212 height 44
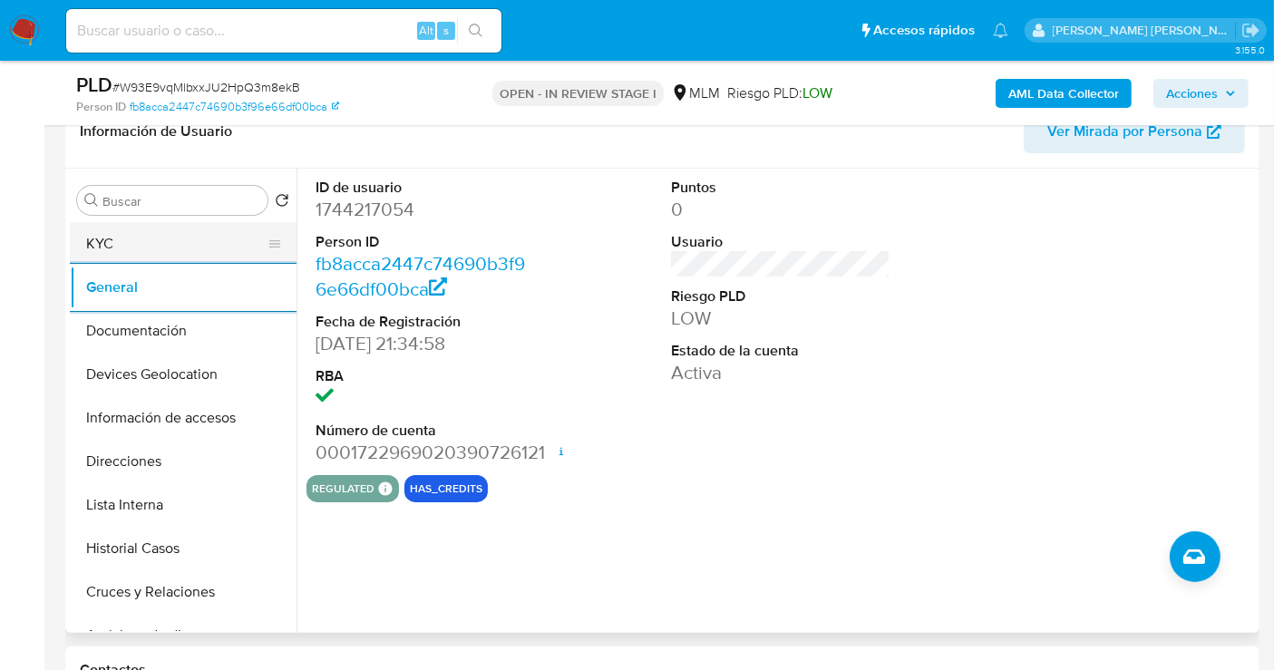
click at [138, 241] on button "KYC" at bounding box center [176, 244] width 212 height 44
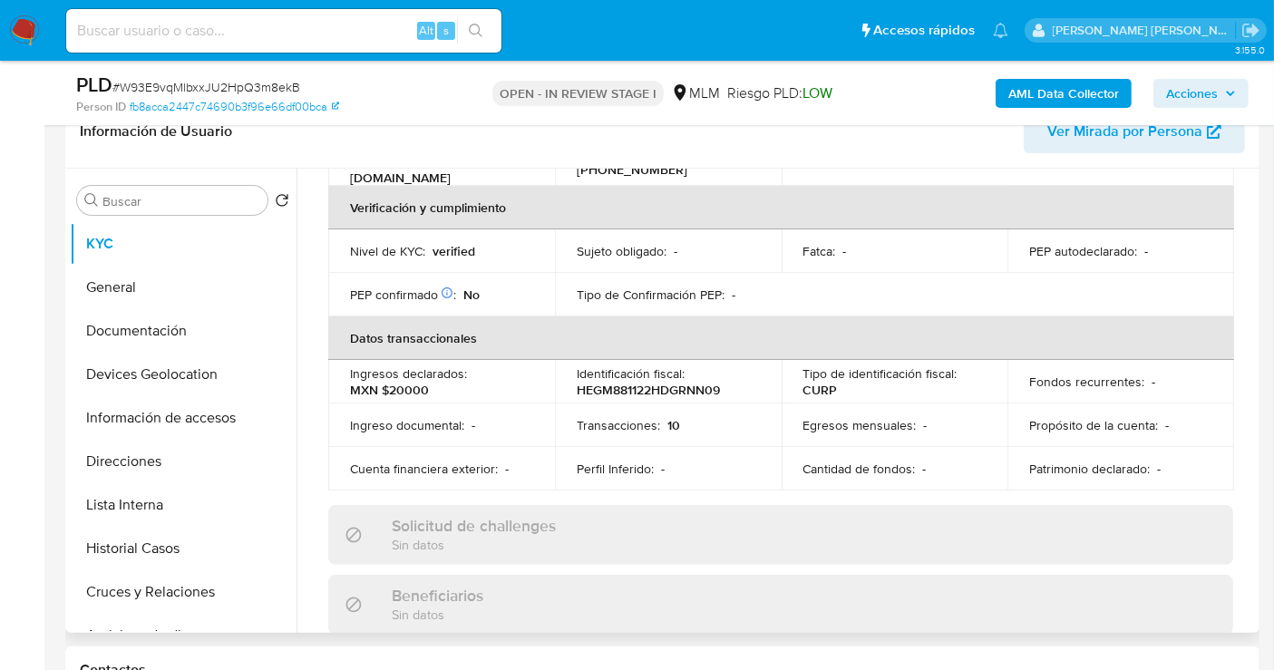
scroll to position [142, 0]
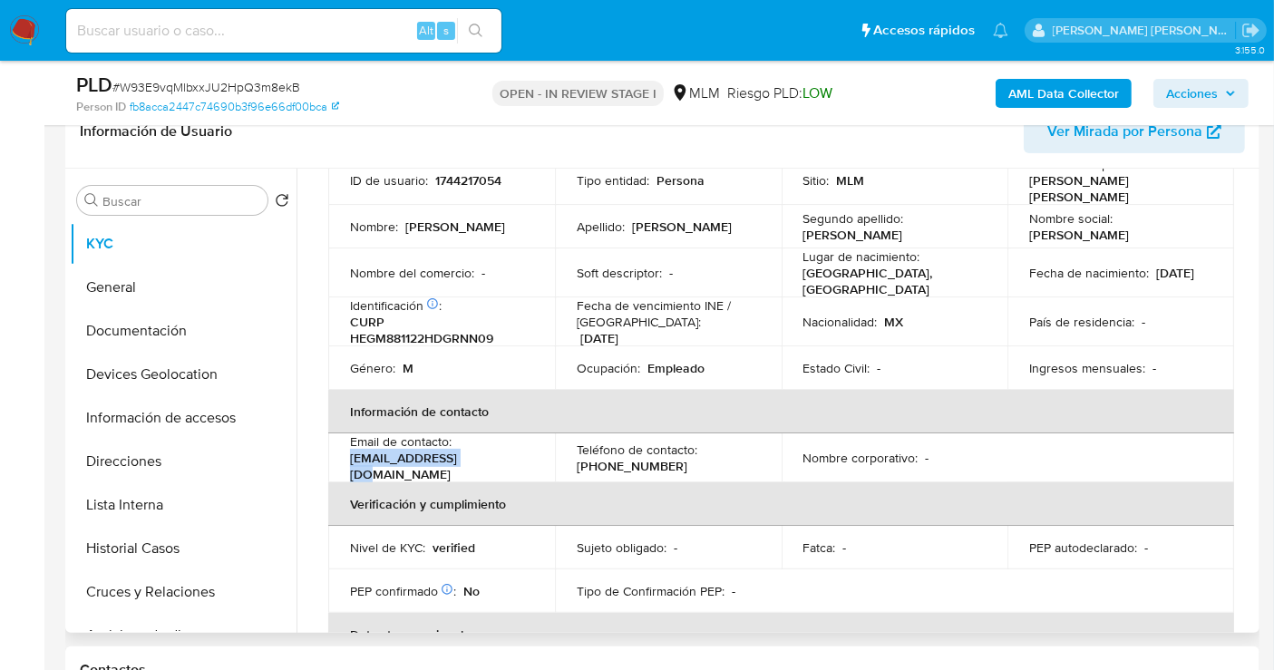
drag, startPoint x: 487, startPoint y: 461, endPoint x: 330, endPoint y: 454, distance: 157.0
click at [330, 454] on td "Email de contacto : jovehr20@gmail.com" at bounding box center [441, 457] width 227 height 49
copy p "jovehr20@gmail.com"
drag, startPoint x: 665, startPoint y: 454, endPoint x: 572, endPoint y: 460, distance: 93.5
click at [572, 460] on td "Teléfono de contacto : (449) 4586735" at bounding box center [668, 457] width 227 height 49
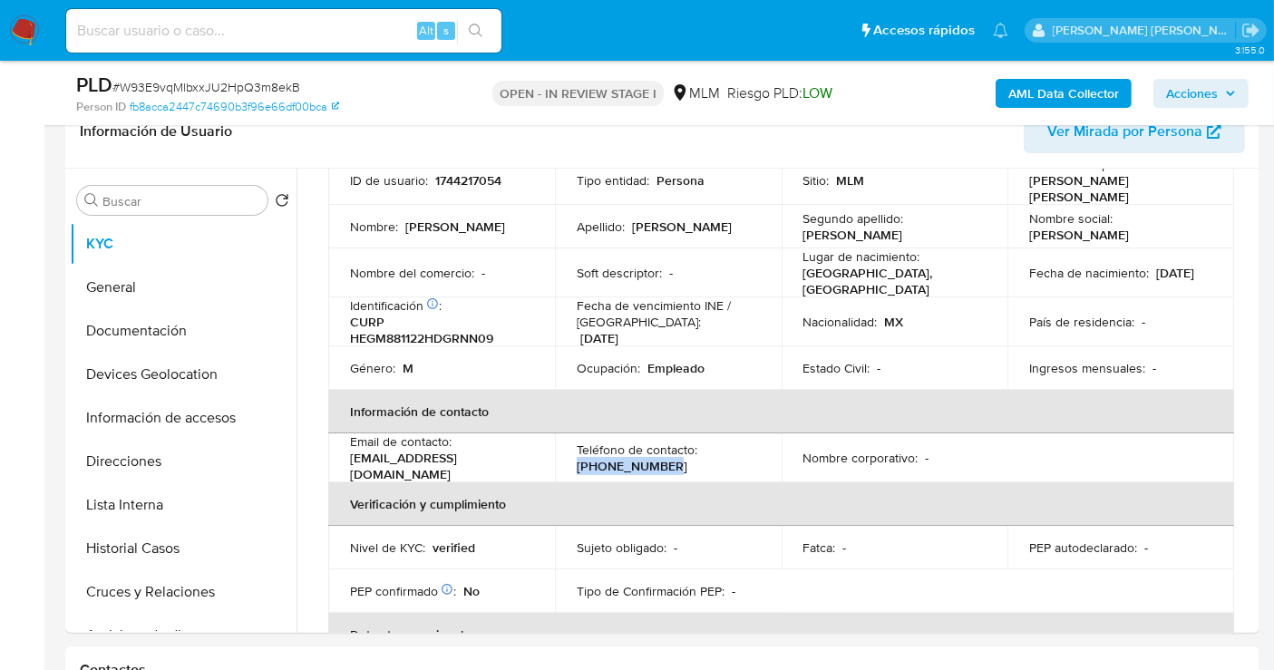
copy p "[PHONE_NUMBER]"
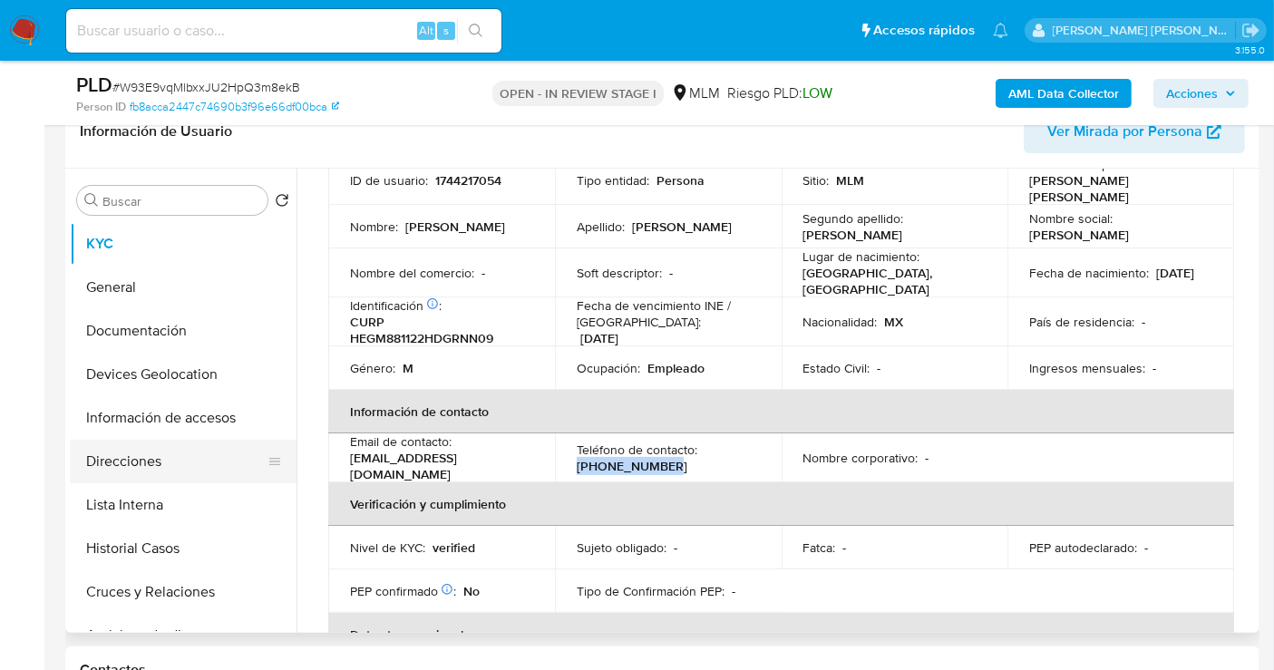
click at [118, 464] on button "Direcciones" at bounding box center [176, 462] width 212 height 44
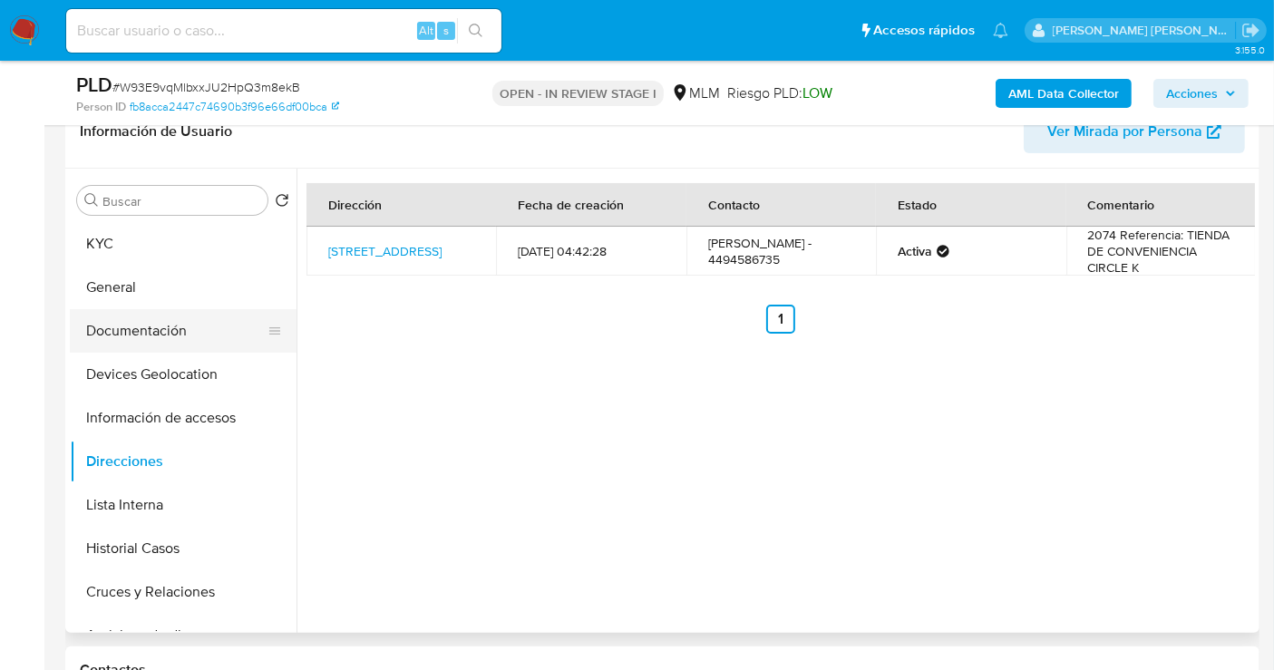
click at [147, 330] on button "Documentación" at bounding box center [176, 331] width 212 height 44
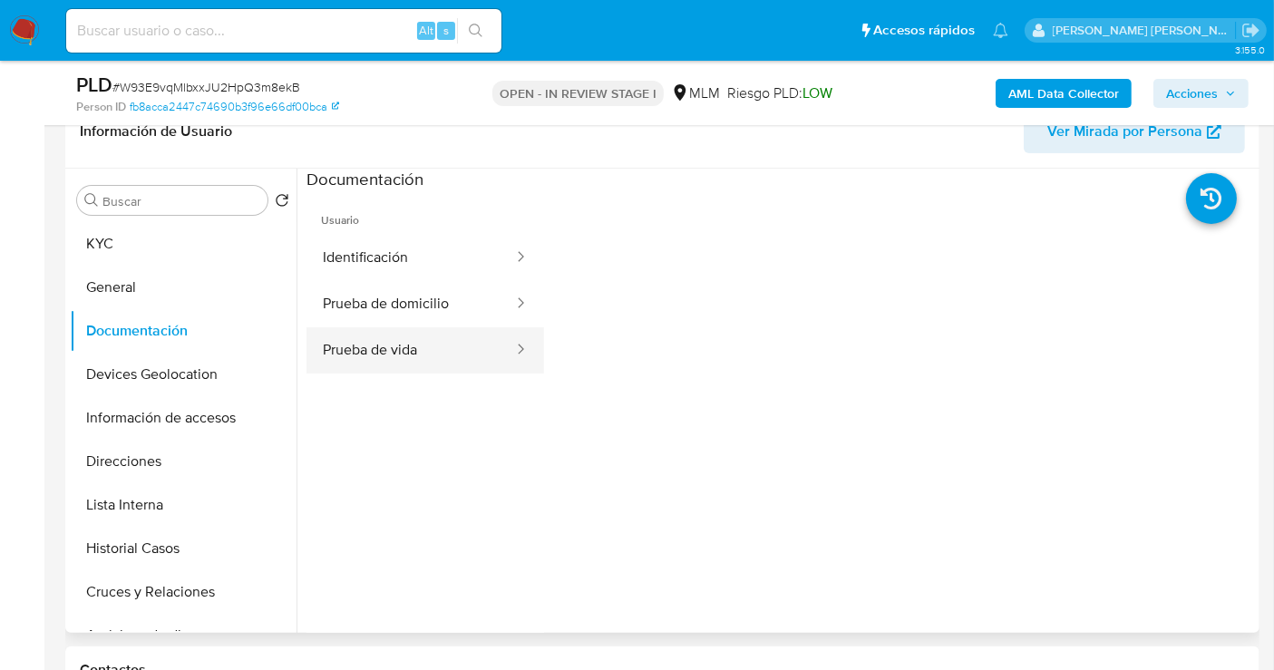
click at [401, 358] on button "Prueba de vida" at bounding box center [410, 350] width 208 height 46
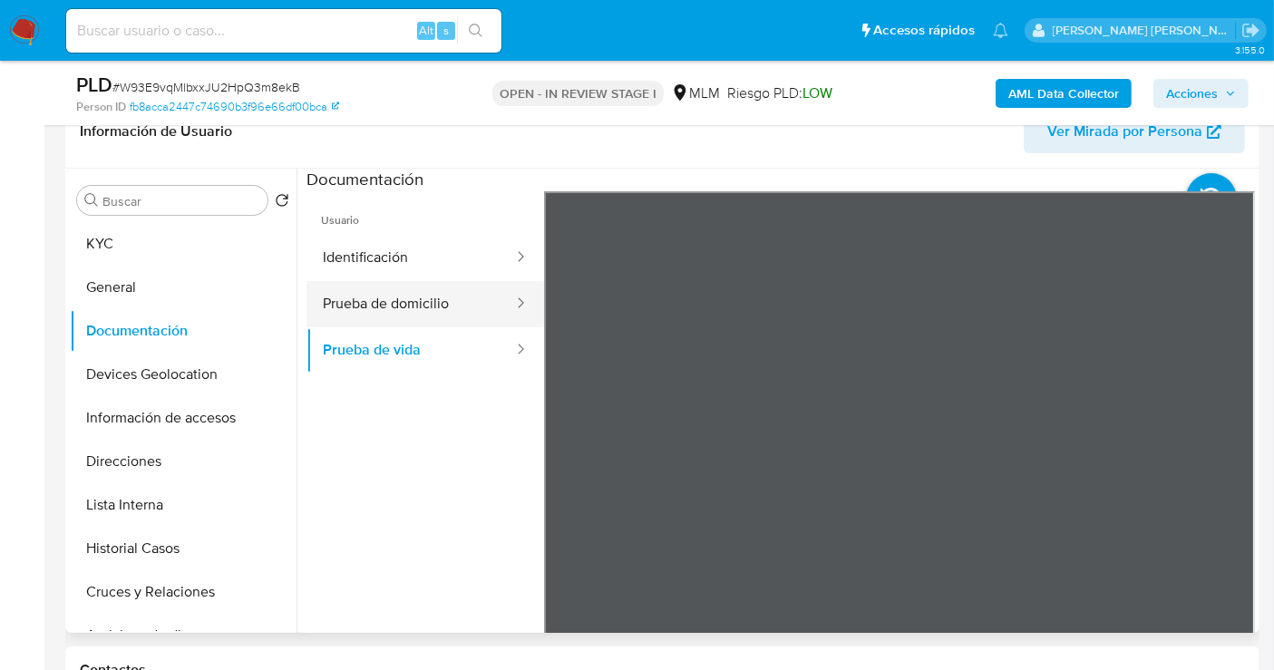
click at [390, 303] on button "Prueba de domicilio" at bounding box center [410, 304] width 208 height 46
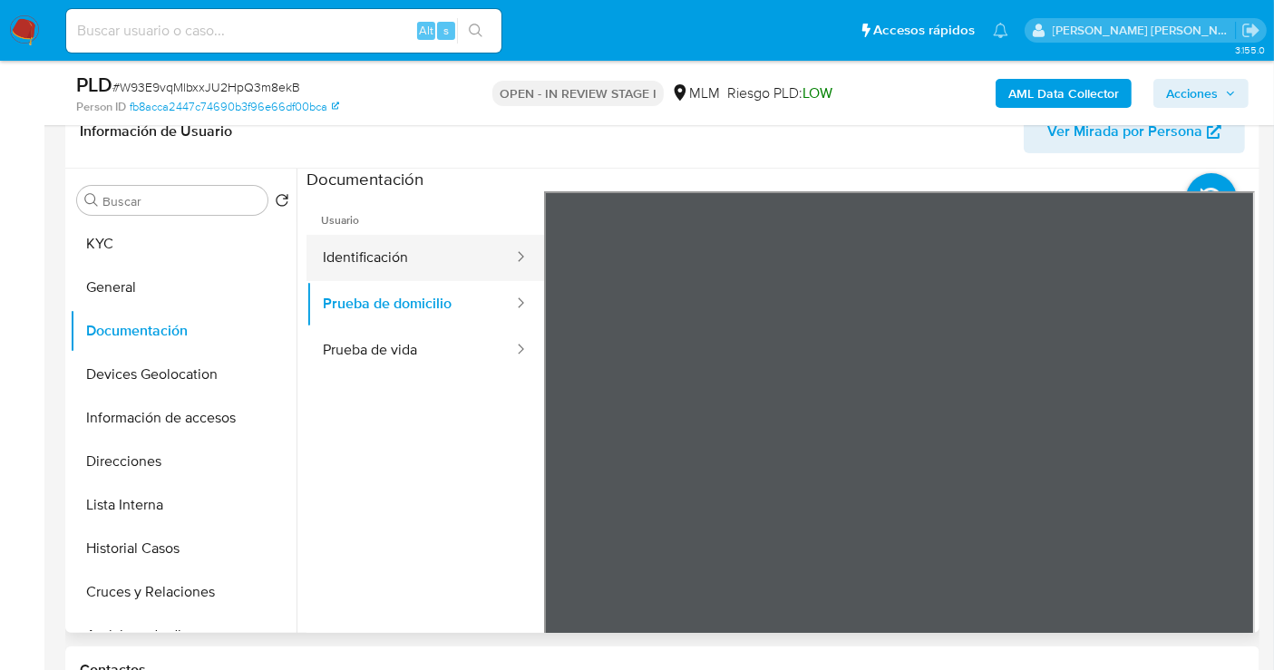
click at [386, 253] on button "Identificación" at bounding box center [410, 258] width 208 height 46
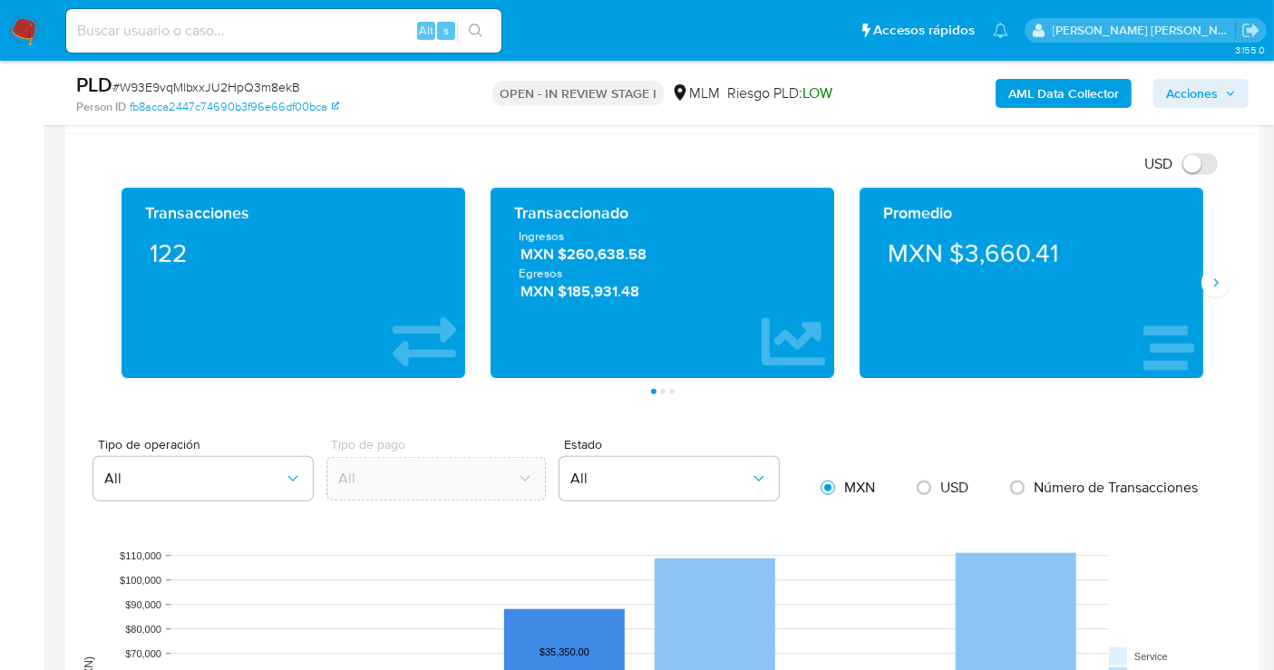
scroll to position [1208, 0]
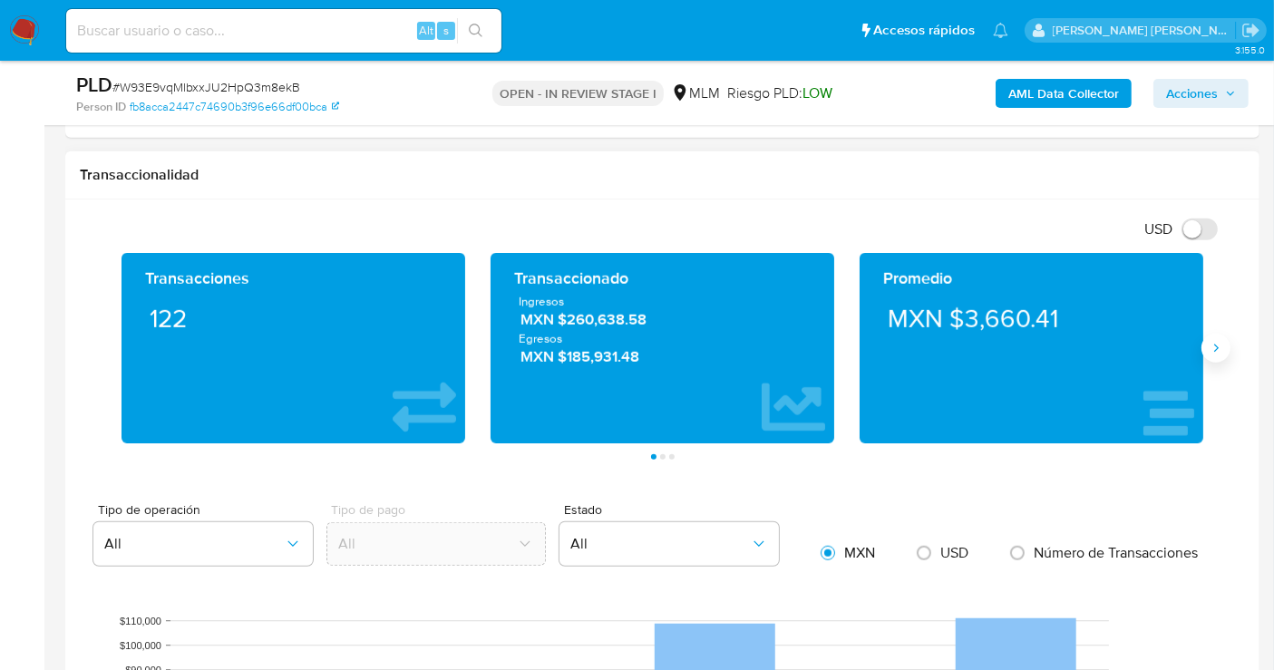
click at [1209, 346] on icon "Siguiente" at bounding box center [1215, 348] width 15 height 15
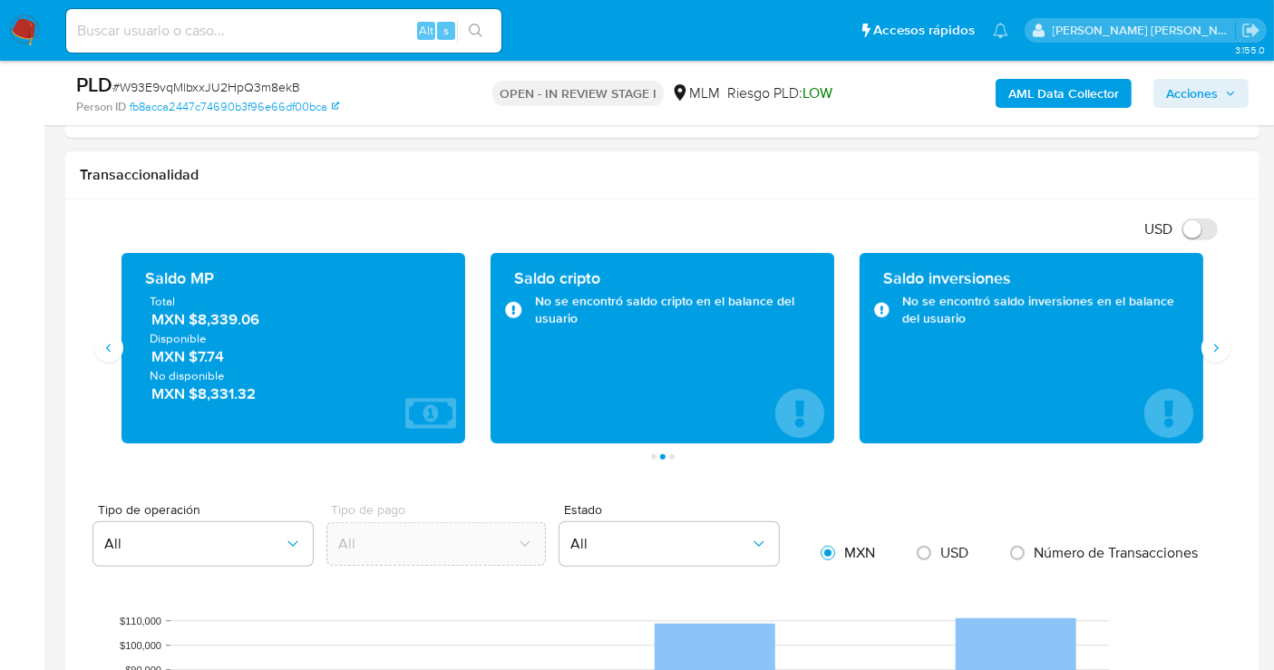
click at [222, 321] on span "MXN $8,339.06" at bounding box center [294, 319] width 286 height 21
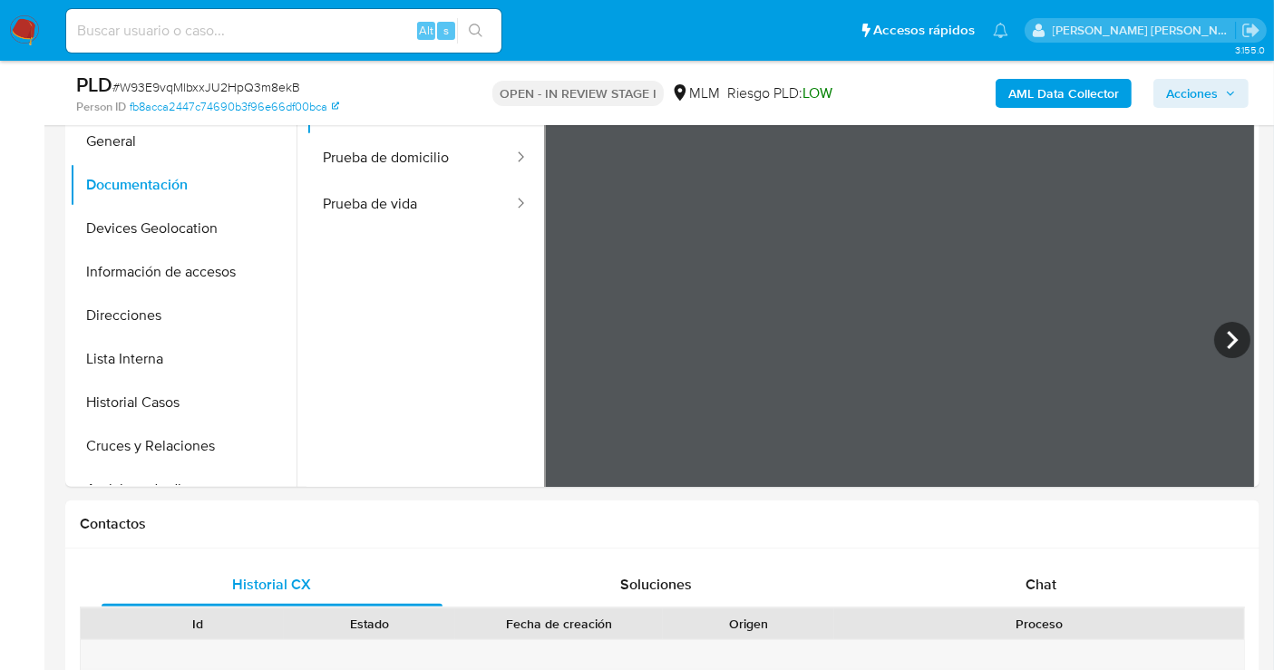
scroll to position [402, 0]
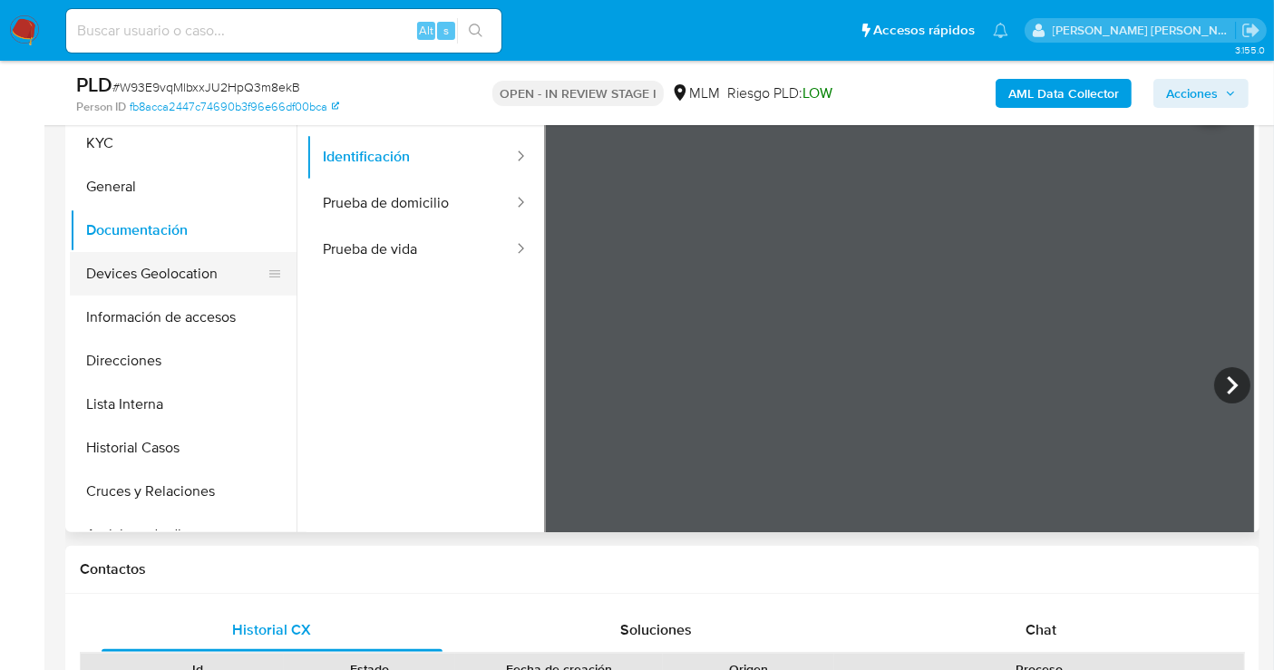
click at [152, 267] on button "Devices Geolocation" at bounding box center [176, 274] width 212 height 44
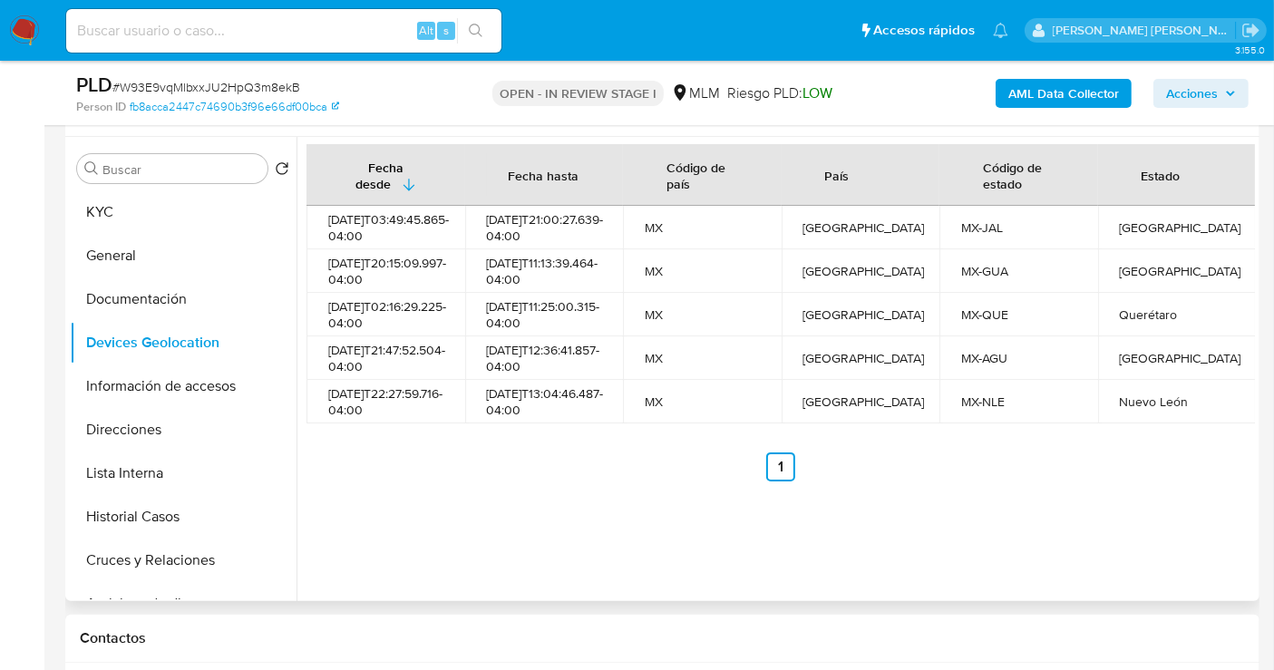
scroll to position [302, 0]
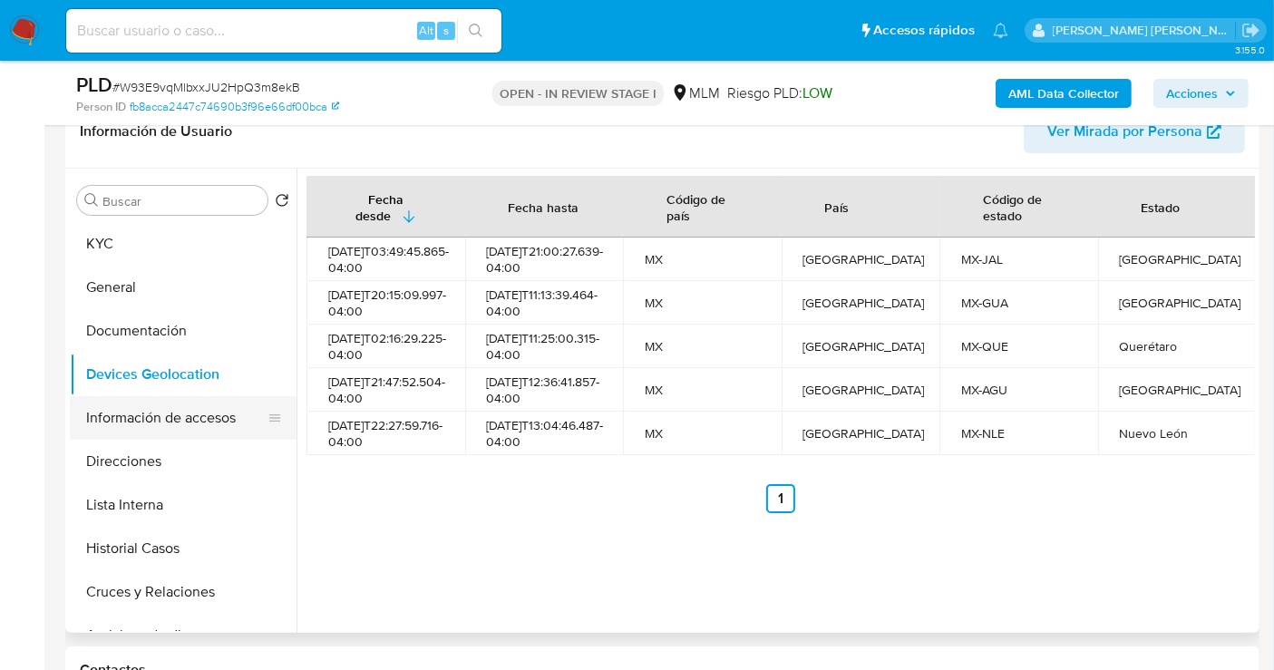
click at [147, 409] on button "Información de accesos" at bounding box center [176, 418] width 212 height 44
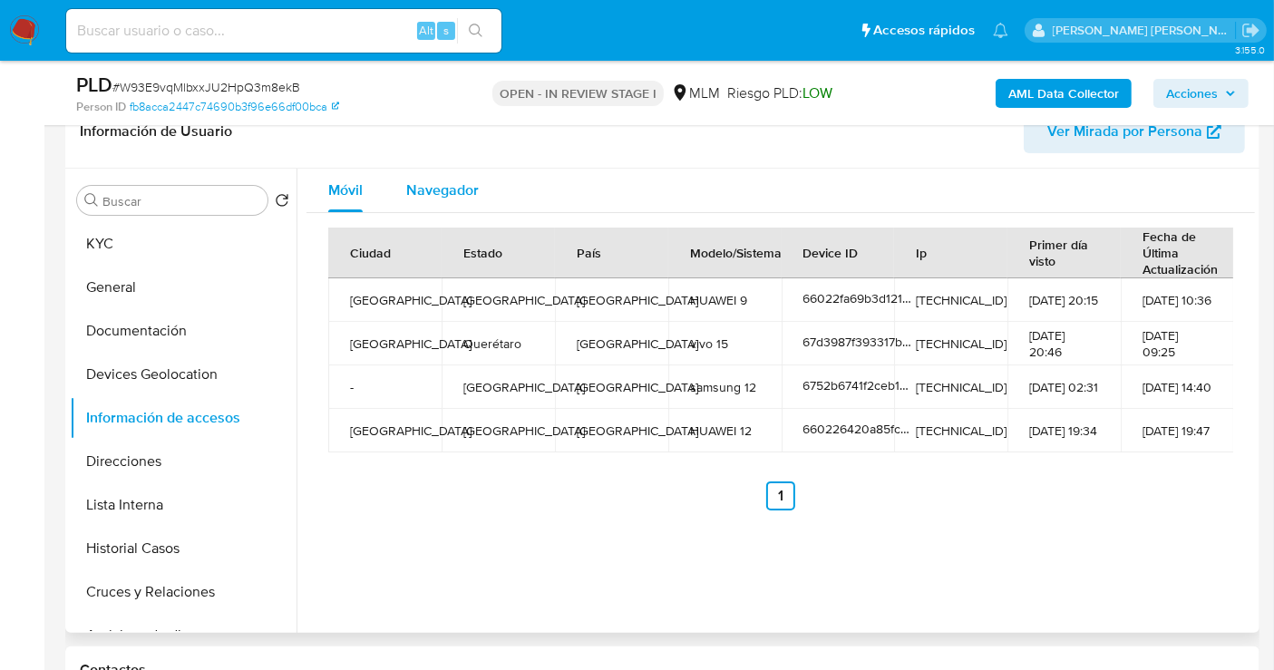
click at [419, 172] on div "Navegador" at bounding box center [442, 191] width 73 height 44
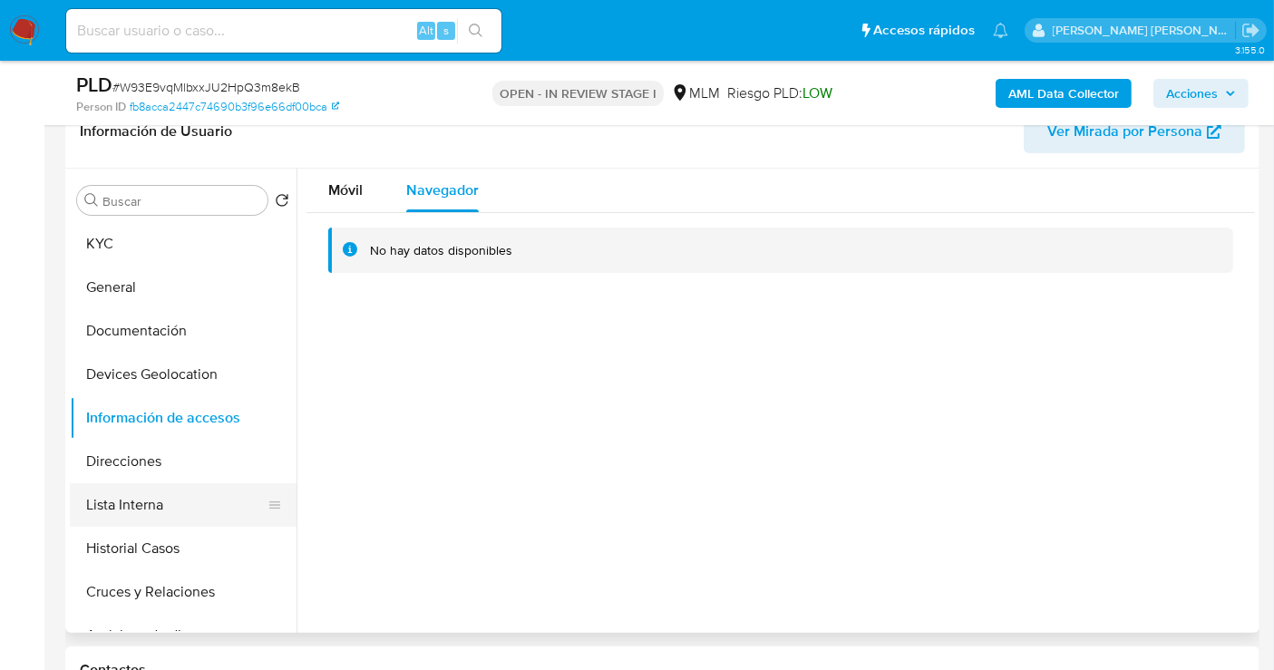
click at [124, 516] on button "Lista Interna" at bounding box center [176, 505] width 212 height 44
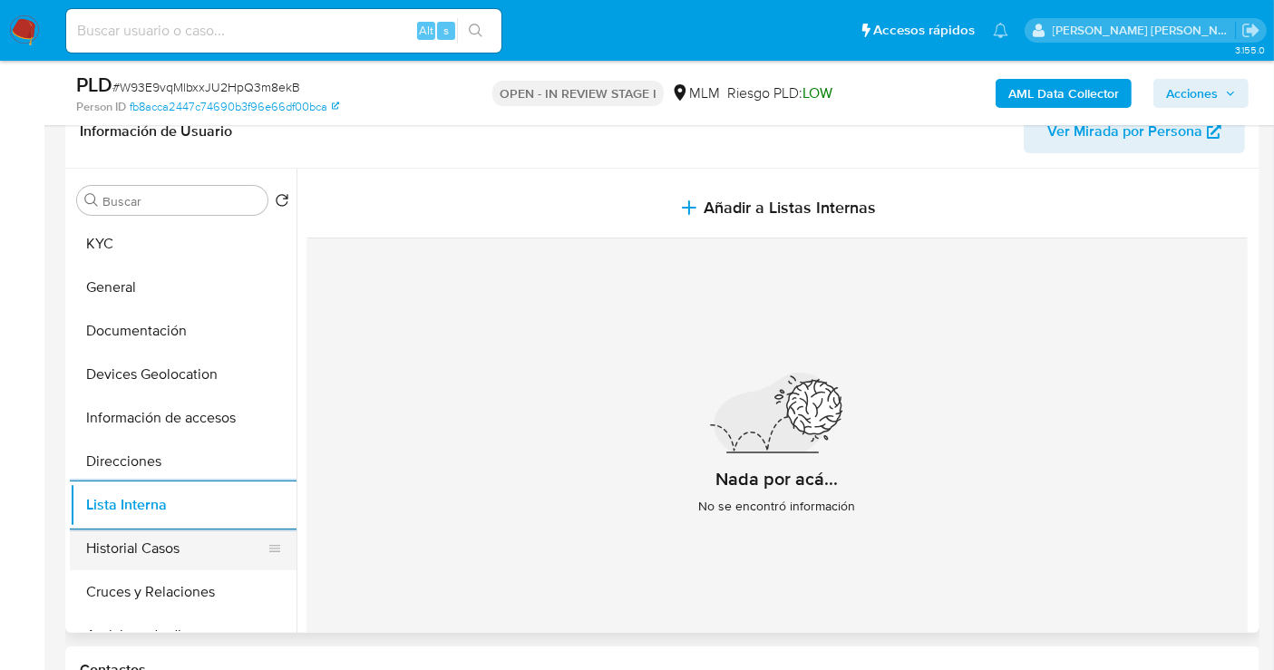
click at [137, 545] on button "Historial Casos" at bounding box center [176, 549] width 212 height 44
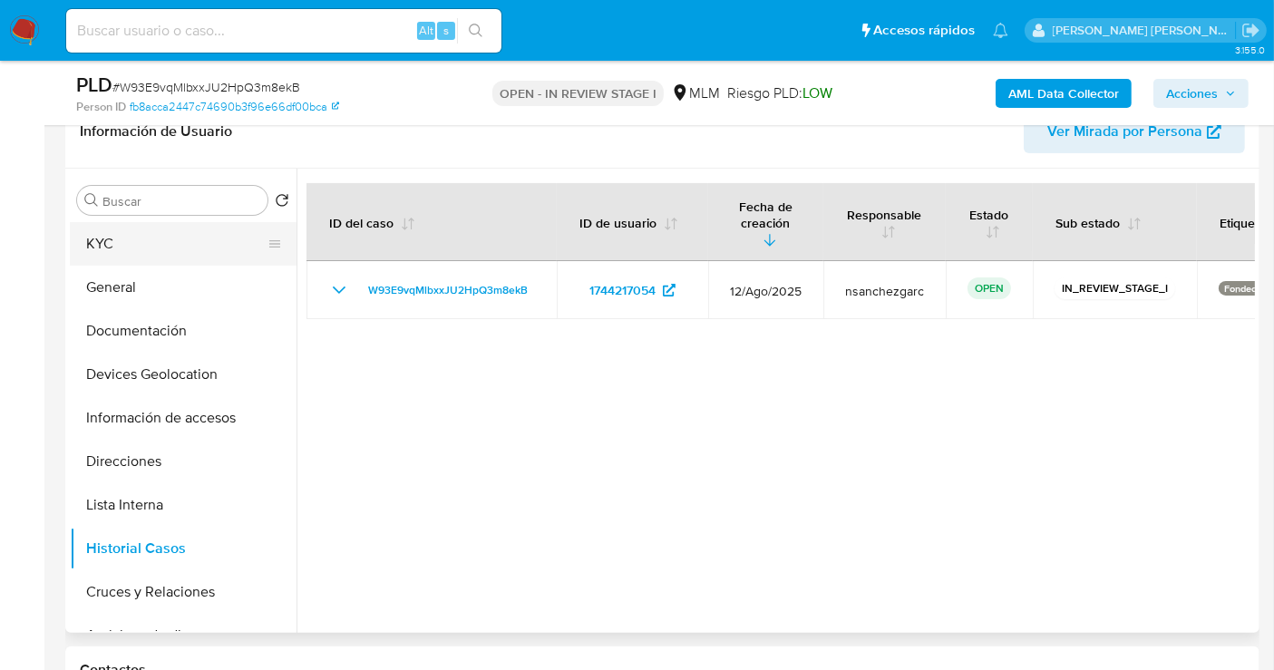
click at [135, 245] on button "KYC" at bounding box center [176, 244] width 212 height 44
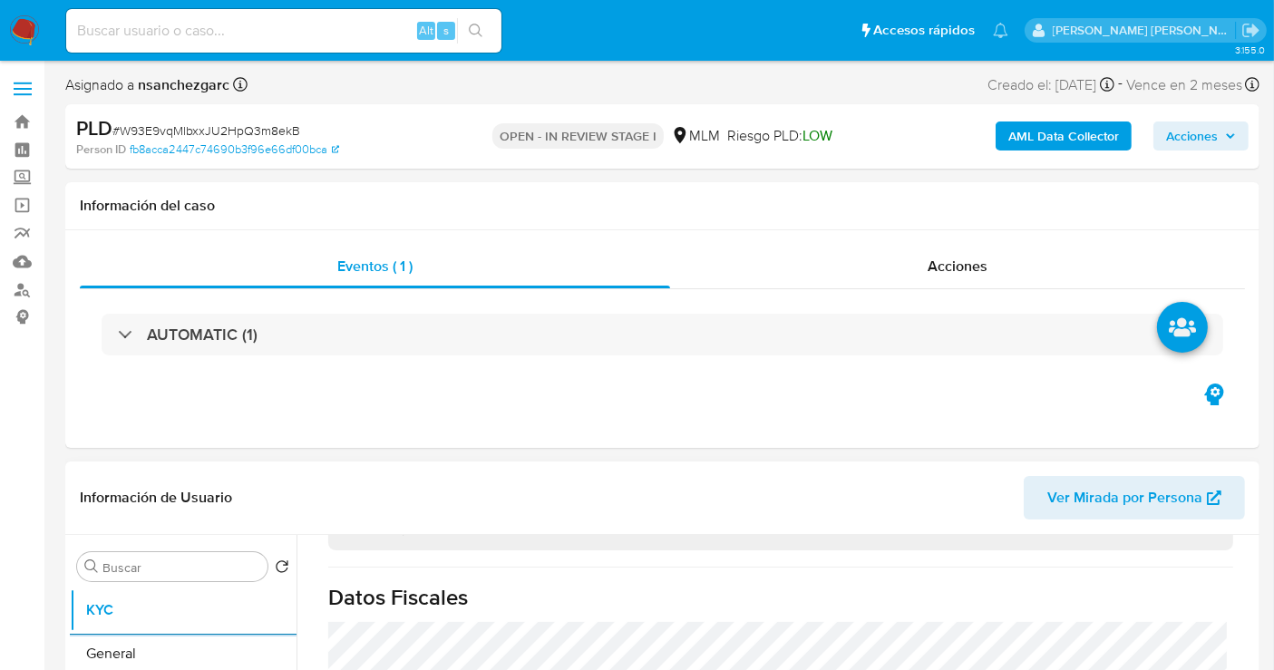
scroll to position [402, 0]
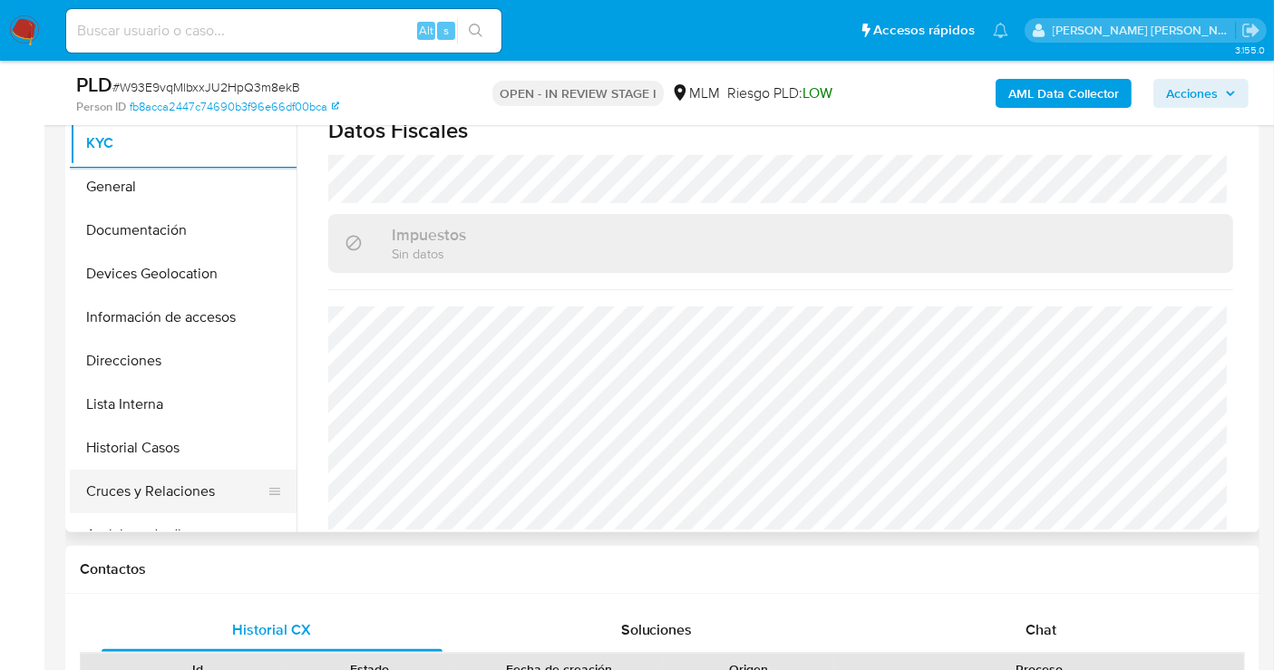
click at [194, 496] on button "Cruces y Relaciones" at bounding box center [176, 492] width 212 height 44
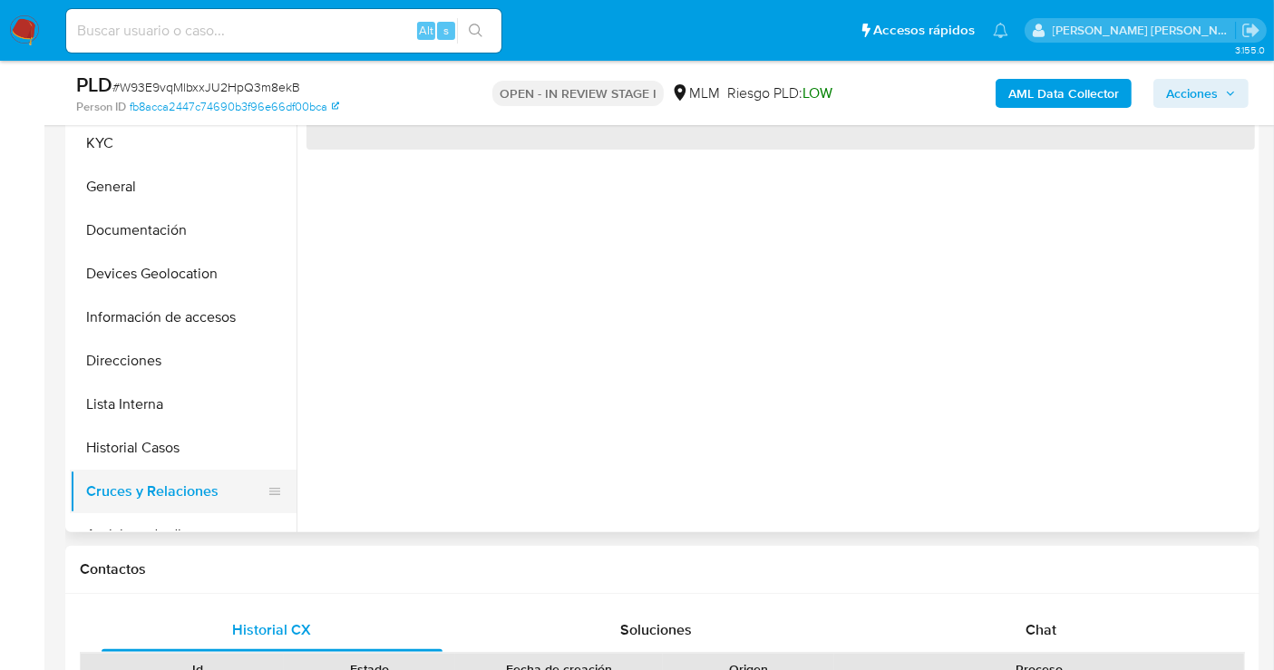
scroll to position [0, 0]
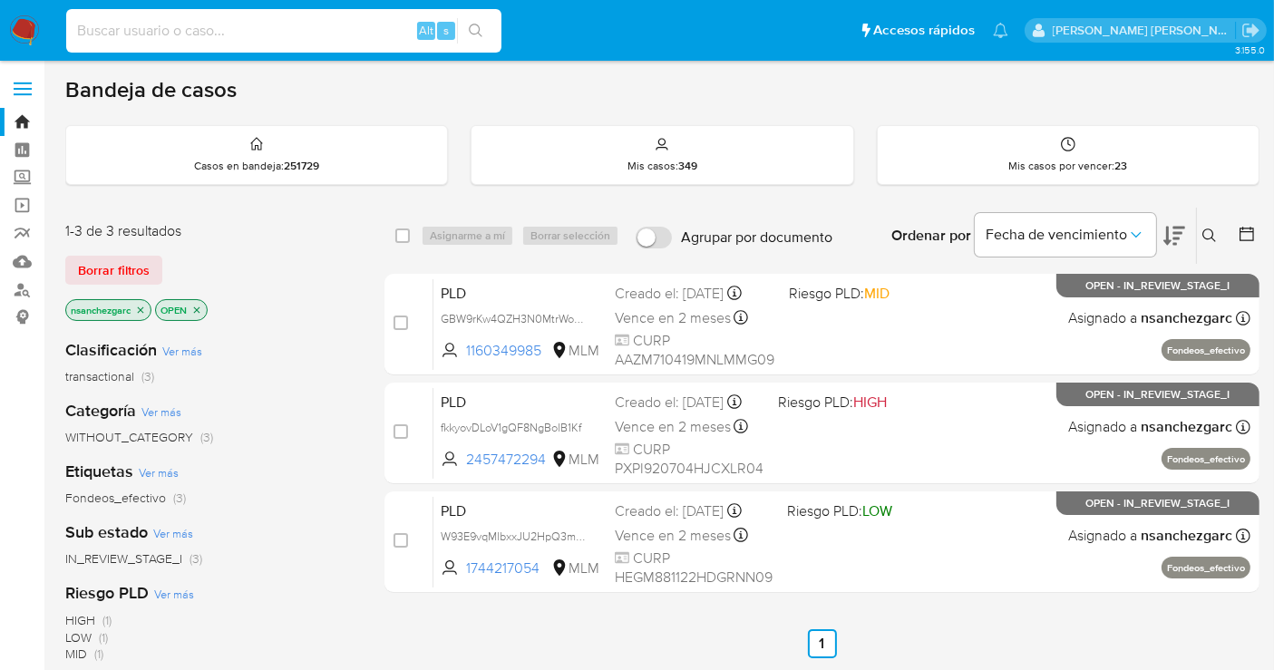
click at [122, 22] on input at bounding box center [283, 31] width 435 height 24
paste input "574451595"
type input "574451595"
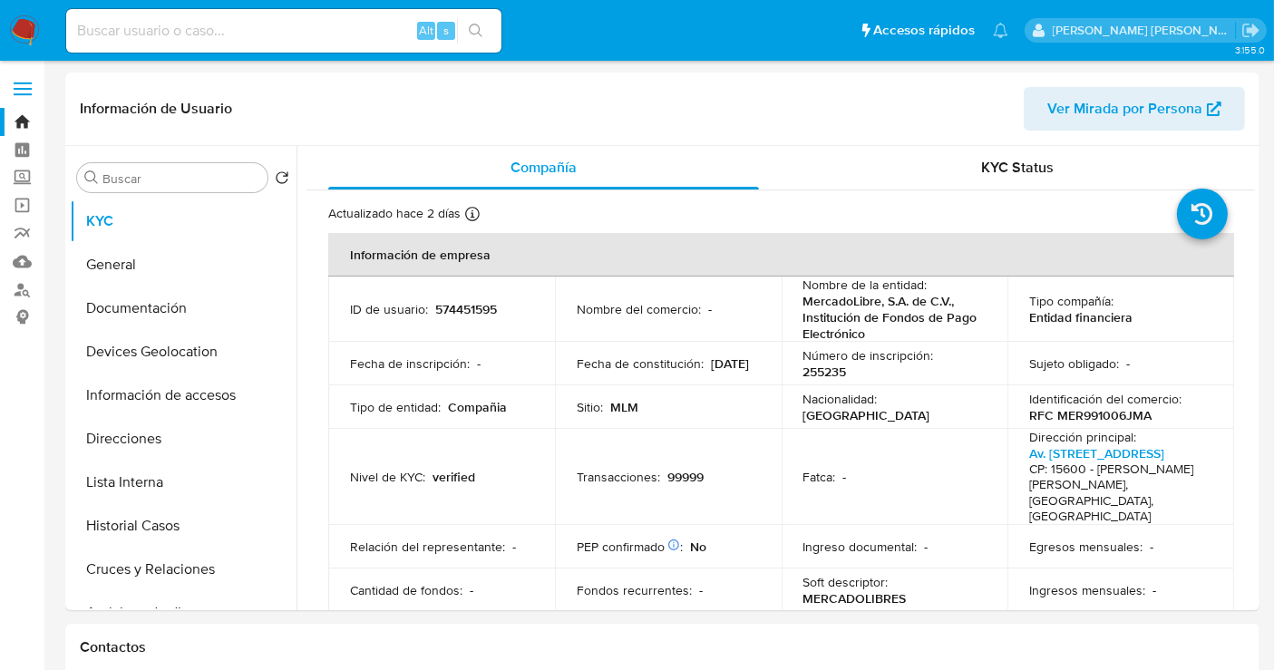
select select "10"
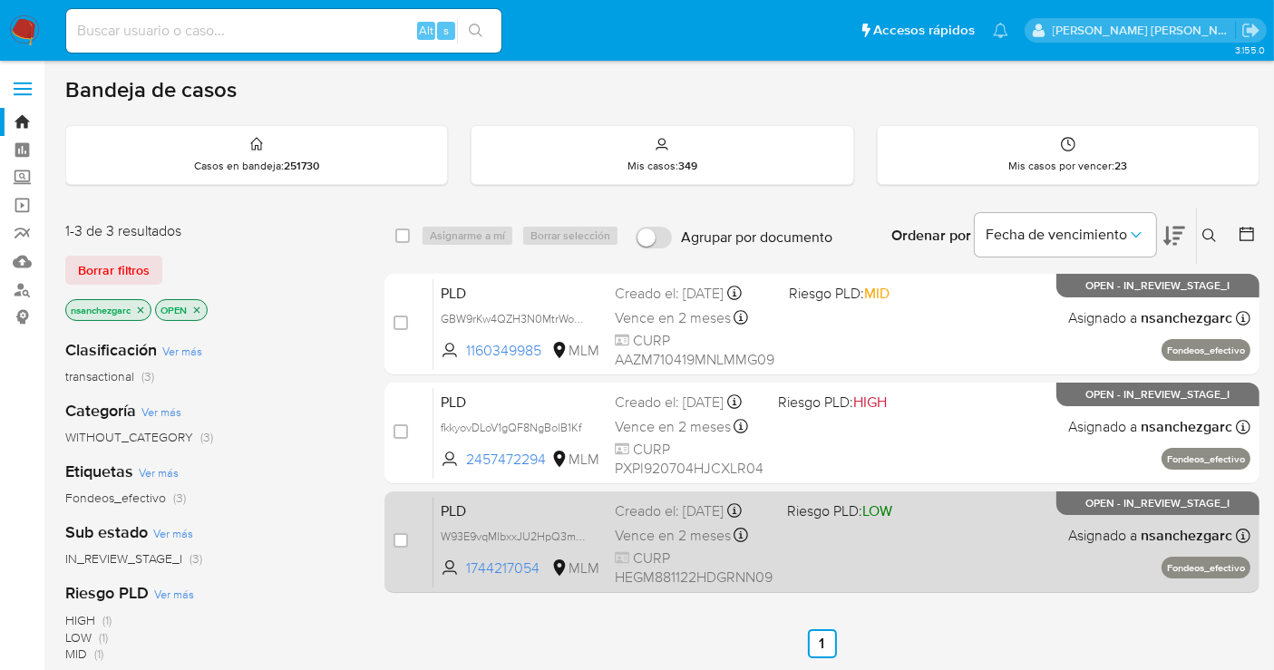
click at [674, 538] on span "Vence en 2 meses" at bounding box center [673, 536] width 116 height 20
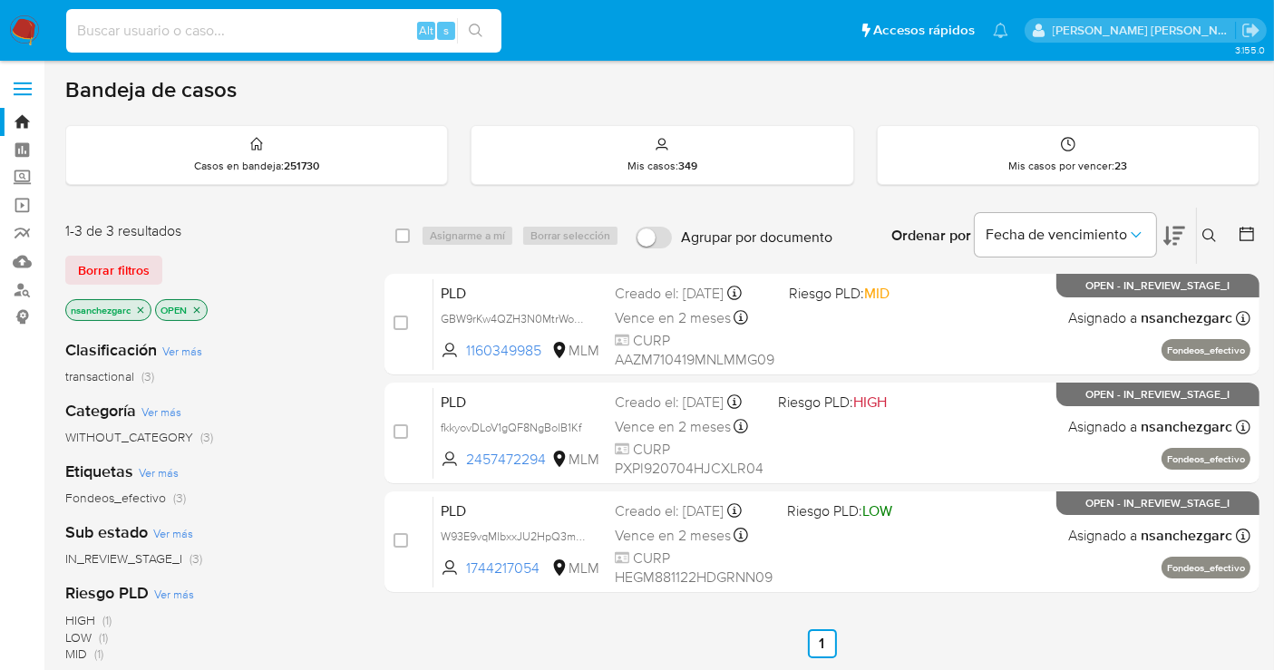
click at [160, 28] on input at bounding box center [283, 31] width 435 height 24
paste input "1701684022"
type input "1701684022"
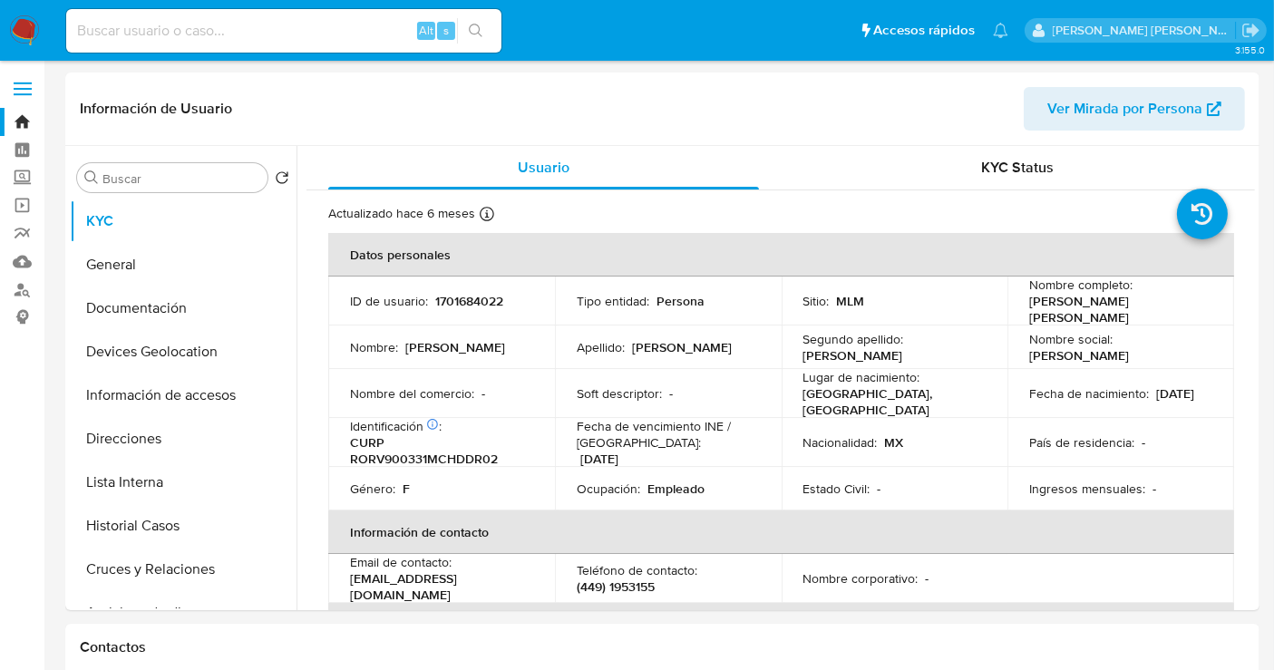
select select "10"
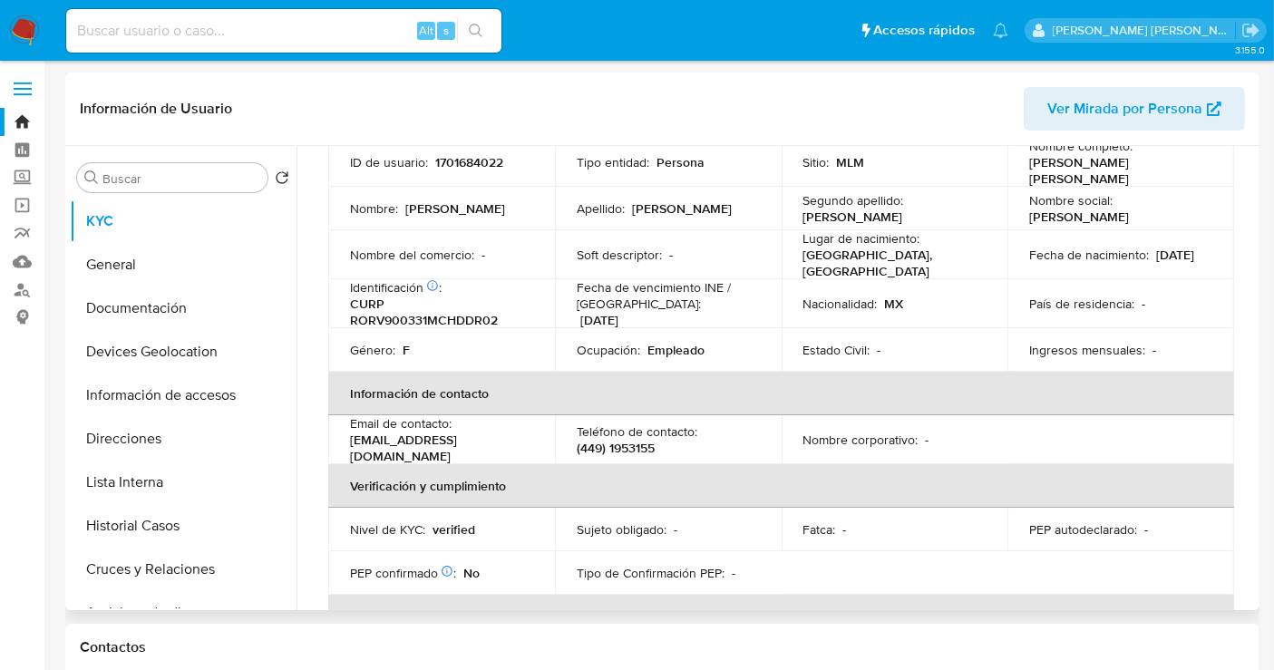
scroll to position [41, 0]
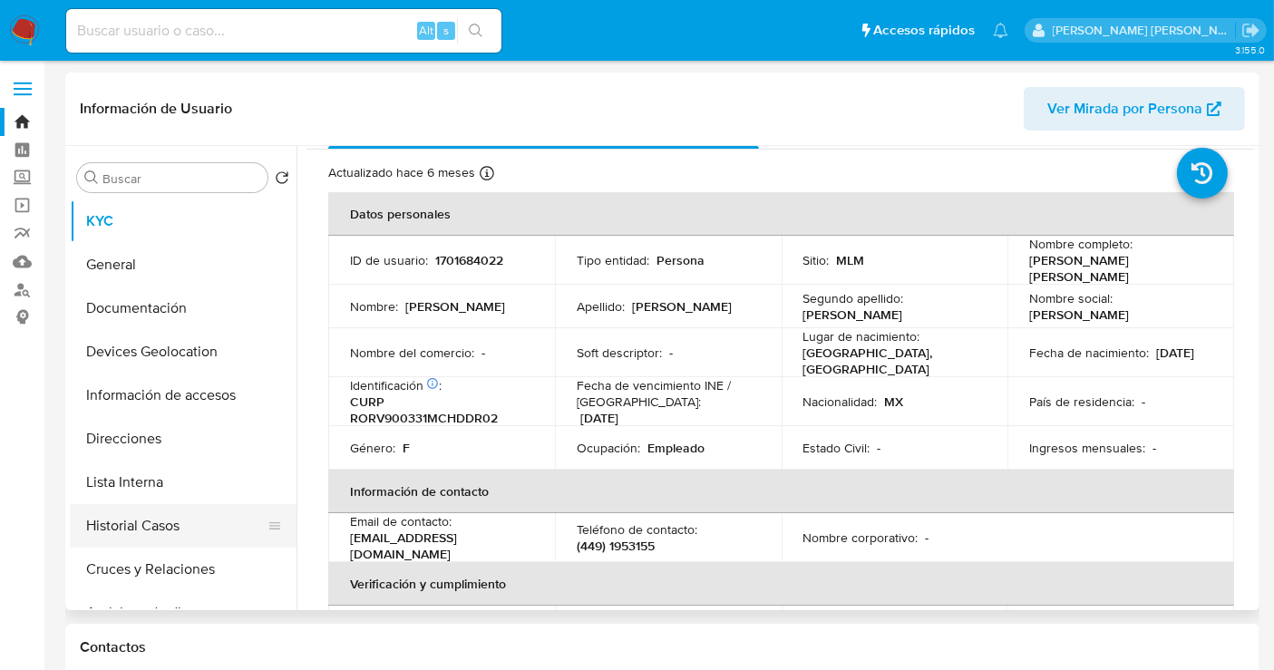
click at [153, 523] on button "Historial Casos" at bounding box center [176, 526] width 212 height 44
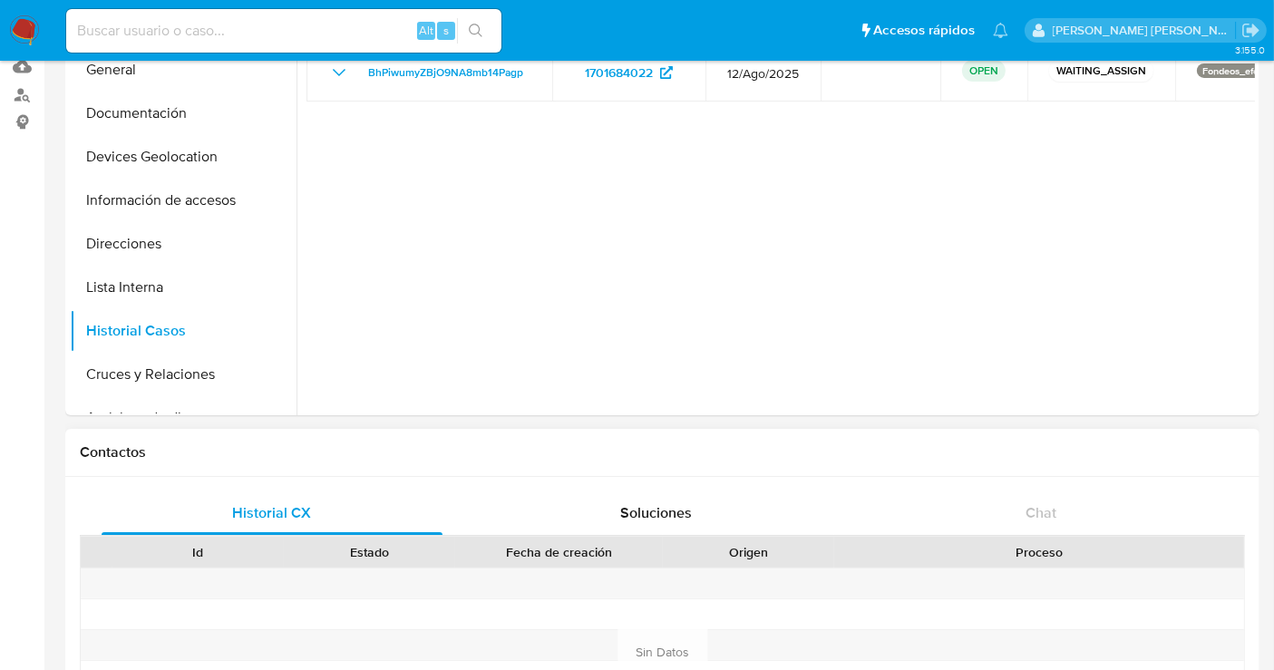
scroll to position [0, 0]
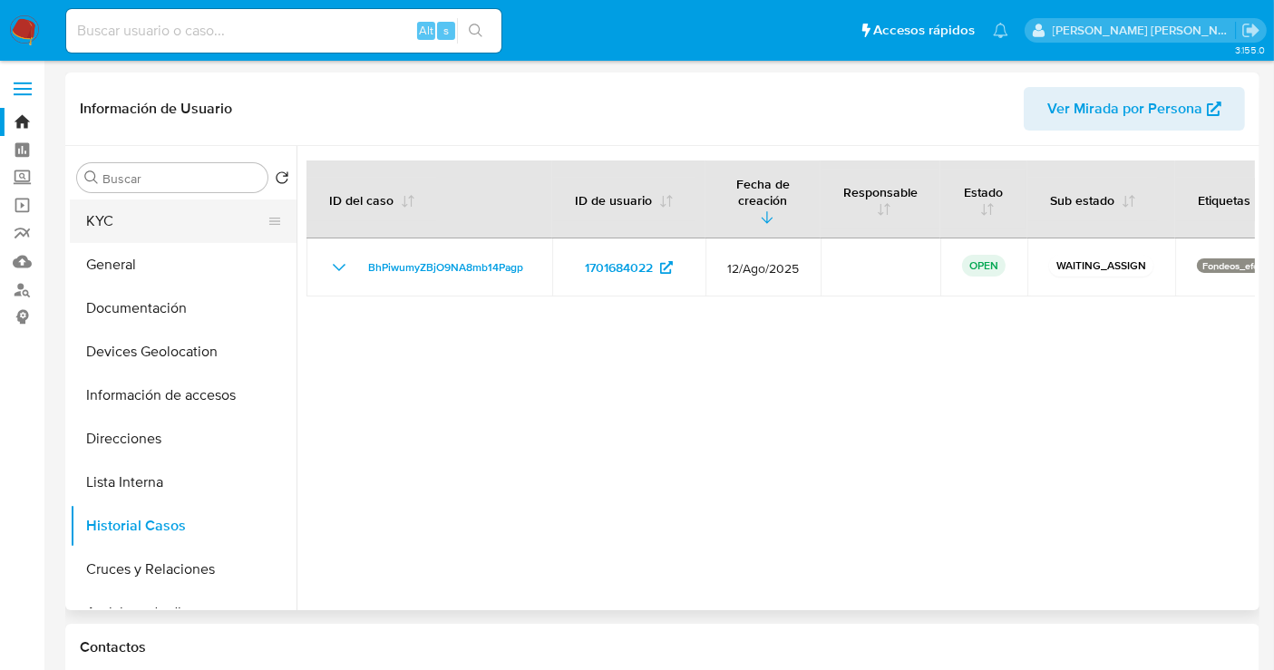
click at [102, 232] on button "KYC" at bounding box center [176, 221] width 212 height 44
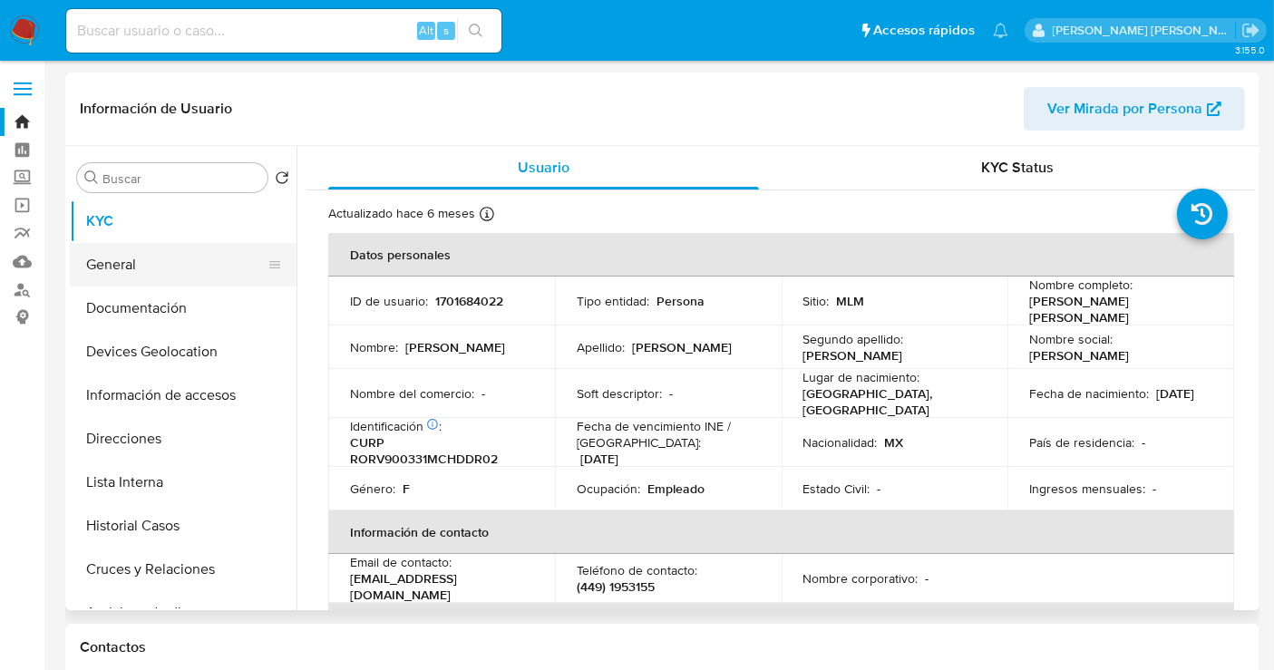
click at [111, 256] on button "General" at bounding box center [176, 265] width 212 height 44
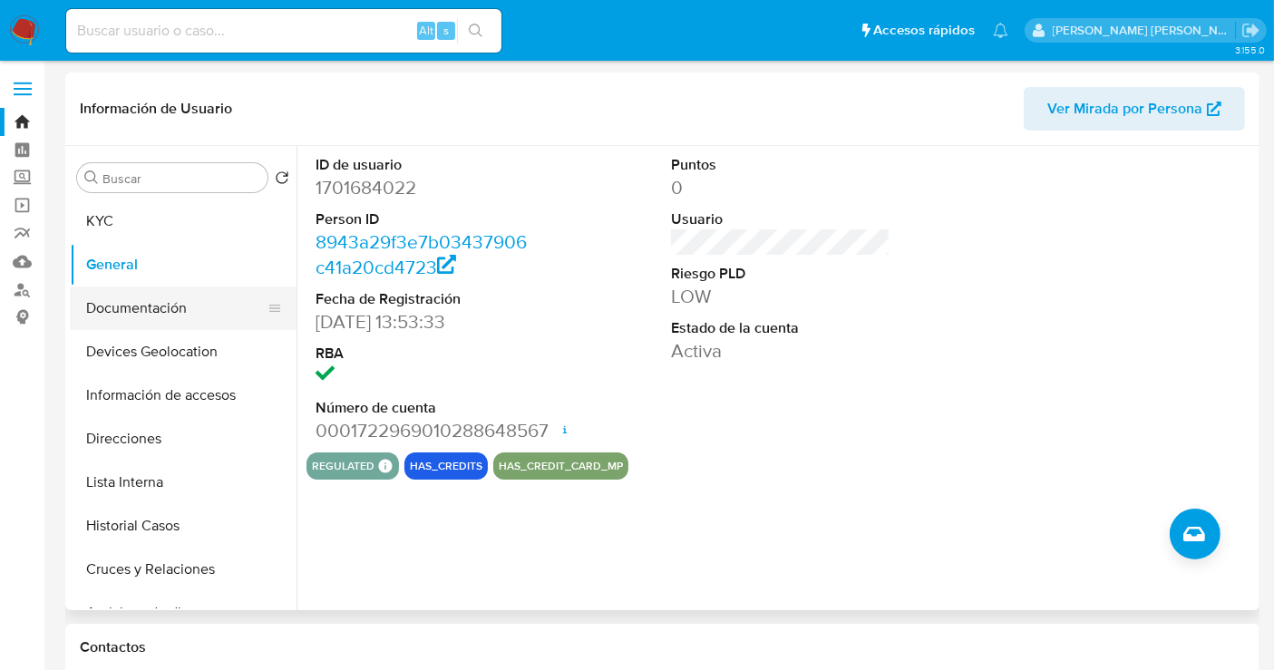
click at [127, 312] on button "Documentación" at bounding box center [176, 308] width 212 height 44
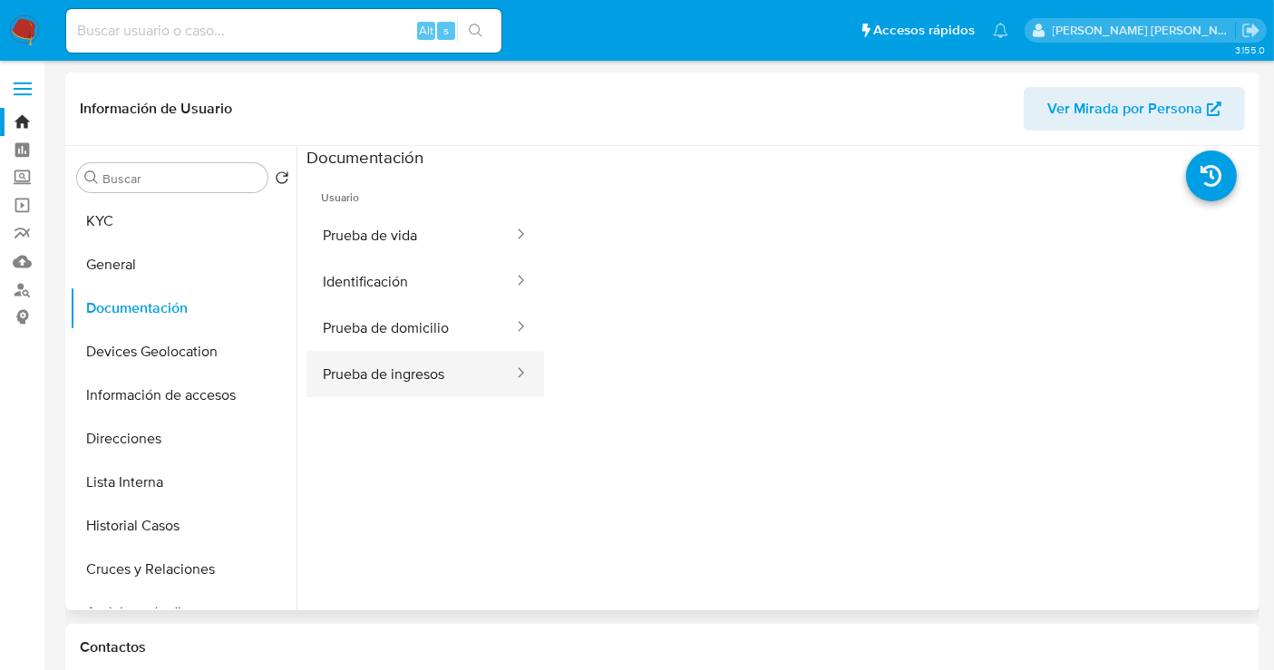
click at [361, 365] on button "Prueba de ingresos" at bounding box center [410, 374] width 208 height 46
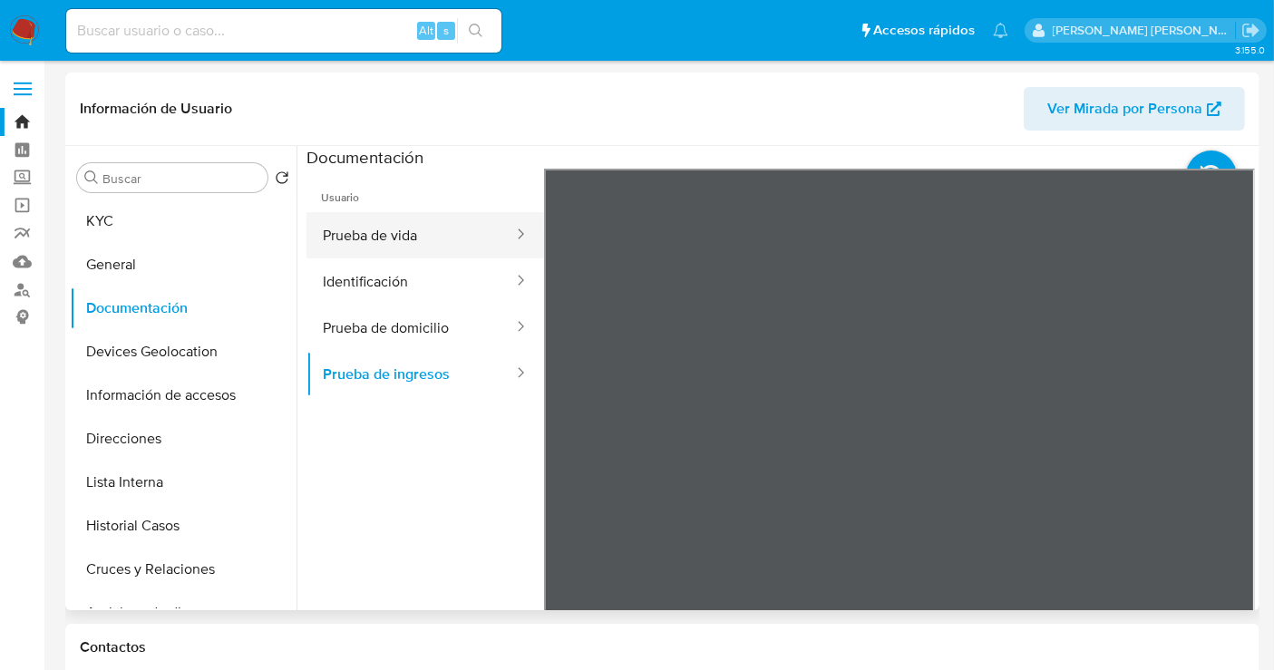
click at [402, 237] on button "Prueba de vida" at bounding box center [410, 235] width 208 height 46
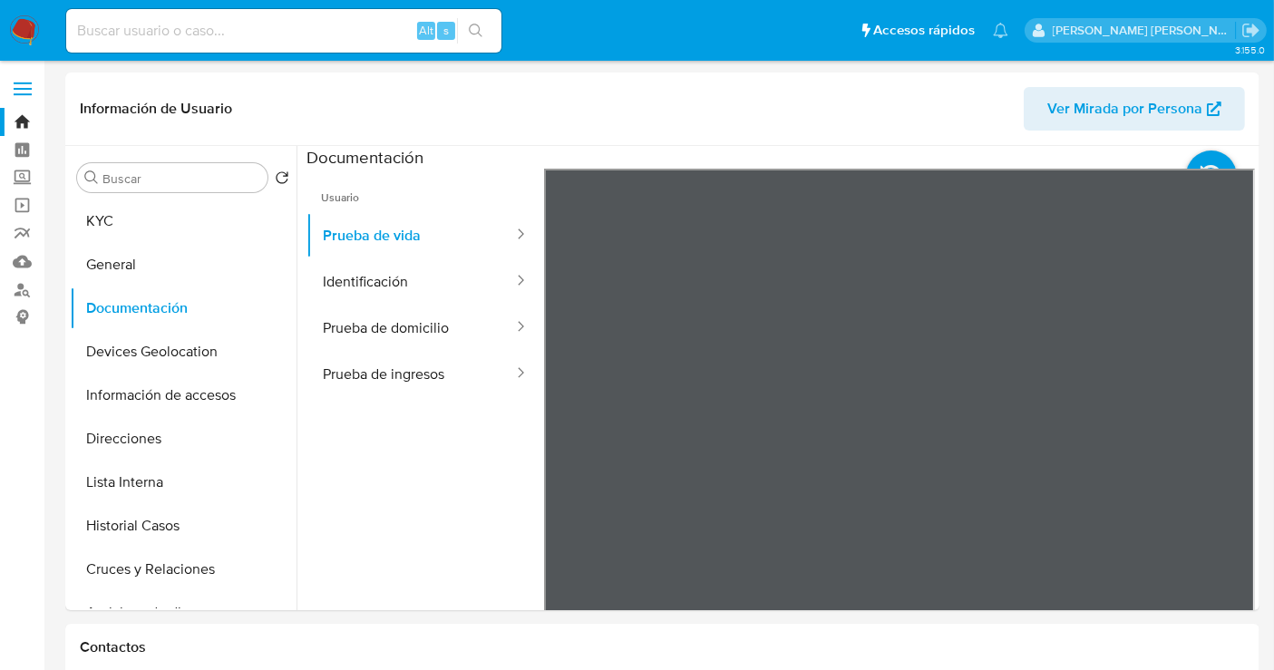
click at [25, 35] on img at bounding box center [24, 30] width 31 height 31
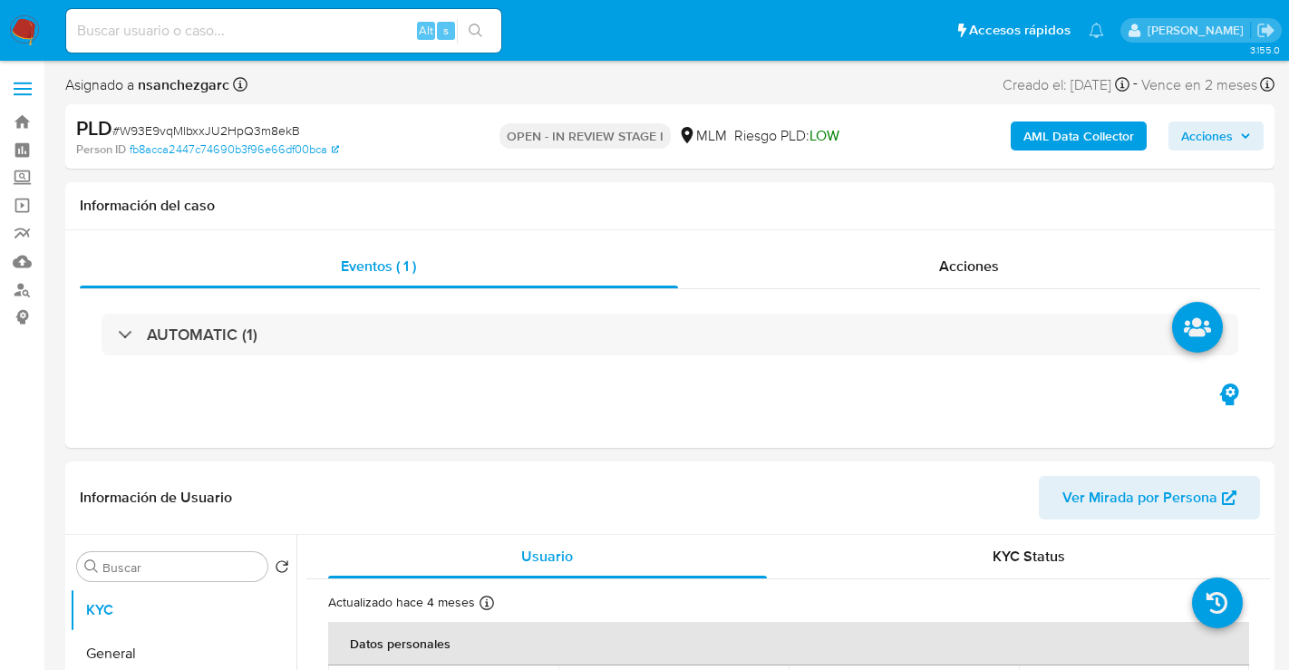
select select "10"
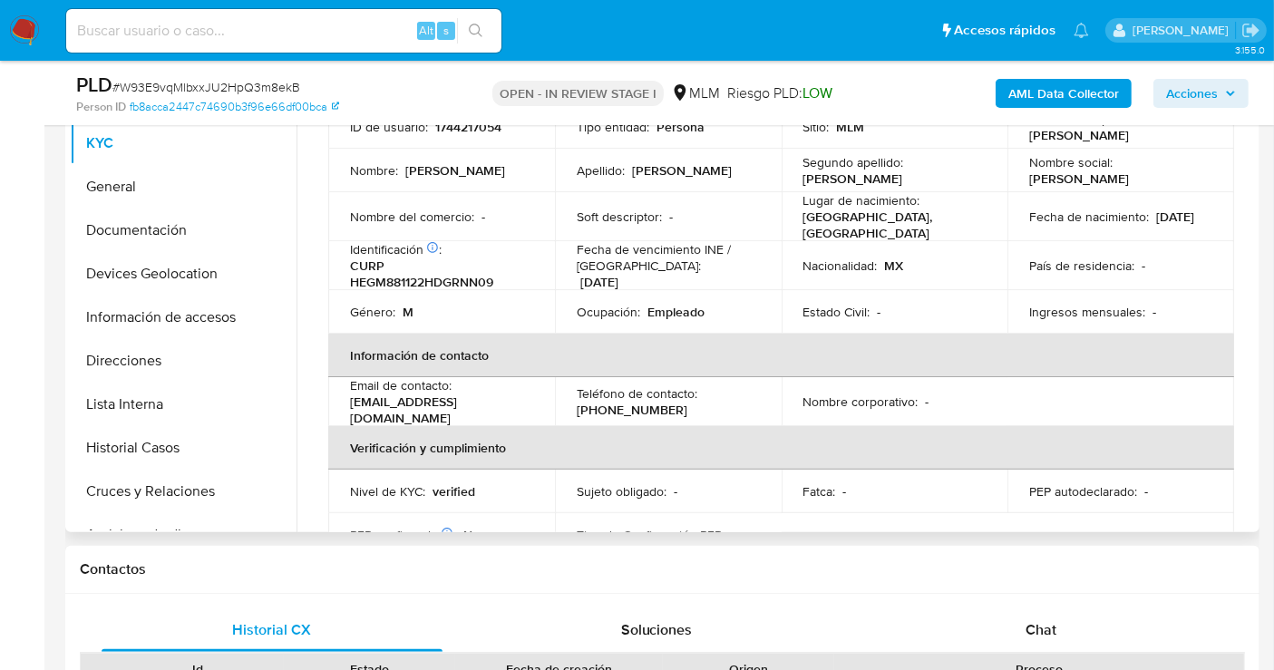
scroll to position [302, 0]
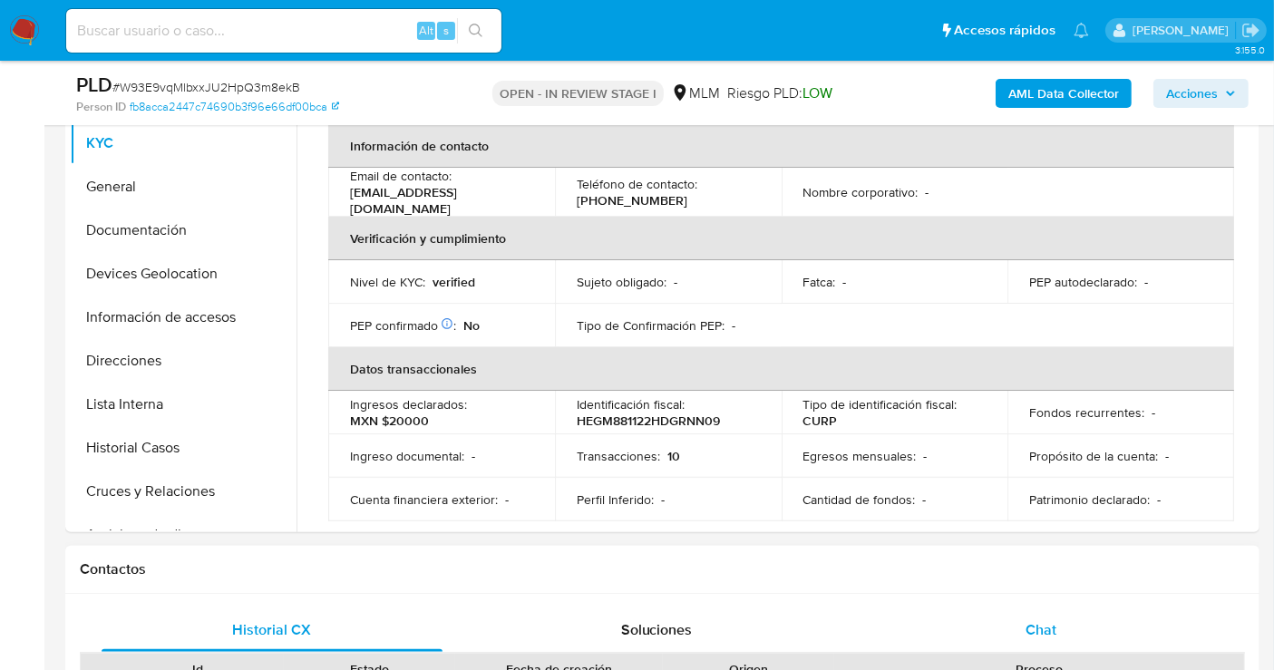
click at [1051, 634] on span "Chat" at bounding box center [1040, 629] width 31 height 21
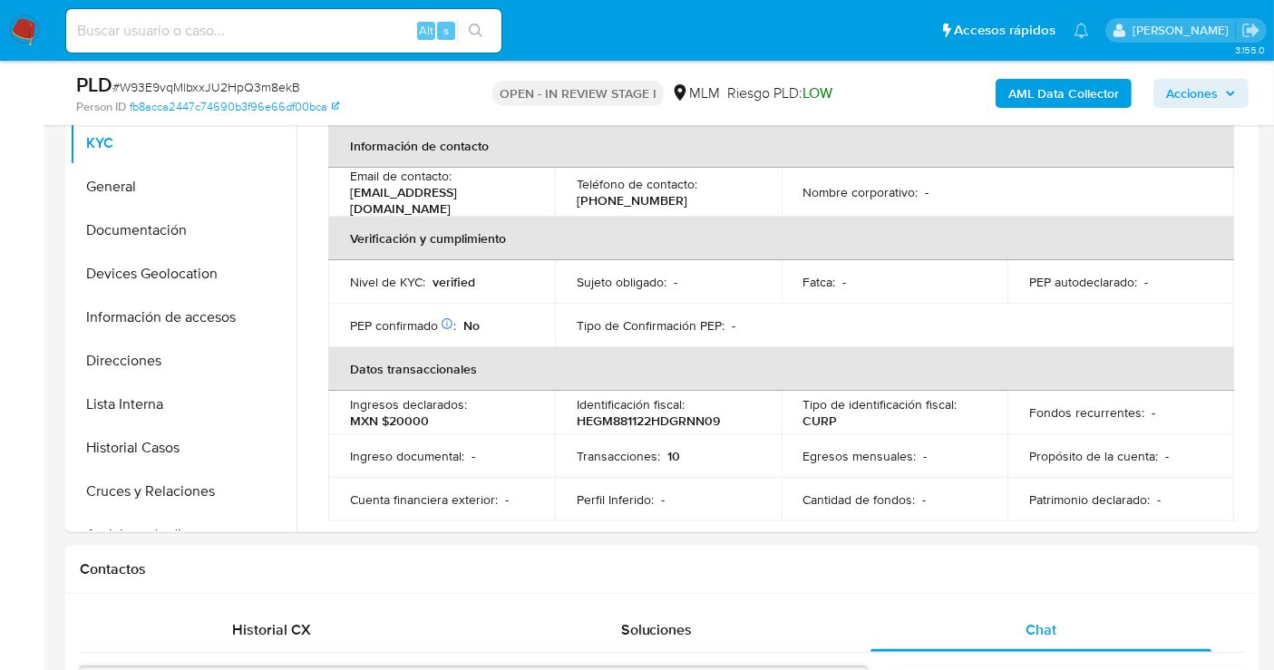
scroll to position [906, 0]
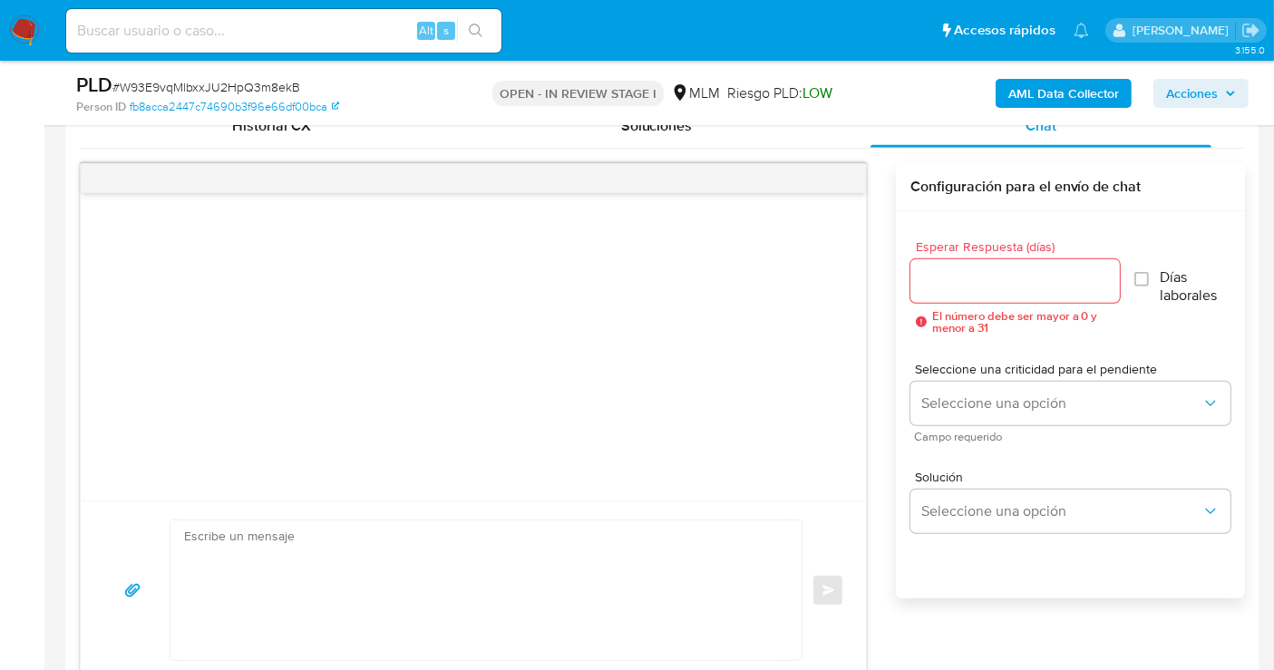
click at [986, 276] on input "Esperar Respuesta (días)" at bounding box center [1014, 281] width 209 height 24
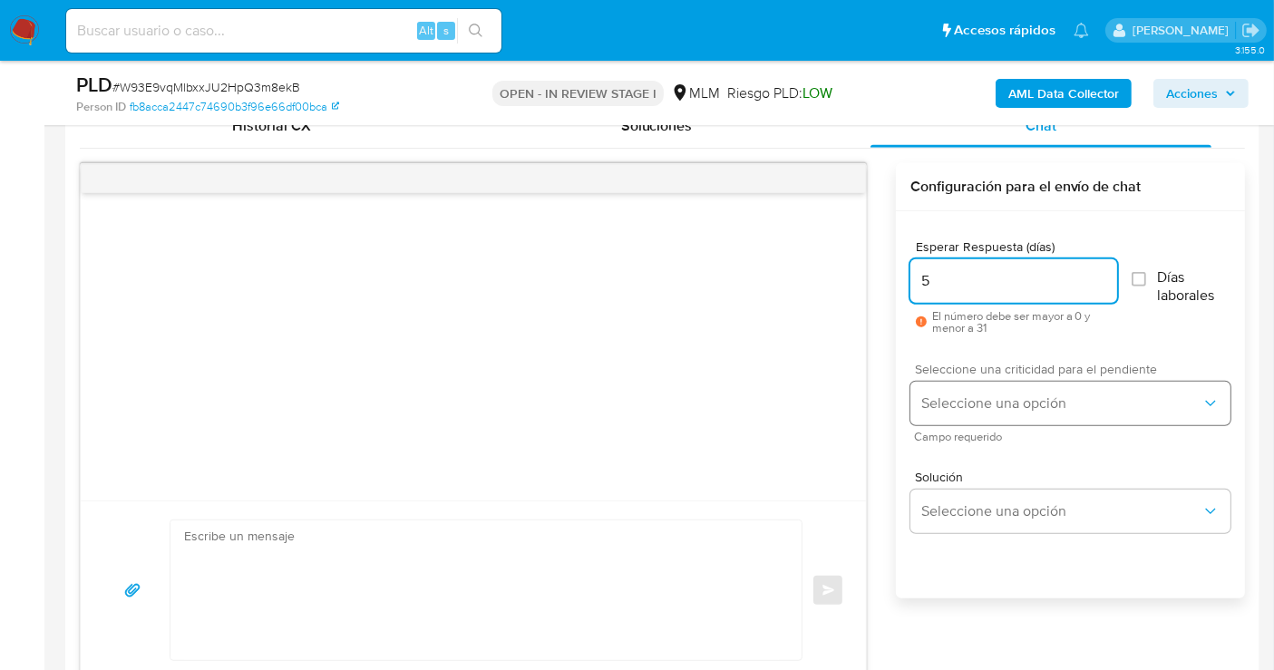
type input "5"
click at [989, 408] on span "Seleccione una opción" at bounding box center [1061, 403] width 280 height 18
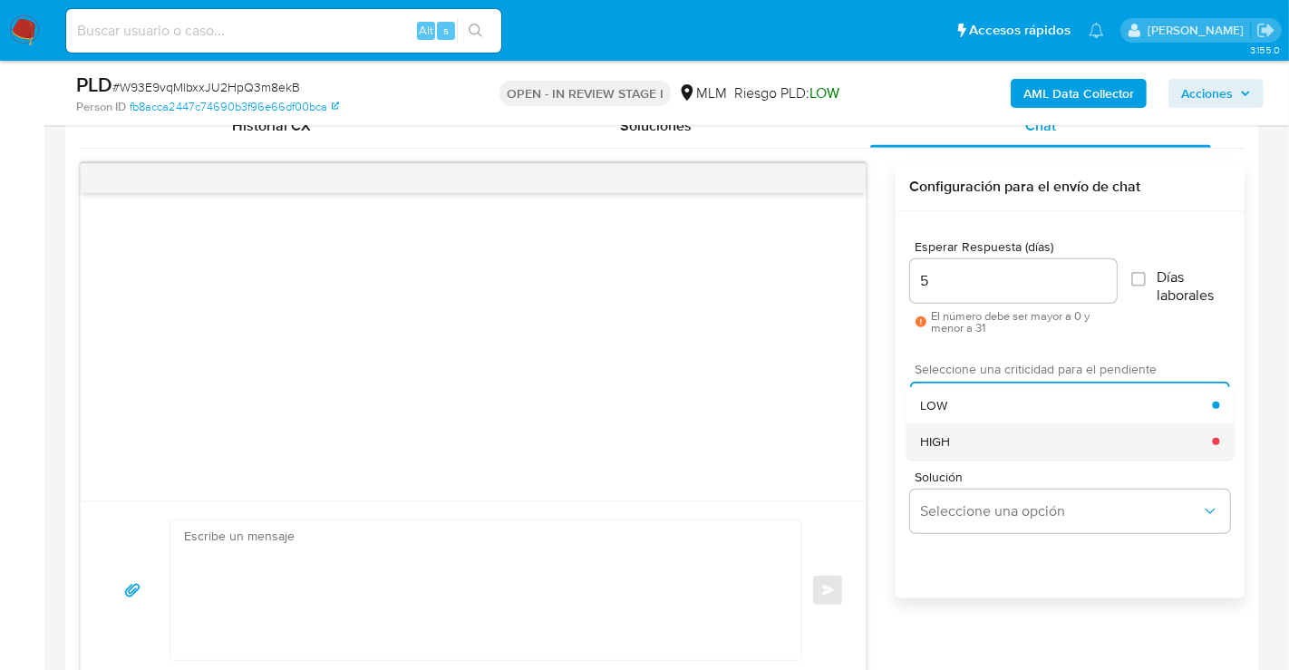
click at [963, 457] on div "HIGH" at bounding box center [1066, 441] width 292 height 36
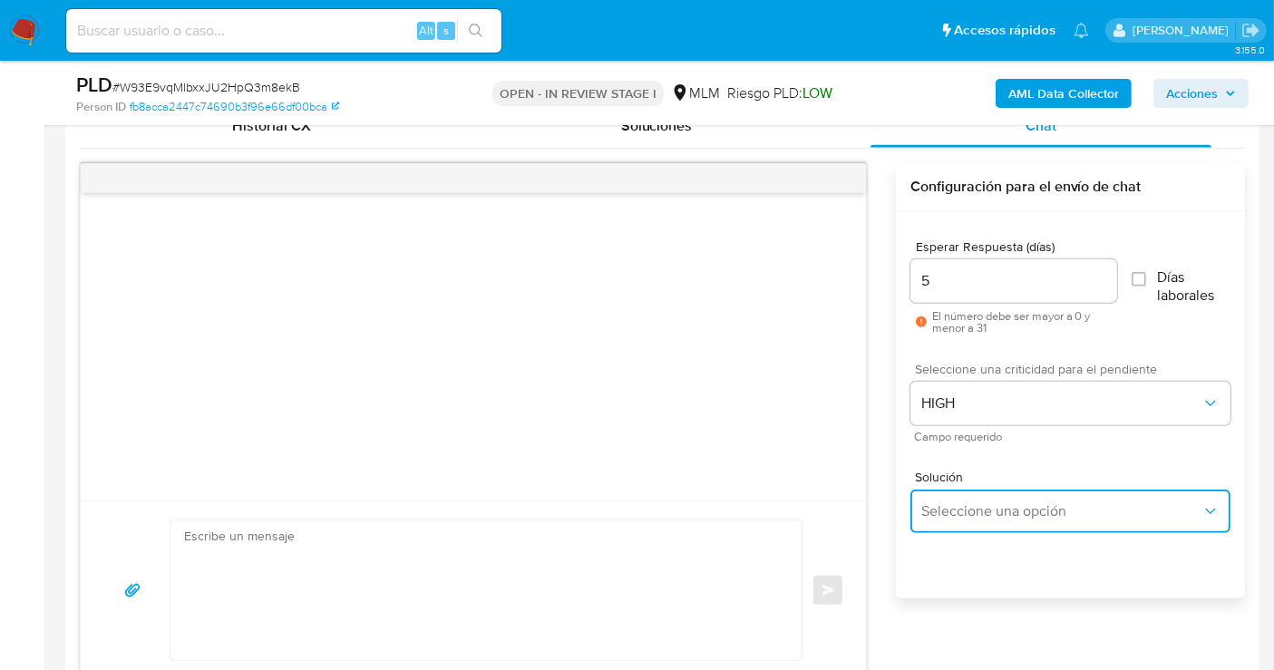
drag, startPoint x: 965, startPoint y: 500, endPoint x: 967, endPoint y: 535, distance: 34.5
click at [965, 505] on span "Seleccione una opción" at bounding box center [1061, 511] width 280 height 18
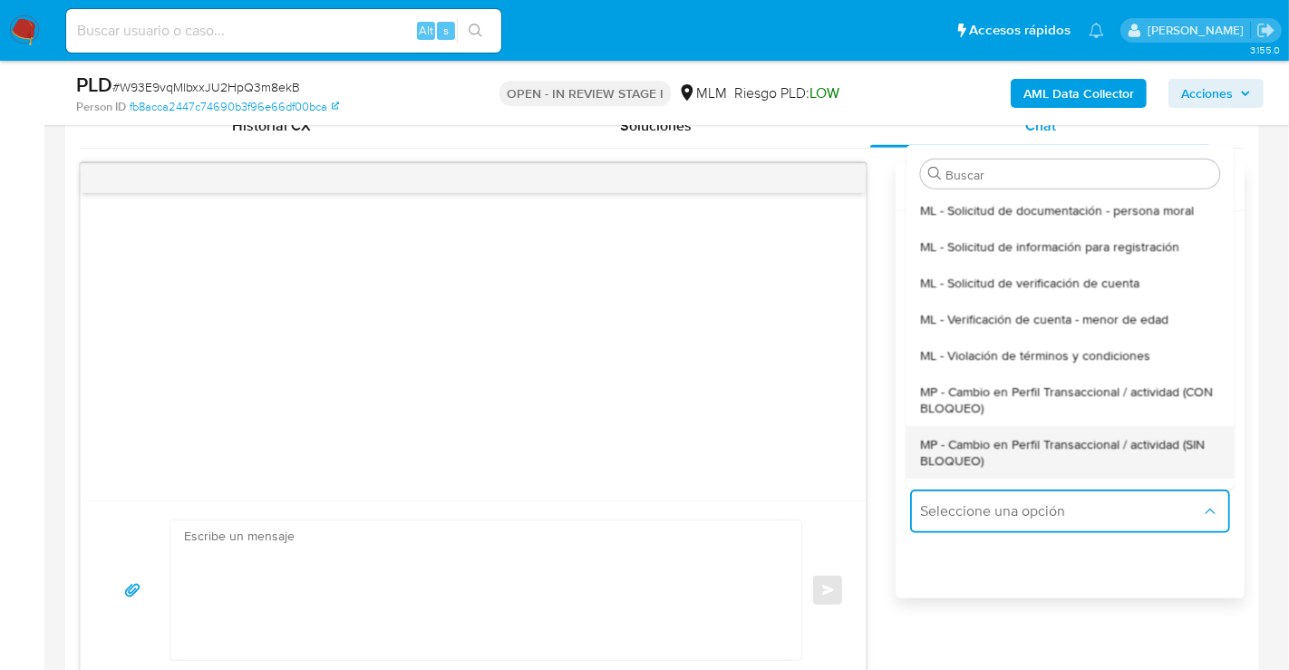
click at [954, 452] on span "MP - Cambio en Perfil Transaccional / actividad (SIN BLOQUEO)" at bounding box center [1069, 451] width 299 height 33
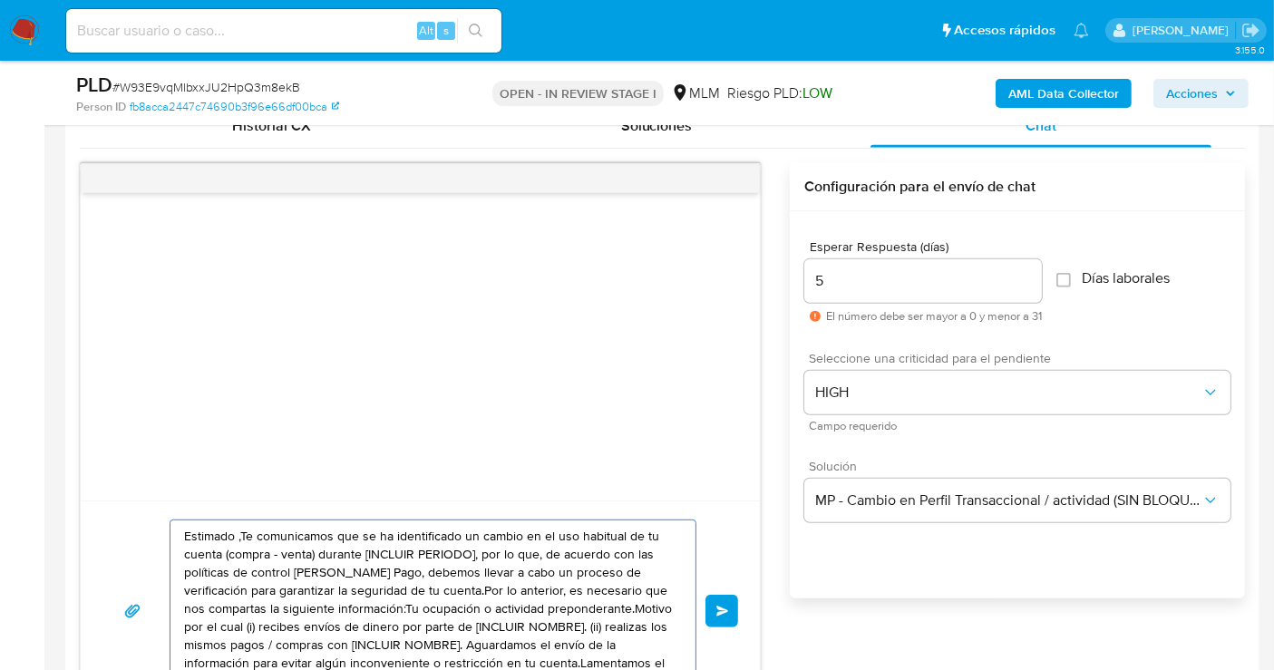
click at [407, 585] on textarea "Estimado ,Te comunicamos que se ha identificado un cambio en el uso habitual de…" at bounding box center [428, 610] width 489 height 181
paste textarea "cliente se ha identificado un cambio en el uso habitual de tu cuenta para garan…"
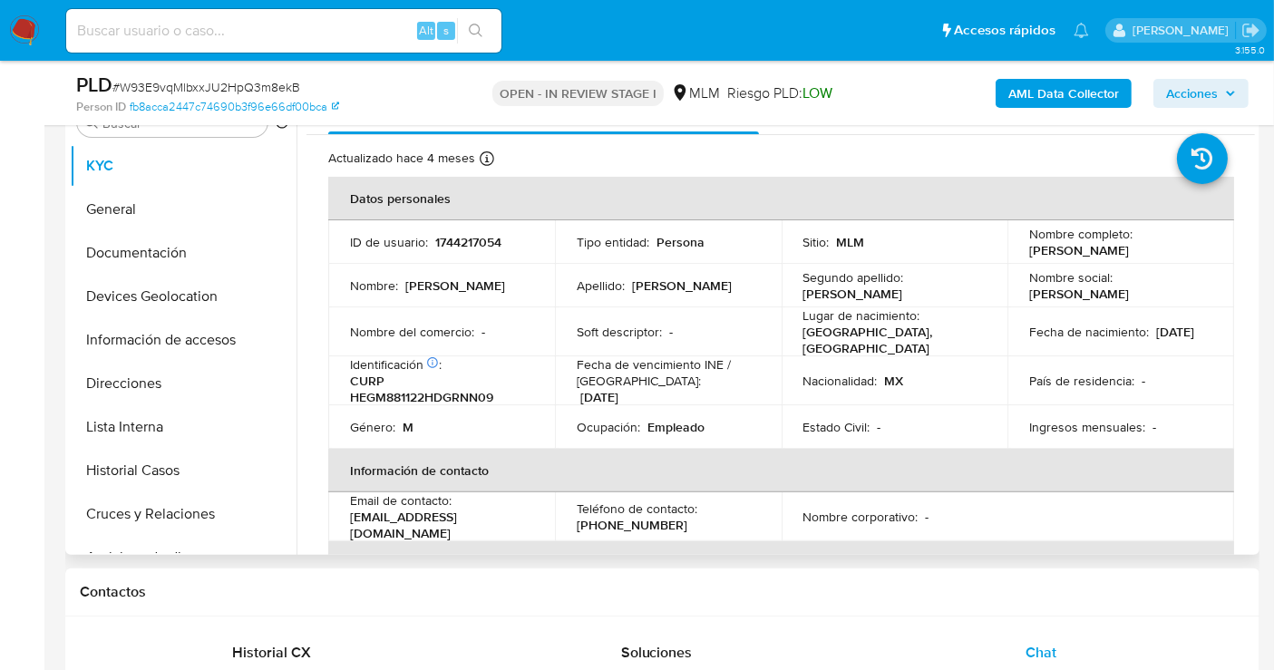
scroll to position [230, 0]
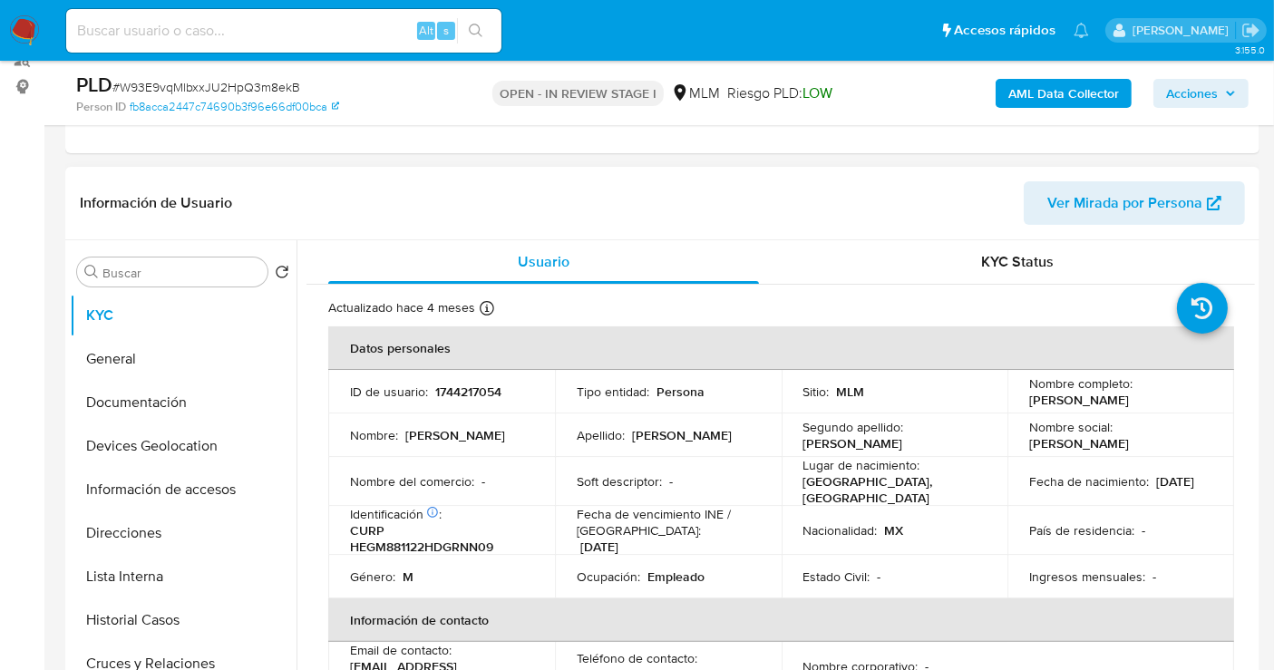
type textarea "Estimado cliente se ha identificado un cambio en el uso habitual de tu cuenta p…"
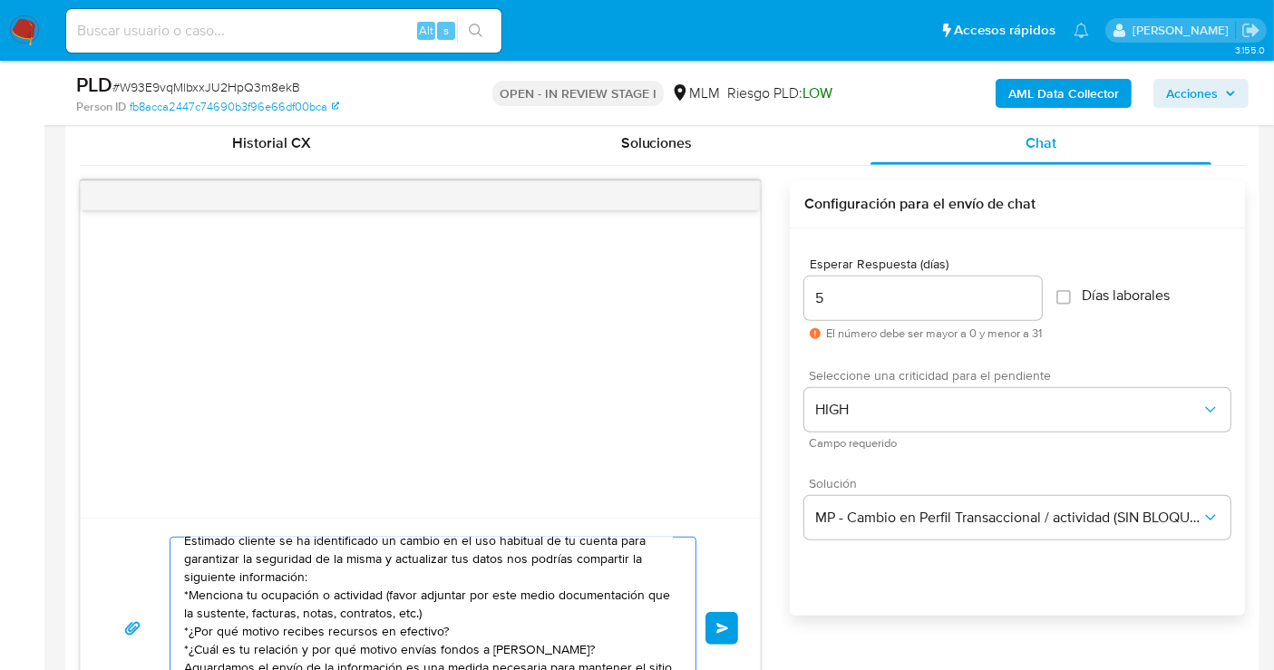
scroll to position [935, 0]
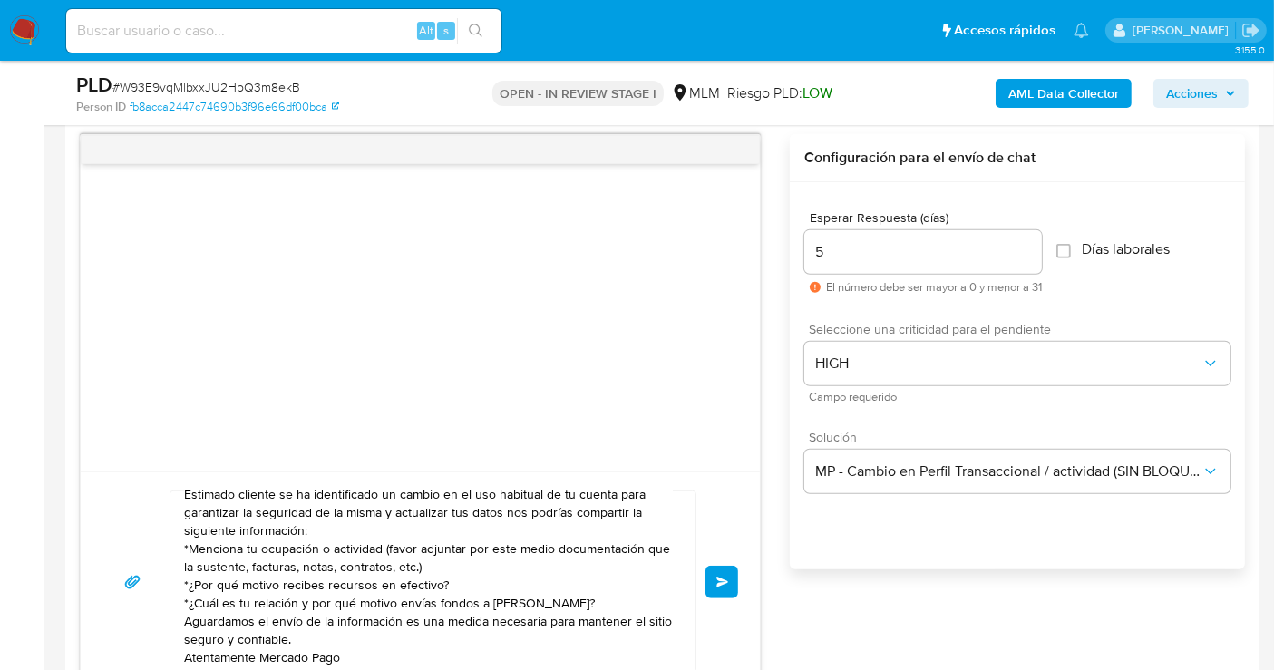
click at [713, 573] on button "Enviar" at bounding box center [721, 582] width 33 height 33
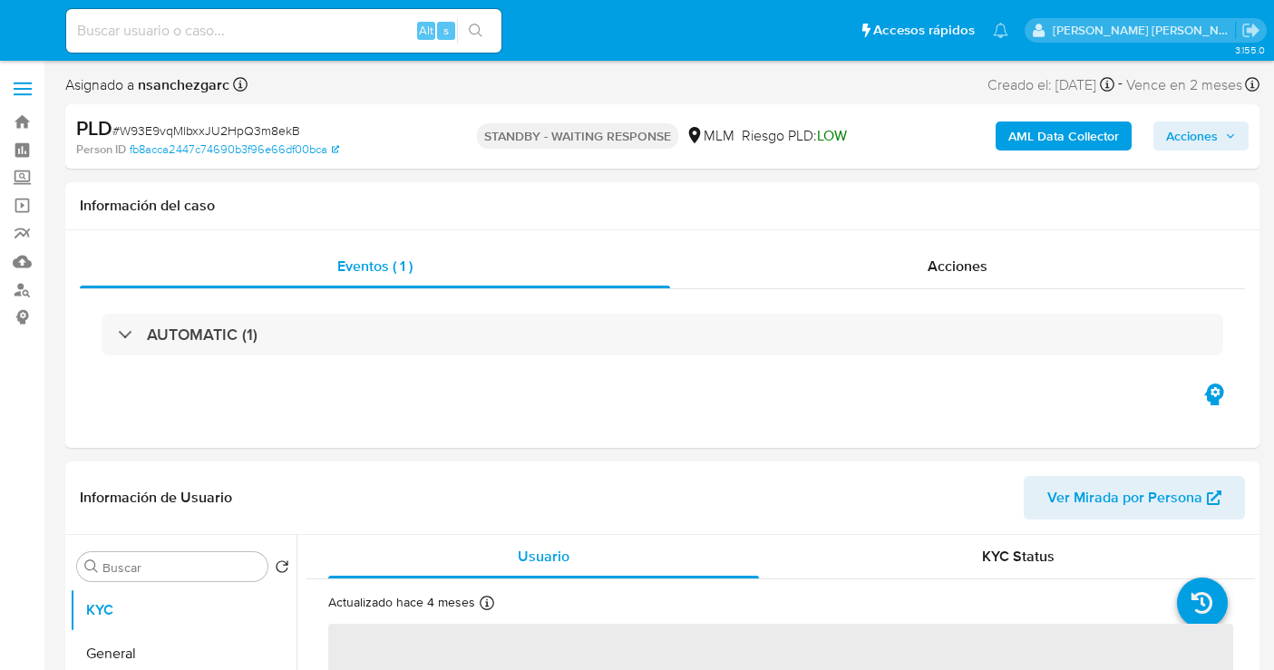
select select "10"
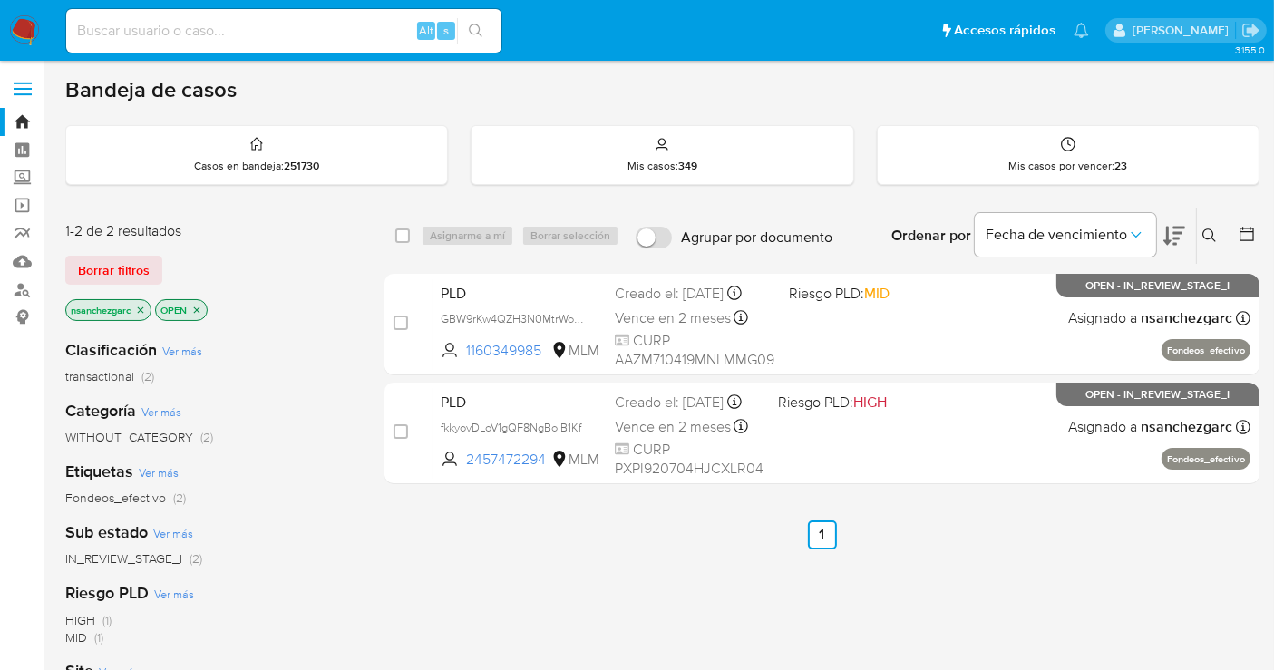
click at [1216, 239] on button at bounding box center [1211, 236] width 30 height 22
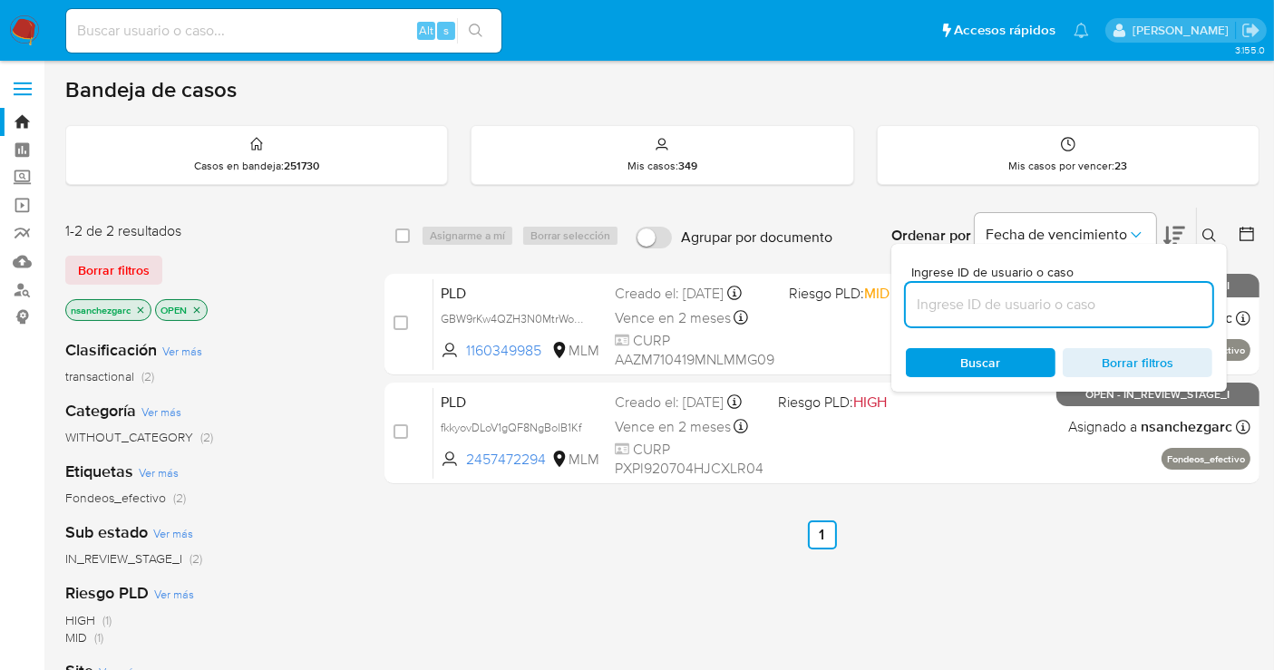
click at [943, 304] on input at bounding box center [1059, 305] width 306 height 24
type input "1581352785"
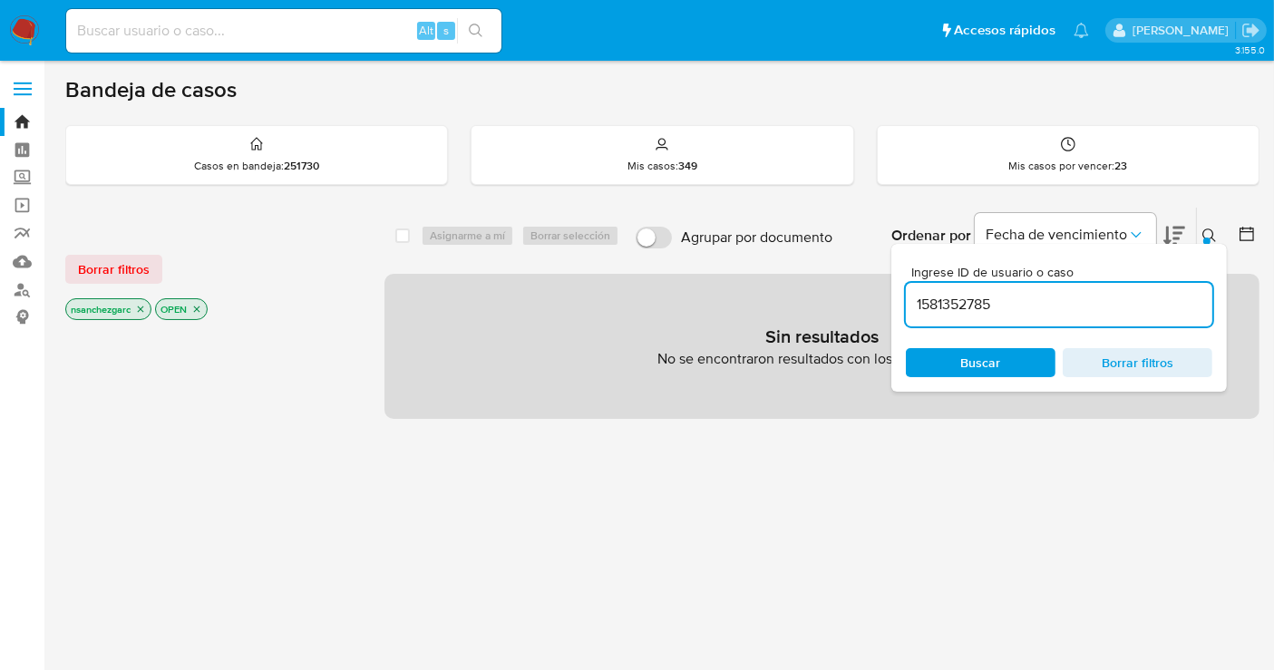
click at [144, 309] on icon "close-filter" at bounding box center [141, 309] width 6 height 6
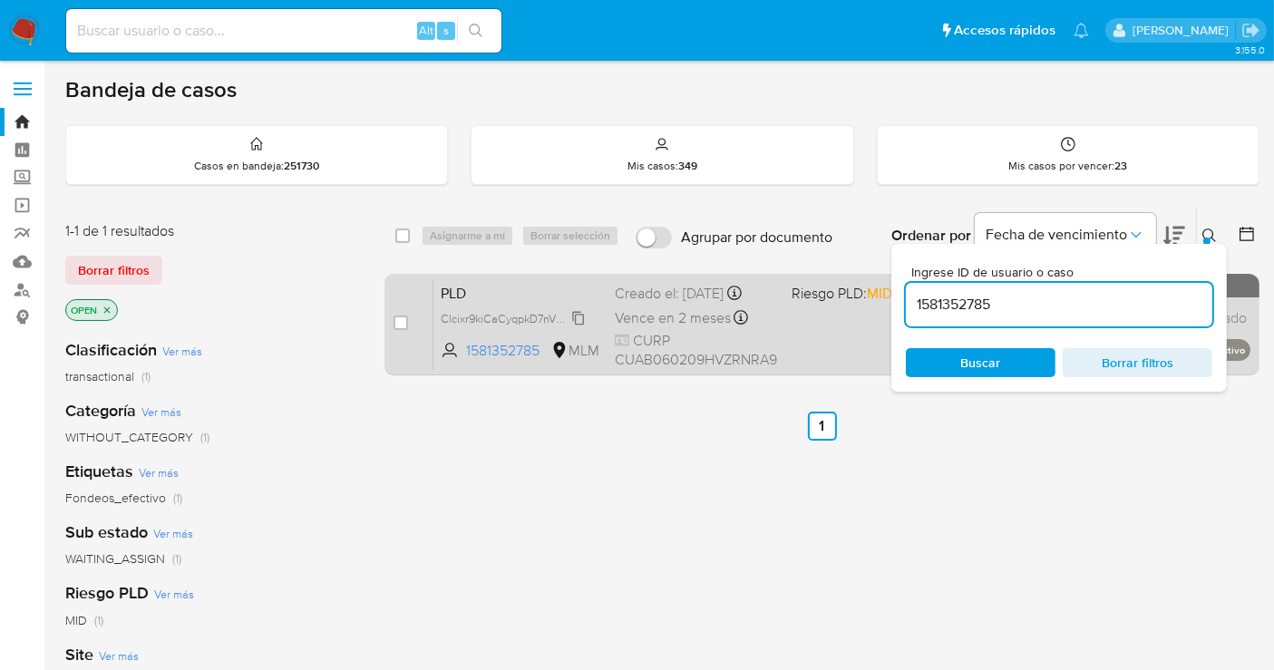
click at [585, 317] on icon at bounding box center [578, 318] width 15 height 15
click at [402, 319] on input "checkbox" at bounding box center [400, 322] width 15 height 15
checkbox input "true"
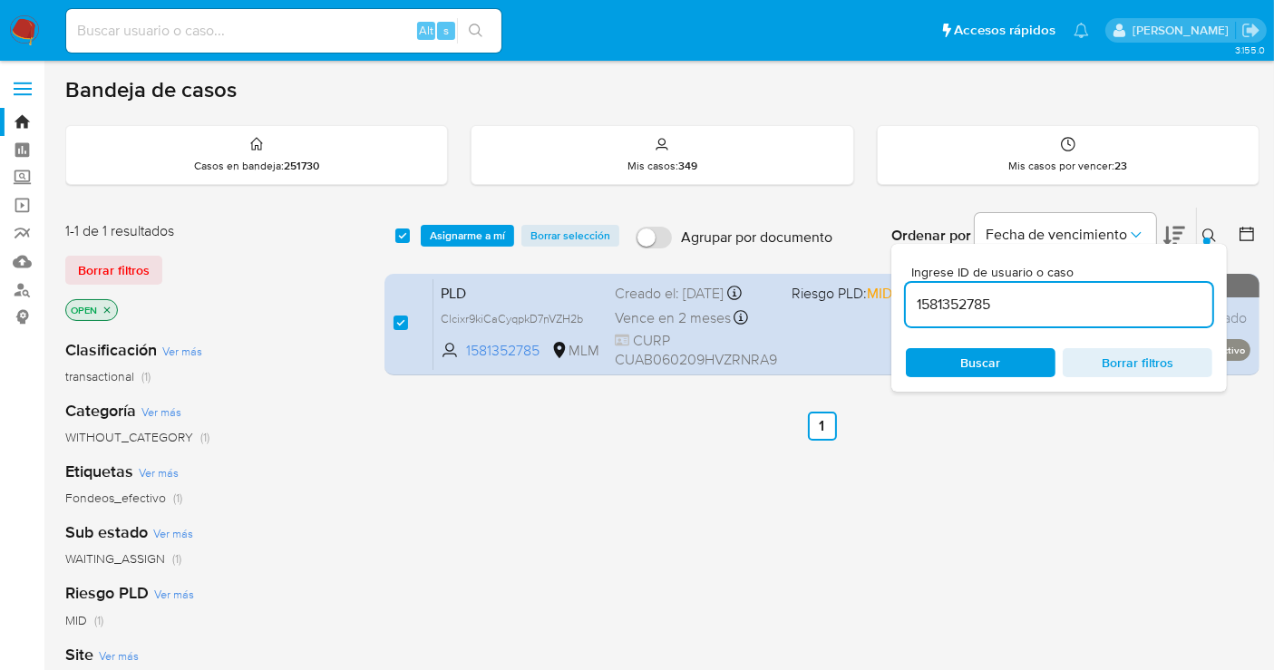
click at [470, 221] on div "select-all-cases-checkbox Asignarme a mí Borrar selección Agrupar por documento…" at bounding box center [821, 236] width 875 height 56
click at [468, 242] on span "Asignarme a mí" at bounding box center [467, 236] width 75 height 18
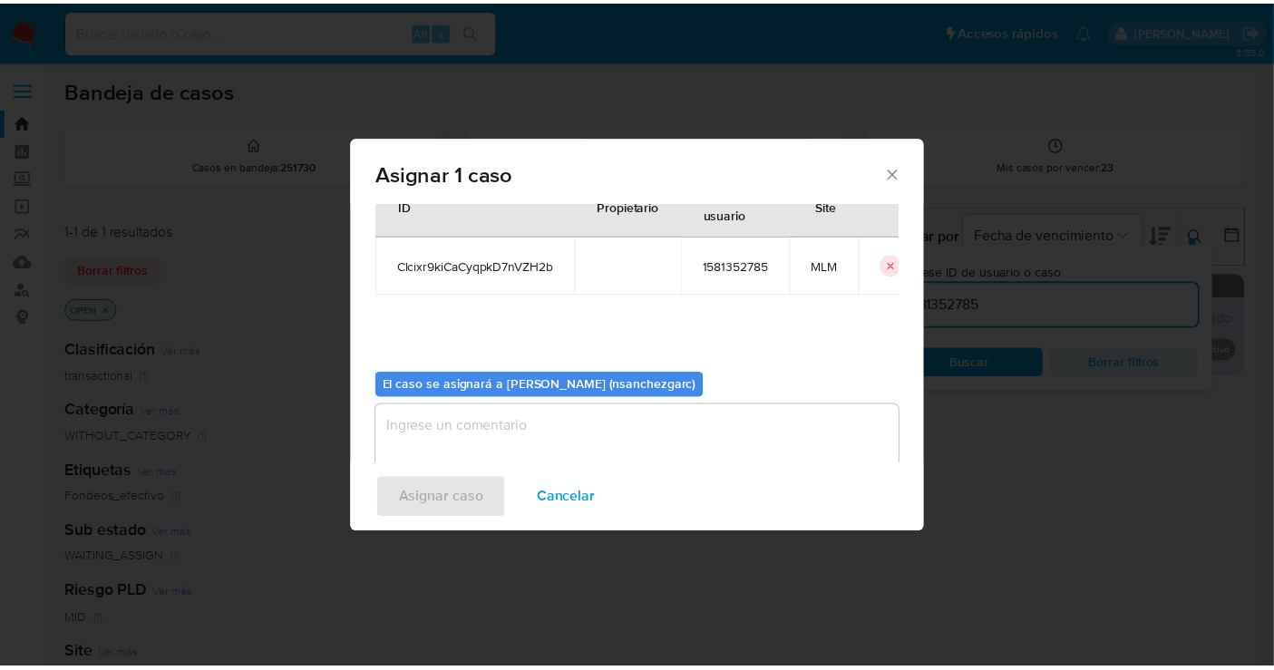
scroll to position [92, 0]
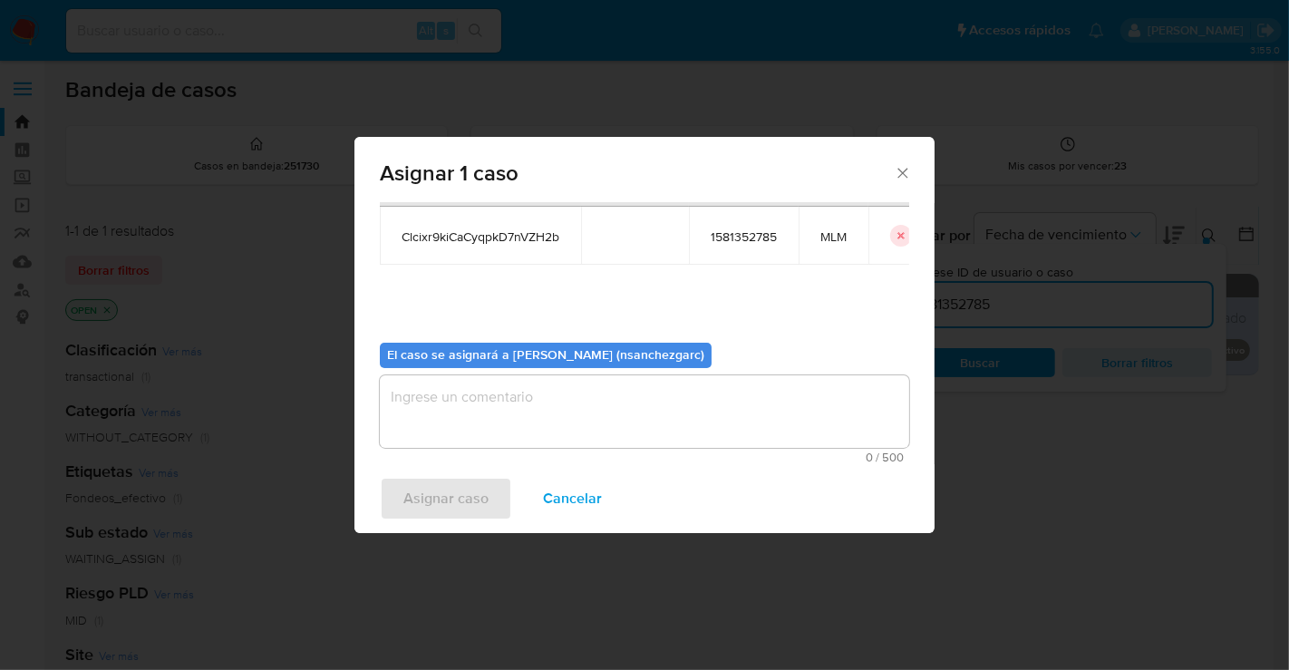
click at [421, 391] on textarea "assign-modal" at bounding box center [644, 411] width 529 height 73
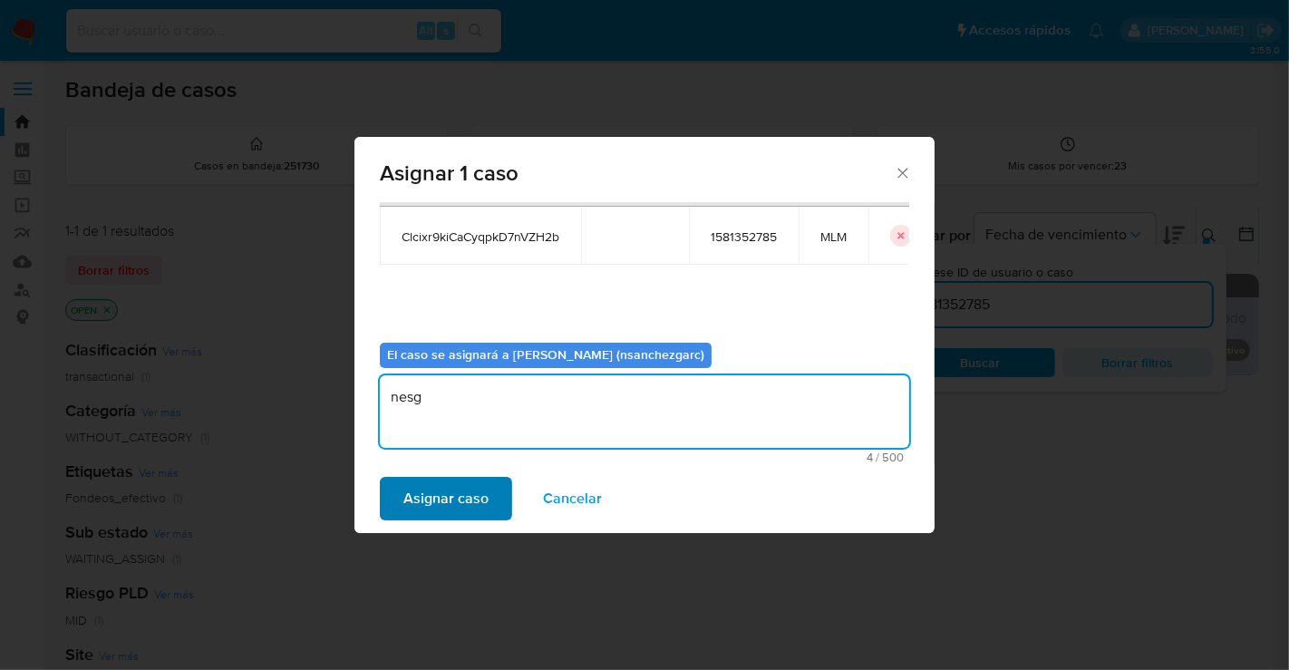
type textarea "nesg"
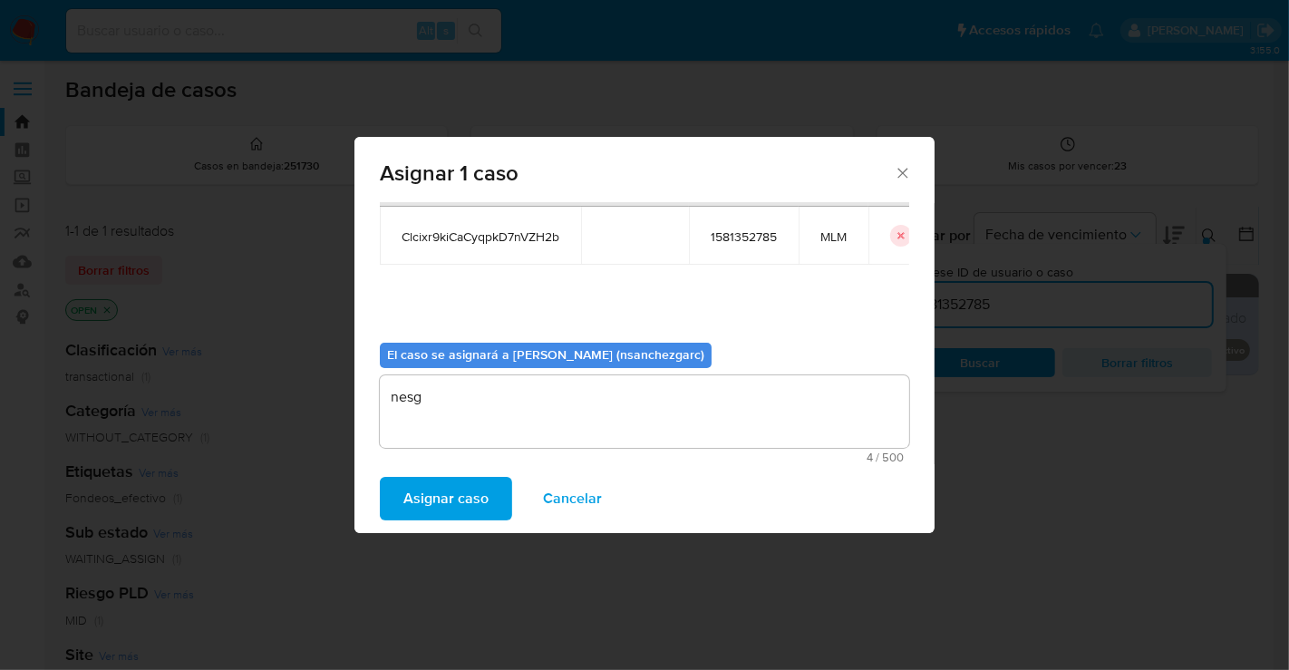
click at [480, 496] on span "Asignar caso" at bounding box center [445, 499] width 85 height 40
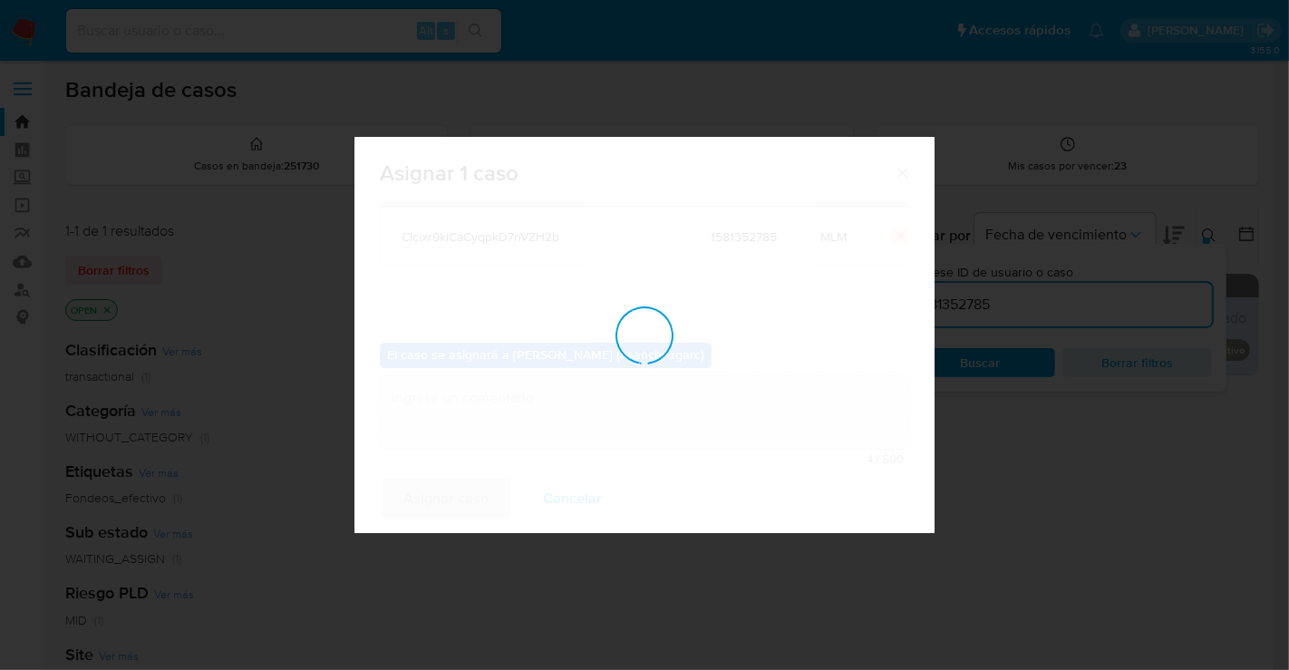
checkbox input "false"
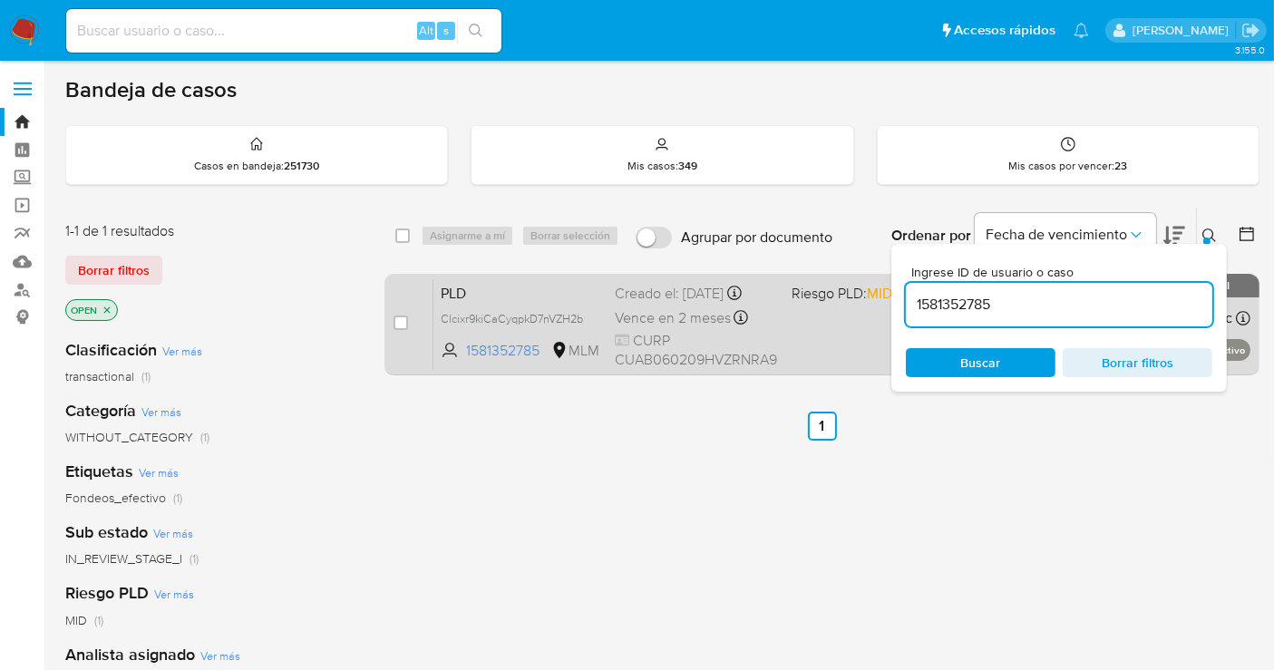
click at [644, 308] on span "Vence en 2 meses" at bounding box center [673, 318] width 116 height 20
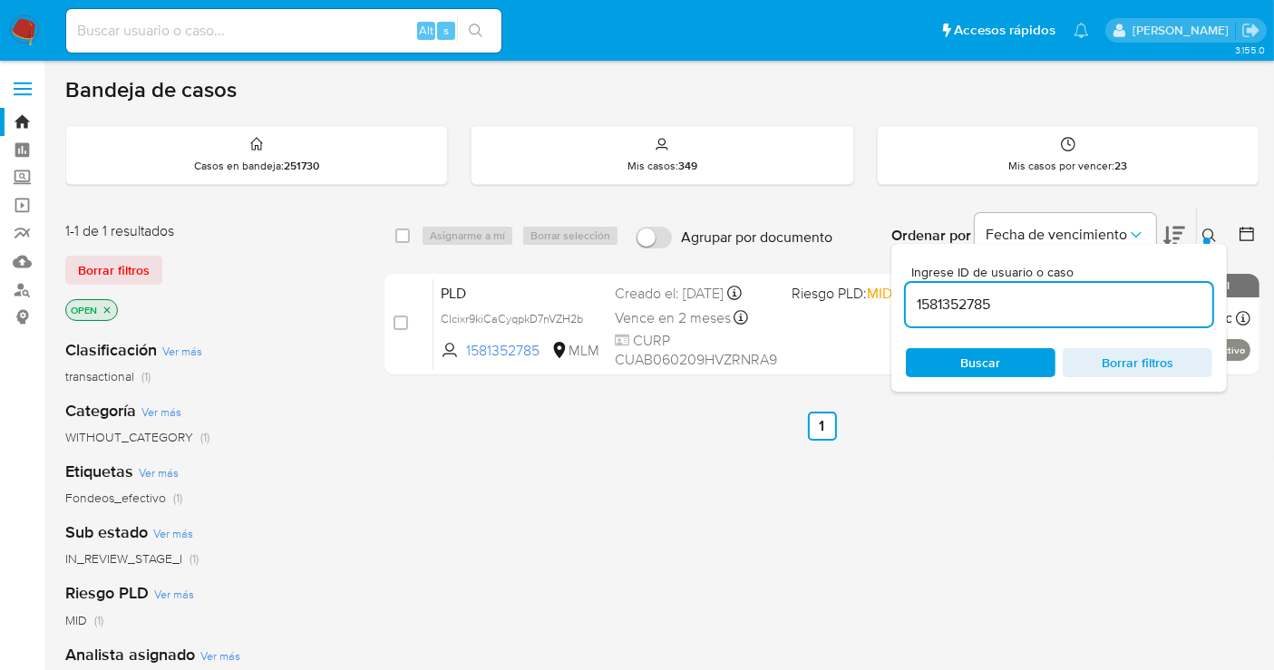
click at [27, 29] on img at bounding box center [24, 30] width 31 height 31
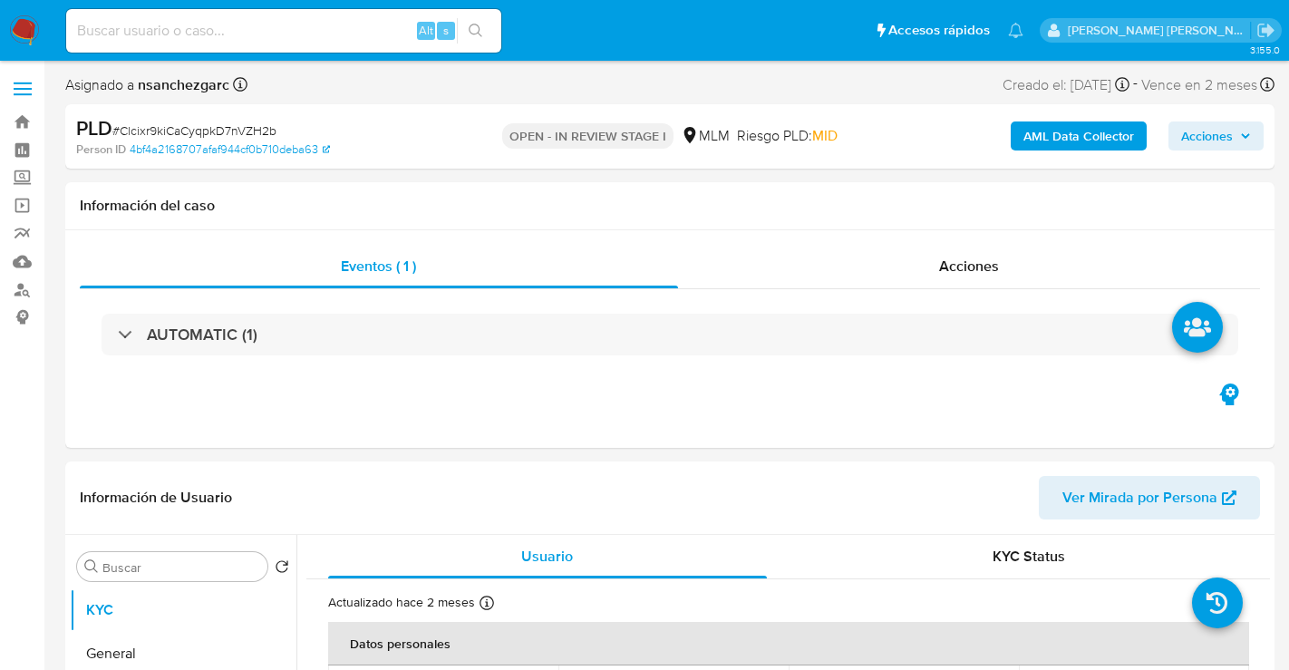
select select "10"
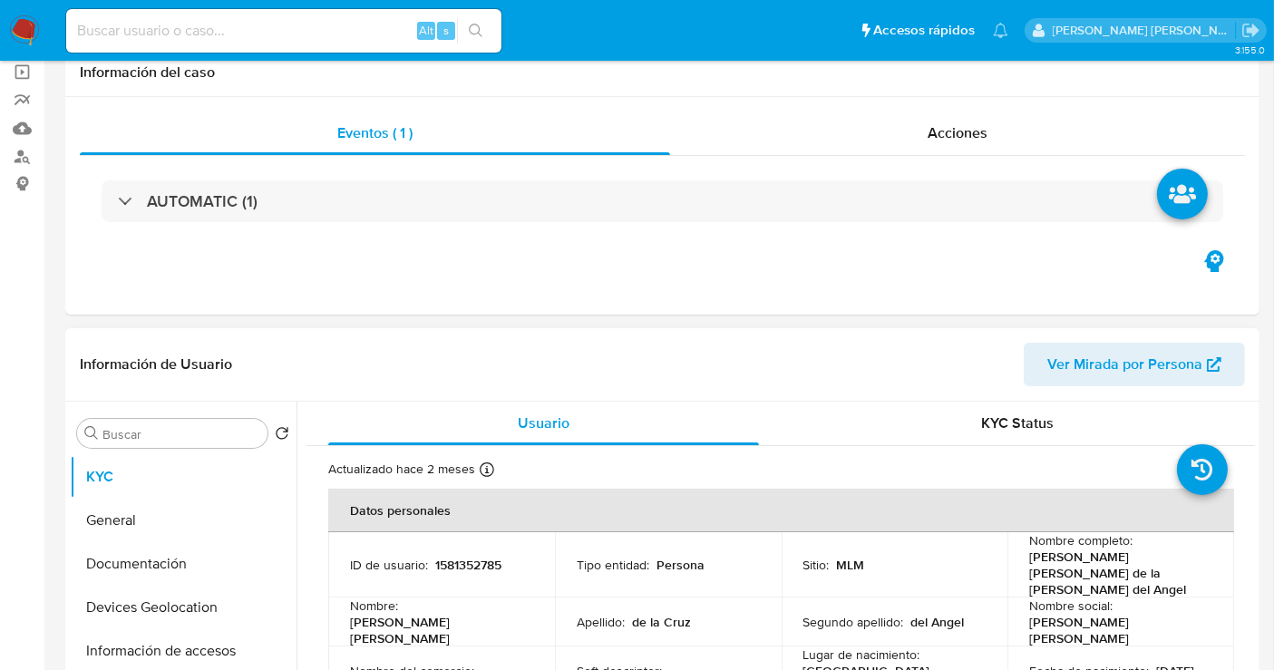
scroll to position [402, 0]
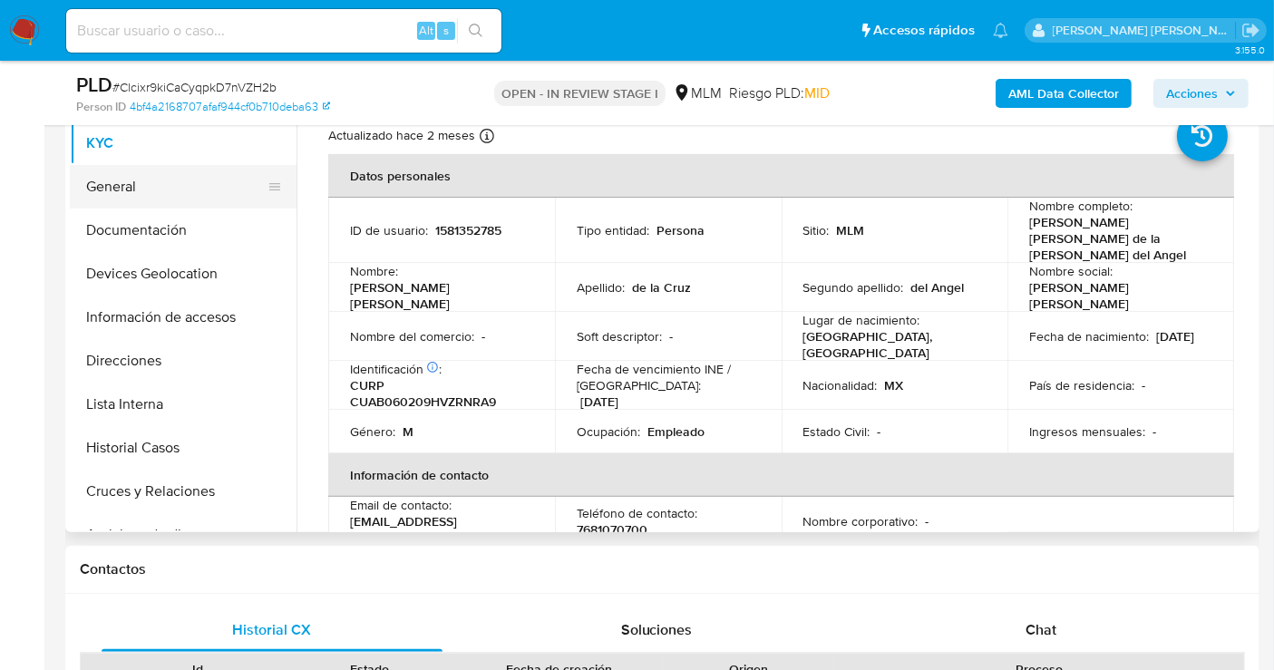
click at [116, 180] on button "General" at bounding box center [176, 187] width 212 height 44
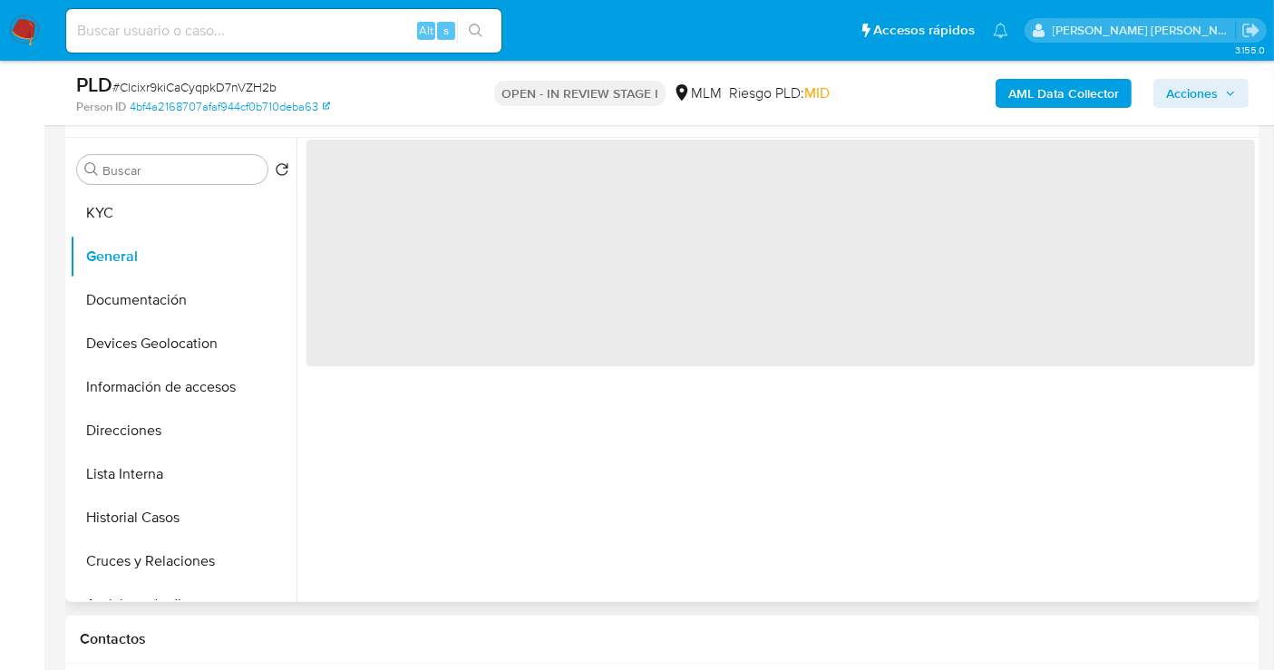
scroll to position [302, 0]
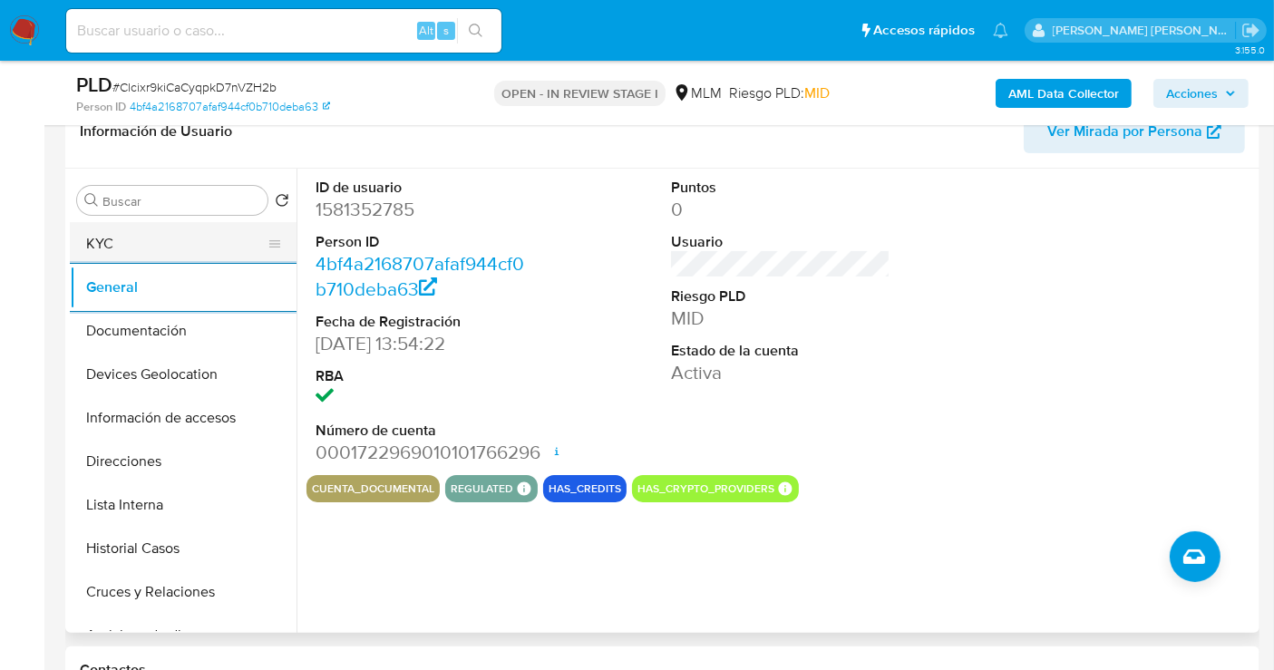
click at [124, 247] on button "KYC" at bounding box center [176, 244] width 212 height 44
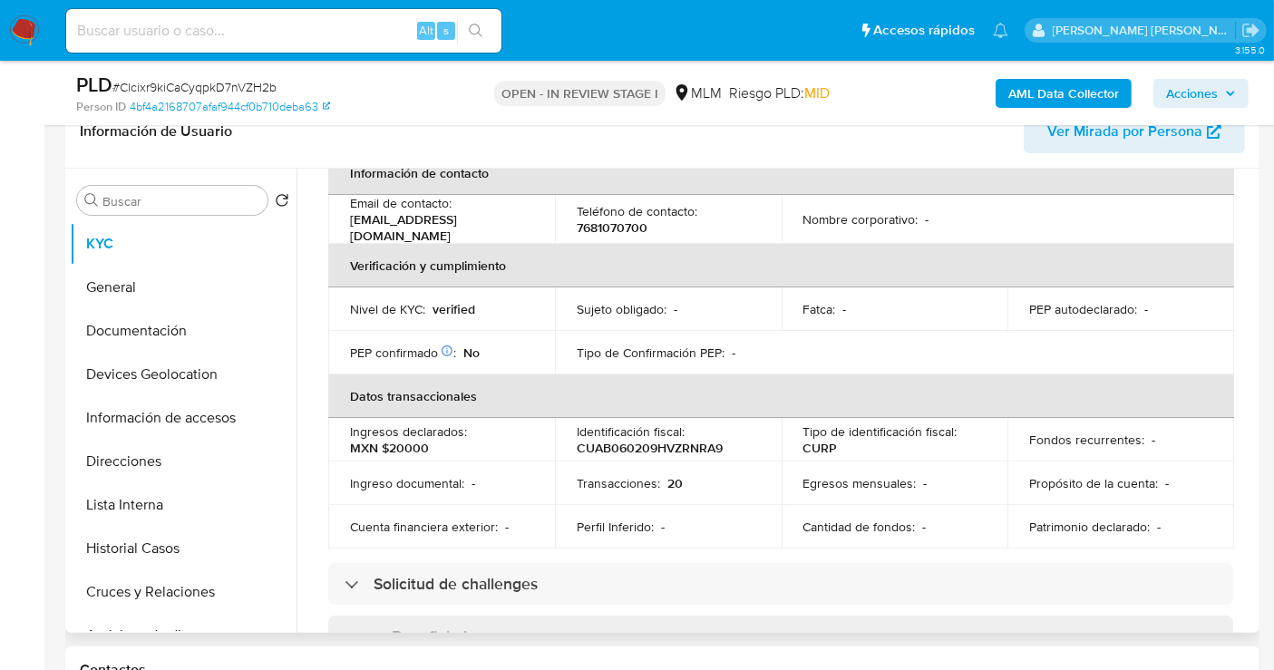
drag, startPoint x: 1247, startPoint y: 306, endPoint x: 1247, endPoint y: 327, distance: 20.8
click at [1247, 327] on div "Actualizado hace 2 meses Creado: 07/12/2023 11:54:27 Actualizado: 13/06/2025 18…" at bounding box center [780, 603] width 948 height 1585
drag, startPoint x: 1254, startPoint y: 323, endPoint x: 1253, endPoint y: 348, distance: 25.4
click at [1253, 348] on div "Buscar Volver al orden por defecto KYC General Documentación Devices Geolocatio…" at bounding box center [662, 401] width 1194 height 464
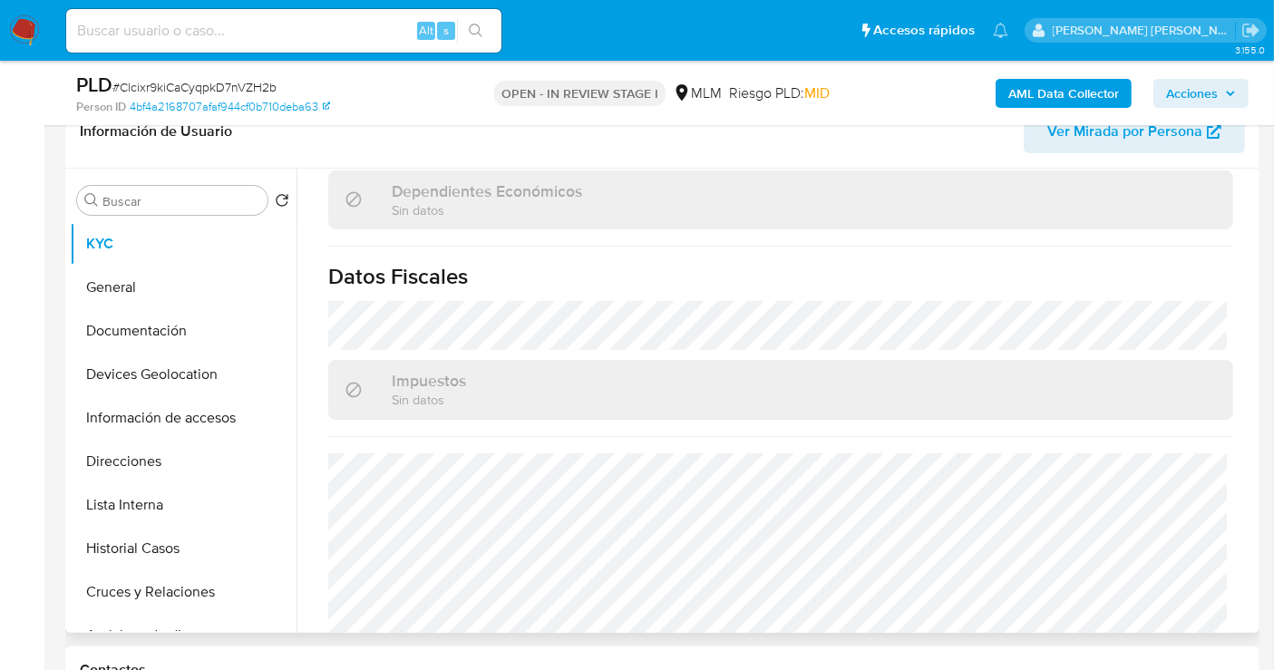
scroll to position [1131, 0]
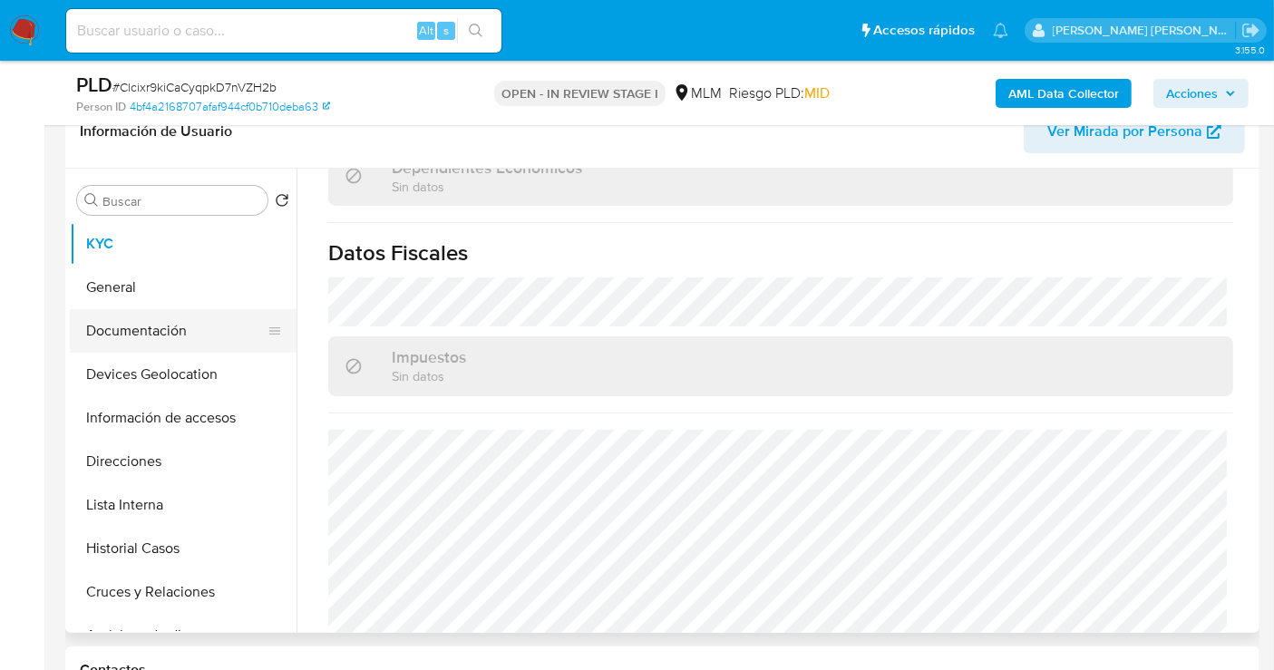
click at [124, 321] on button "Documentación" at bounding box center [176, 331] width 212 height 44
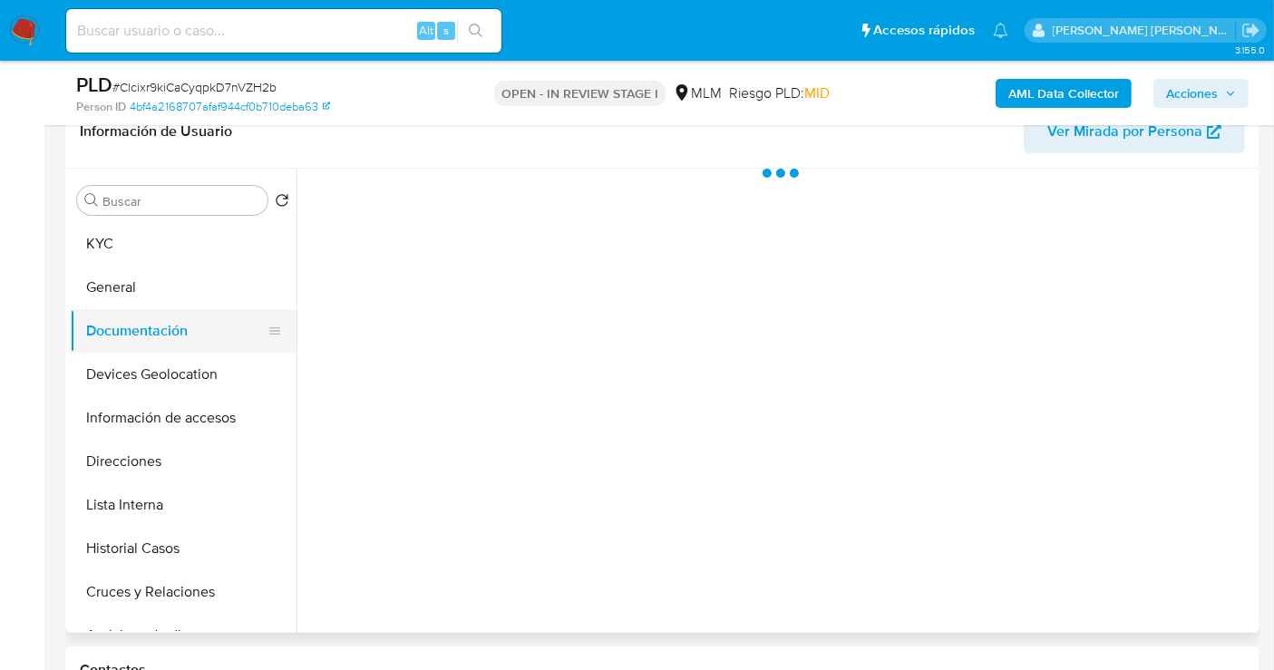
scroll to position [0, 0]
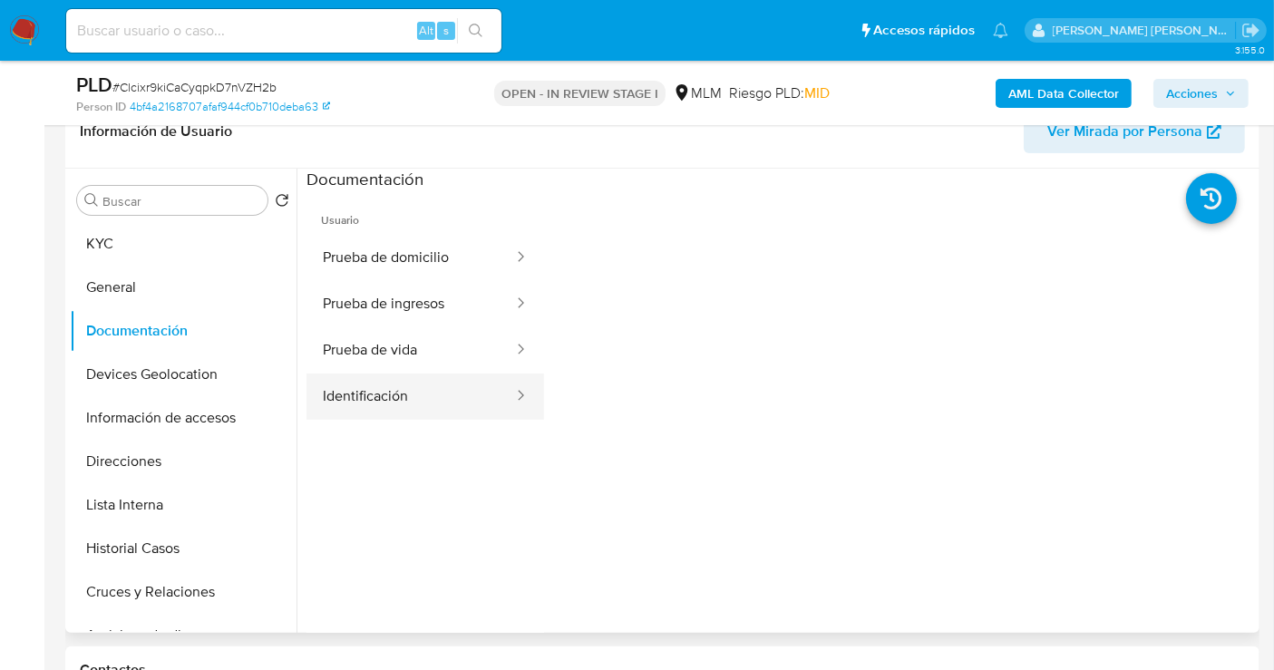
click at [438, 384] on button "Identificación" at bounding box center [410, 396] width 208 height 46
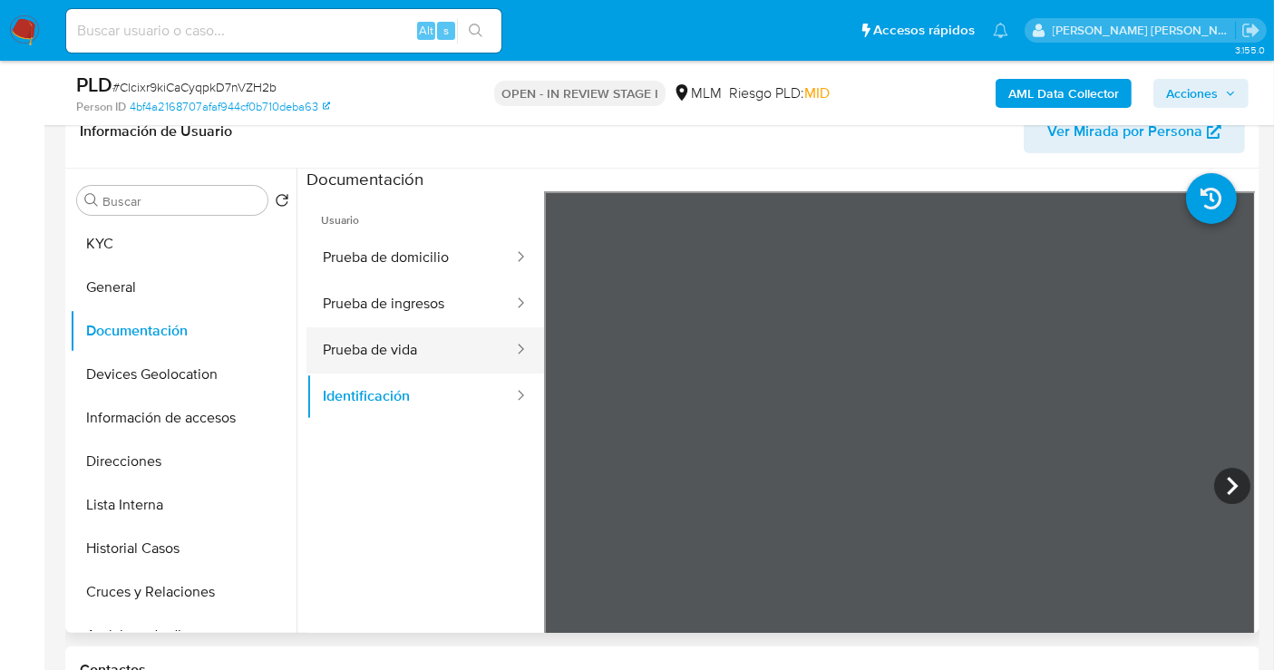
click at [405, 353] on button "Prueba de vida" at bounding box center [410, 350] width 208 height 46
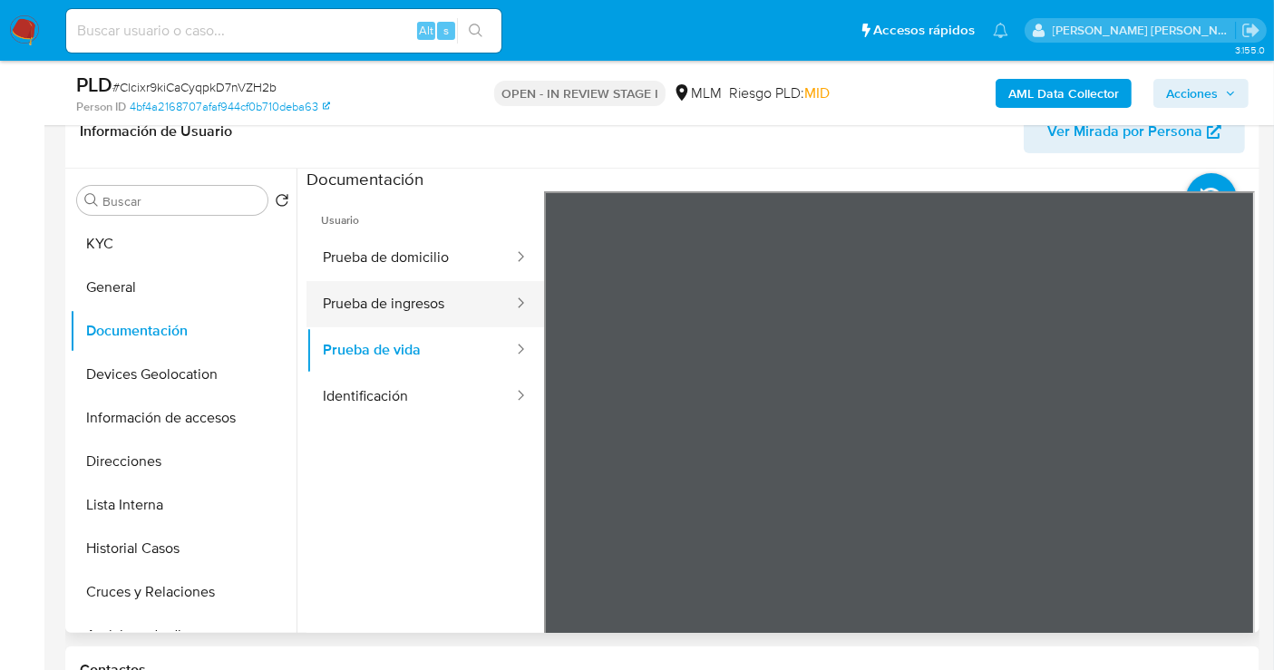
click at [373, 308] on button "Prueba de ingresos" at bounding box center [410, 304] width 208 height 46
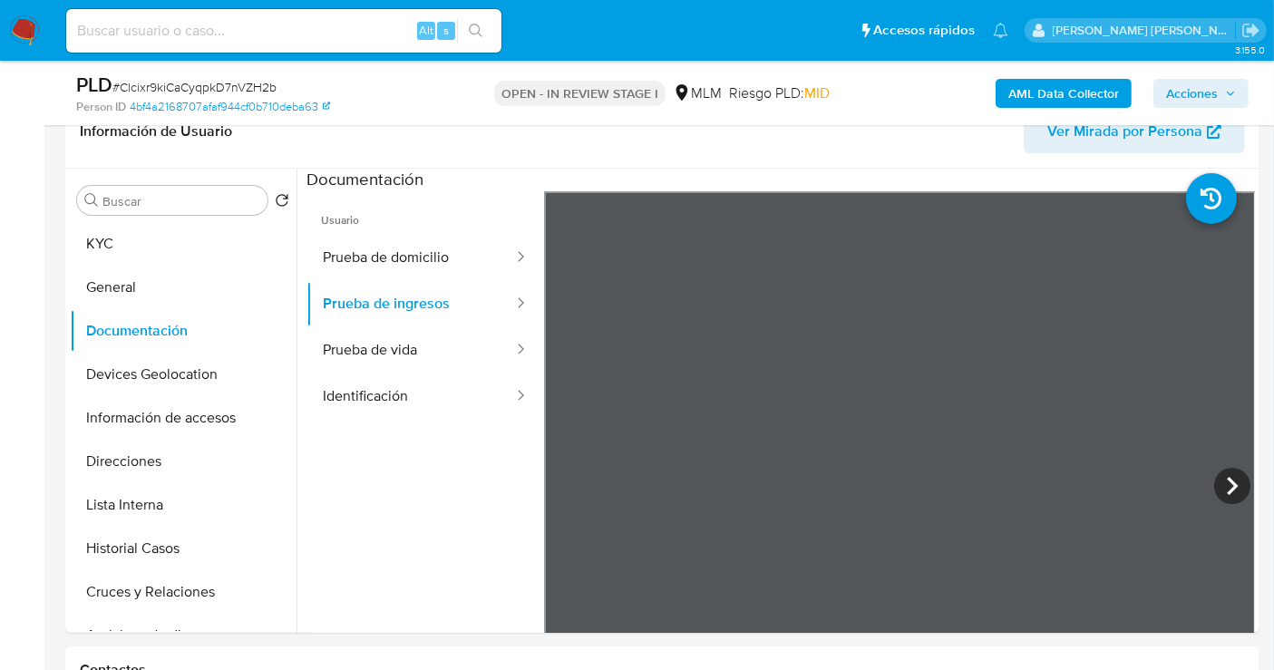
click at [391, 272] on button "Prueba de domicilio" at bounding box center [410, 258] width 208 height 46
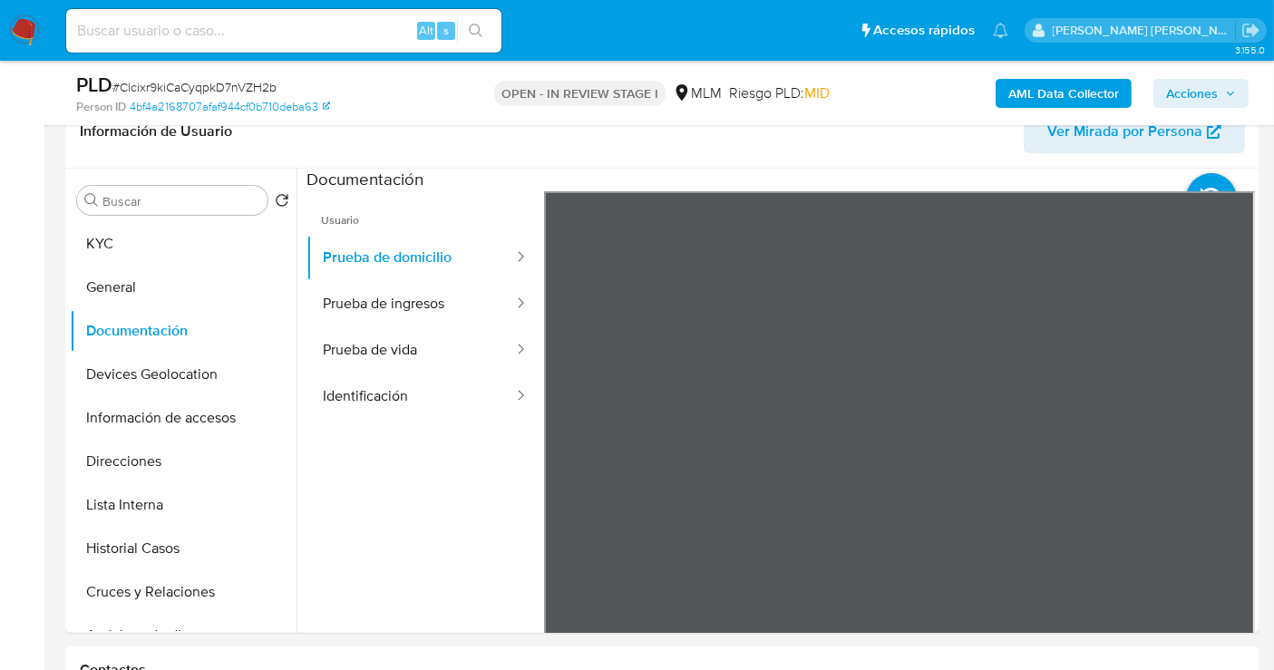
click at [135, 451] on button "Direcciones" at bounding box center [176, 462] width 212 height 44
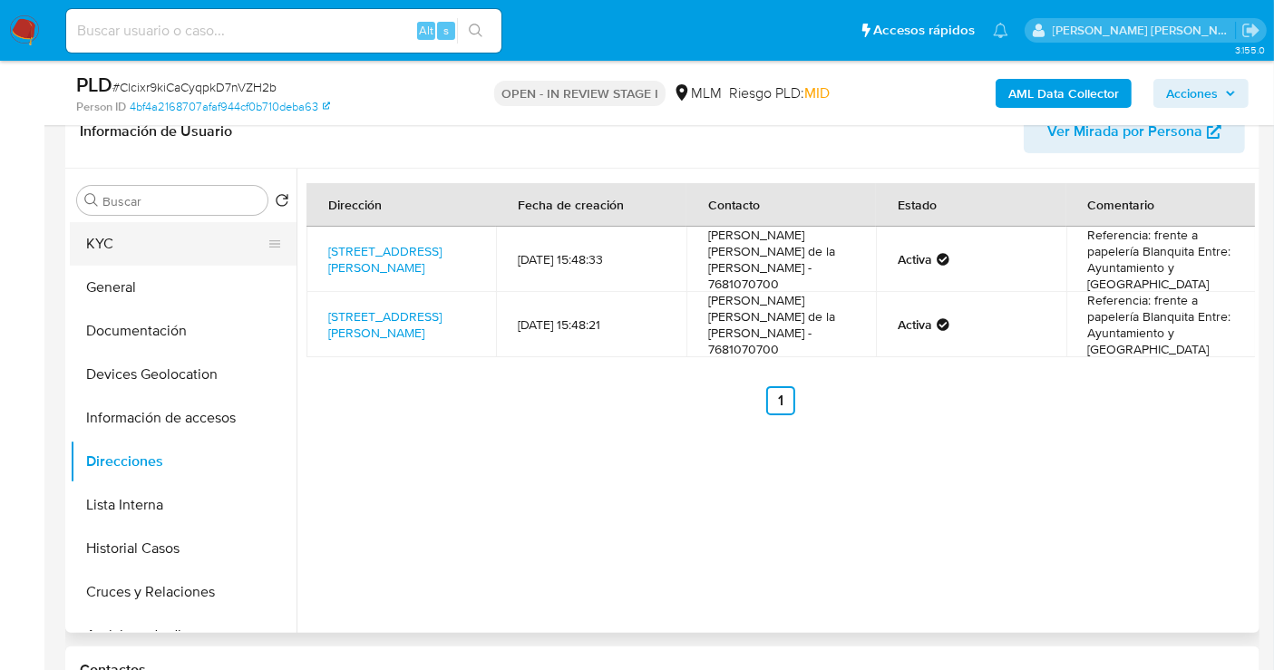
click at [141, 246] on button "KYC" at bounding box center [176, 244] width 212 height 44
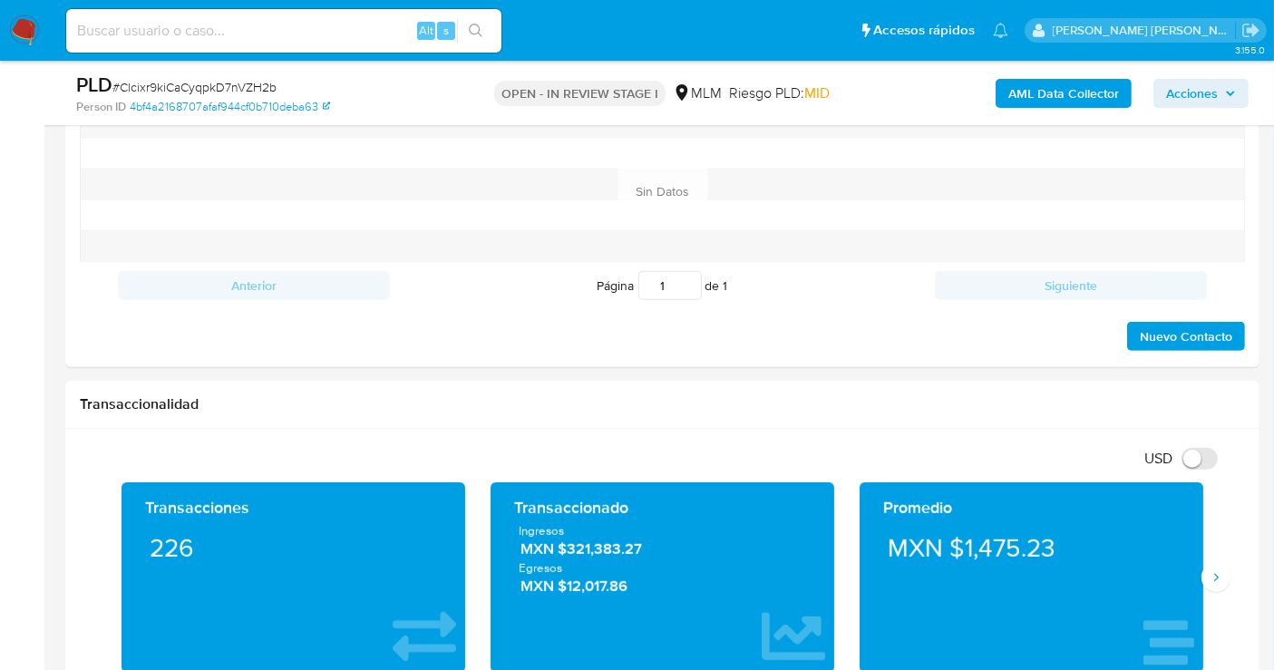
scroll to position [1208, 0]
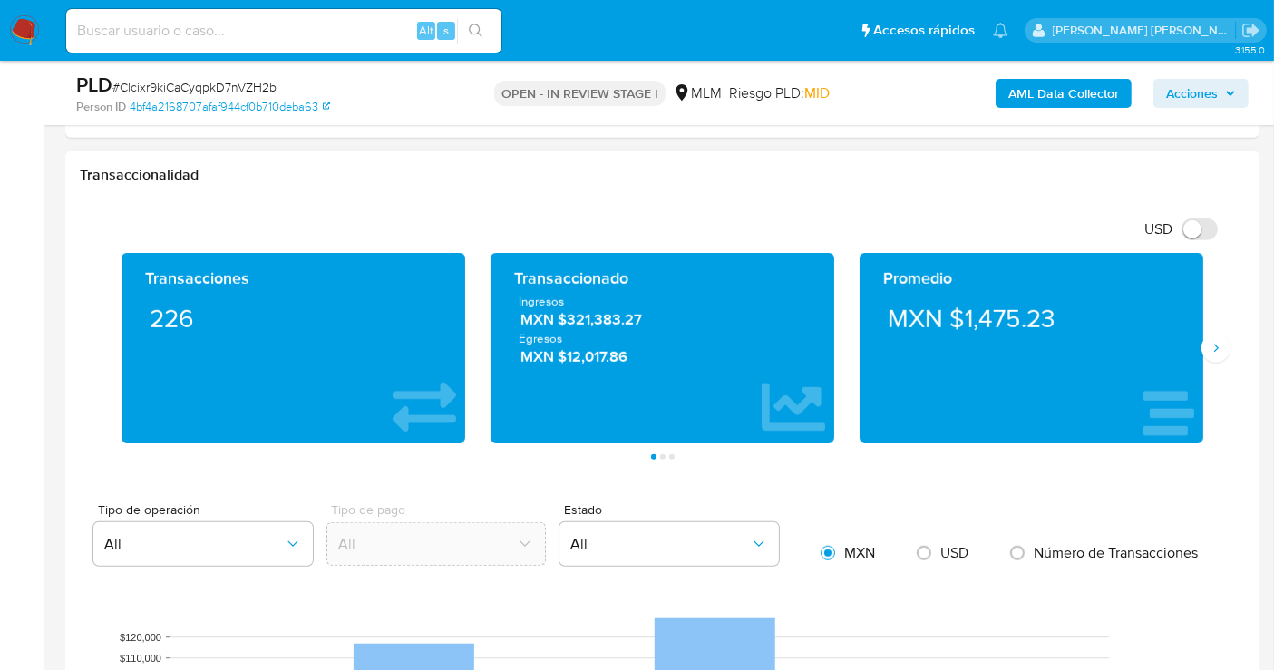
click at [1215, 344] on icon "Siguiente" at bounding box center [1216, 348] width 5 height 8
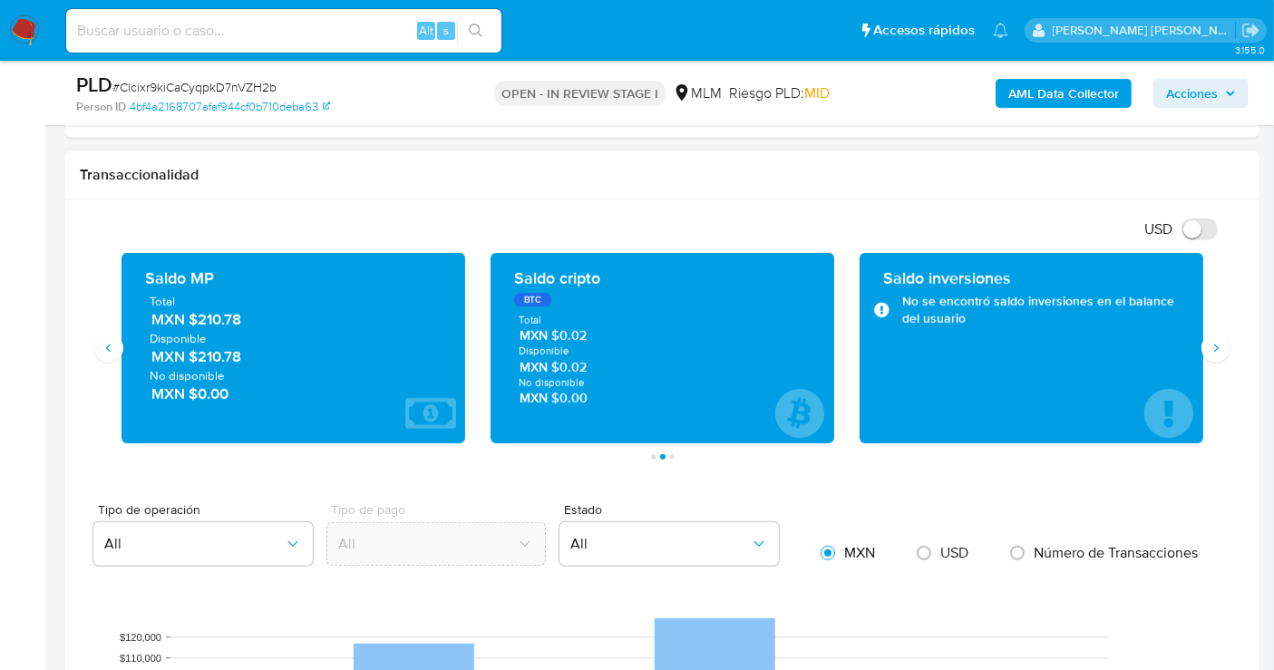
click at [236, 315] on span "MXN $210.78" at bounding box center [294, 319] width 286 height 21
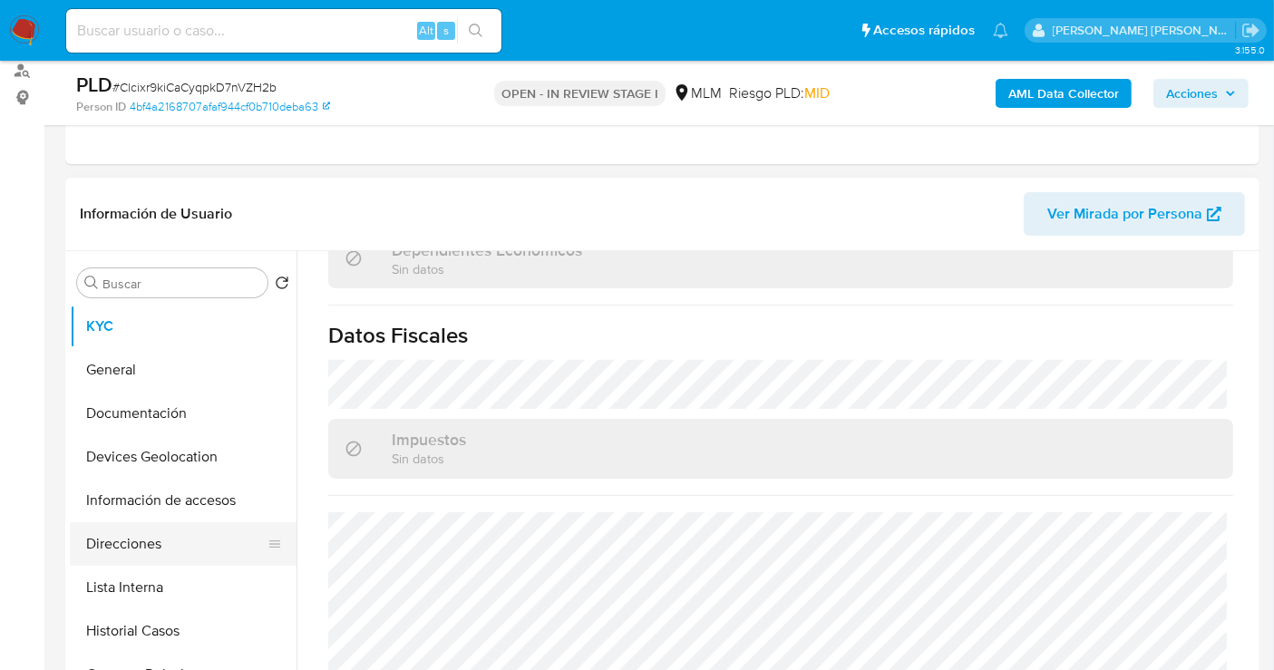
scroll to position [302, 0]
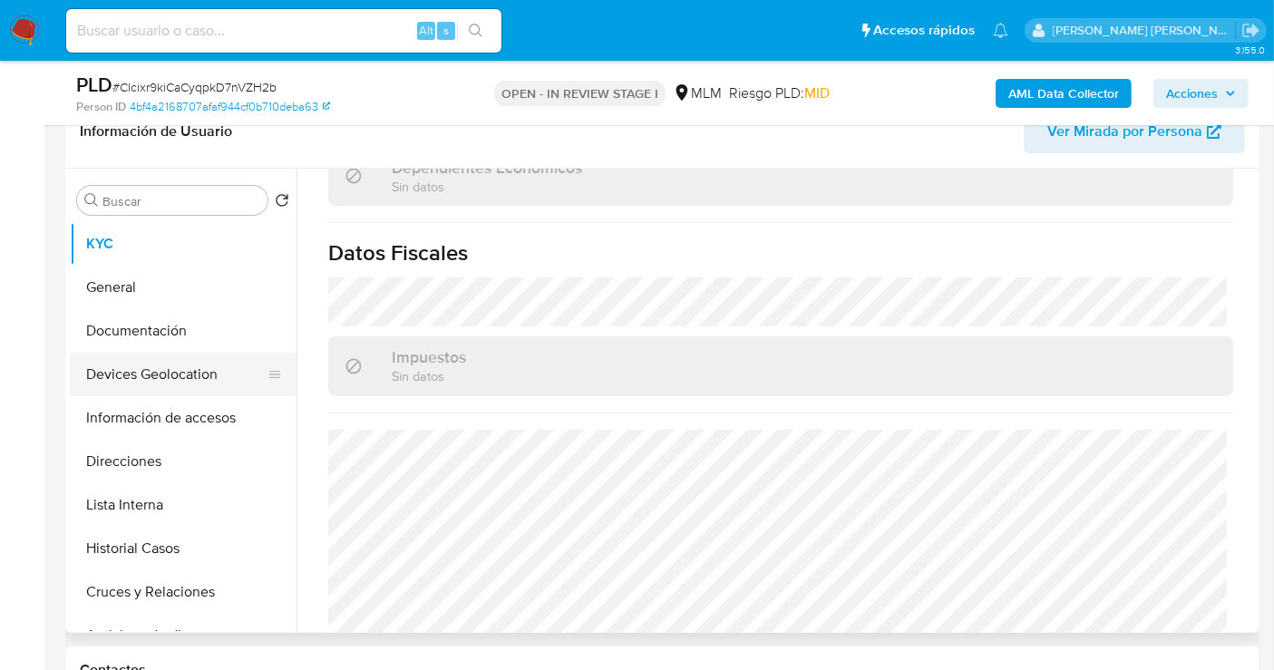
click at [142, 370] on button "Devices Geolocation" at bounding box center [176, 375] width 212 height 44
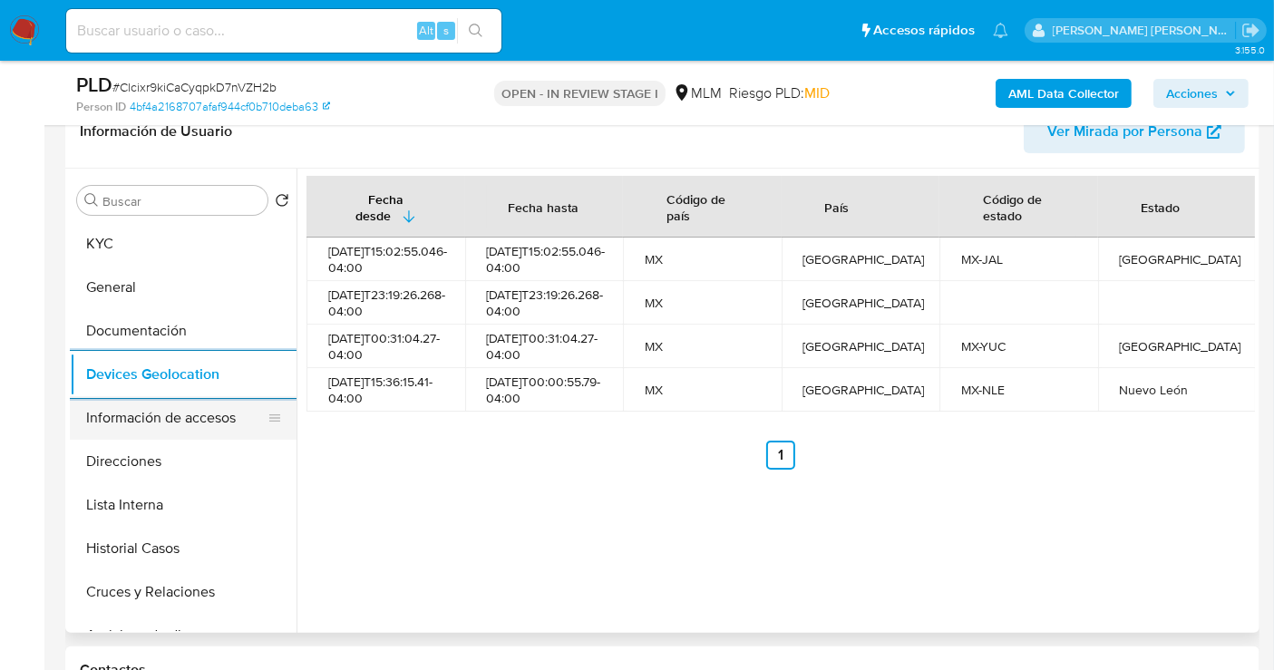
click at [163, 425] on button "Información de accesos" at bounding box center [176, 418] width 212 height 44
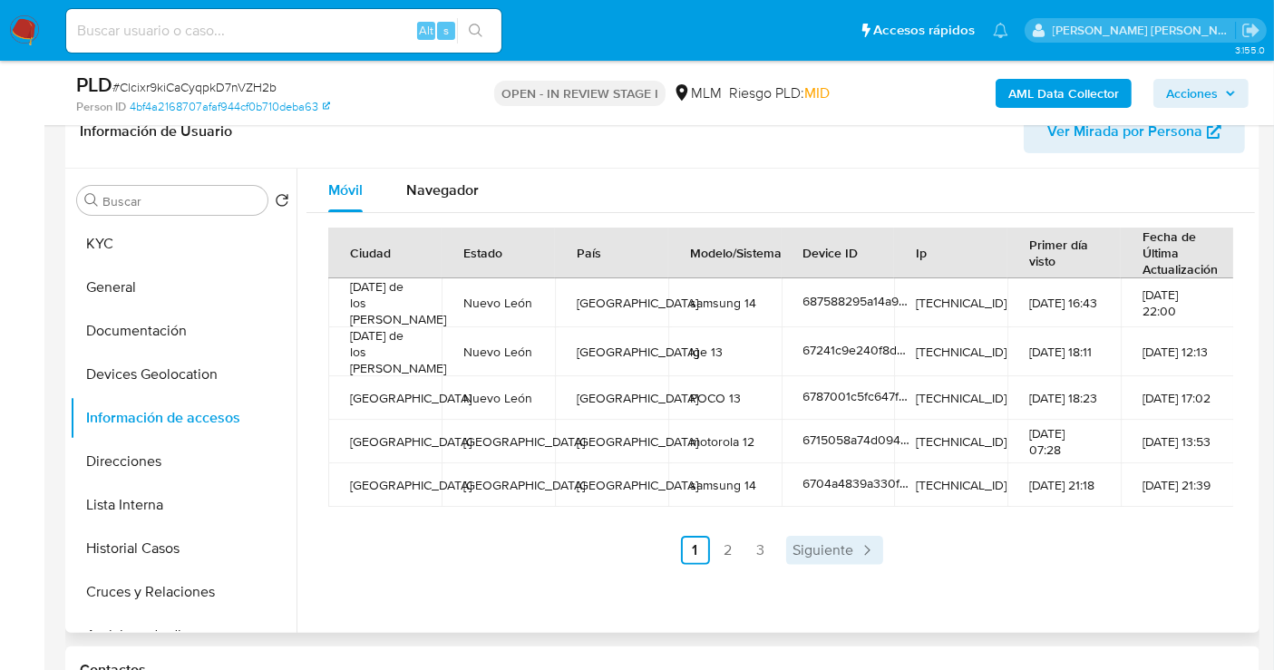
click at [812, 553] on span "Siguiente" at bounding box center [823, 550] width 61 height 15
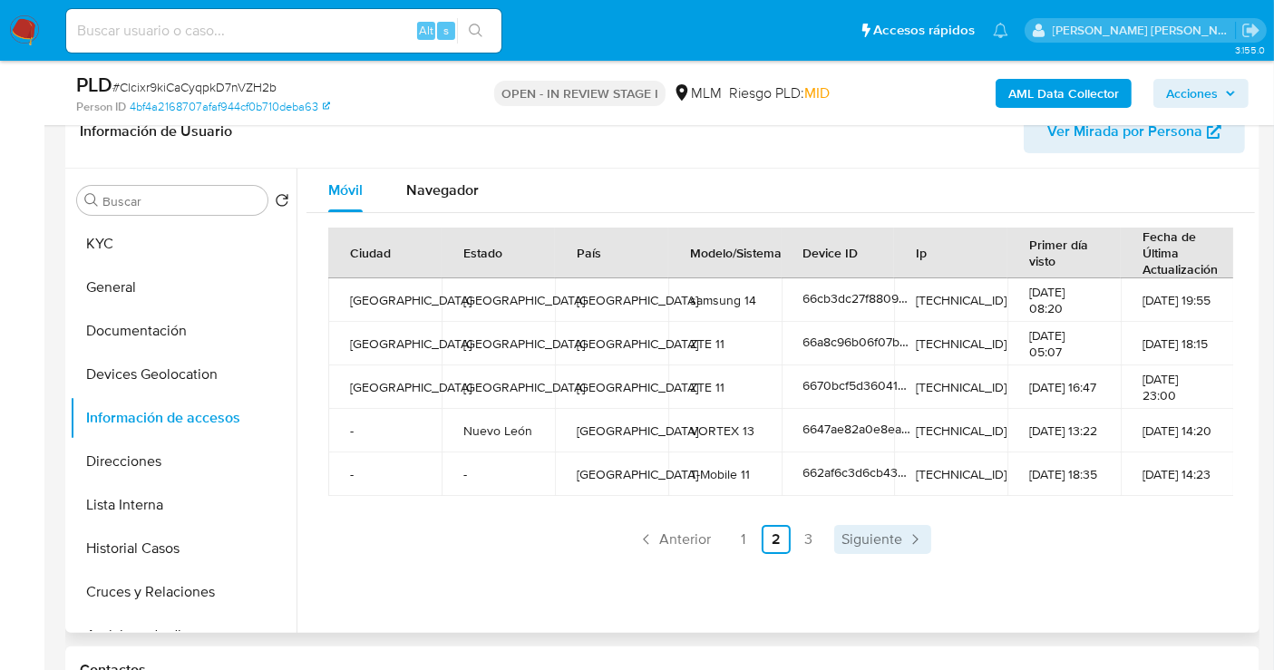
click at [880, 536] on span "Siguiente" at bounding box center [871, 539] width 61 height 15
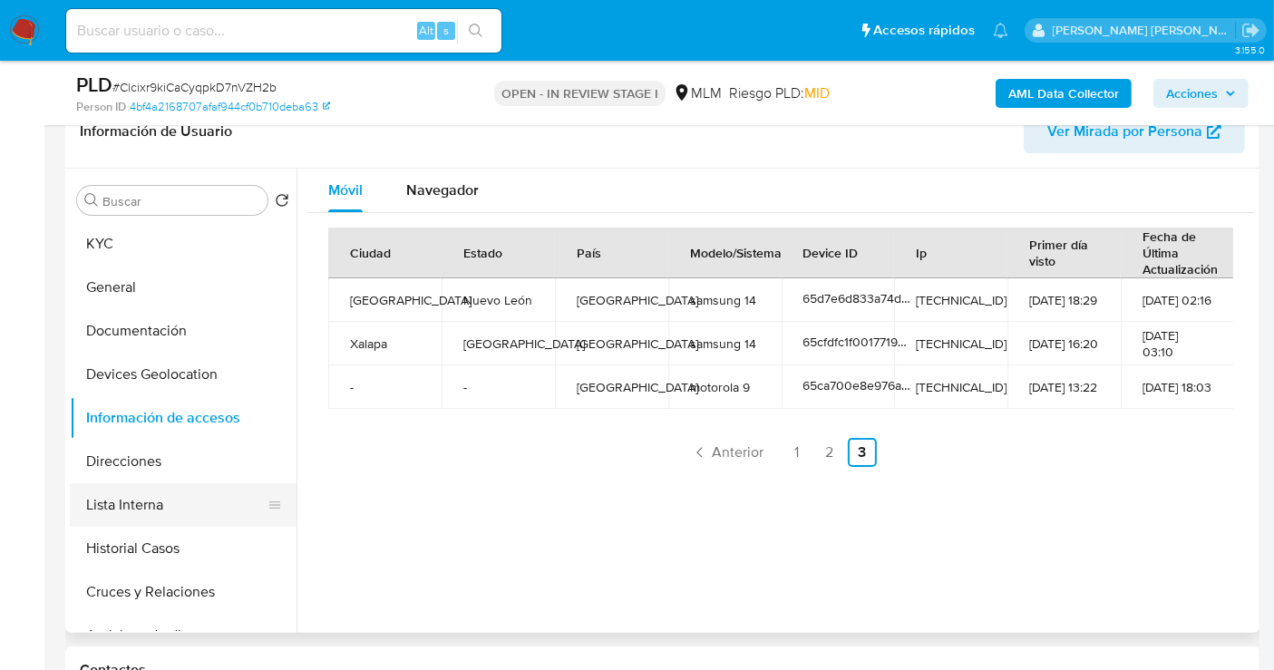
click at [135, 499] on button "Lista Interna" at bounding box center [176, 505] width 212 height 44
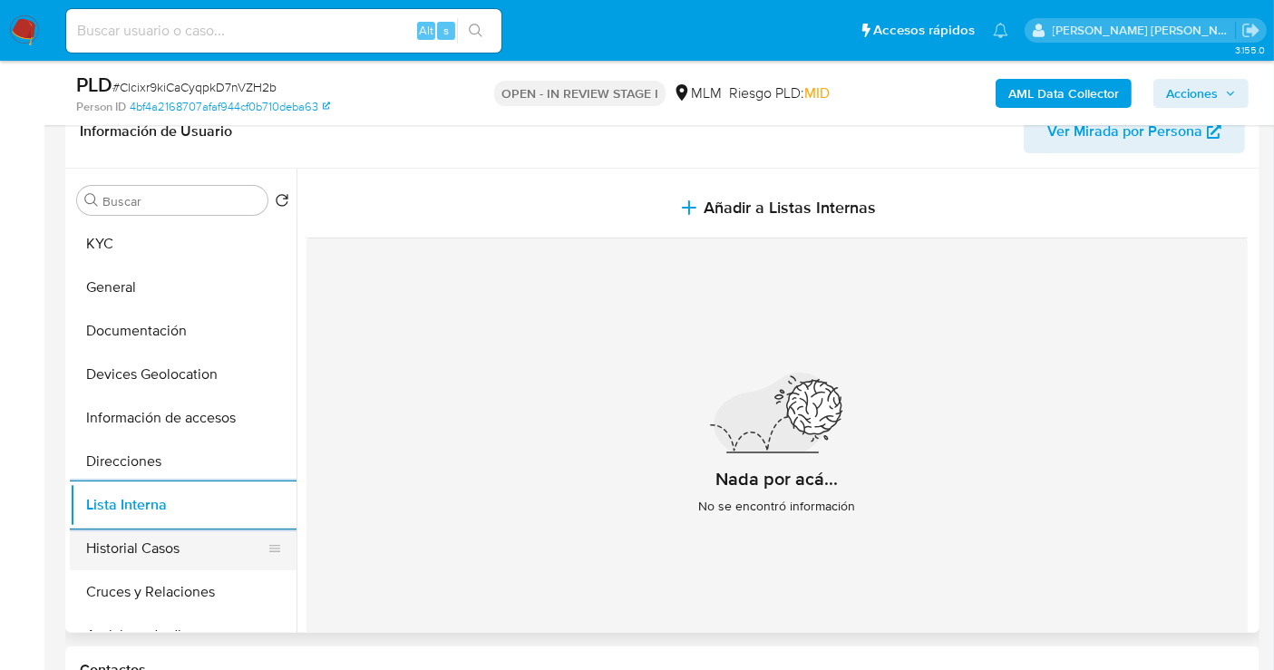
click at [148, 556] on button "Historial Casos" at bounding box center [176, 549] width 212 height 44
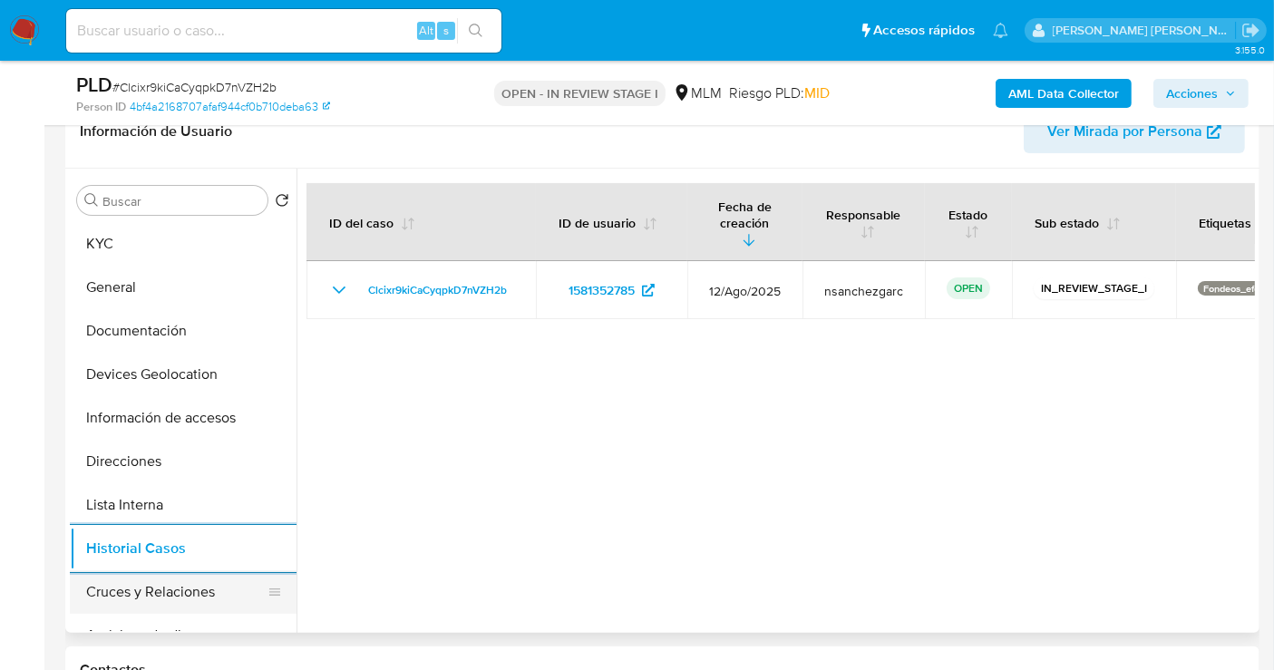
click at [169, 596] on button "Cruces y Relaciones" at bounding box center [176, 592] width 212 height 44
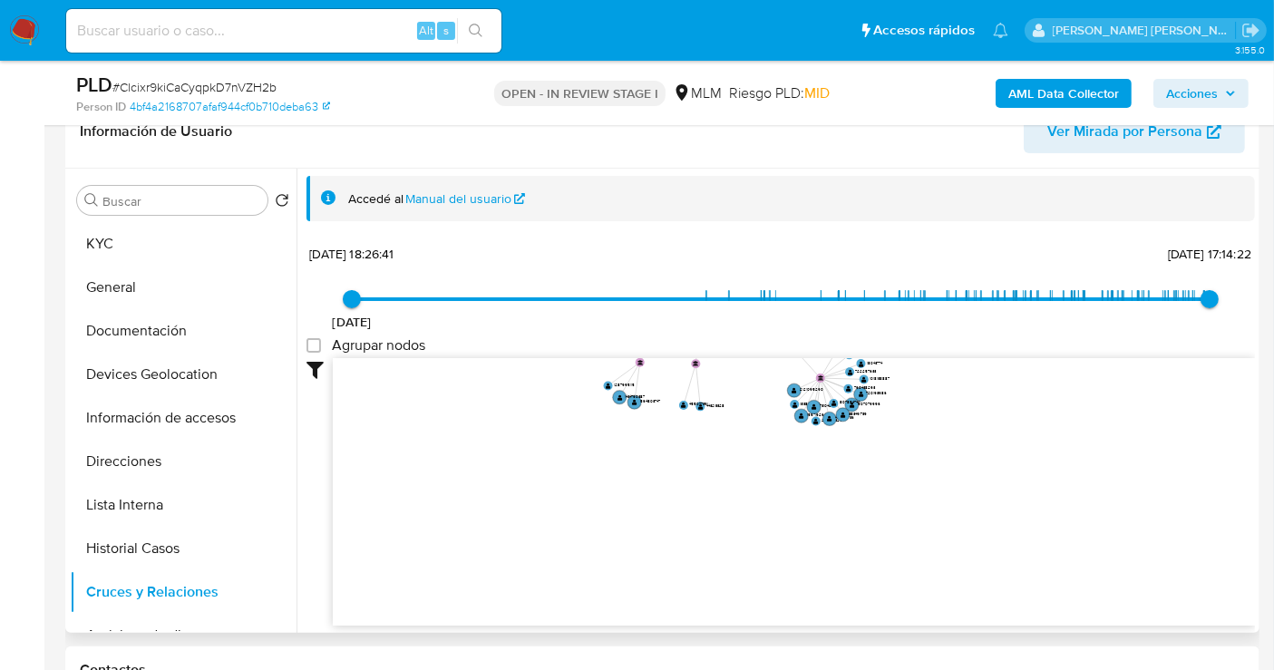
drag, startPoint x: 1088, startPoint y: 485, endPoint x: 957, endPoint y: 229, distance: 287.0
click at [957, 229] on div "Accedé al Manual del usuario 30/9/2022 30/9/2022, 18:26:41 12/8/2025, 17:14:22 …" at bounding box center [780, 401] width 948 height 450
click at [135, 231] on button "KYC" at bounding box center [176, 244] width 212 height 44
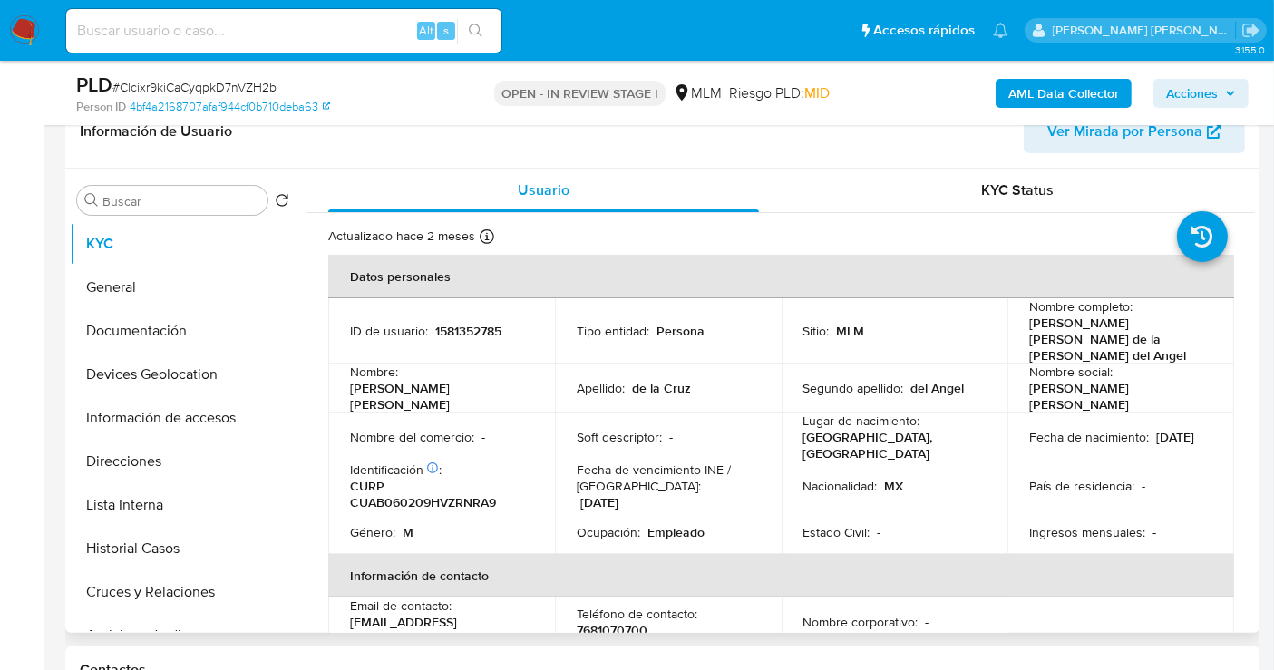
click at [604, 622] on p "7681070700" at bounding box center [611, 630] width 71 height 16
copy p "7681070700"
drag, startPoint x: 484, startPoint y: 605, endPoint x: 344, endPoint y: 605, distance: 139.6
click at [344, 605] on td "Email de contacto : dalacruz09@gmail.com" at bounding box center [441, 621] width 227 height 49
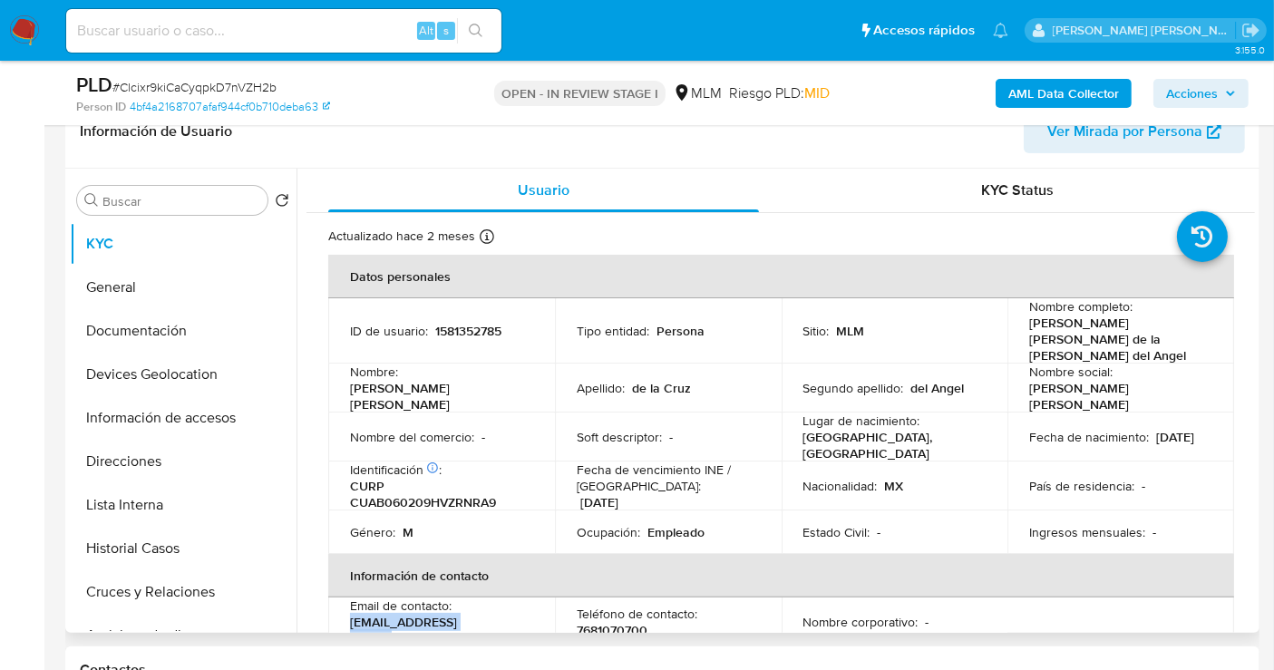
copy p "dalacruz09@gmail.com"
click at [140, 462] on button "Direcciones" at bounding box center [176, 462] width 212 height 44
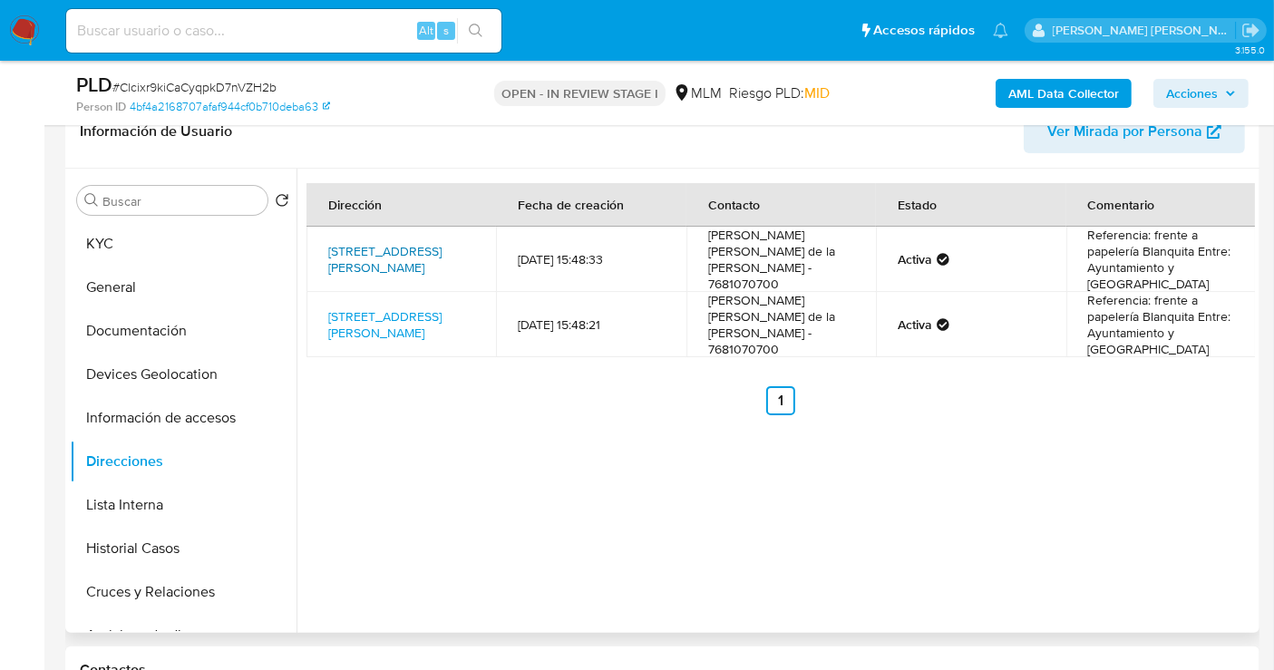
click at [385, 247] on link "Calle Francisco I Madero 7, Tamalin, Veracruz, 92470, Mexico 7" at bounding box center [384, 259] width 113 height 34
click at [750, 330] on td "Brian Ivan de la Cruz - 7681070700" at bounding box center [780, 324] width 189 height 65
click at [91, 246] on button "KYC" at bounding box center [176, 244] width 212 height 44
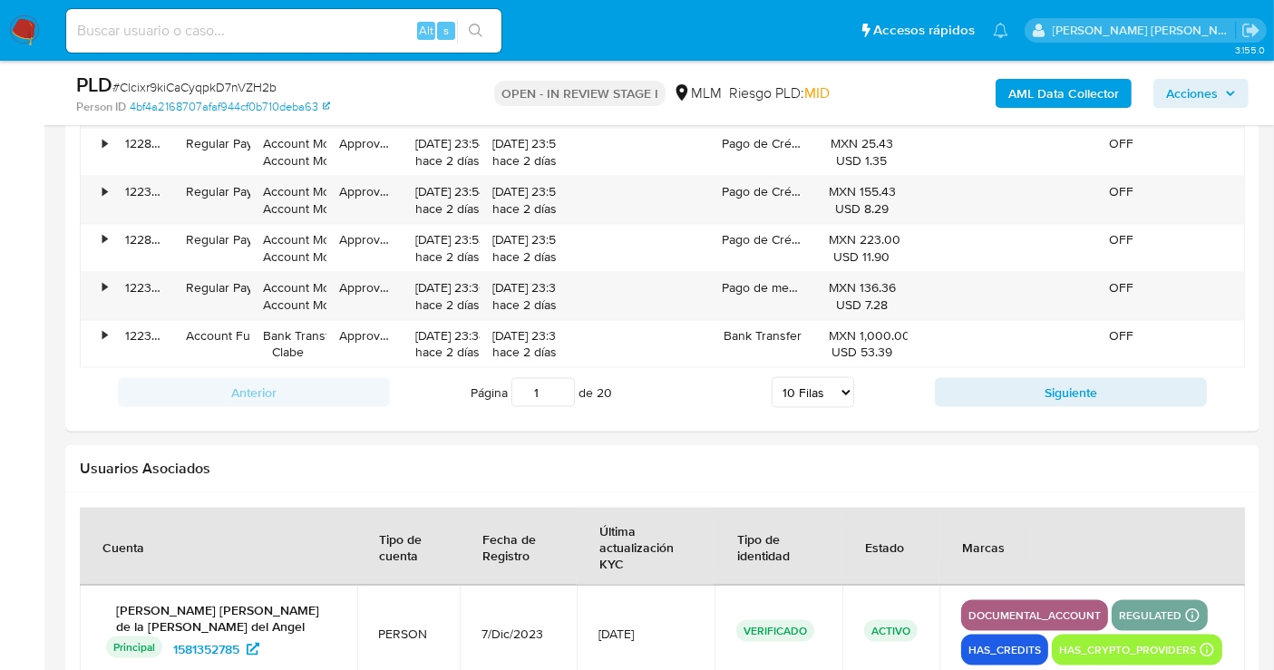
scroll to position [2618, 0]
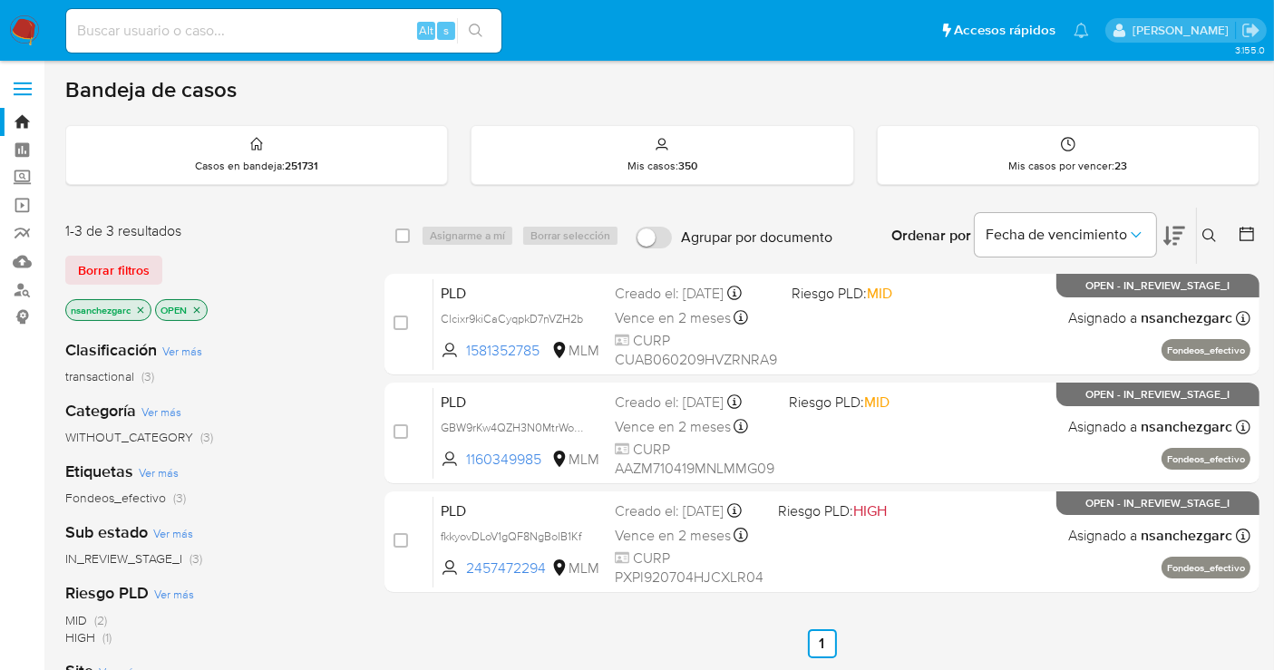
click at [1200, 228] on button at bounding box center [1211, 236] width 30 height 22
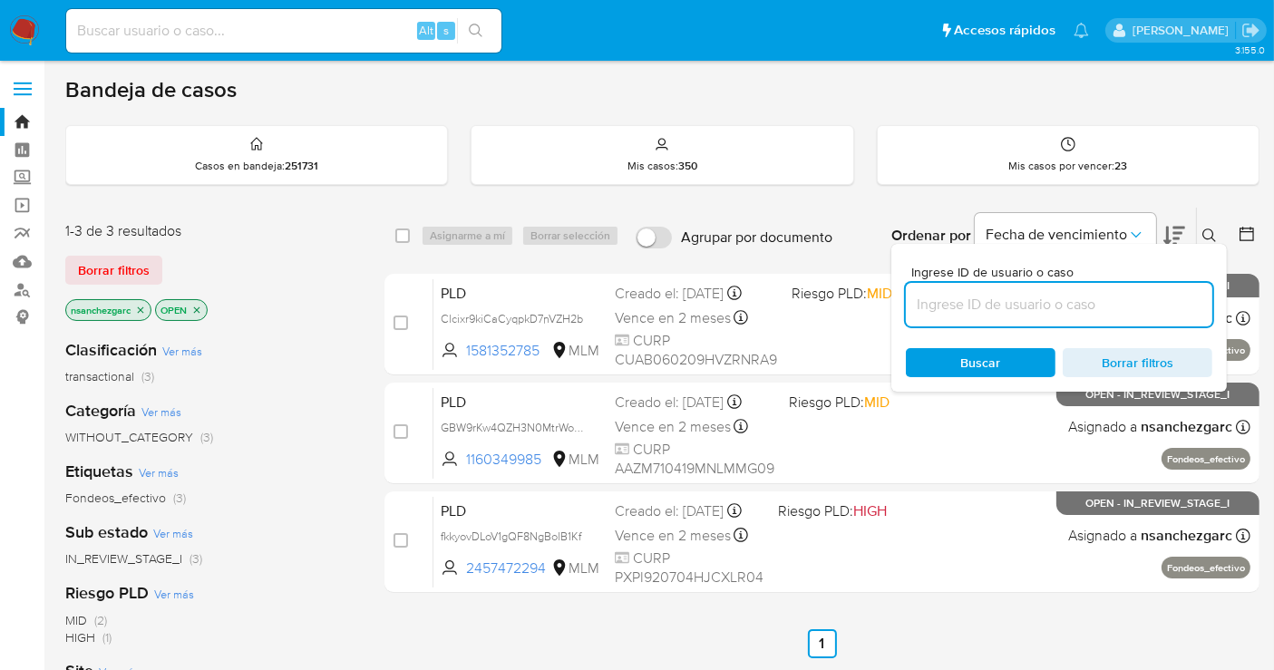
click at [947, 294] on input at bounding box center [1059, 305] width 306 height 24
type input "1075596814"
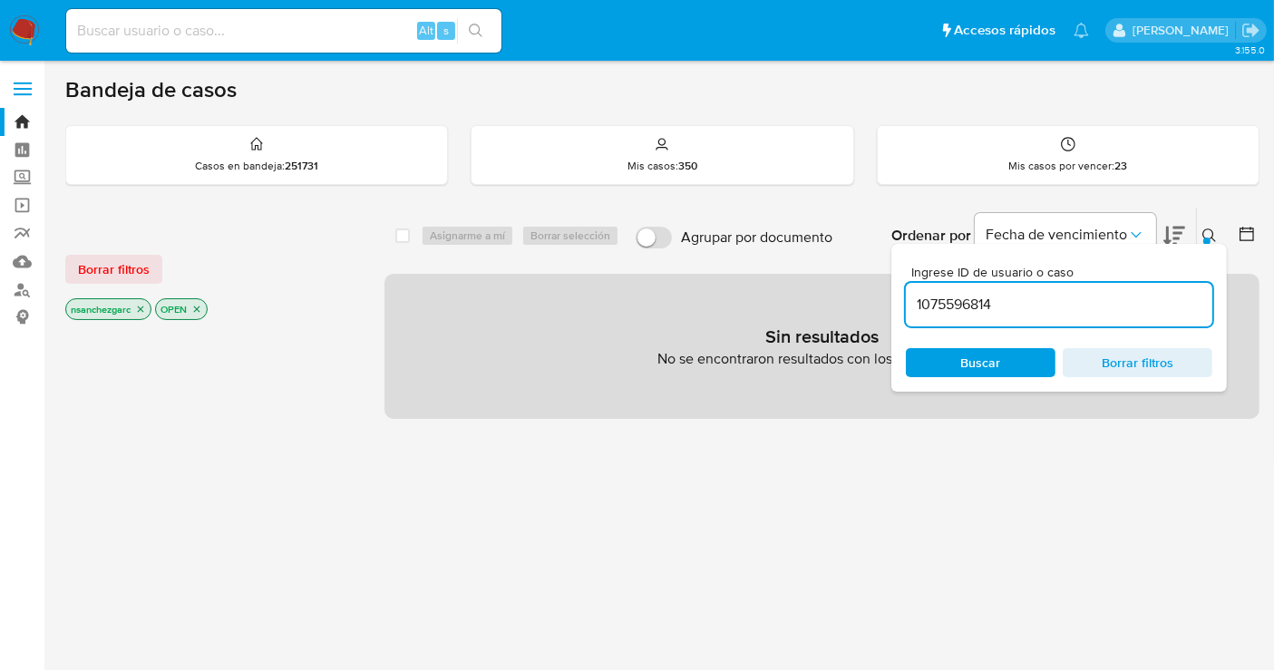
click at [140, 306] on icon "close-filter" at bounding box center [141, 309] width 6 height 6
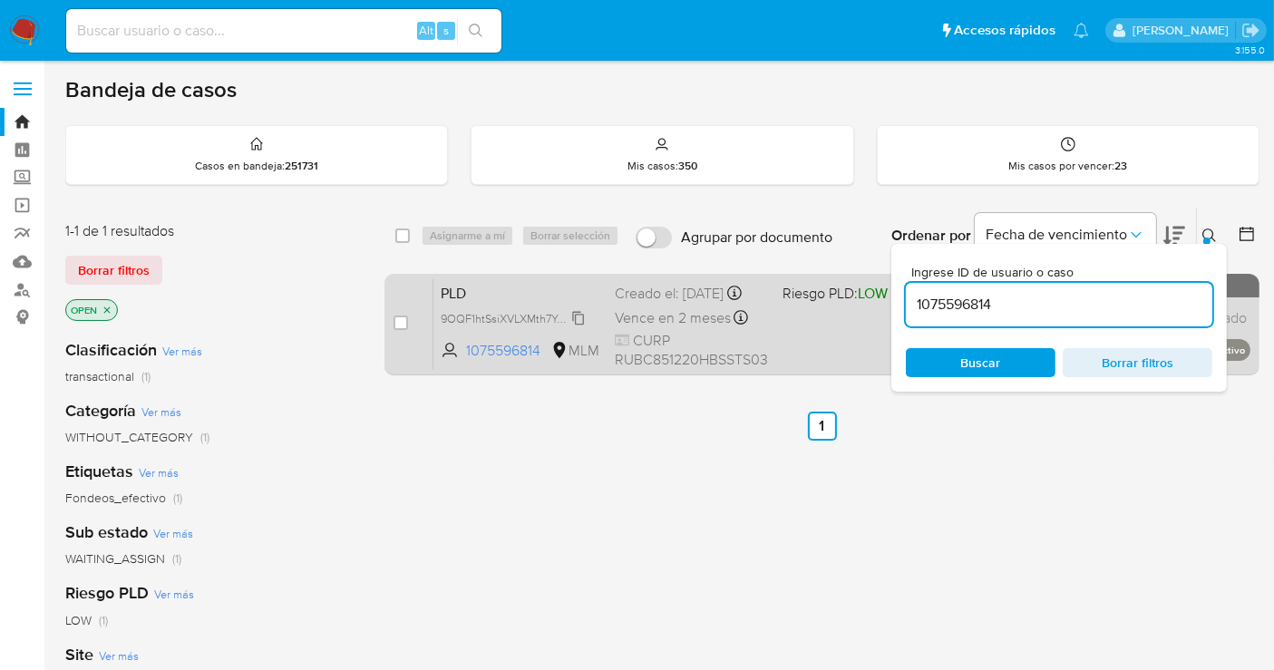
click at [580, 327] on span "9OQF1htSsiXVLXMth7YasKks" at bounding box center [514, 317] width 146 height 20
click at [398, 318] on input "checkbox" at bounding box center [400, 322] width 15 height 15
checkbox input "true"
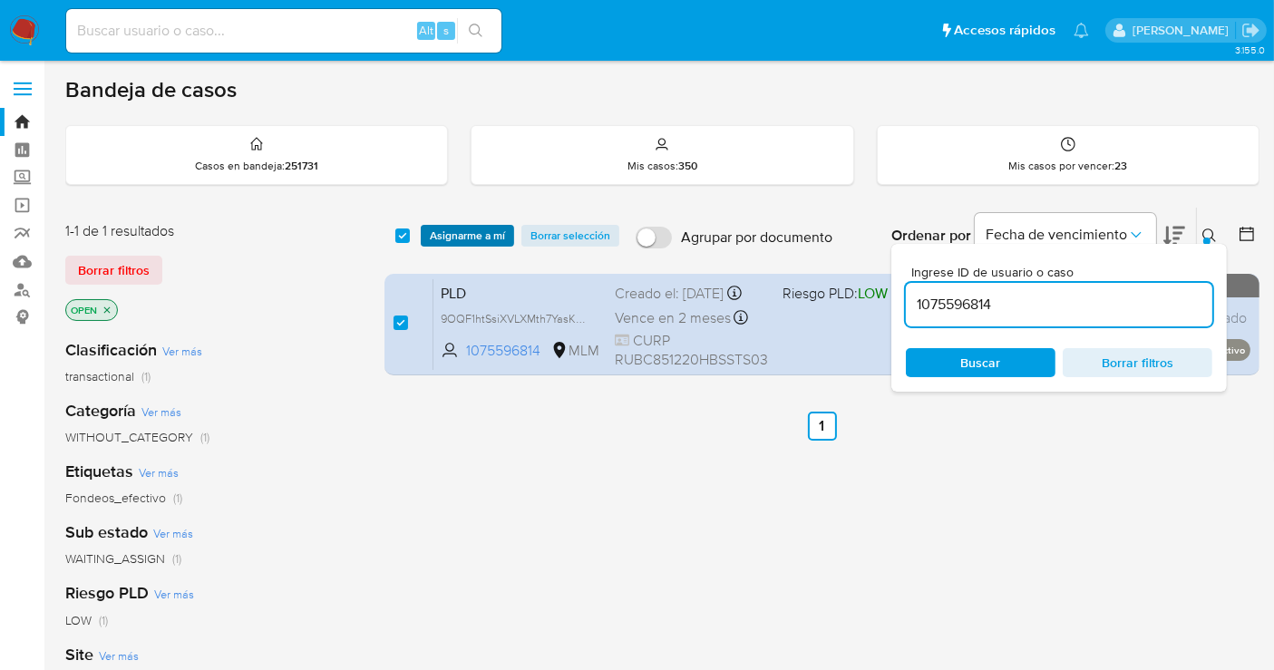
click at [460, 228] on span "Asignarme a mí" at bounding box center [467, 236] width 75 height 18
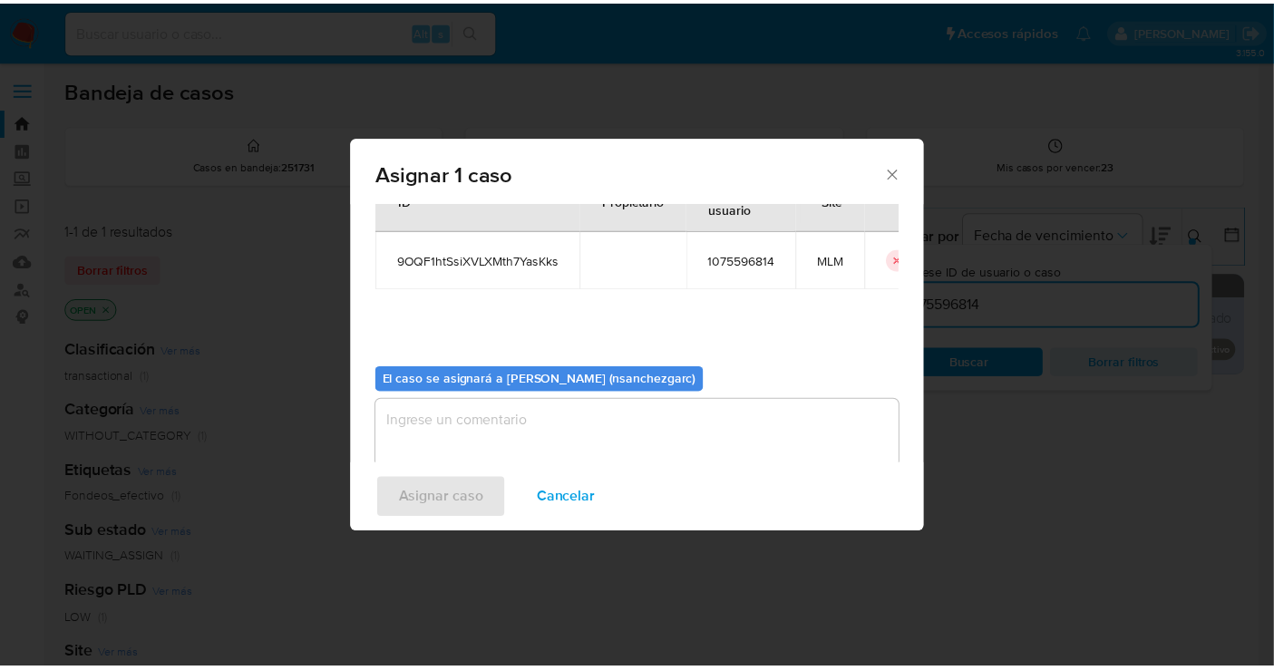
scroll to position [92, 0]
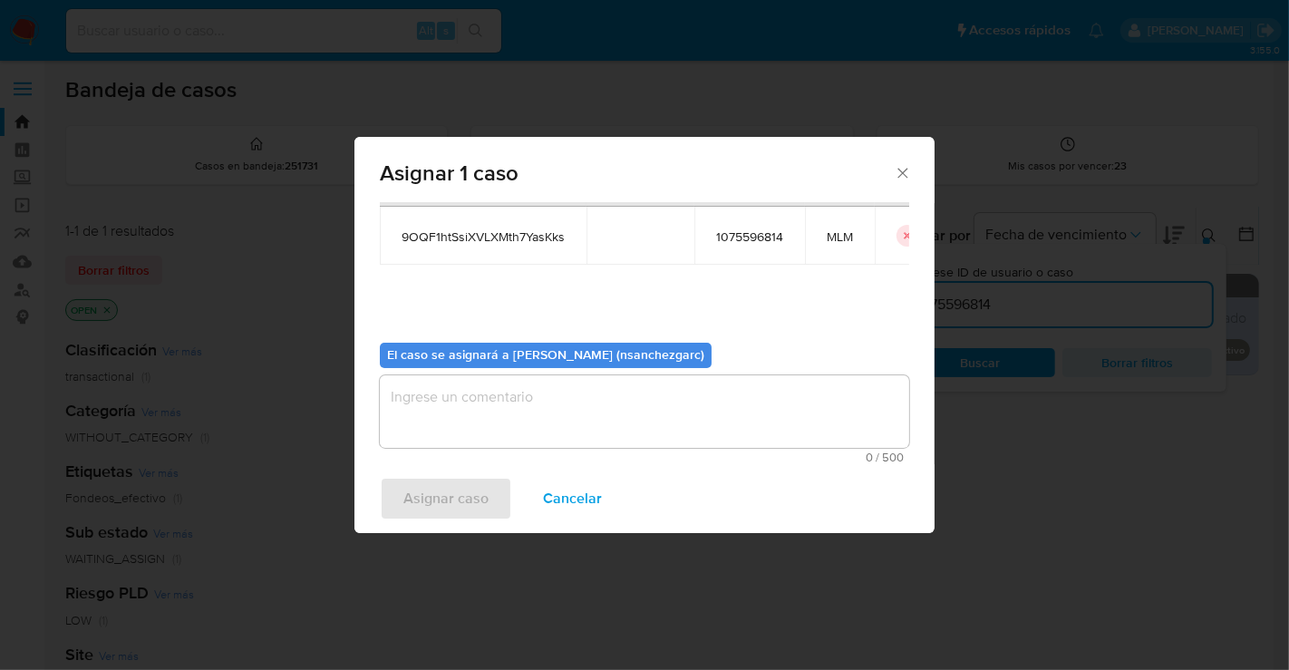
drag, startPoint x: 421, startPoint y: 412, endPoint x: 421, endPoint y: 467, distance: 55.3
click at [421, 467] on div "Asignar 1 caso Casos a asignar: ID Propietario ID de usuario Site 9OQF1htSsiXVL…" at bounding box center [644, 335] width 580 height 396
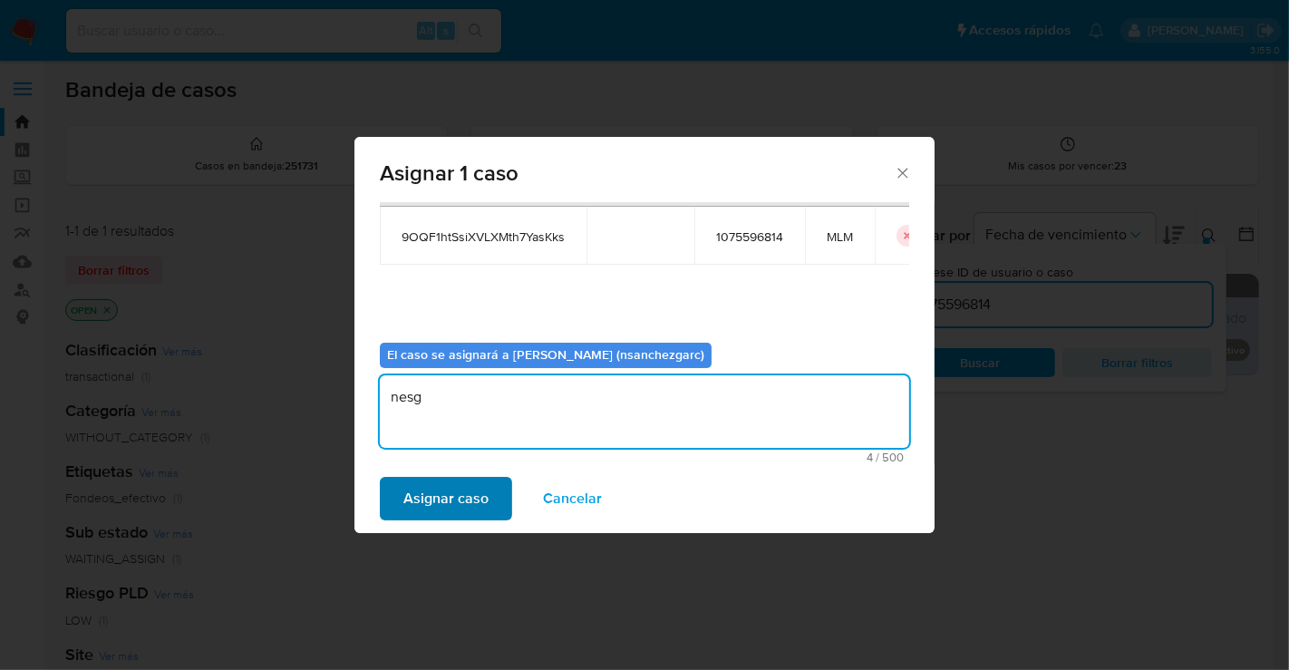
type textarea "nesg"
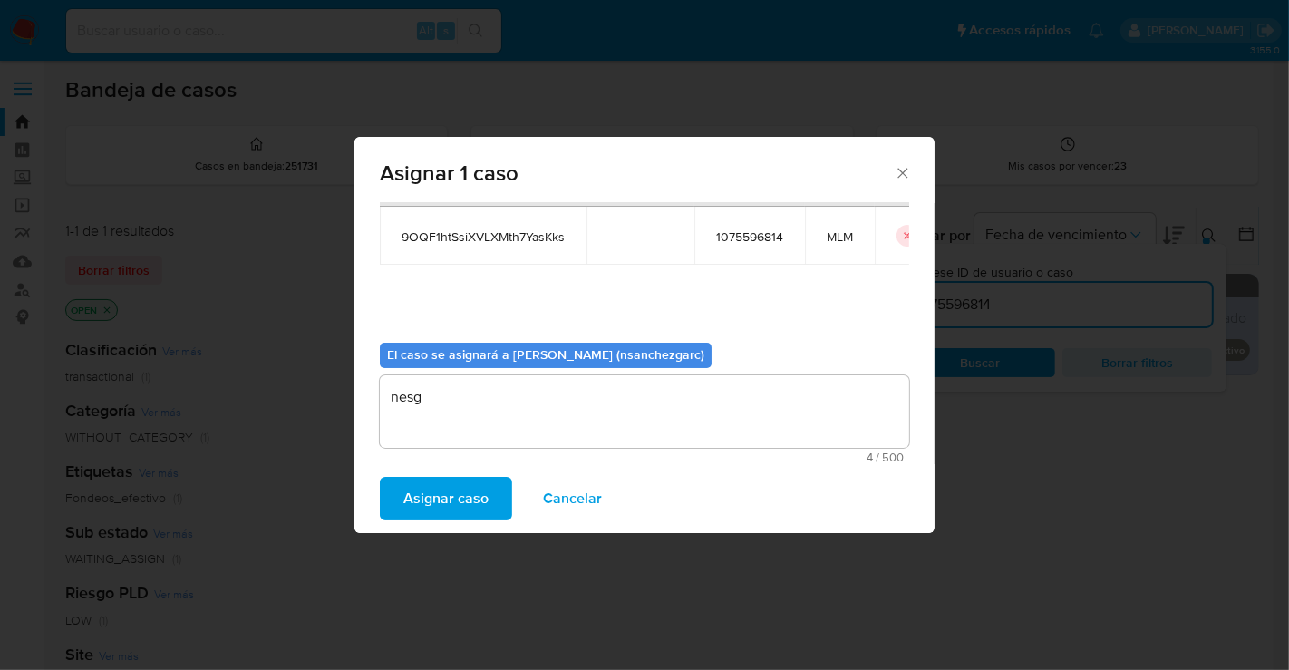
click at [438, 499] on span "Asignar caso" at bounding box center [445, 499] width 85 height 40
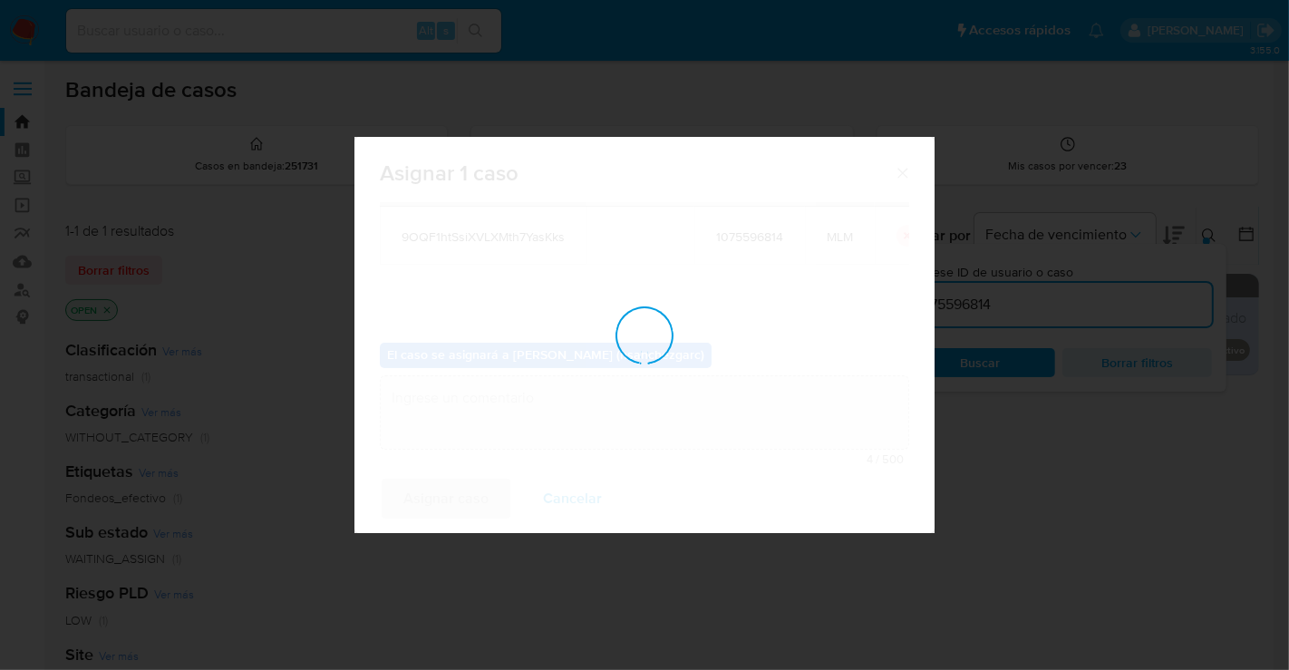
checkbox input "false"
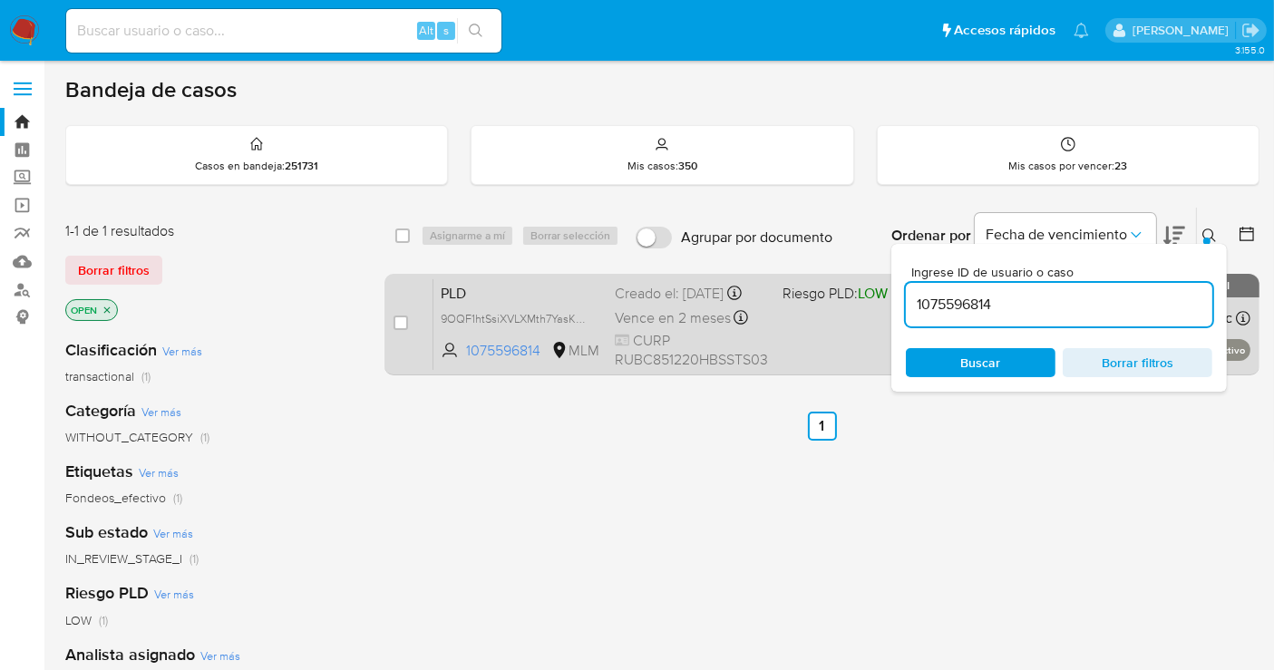
click at [639, 304] on div "Creado el: [DATE] Creado el: [DATE] 02:11:28" at bounding box center [691, 294] width 153 height 20
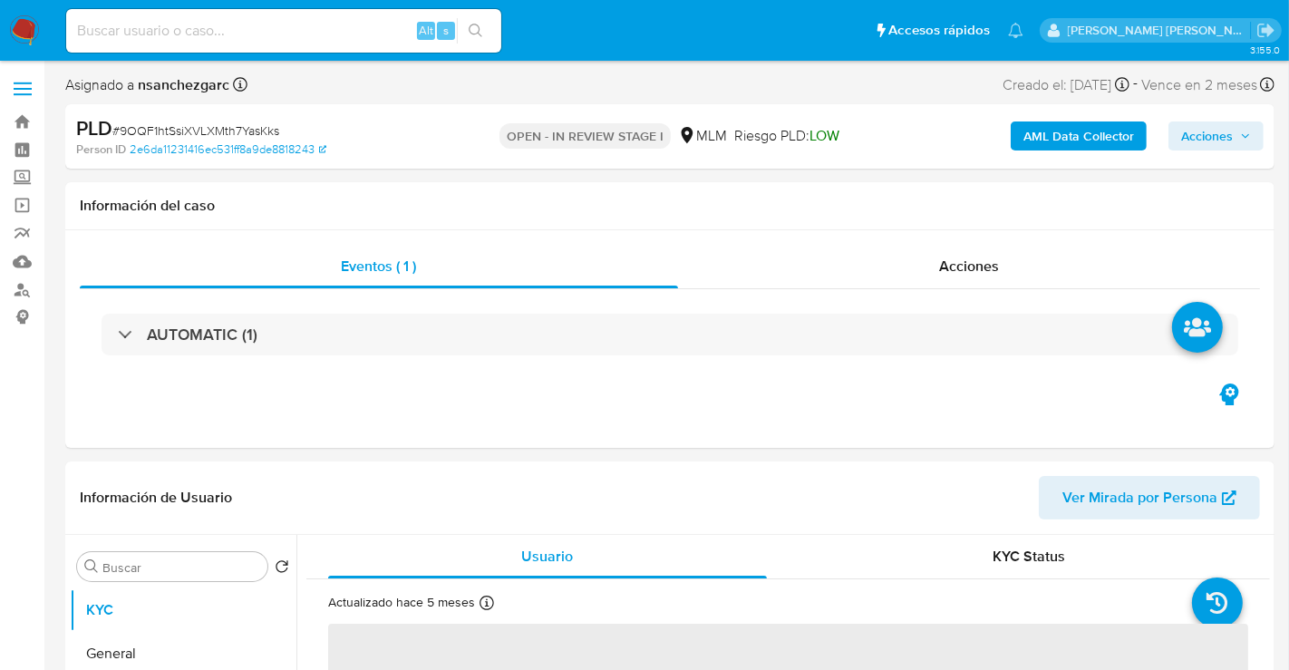
select select "10"
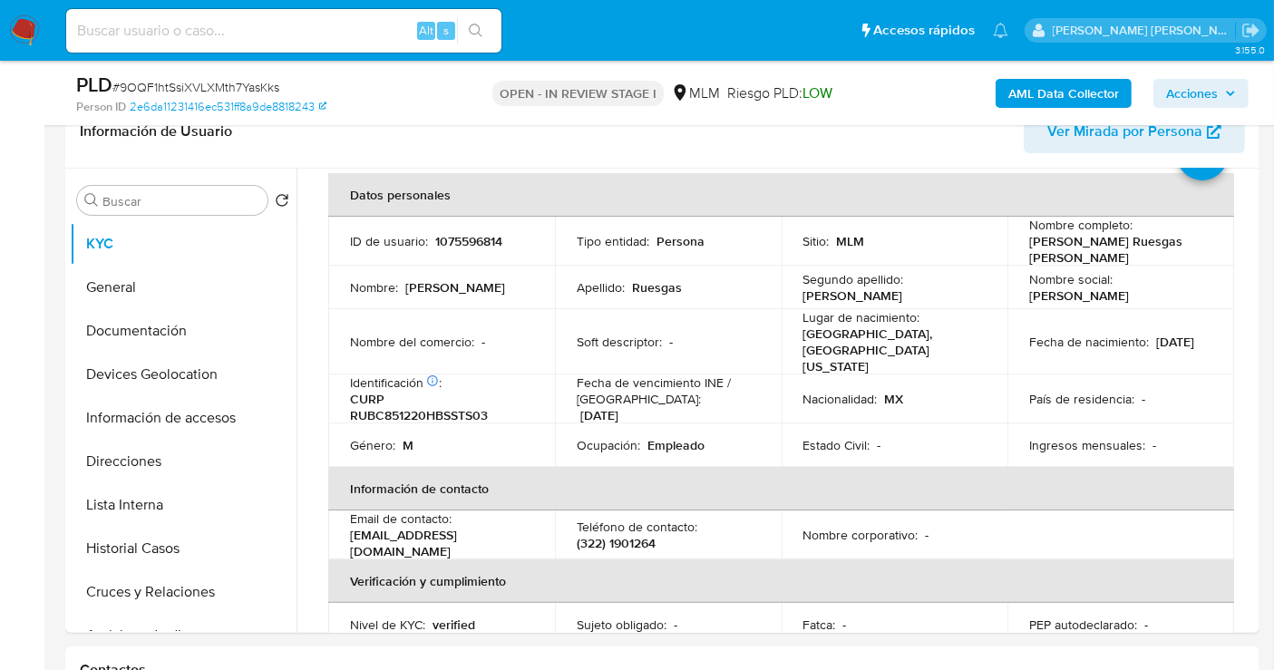
scroll to position [101, 0]
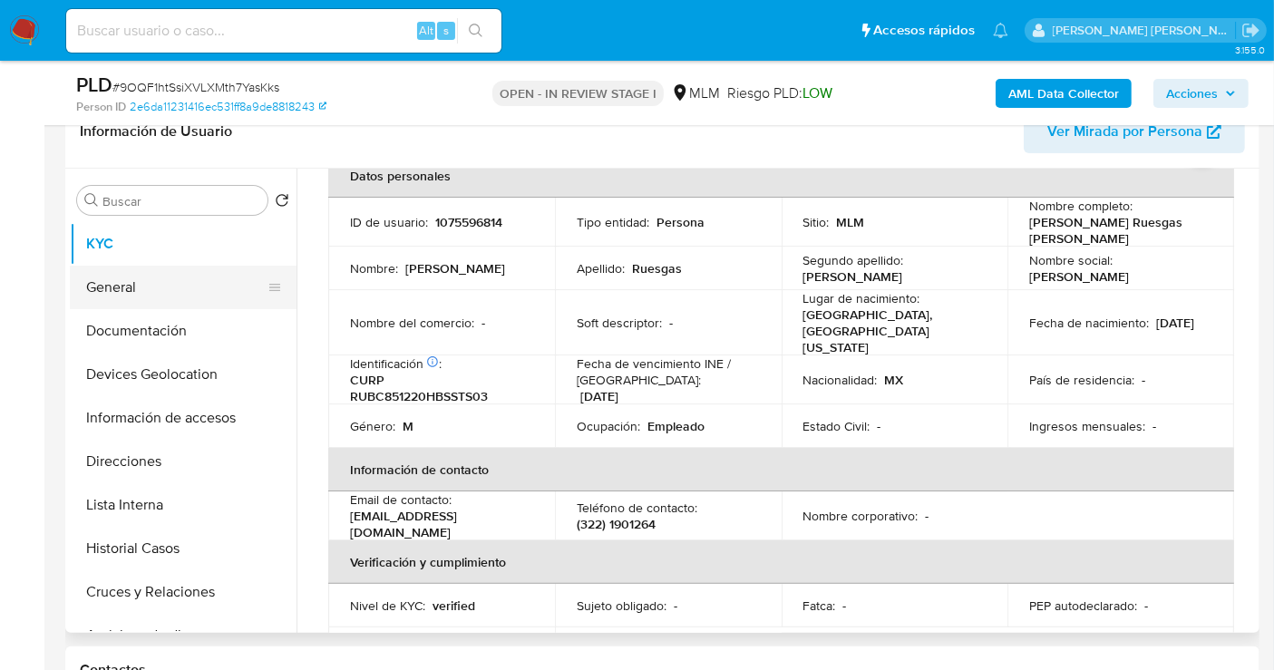
click at [179, 290] on button "General" at bounding box center [176, 288] width 212 height 44
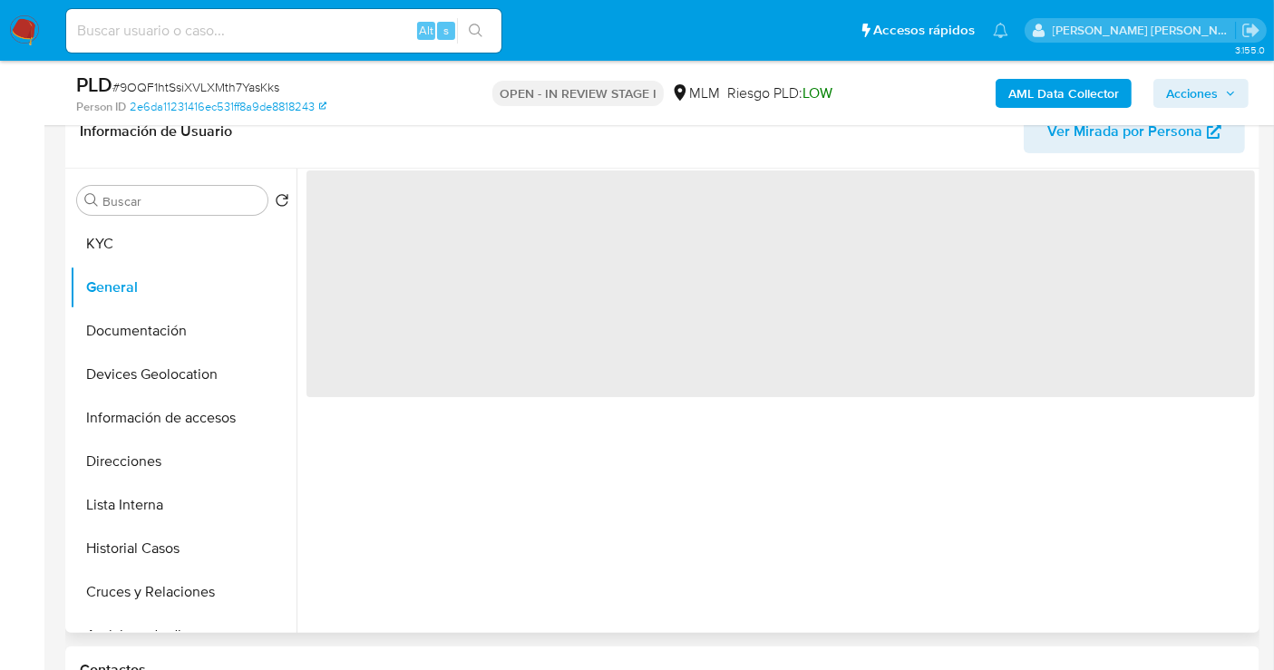
scroll to position [0, 0]
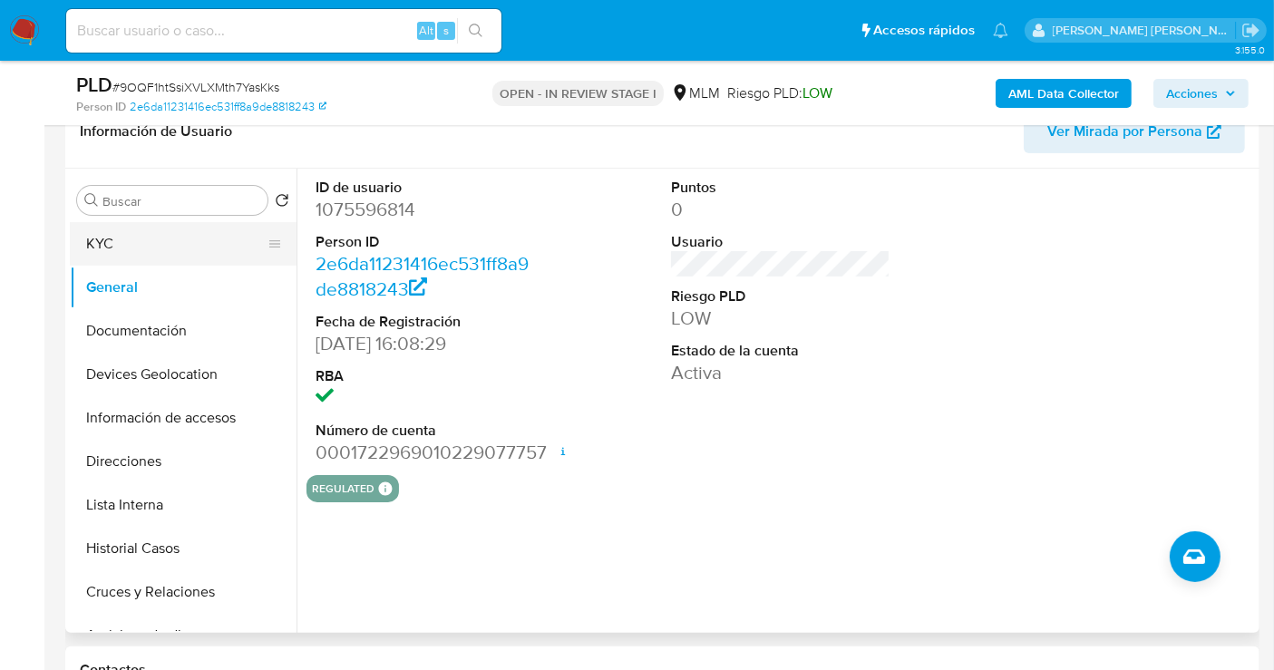
click at [140, 254] on button "KYC" at bounding box center [176, 244] width 212 height 44
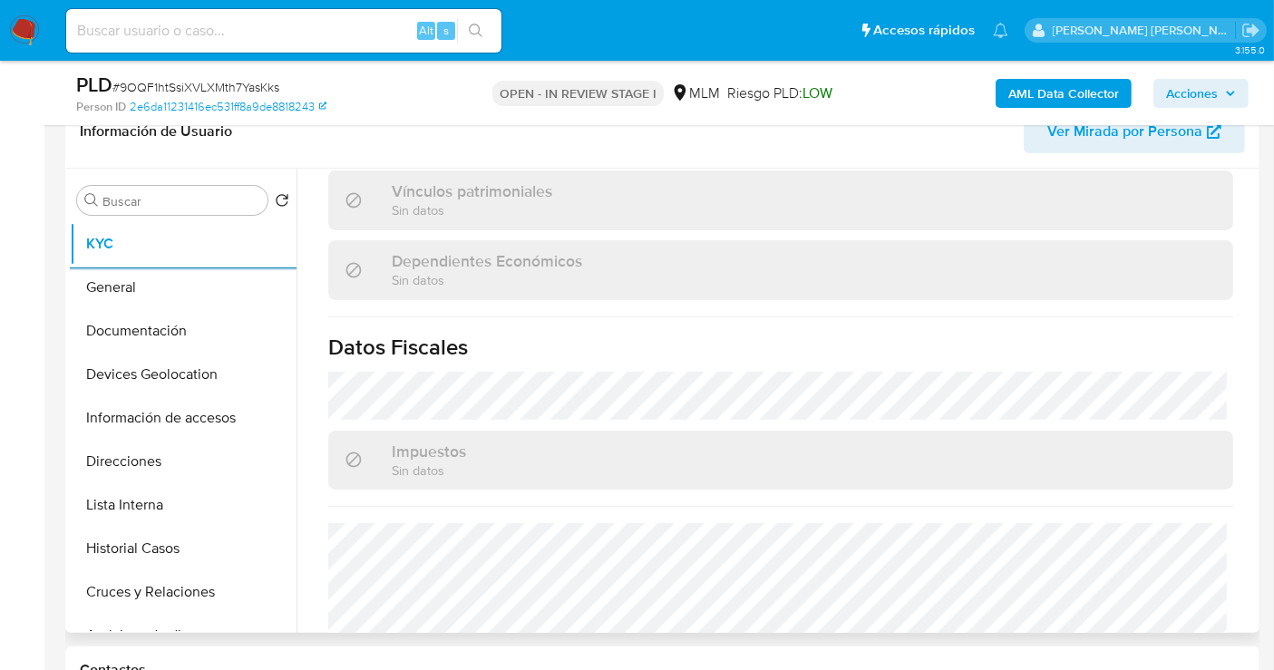
scroll to position [1149, 0]
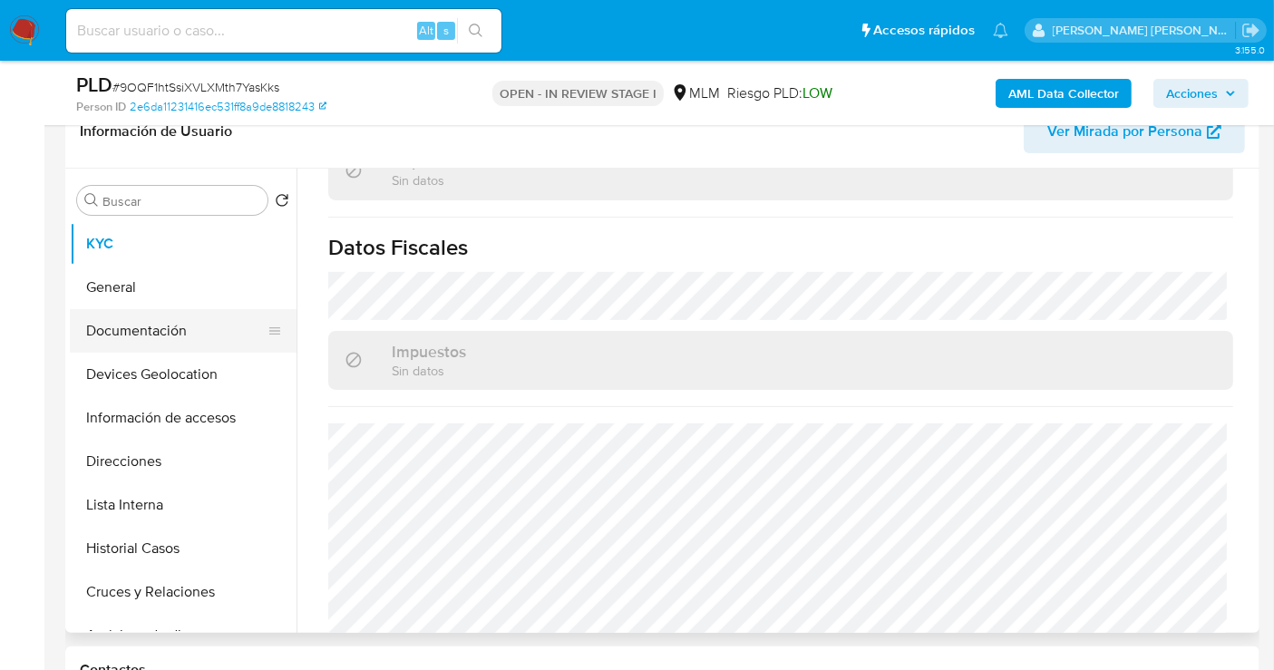
click at [181, 325] on button "Documentación" at bounding box center [176, 331] width 212 height 44
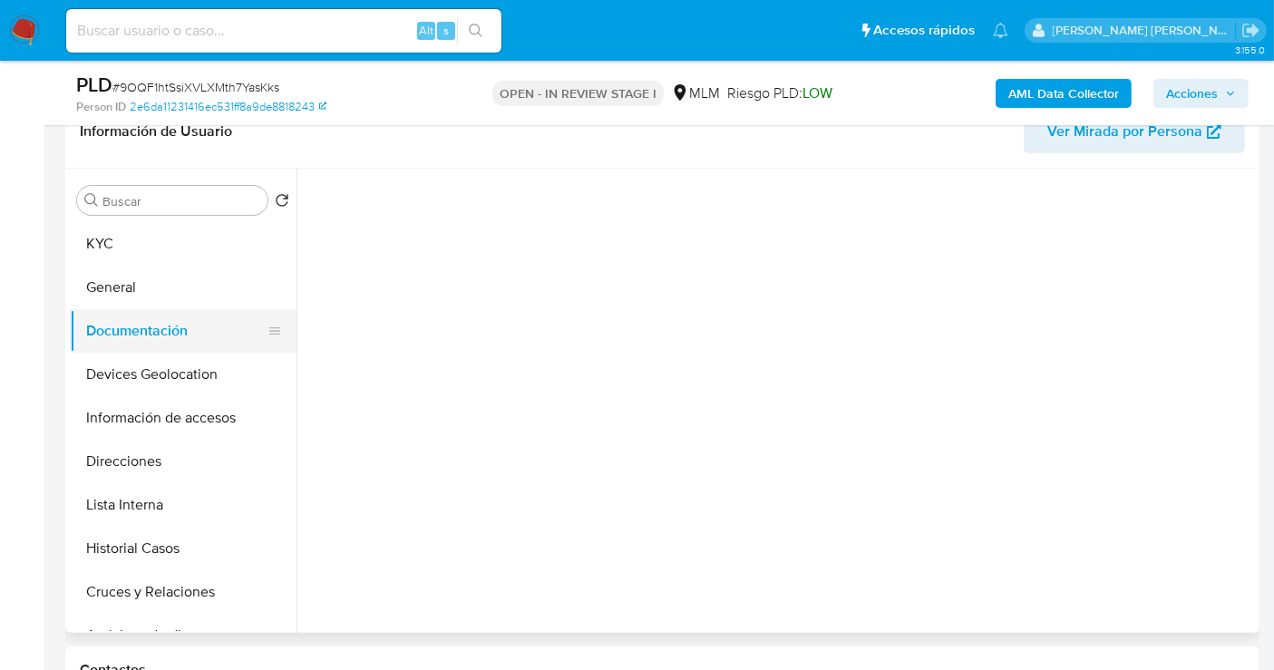
scroll to position [0, 0]
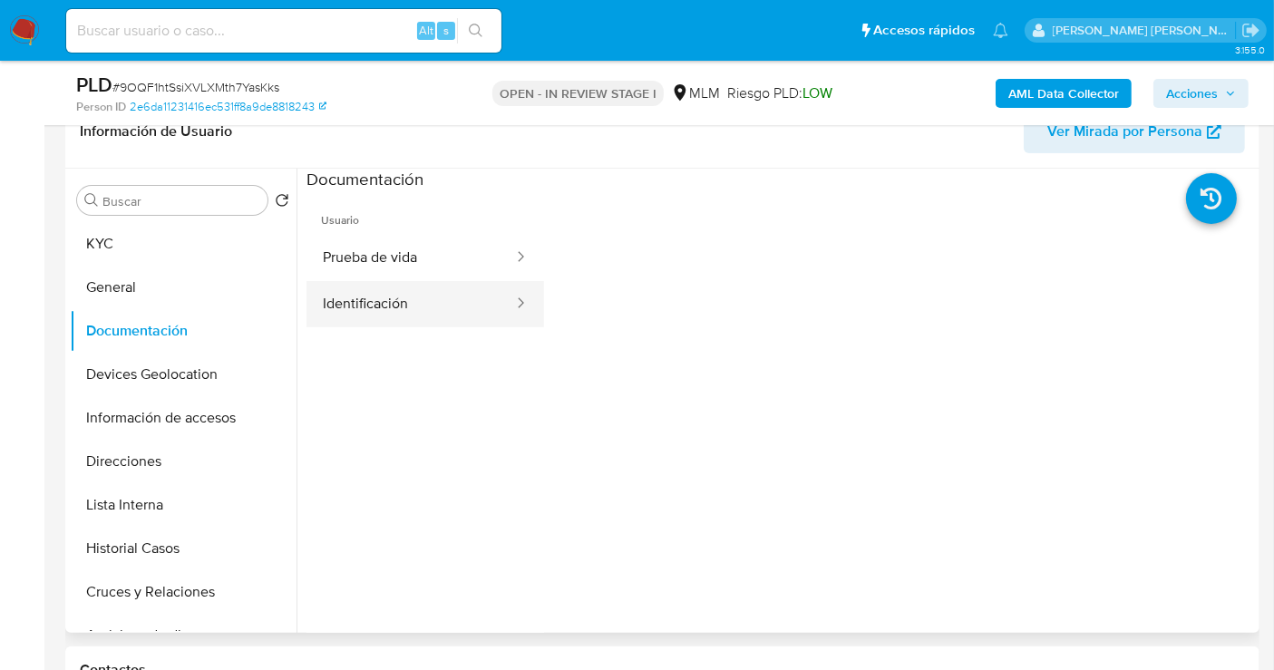
click at [412, 306] on button "Identificación" at bounding box center [410, 304] width 208 height 46
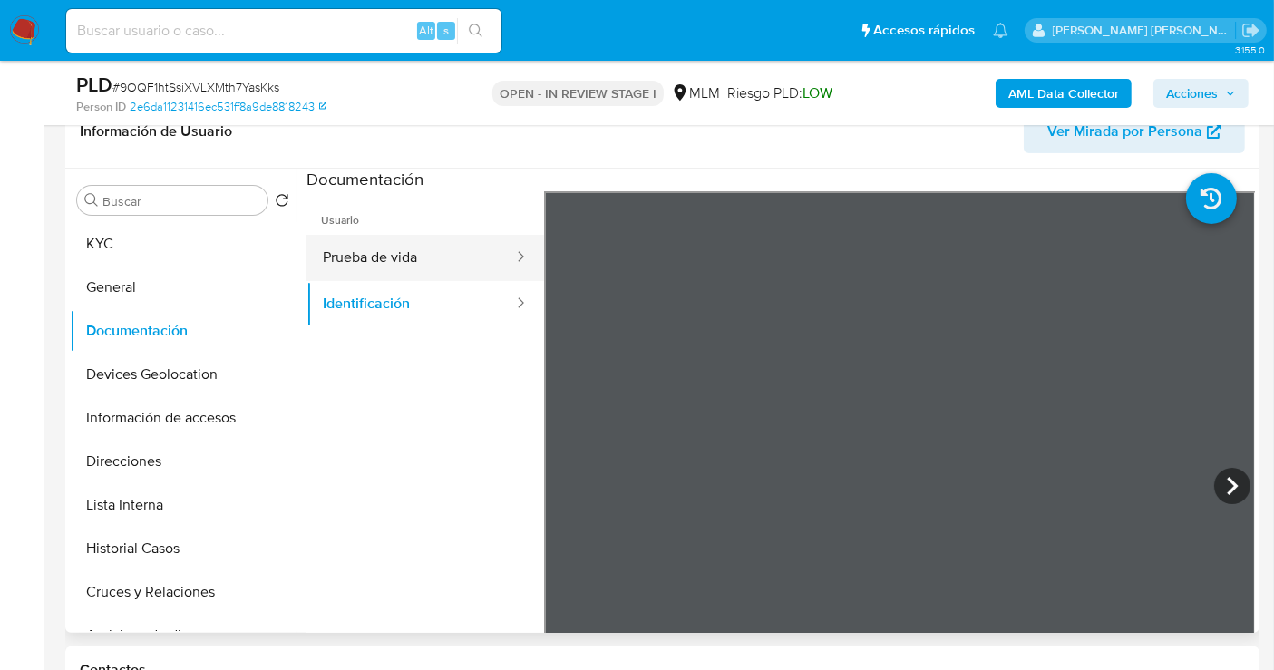
click at [405, 255] on button "Prueba de vida" at bounding box center [410, 258] width 208 height 46
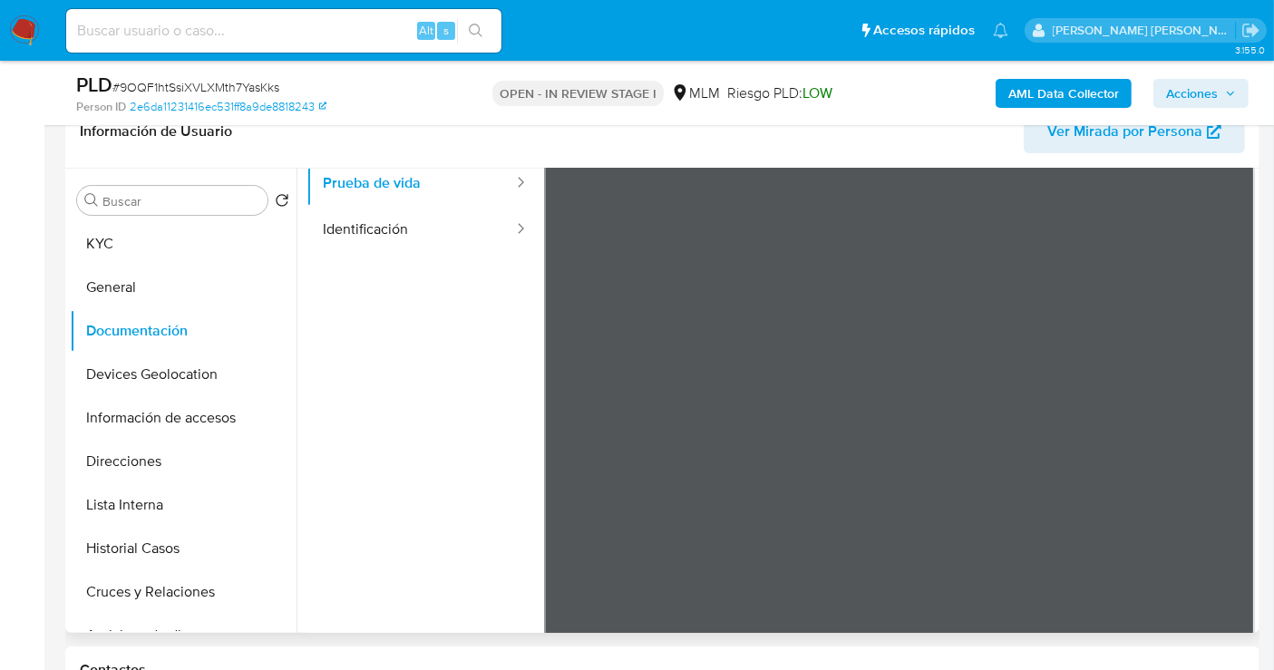
scroll to position [152, 0]
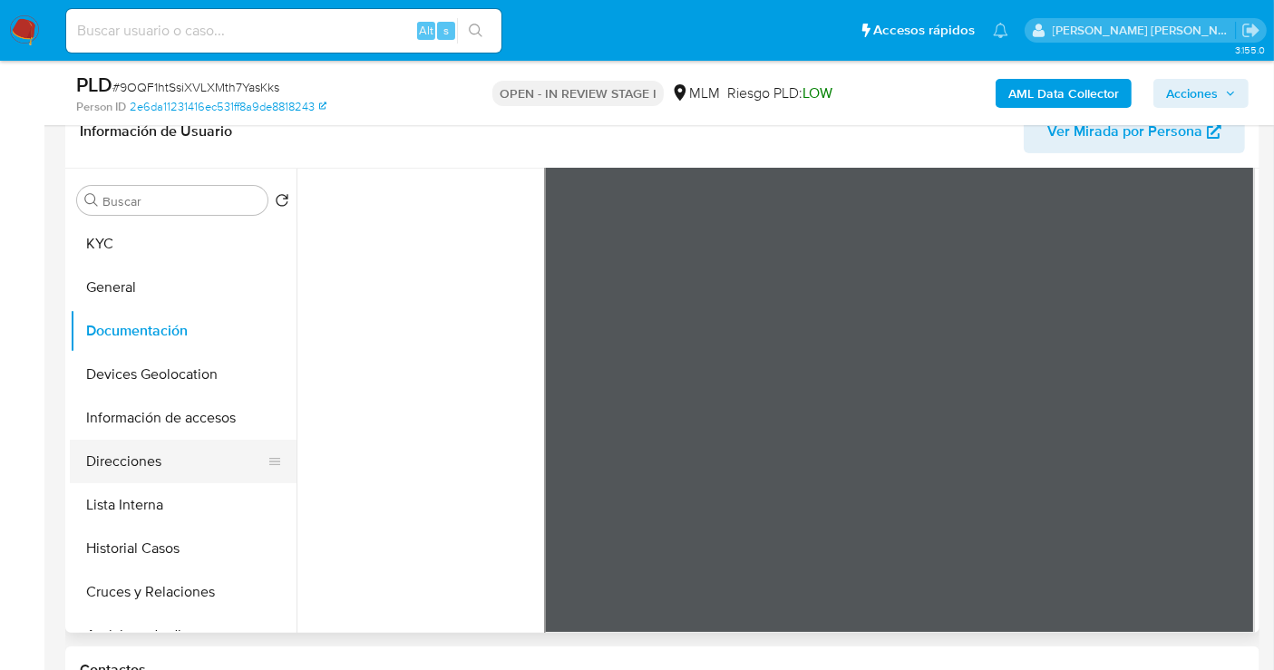
click at [143, 470] on button "Direcciones" at bounding box center [176, 462] width 212 height 44
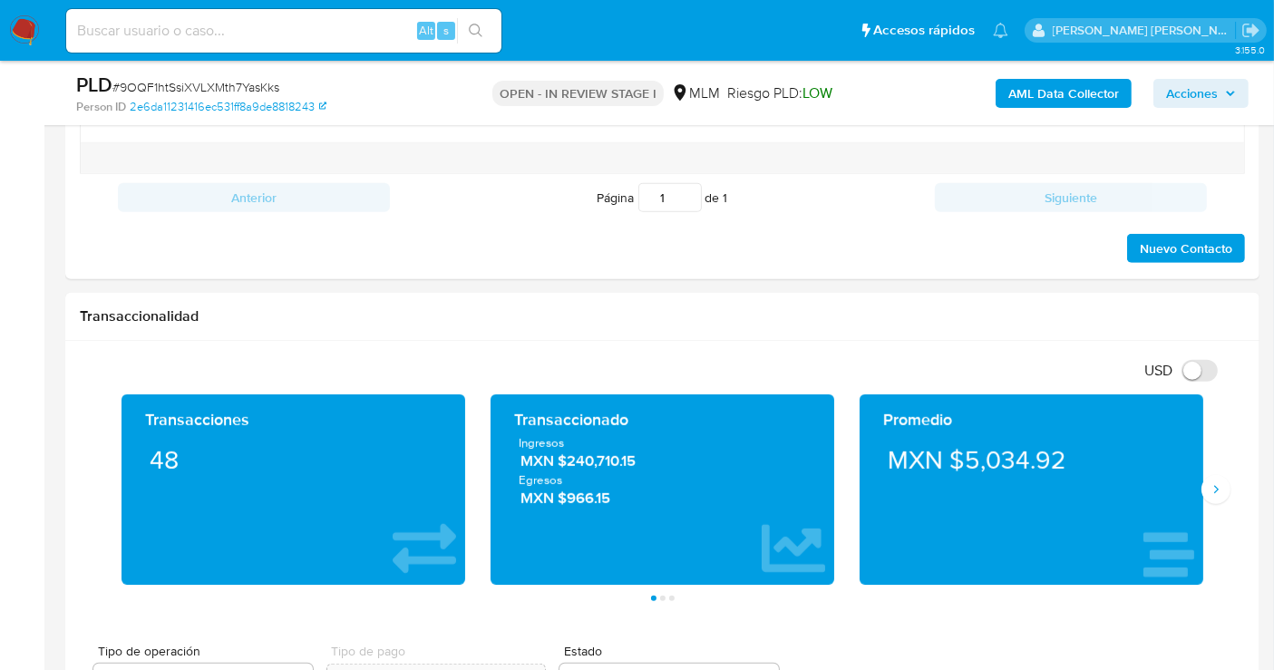
scroll to position [1108, 0]
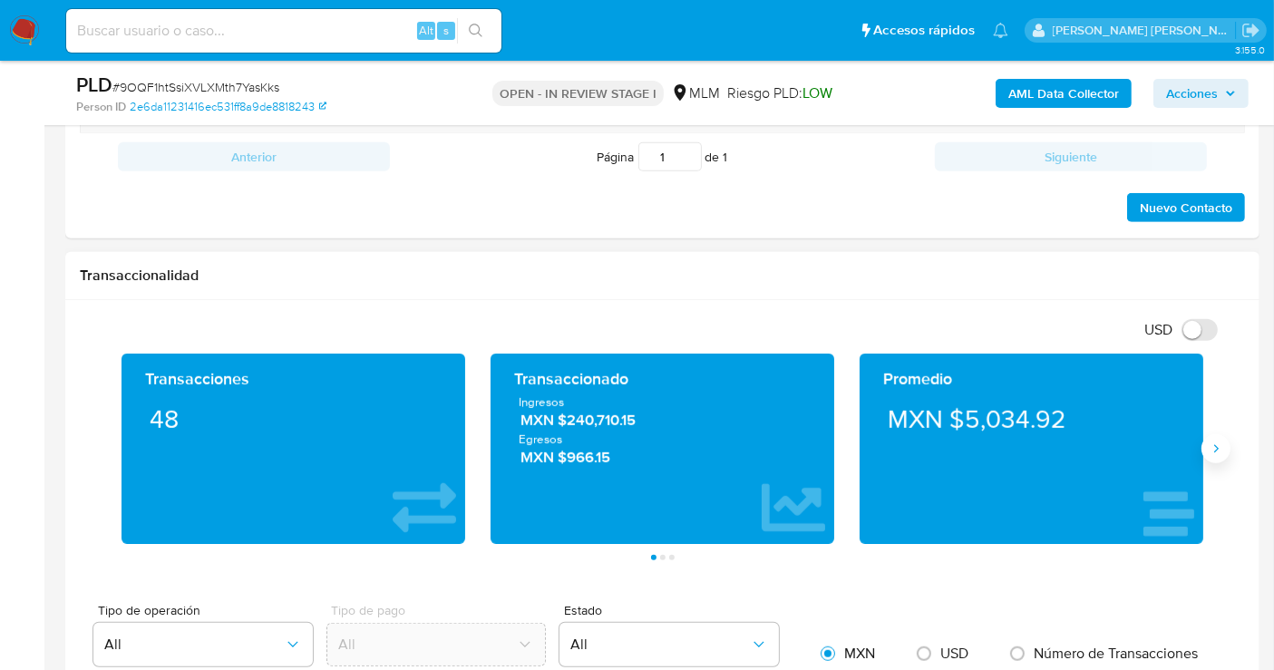
click at [1216, 449] on icon "Siguiente" at bounding box center [1215, 448] width 15 height 15
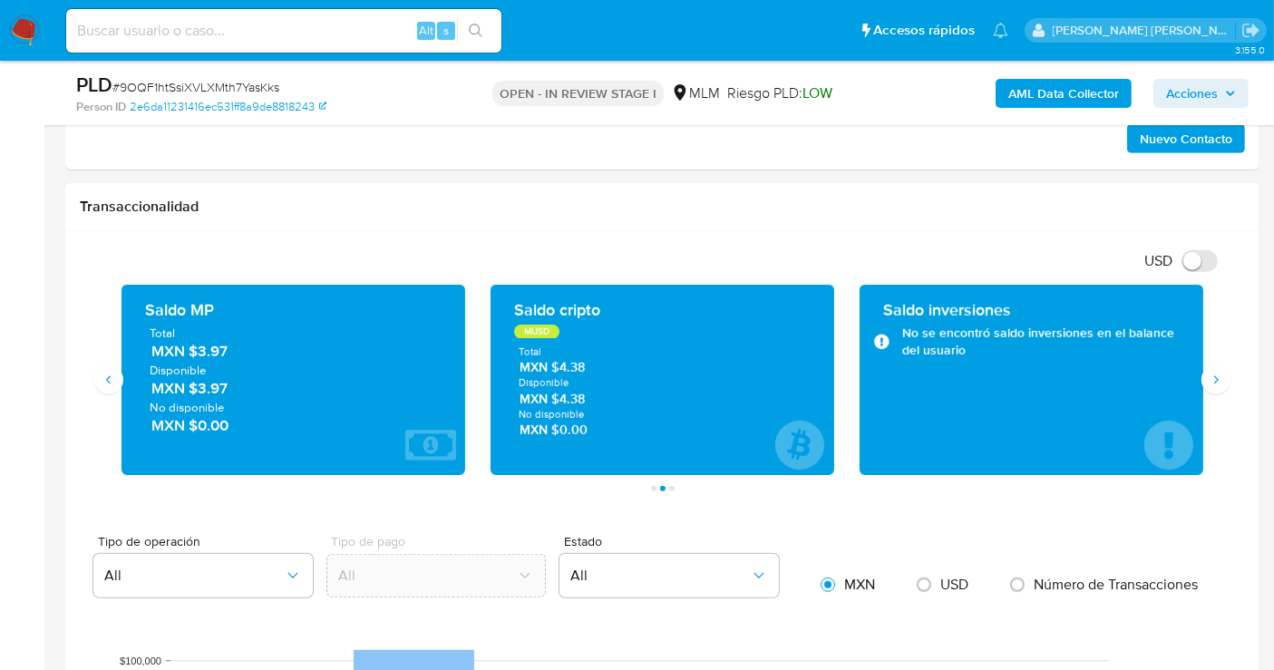
scroll to position [1208, 0]
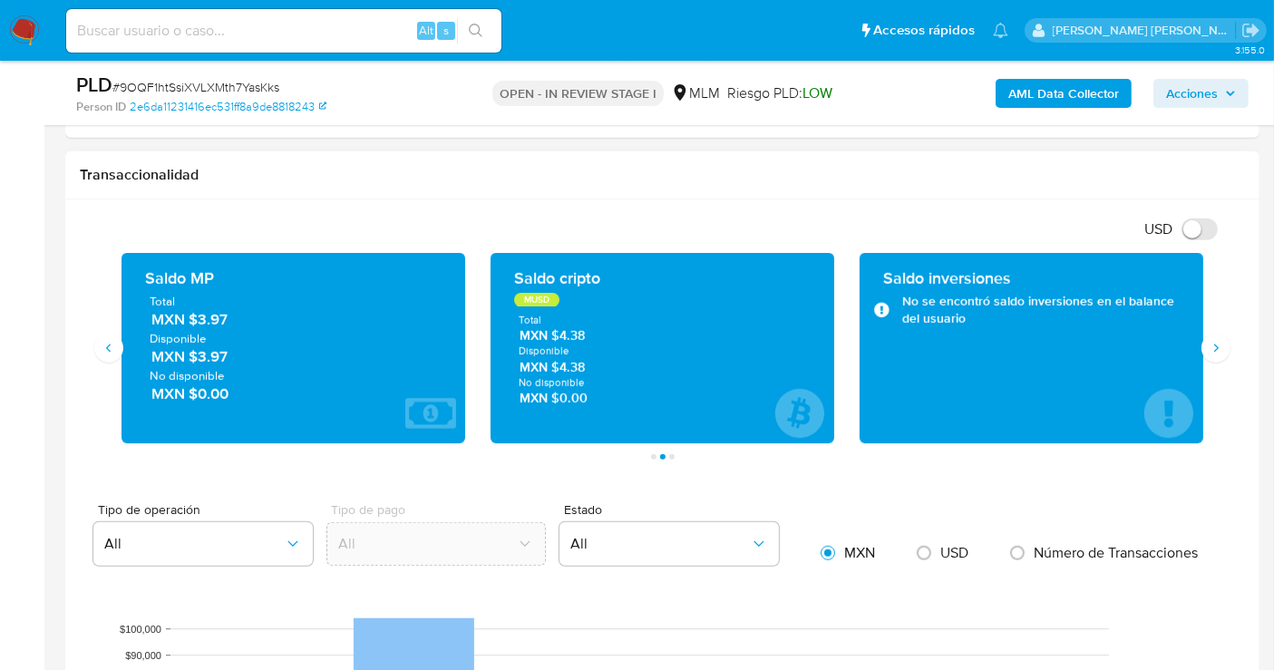
click at [212, 319] on span "MXN $3.97" at bounding box center [294, 319] width 286 height 21
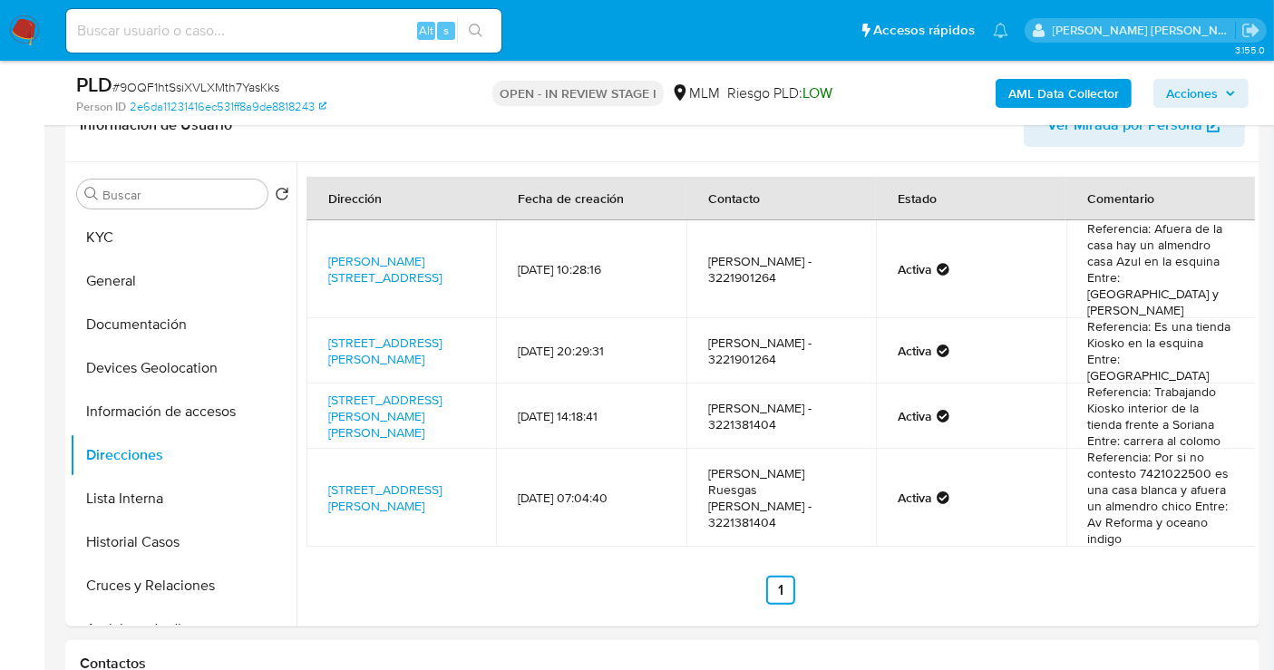
scroll to position [201, 0]
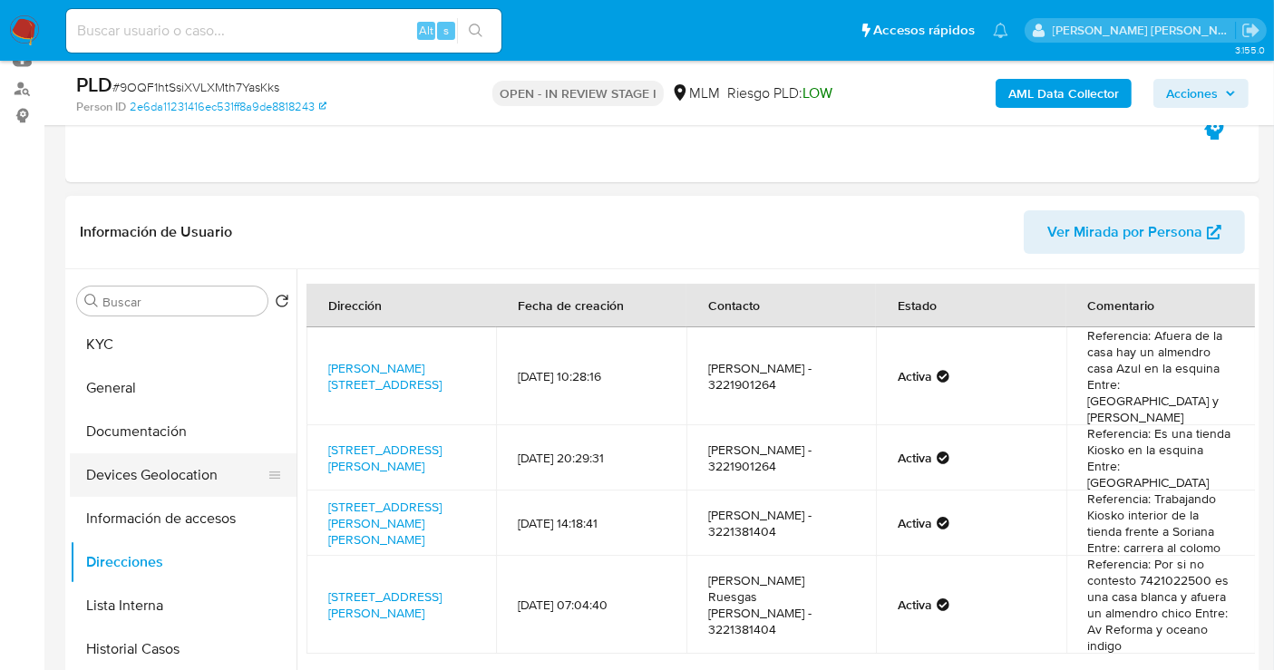
click at [176, 467] on button "Devices Geolocation" at bounding box center [176, 475] width 212 height 44
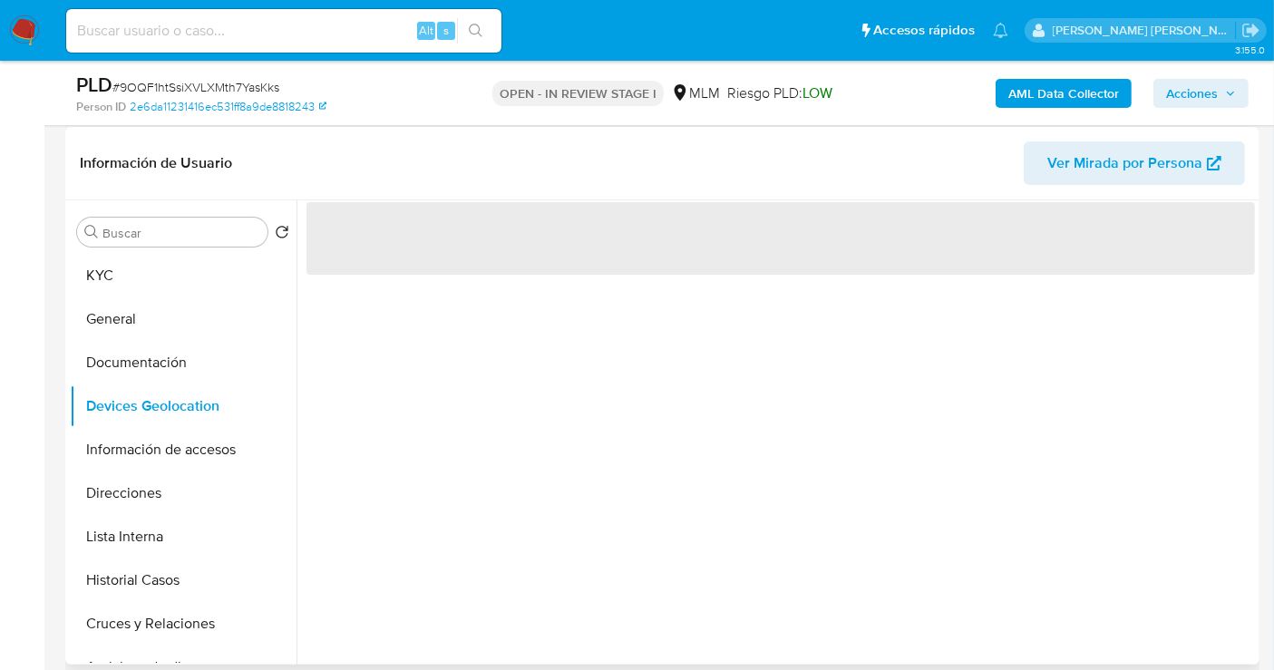
scroll to position [302, 0]
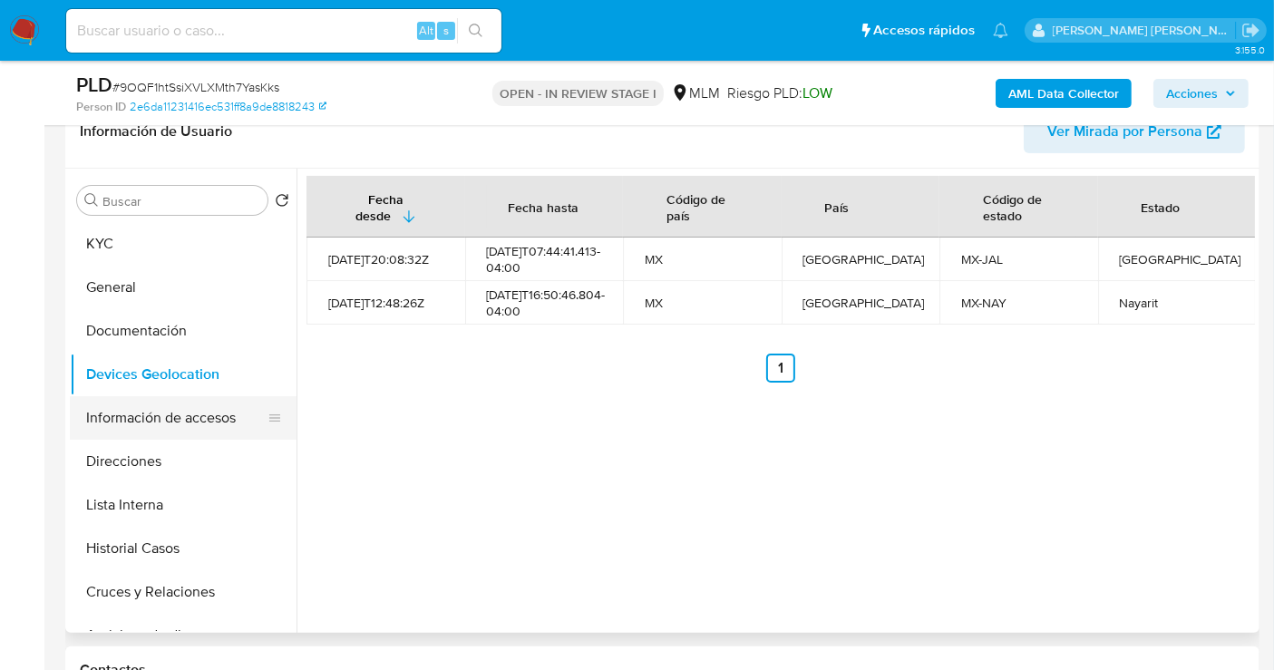
click at [218, 411] on button "Información de accesos" at bounding box center [176, 418] width 212 height 44
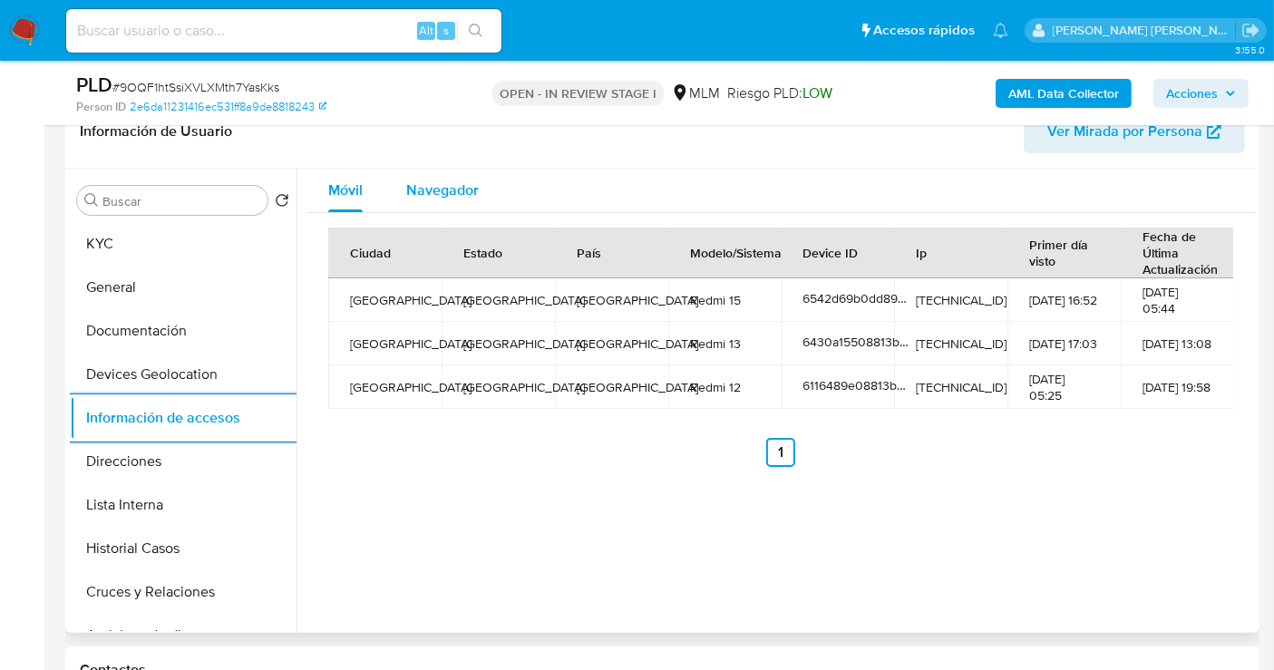
click at [417, 183] on span "Navegador" at bounding box center [442, 189] width 73 height 21
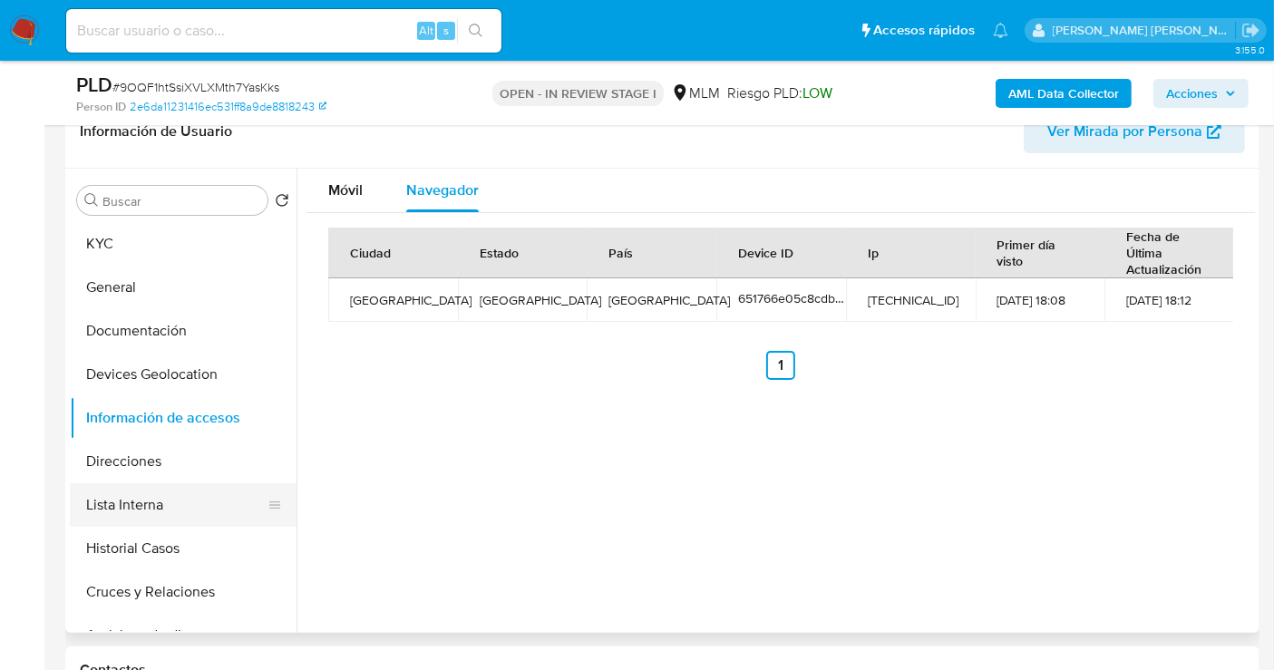
click at [129, 497] on button "Lista Interna" at bounding box center [176, 505] width 212 height 44
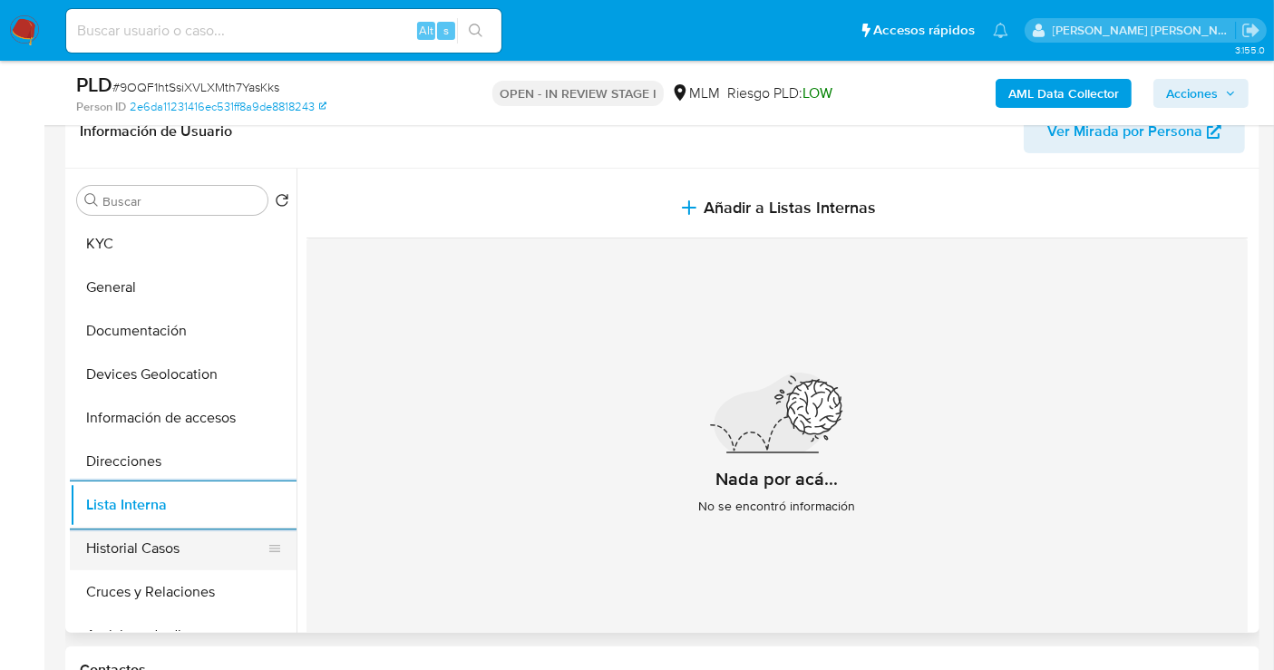
click at [165, 542] on button "Historial Casos" at bounding box center [176, 549] width 212 height 44
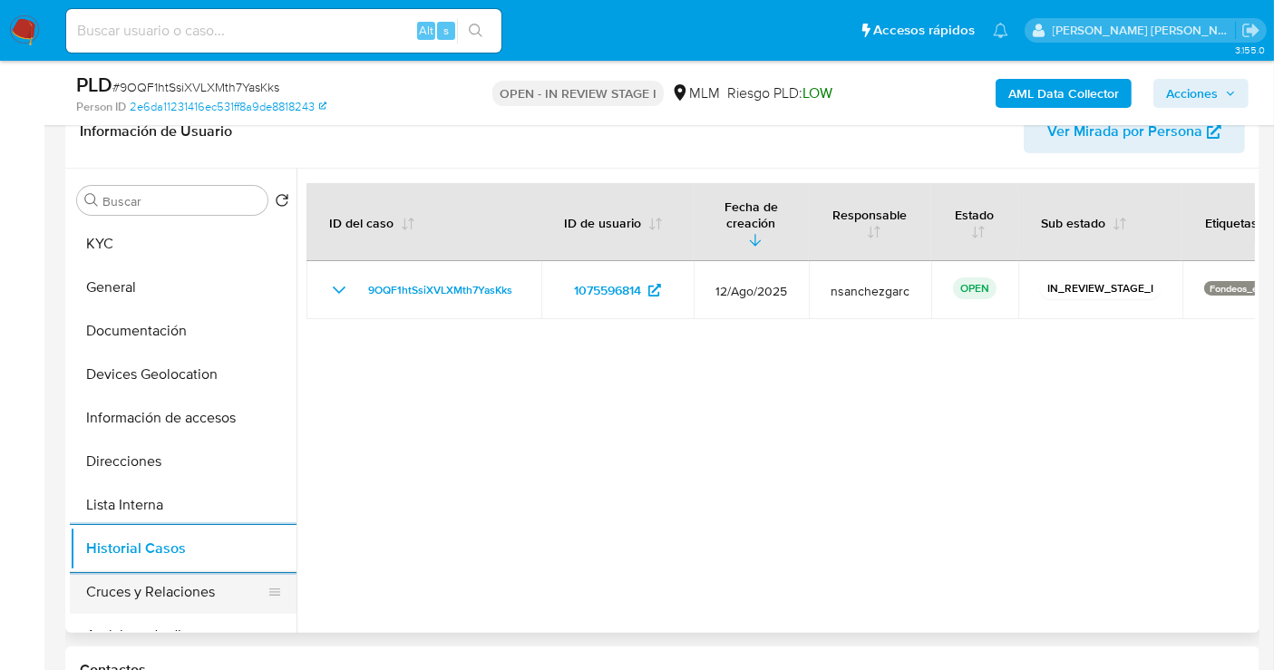
click at [160, 593] on button "Cruces y Relaciones" at bounding box center [176, 592] width 212 height 44
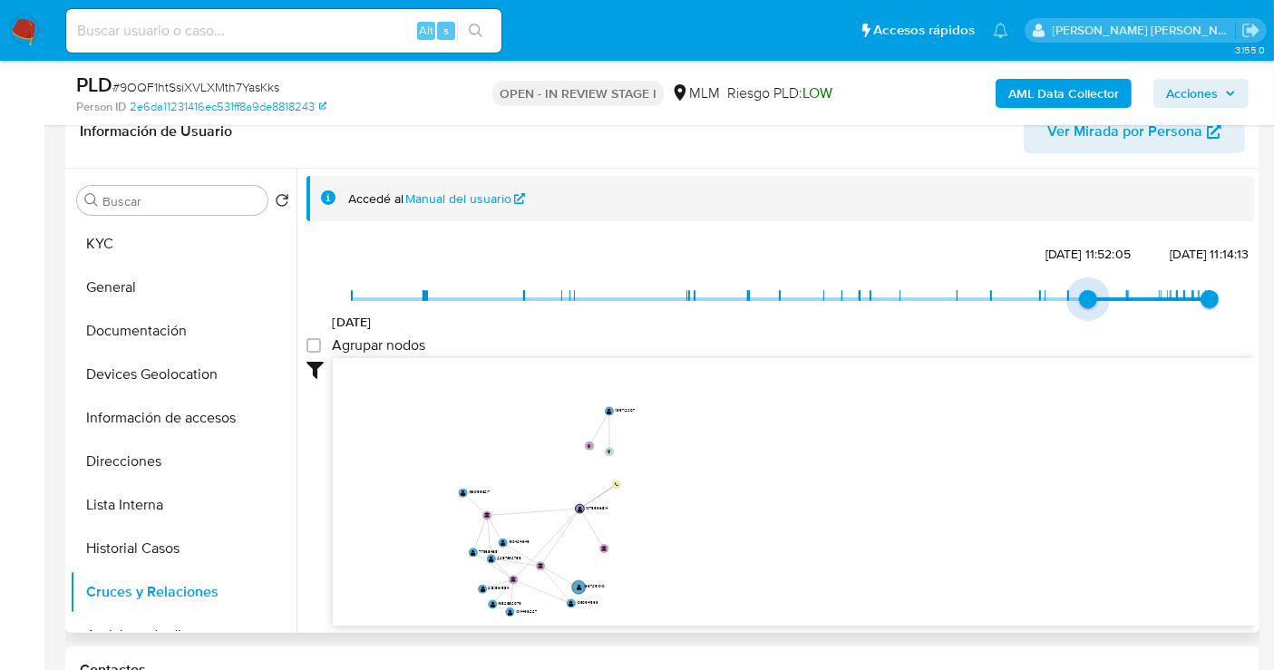
type input "1735062330000"
drag, startPoint x: 352, startPoint y: 297, endPoint x: 1077, endPoint y: 291, distance: 725.2
click at [1077, 291] on span "[DATE] 11:45:30" at bounding box center [1085, 299] width 18 height 18
click at [131, 256] on button "KYC" at bounding box center [176, 244] width 212 height 44
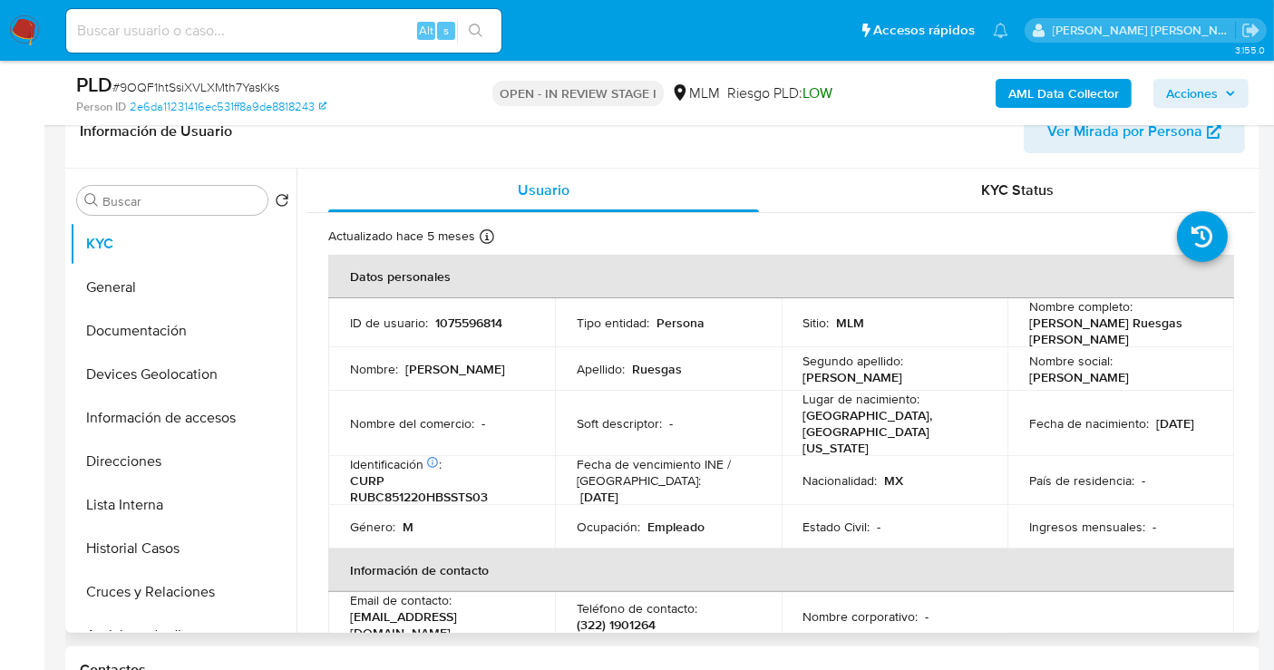
click at [392, 608] on p "[EMAIL_ADDRESS][DOMAIN_NAME]" at bounding box center [438, 624] width 176 height 33
click at [505, 600] on div "Email de contacto : [EMAIL_ADDRESS][DOMAIN_NAME]" at bounding box center [441, 616] width 183 height 49
drag, startPoint x: 505, startPoint y: 600, endPoint x: 357, endPoint y: 606, distance: 147.9
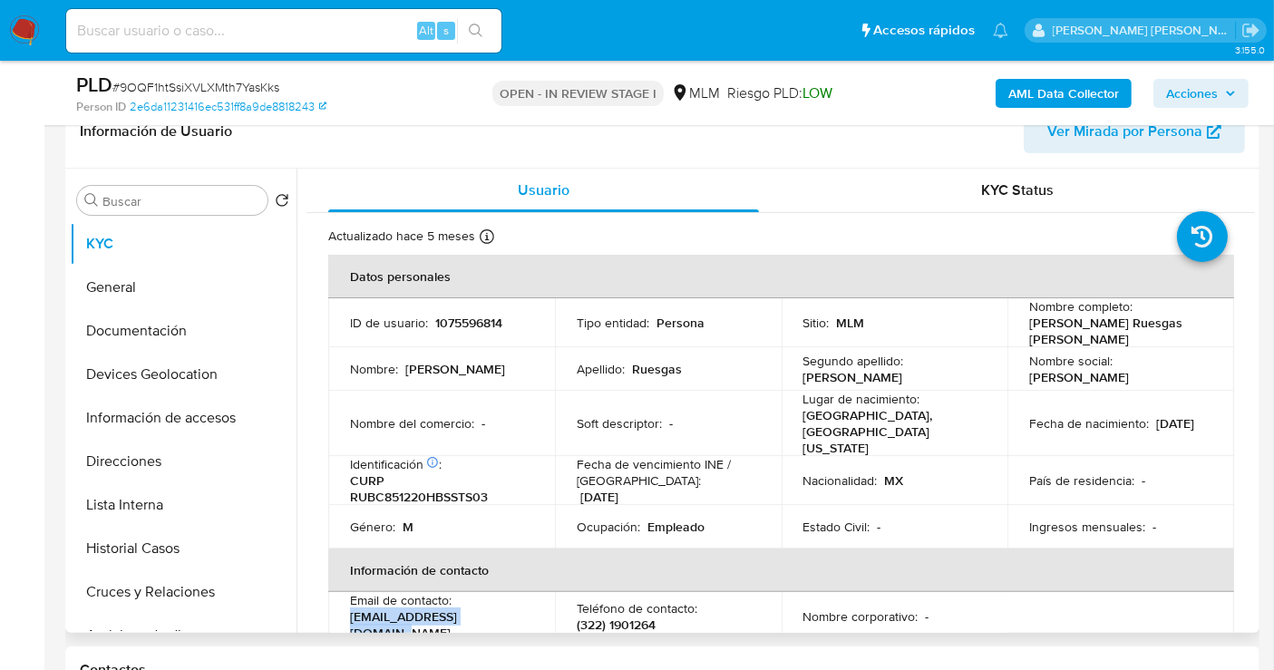
click at [357, 606] on div "Email de contacto : [EMAIL_ADDRESS][DOMAIN_NAME]" at bounding box center [441, 616] width 183 height 49
copy p "[EMAIL_ADDRESS][DOMAIN_NAME]"
drag, startPoint x: 671, startPoint y: 601, endPoint x: 566, endPoint y: 605, distance: 105.2
click at [566, 605] on td "Teléfono de contacto : [PHONE_NUMBER]" at bounding box center [668, 616] width 227 height 49
copy p "(322) 1901264"
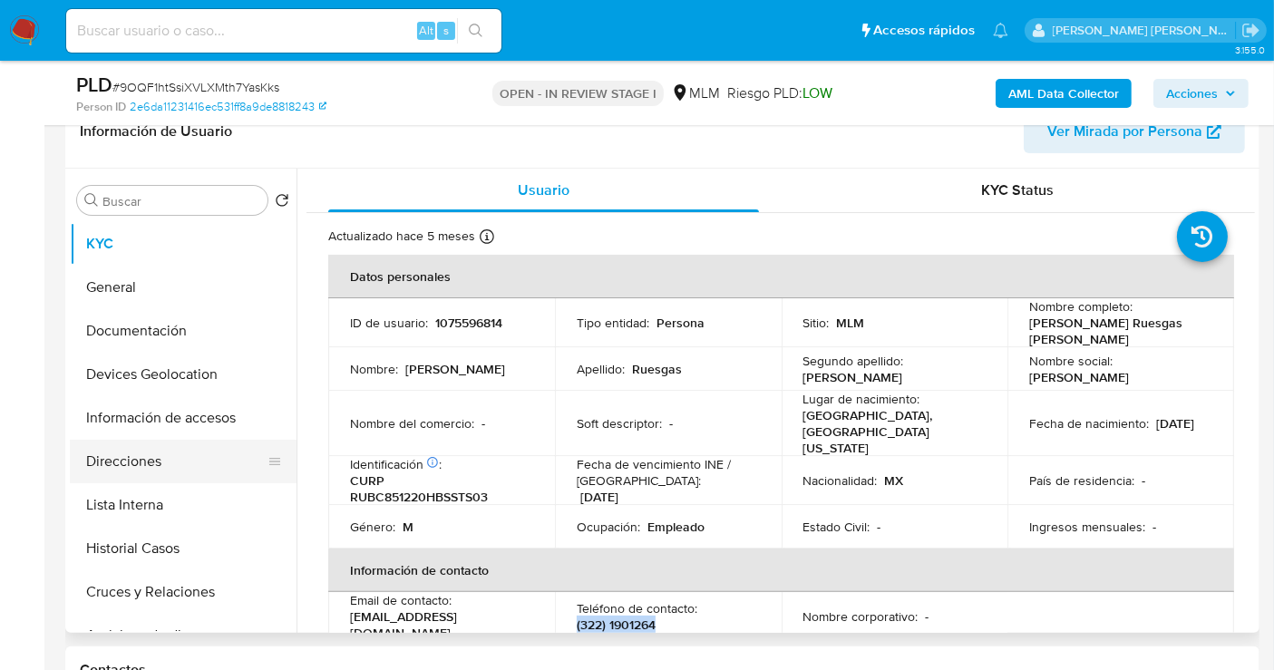
click at [136, 454] on button "Direcciones" at bounding box center [176, 462] width 212 height 44
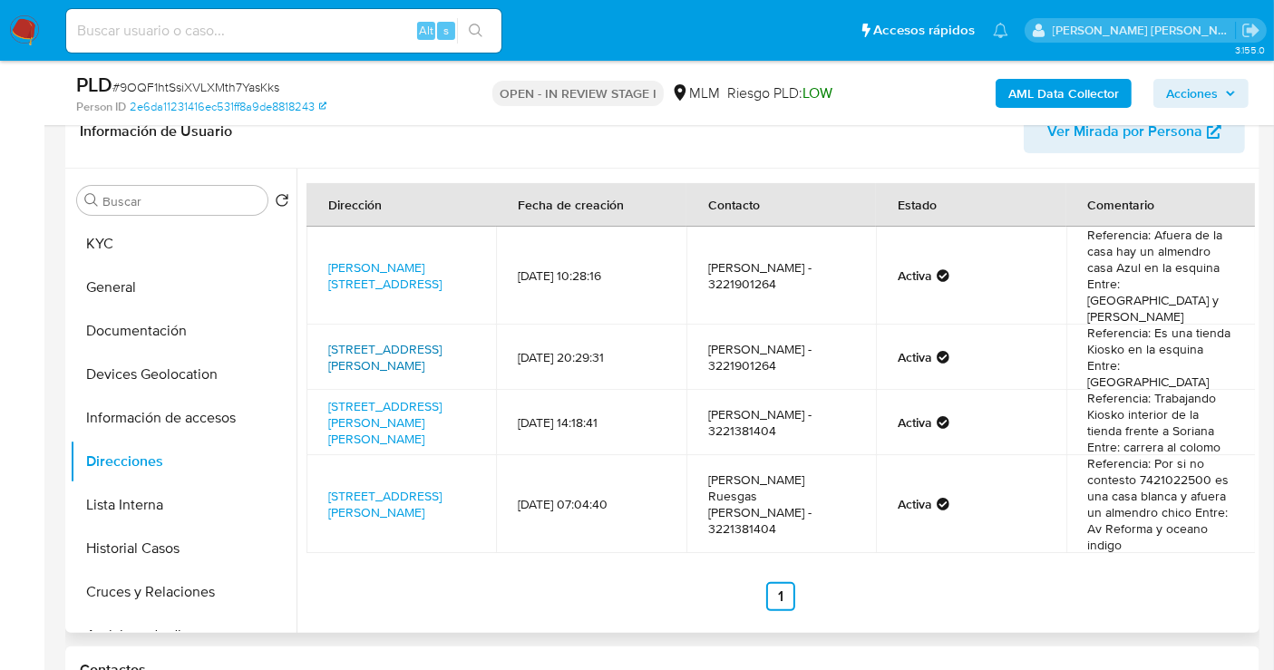
click at [375, 340] on link "[STREET_ADDRESS][PERSON_NAME]" at bounding box center [384, 357] width 113 height 34
click at [377, 397] on link "[STREET_ADDRESS][PERSON_NAME][PERSON_NAME]" at bounding box center [384, 422] width 113 height 51
